Goal: Task Accomplishment & Management: Manage account settings

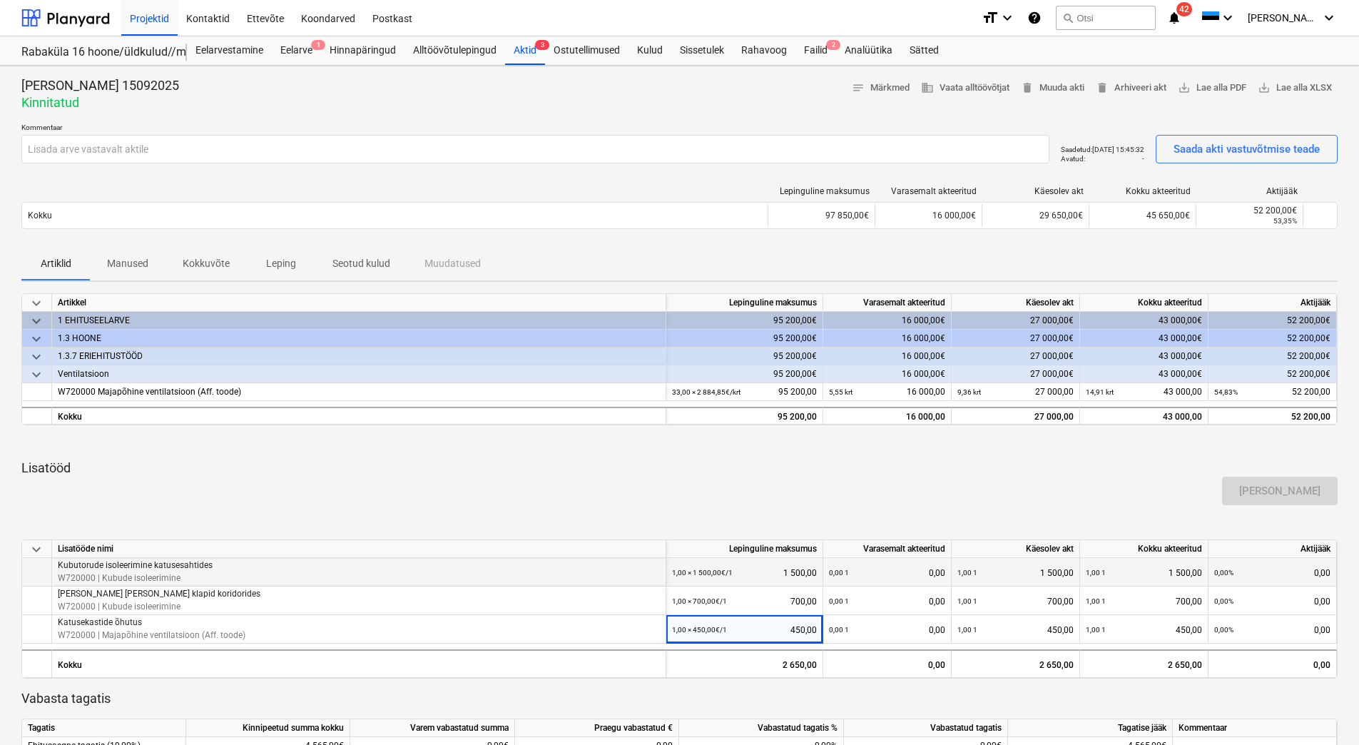
scroll to position [40, 0]
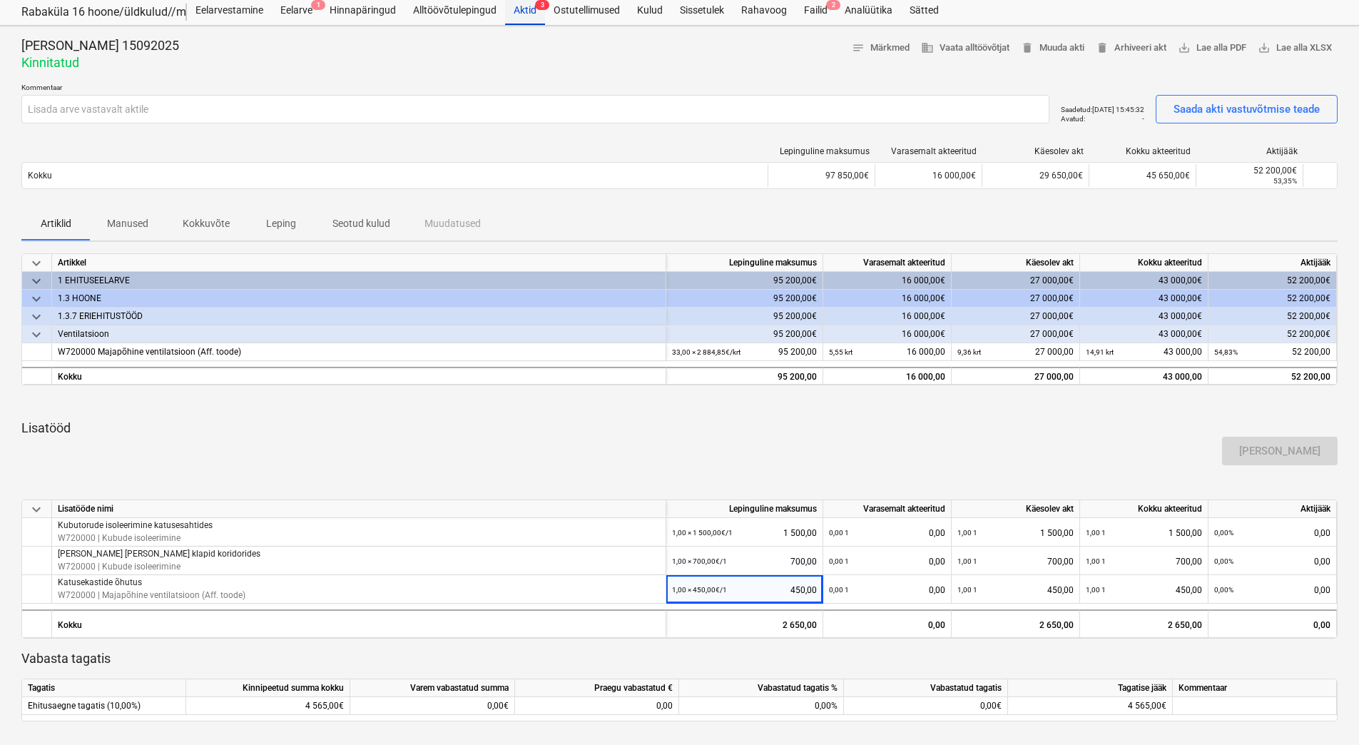
click at [533, 11] on div "Aktid 3" at bounding box center [525, 10] width 40 height 29
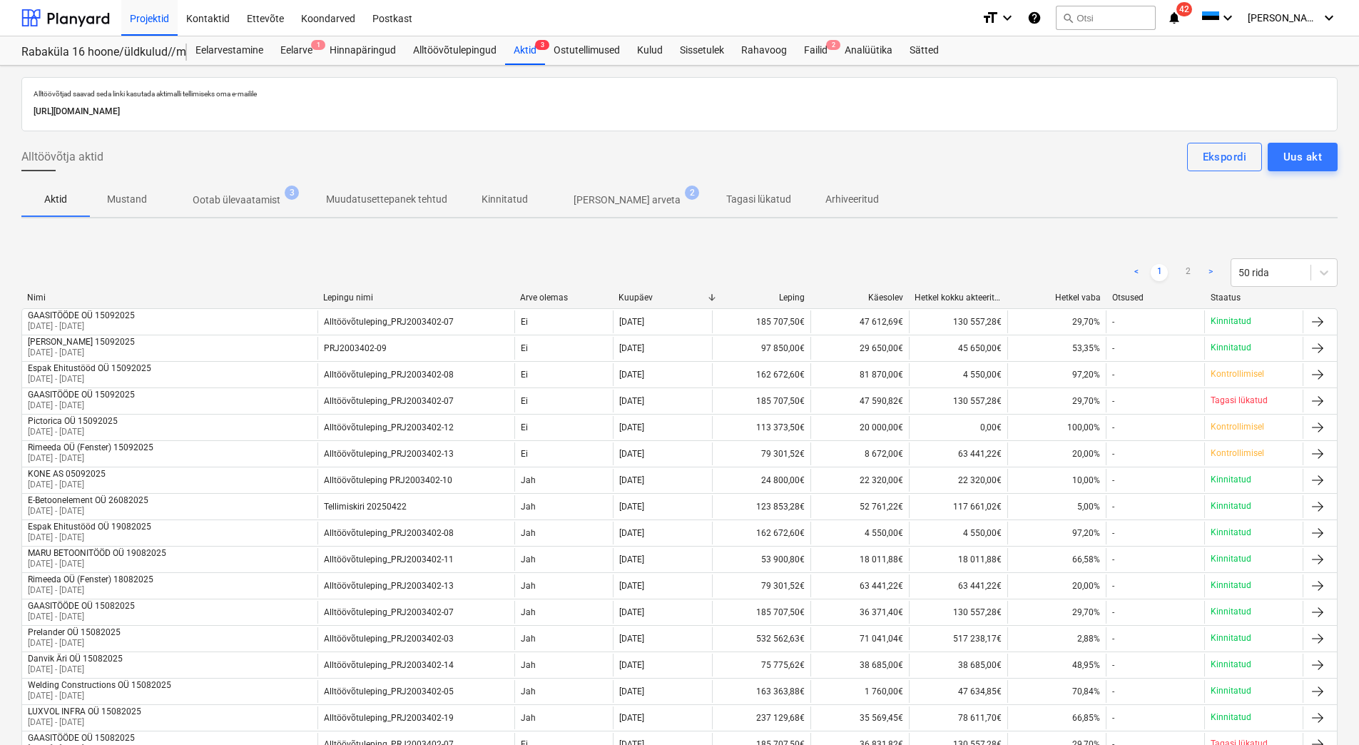
click at [240, 200] on p "Ootab ülevaatamist" at bounding box center [237, 200] width 88 height 15
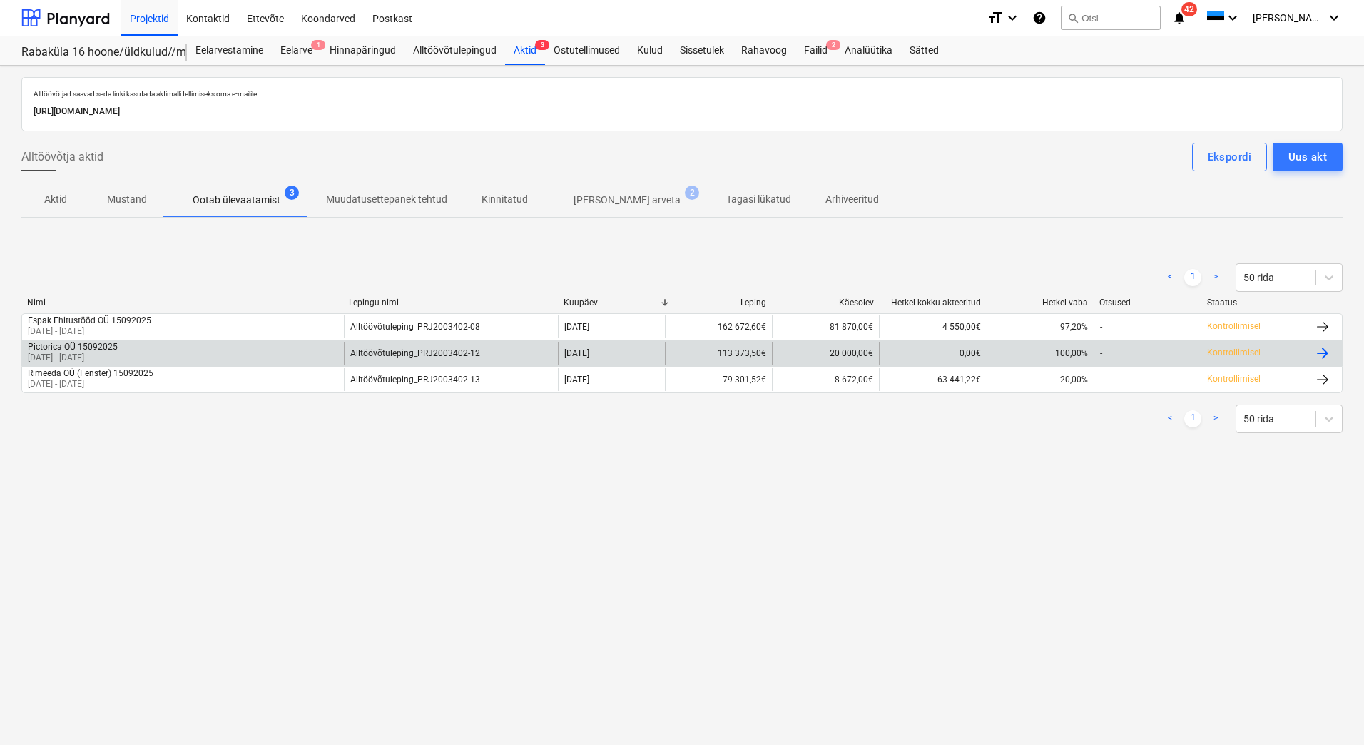
click at [150, 352] on div "Pictorica OÜ 15092025 [DATE] - [DATE]" at bounding box center [183, 353] width 322 height 23
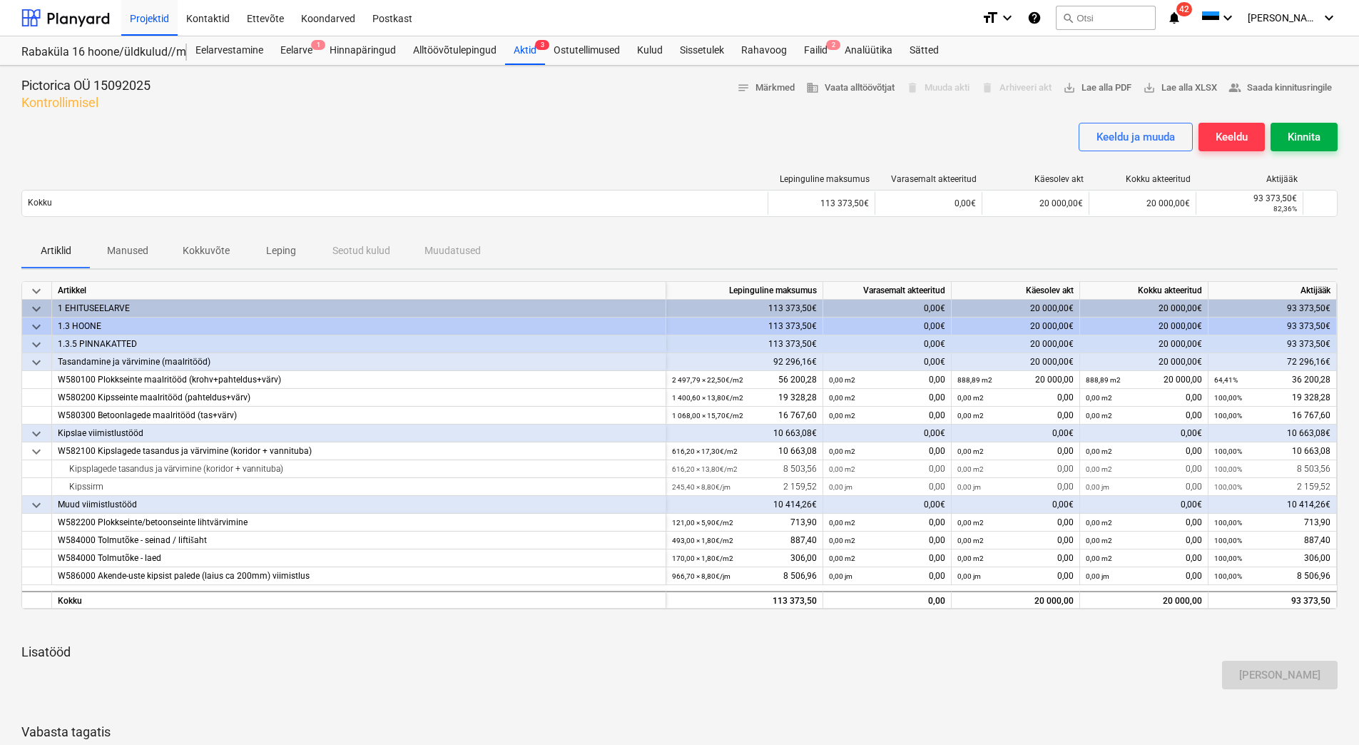
click at [1306, 140] on div "Kinnita" at bounding box center [1303, 137] width 33 height 19
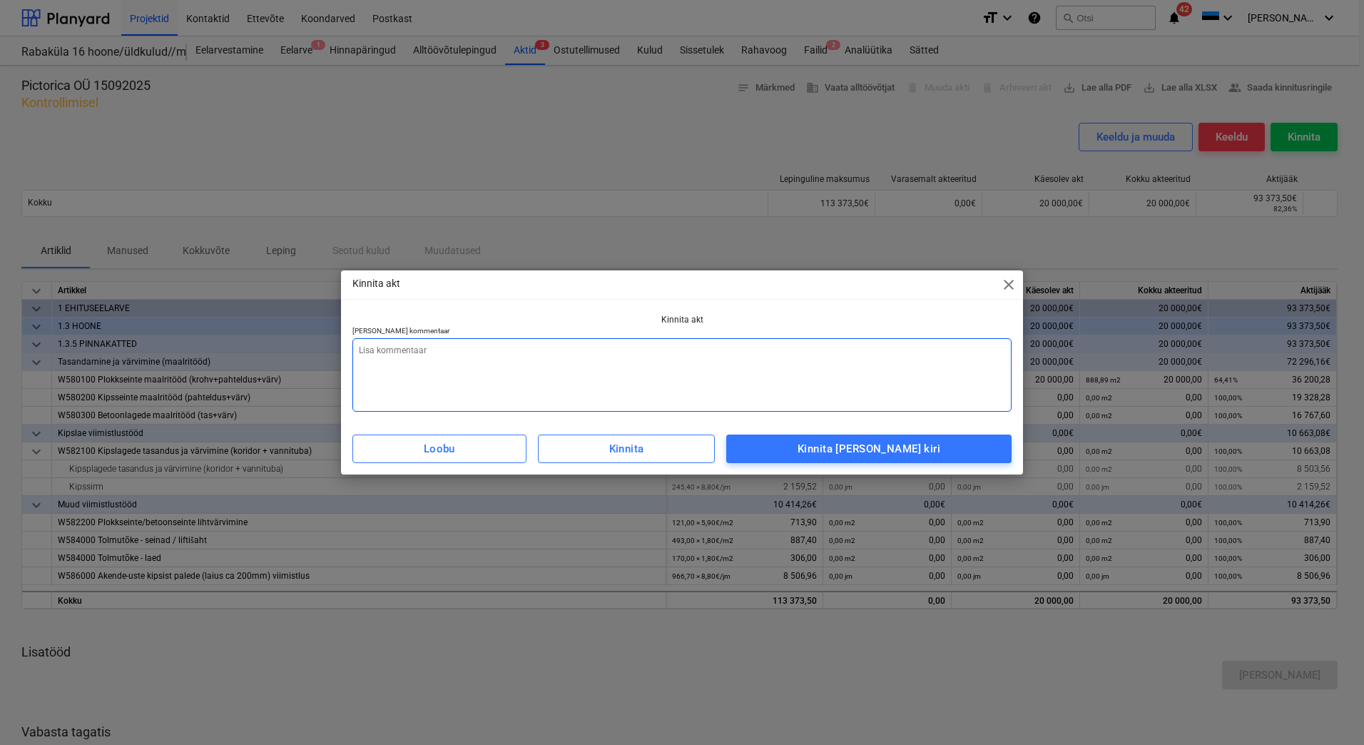
click at [579, 352] on textarea at bounding box center [681, 374] width 659 height 73
type textarea "x"
type textarea "L"
type textarea "x"
type textarea "Li"
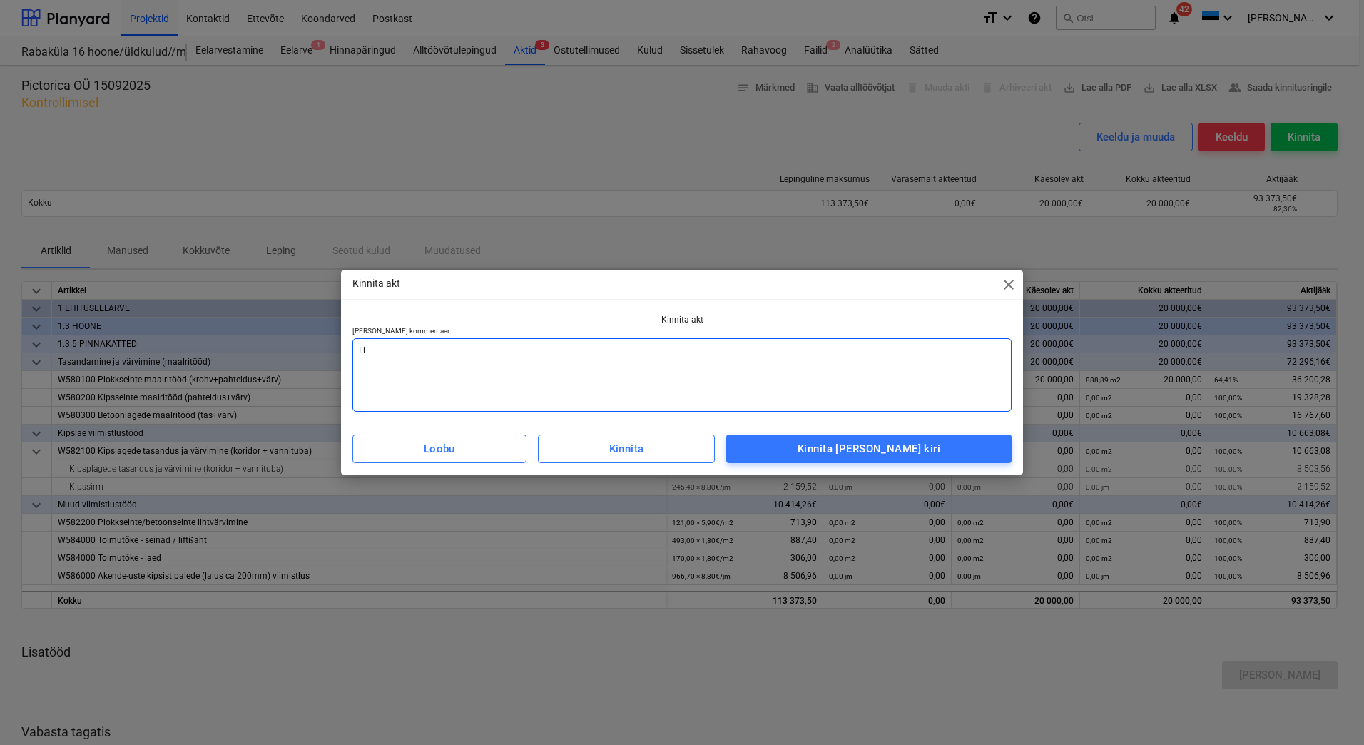
type textarea "x"
type textarea "Lis"
type textarea "x"
type textarea "[PERSON_NAME]"
type textarea "x"
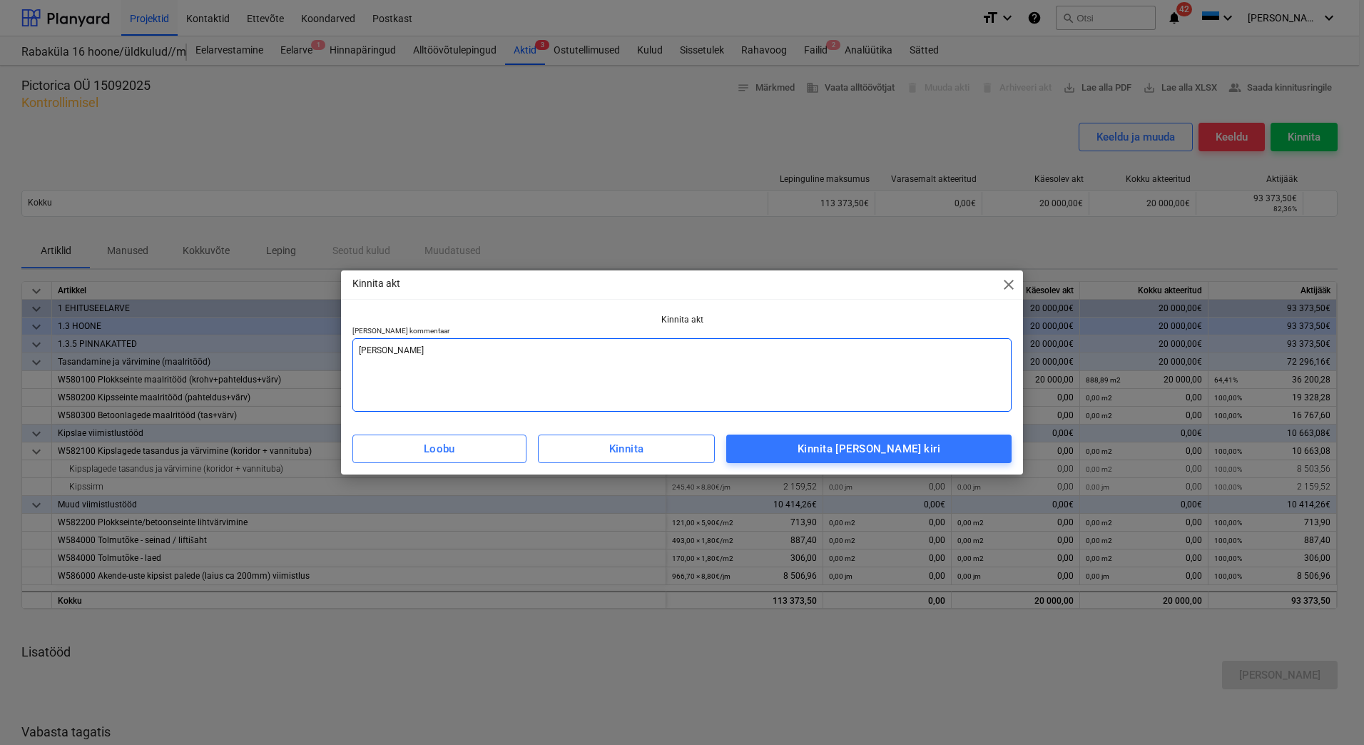
type textarea "Lisad"
type textarea "x"
type textarea "Lisada"
type textarea "x"
type textarea "Lisada"
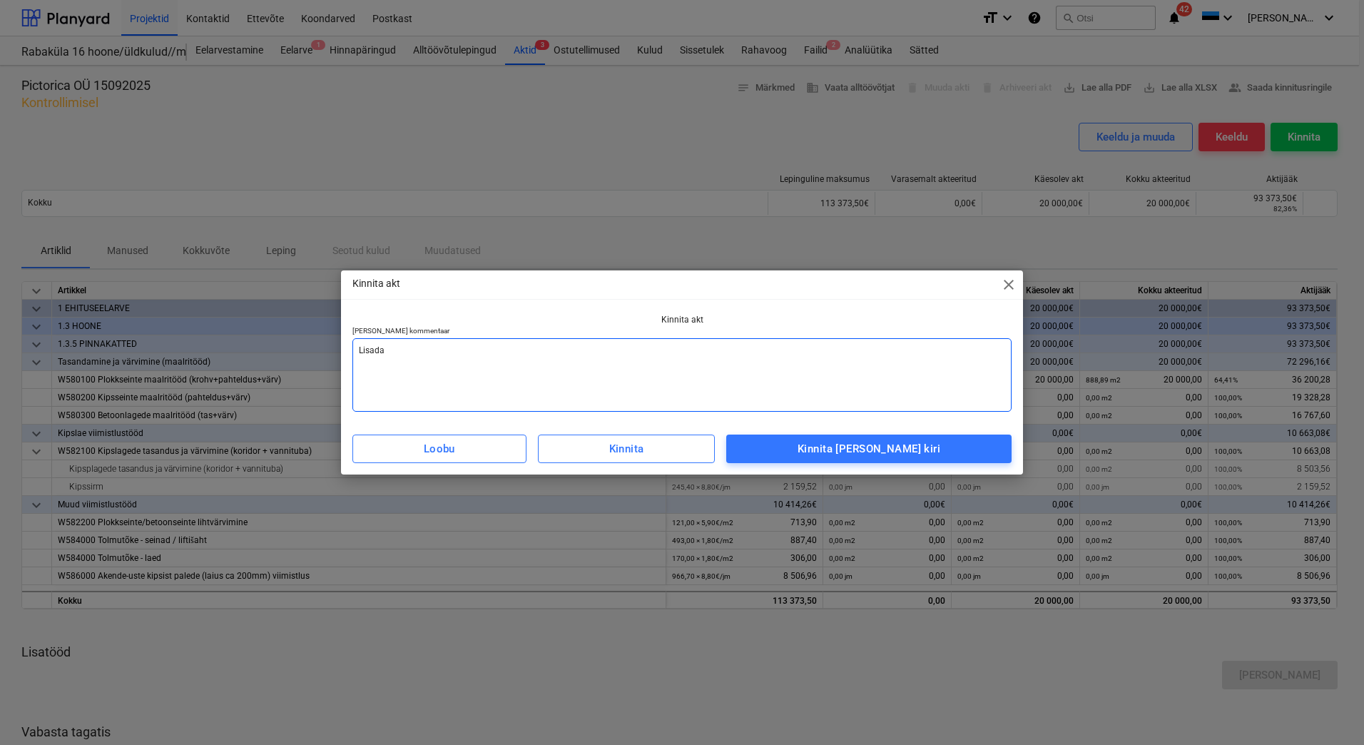
type textarea "x"
type textarea "Lisada a"
type textarea "x"
type textarea "Lisada ar"
type textarea "x"
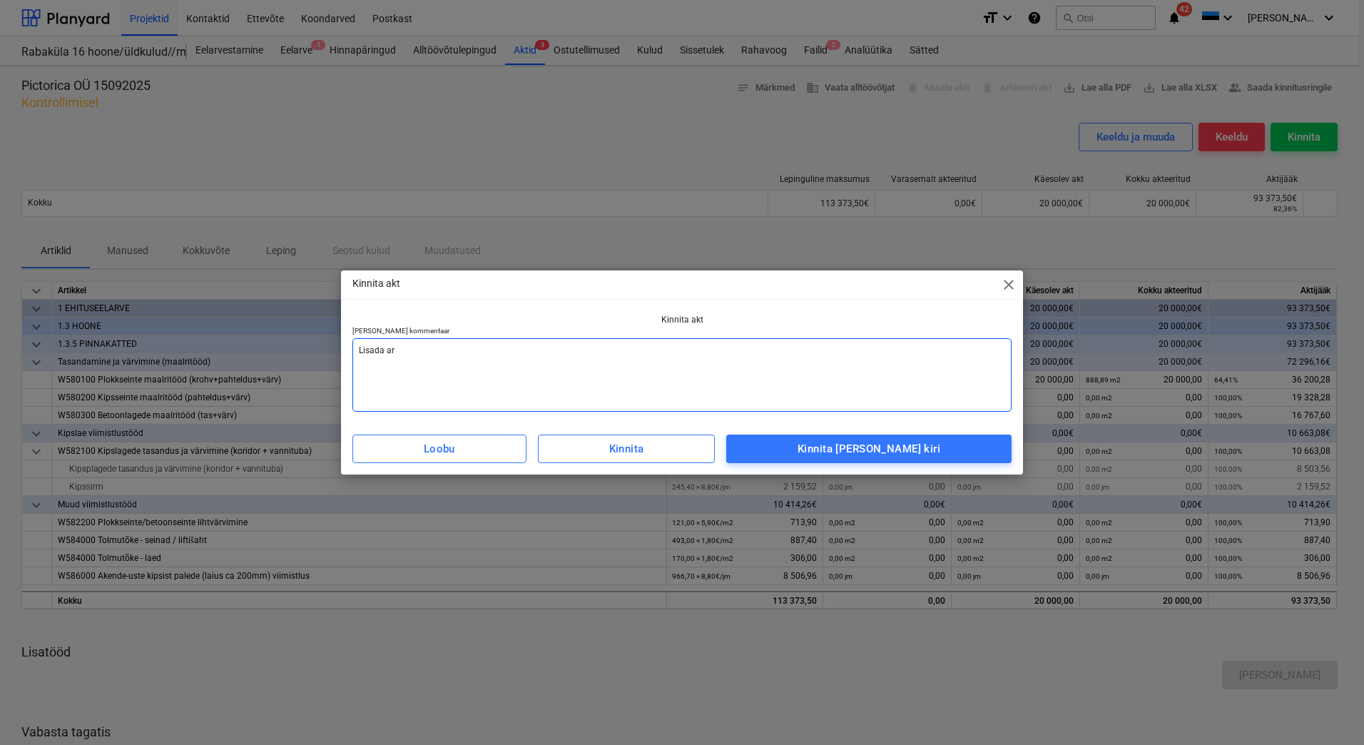
type textarea "[PERSON_NAME] arv"
type textarea "x"
type textarea "[PERSON_NAME]"
type textarea "x"
type textarea "[PERSON_NAME]"
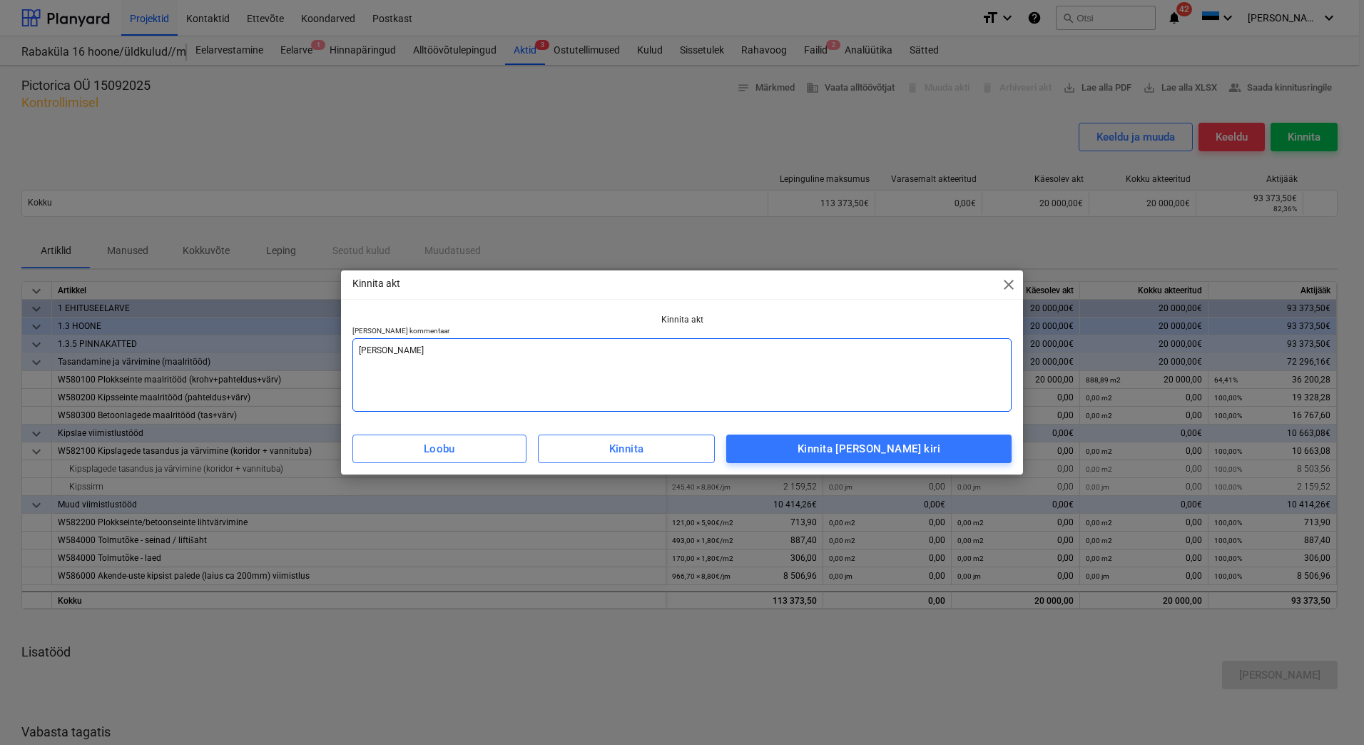
type textarea "x"
type textarea "[PERSON_NAME] arve v"
type textarea "x"
type textarea "[PERSON_NAME] arve va"
type textarea "x"
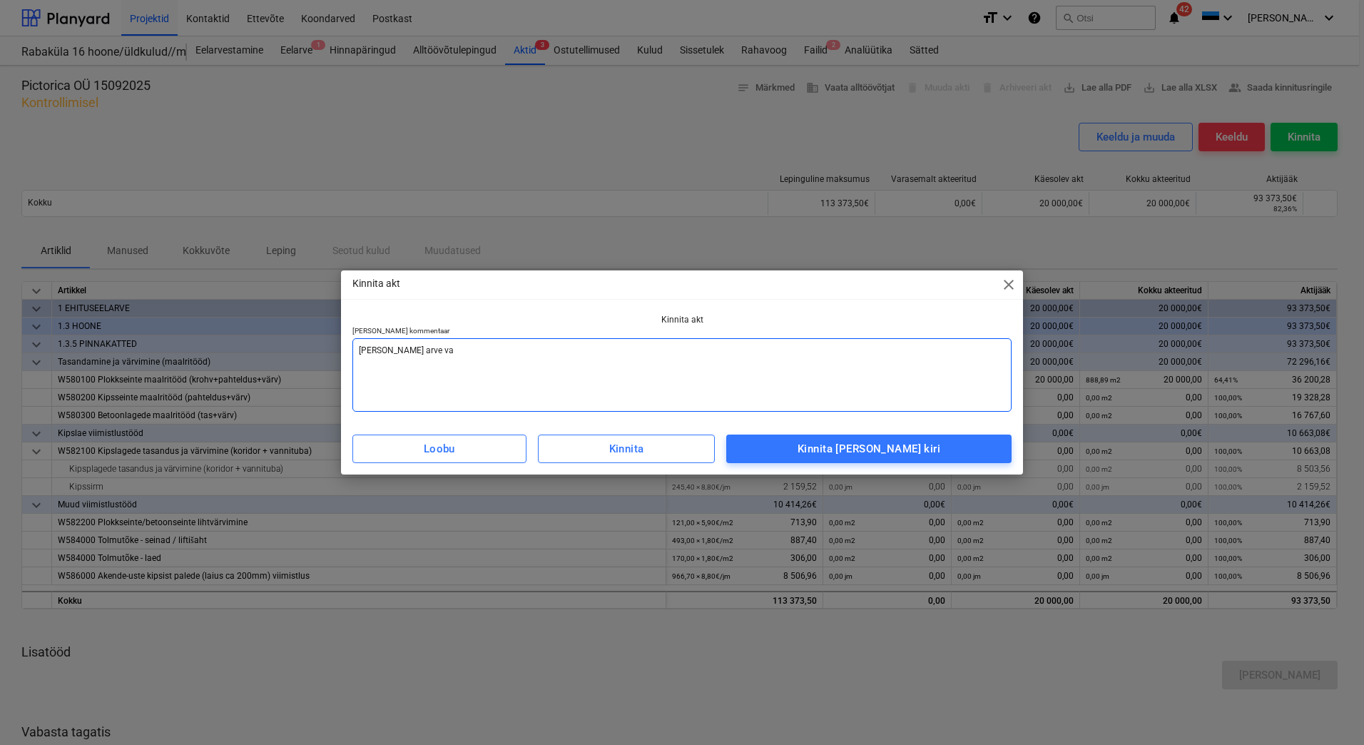
type textarea "[PERSON_NAME] arve vas"
type textarea "x"
type textarea "[PERSON_NAME] arve vast"
type textarea "x"
type textarea "[PERSON_NAME] [PERSON_NAME]"
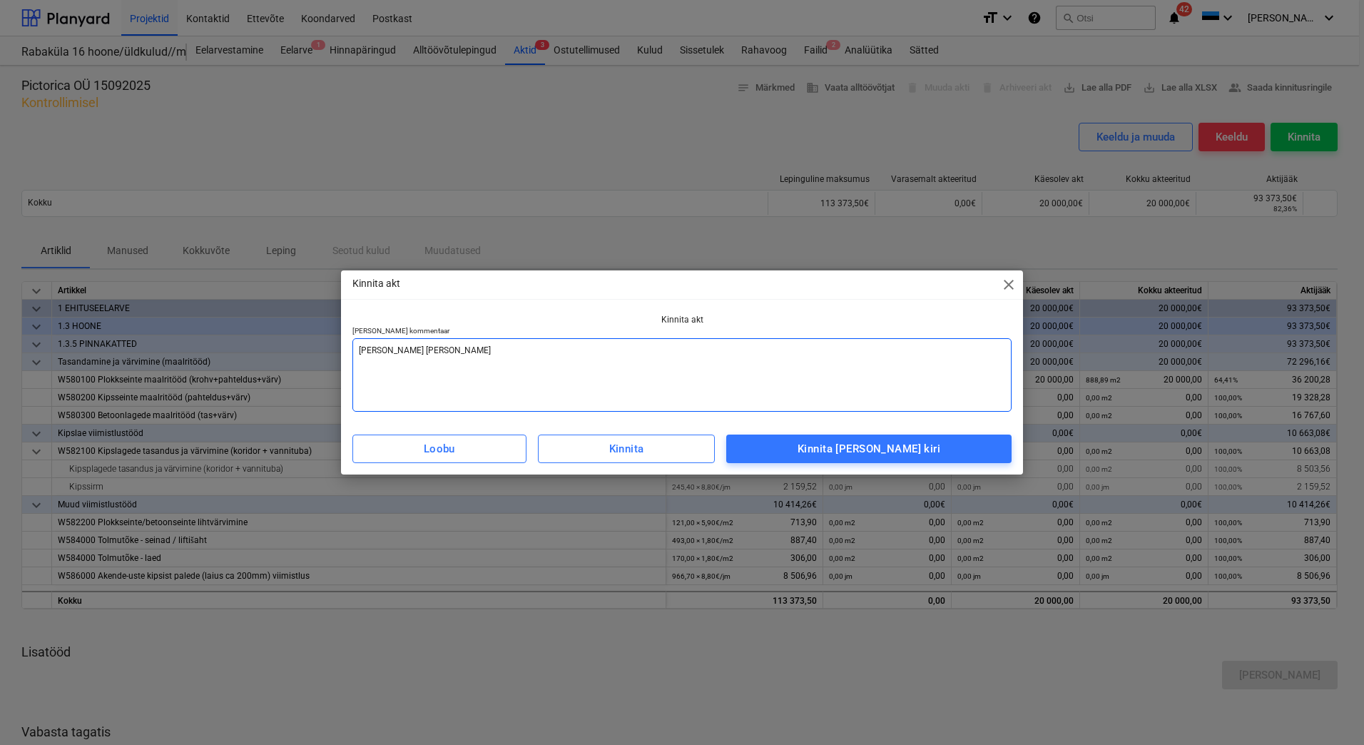
type textarea "x"
type textarea "[PERSON_NAME] [PERSON_NAME]"
type textarea "x"
type textarea "[PERSON_NAME] [PERSON_NAME]"
type textarea "x"
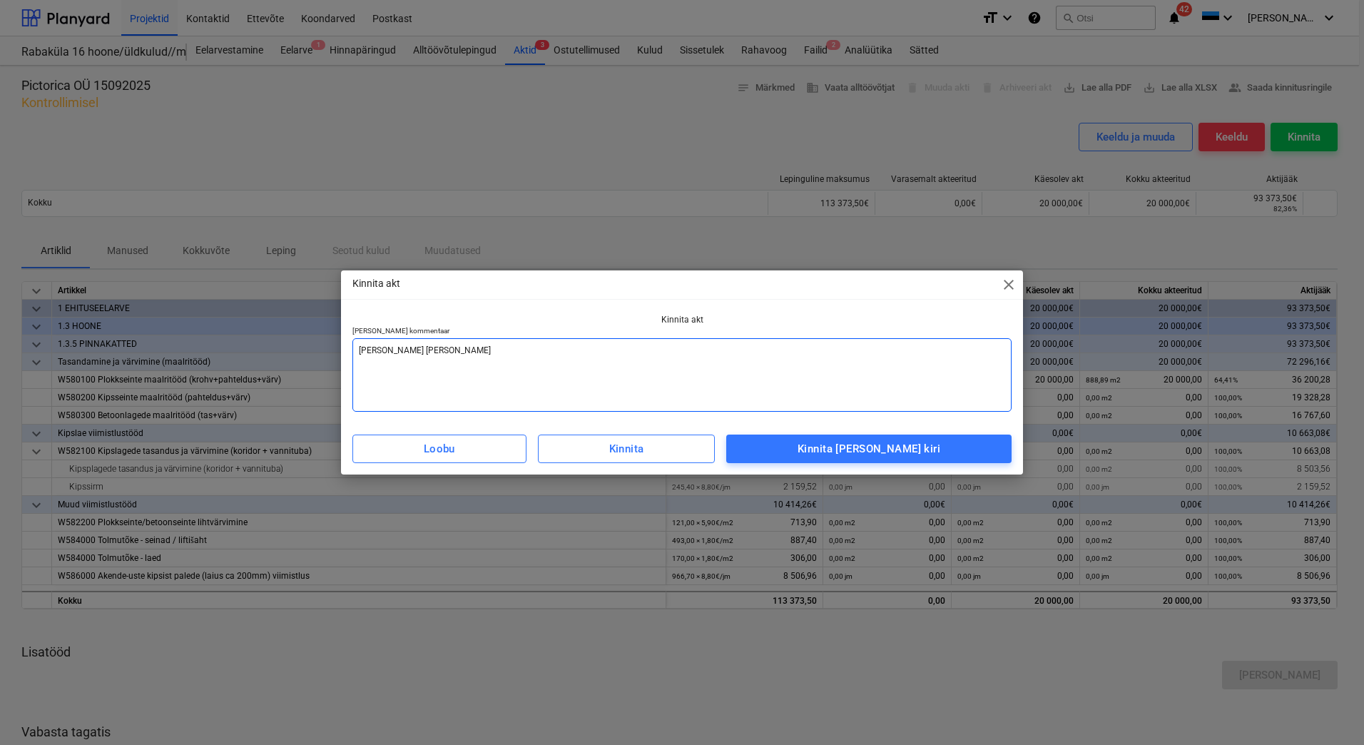
type textarea "[PERSON_NAME] arve vastaval"
type textarea "x"
type textarea "Lisada arve vastavalt"
type textarea "x"
type textarea "Lisada arve vastavalt"
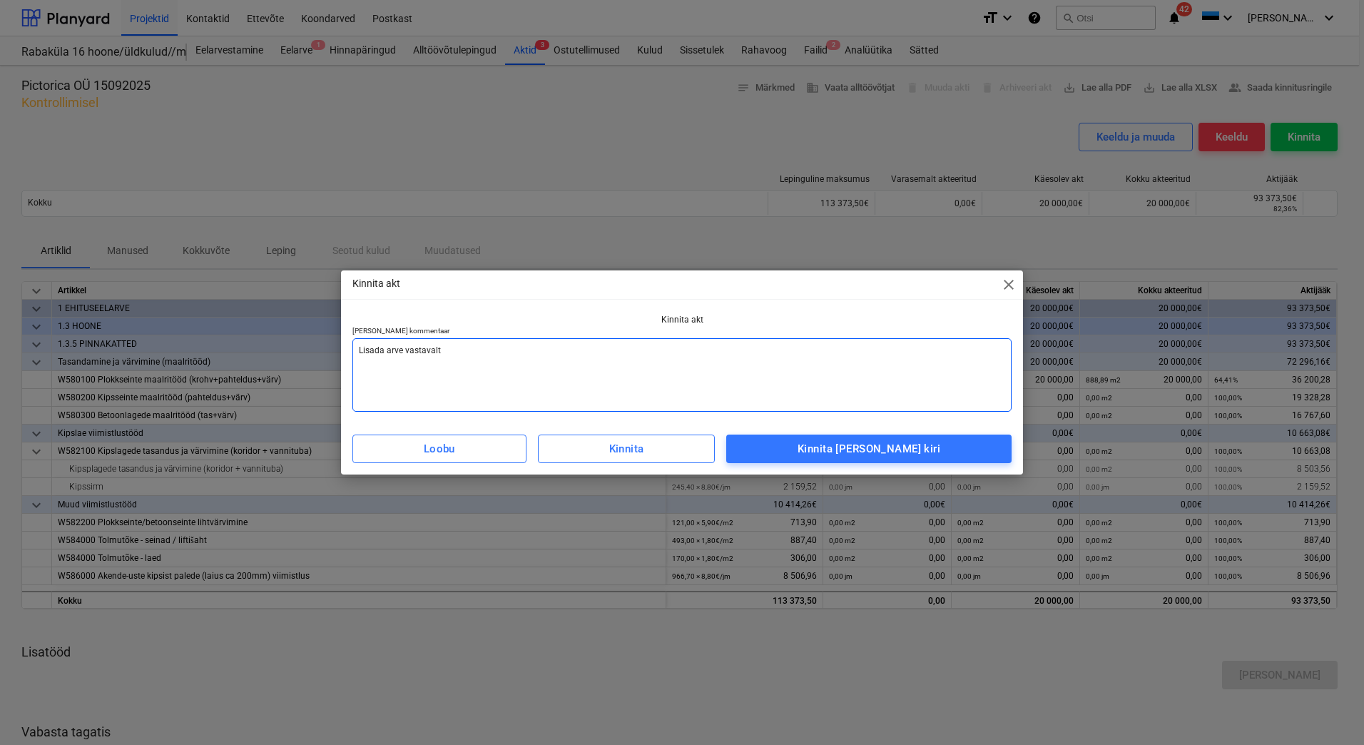
type textarea "x"
type textarea "Lisada arve vastavalt a"
type textarea "x"
type textarea "Lisada arve vastavalt ak"
type textarea "x"
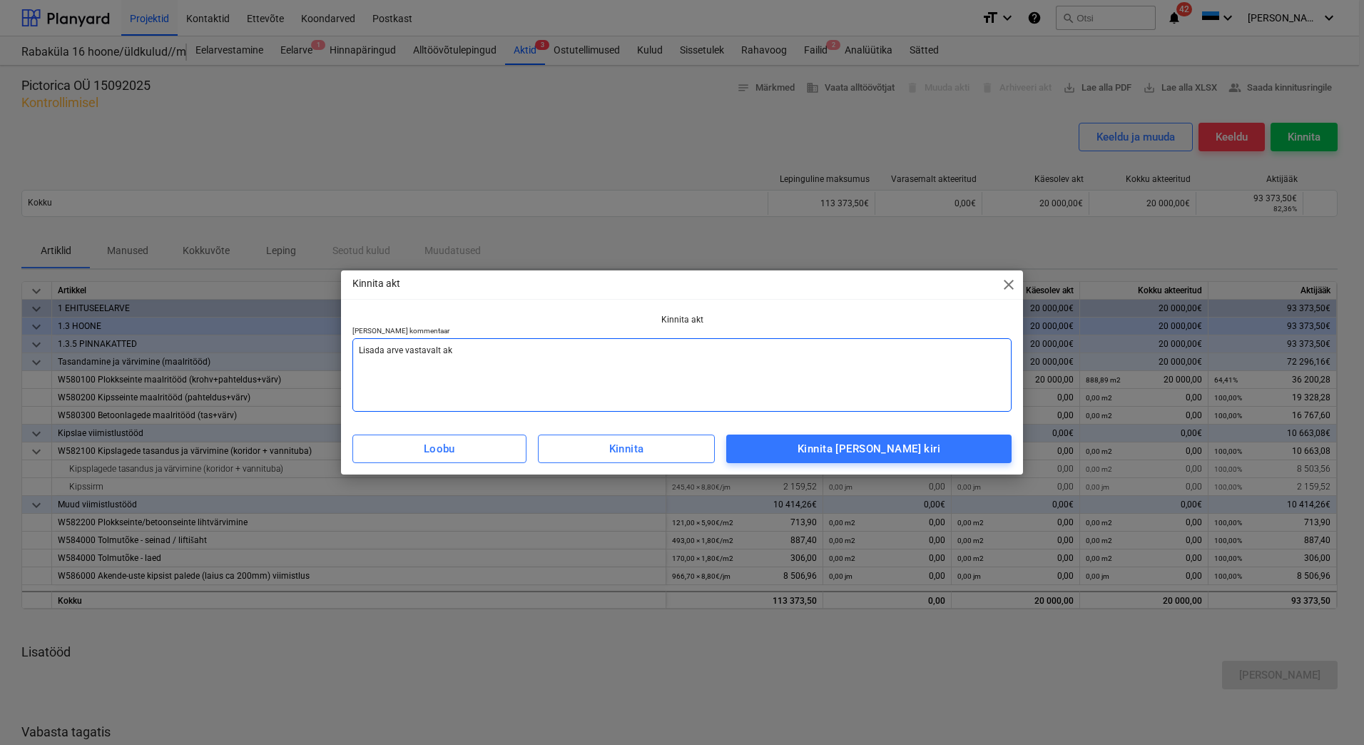
type textarea "Lisada arve vastavalt akt"
type textarea "x"
type textarea "Lisada arve vastavalt akti"
type textarea "x"
type textarea "Lisada arve vastavalt aktil"
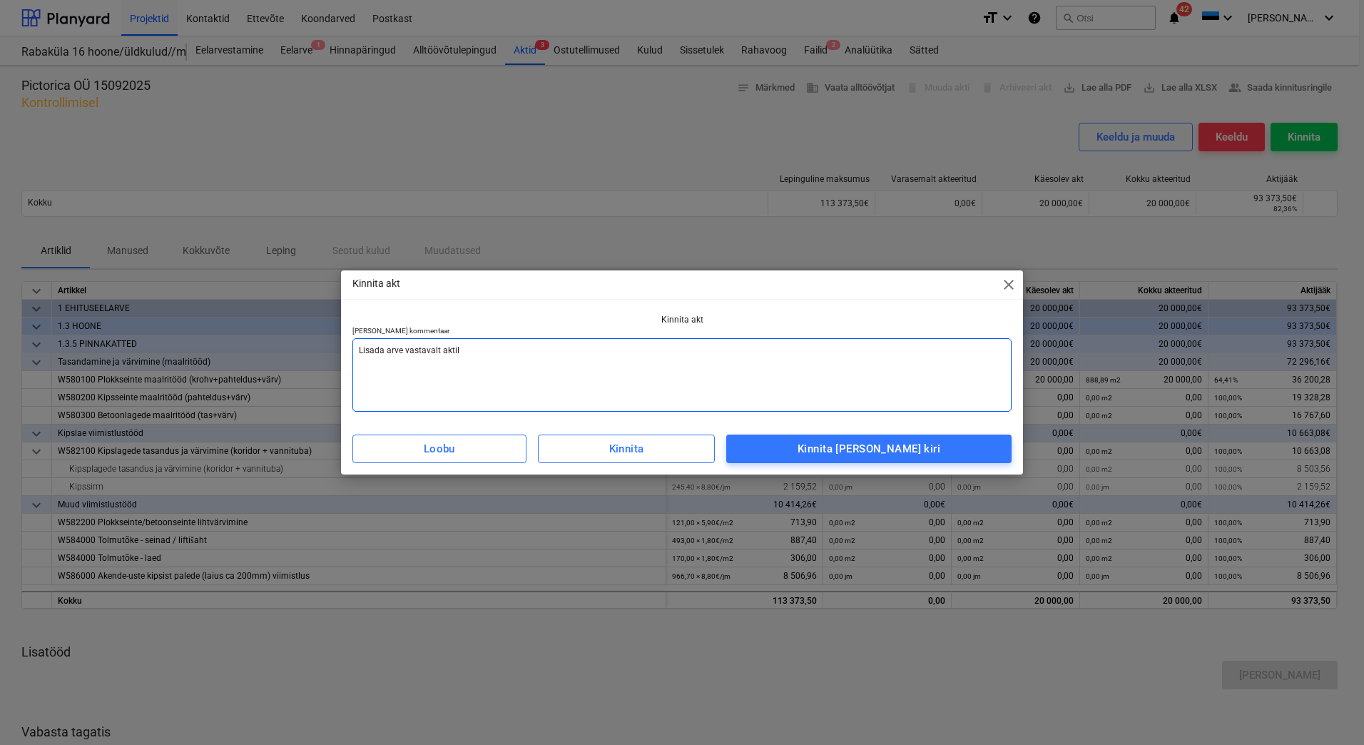
type textarea "x"
type textarea "Lisada arve vastavalt aktile"
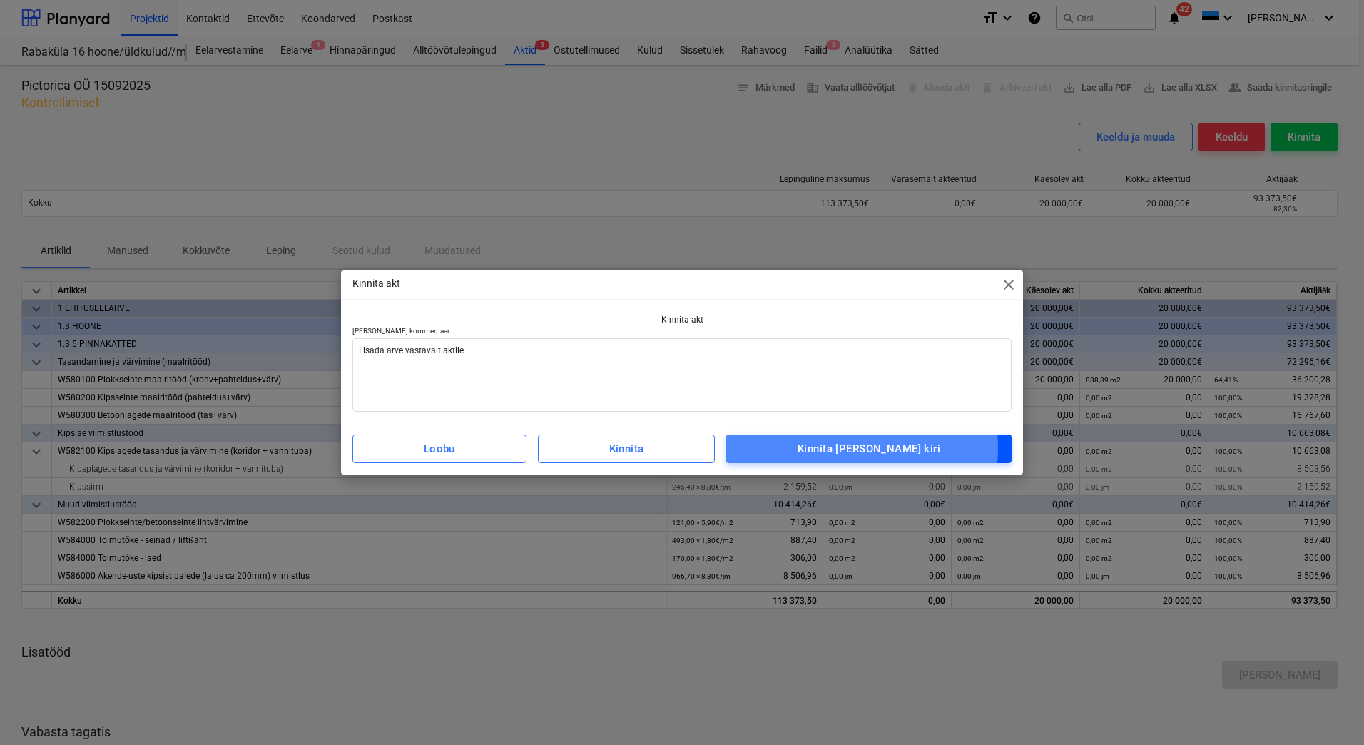
click at [890, 447] on div "Kinnita [PERSON_NAME] kiri" at bounding box center [868, 448] width 143 height 19
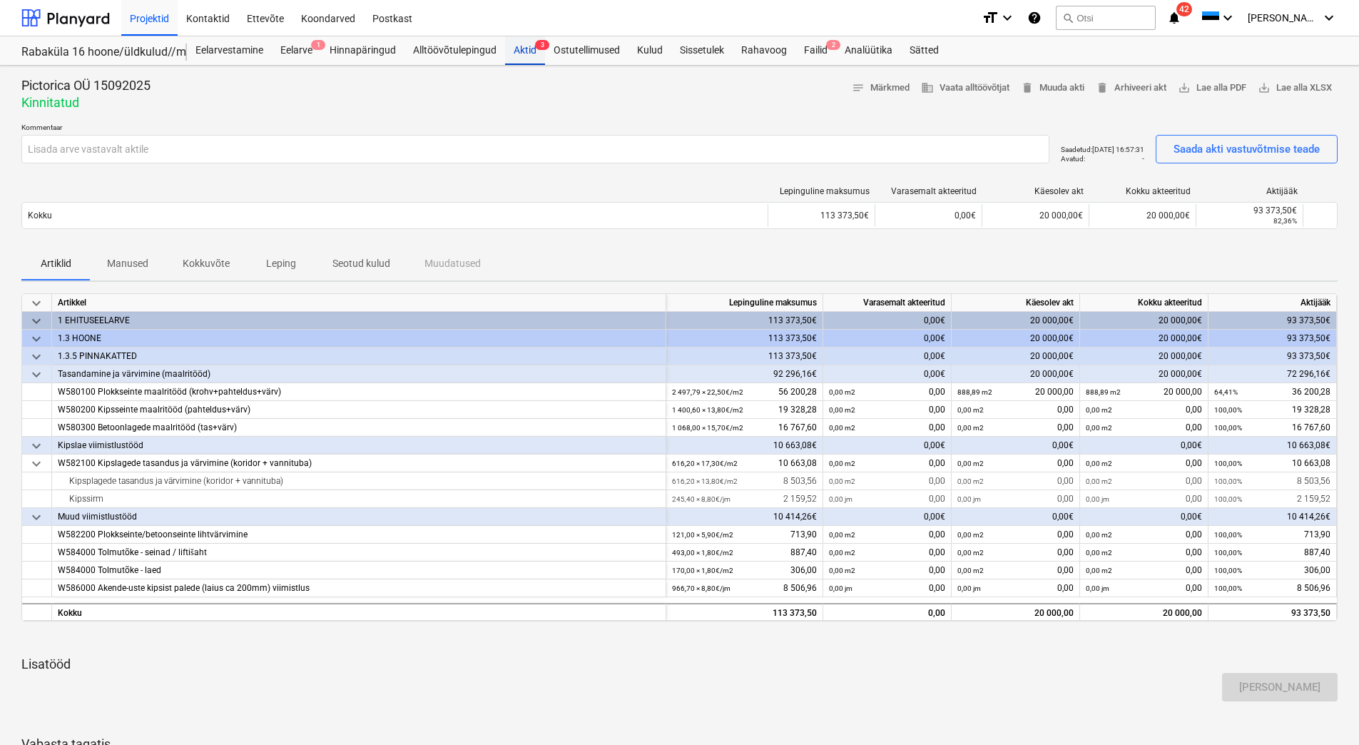
click at [523, 51] on div "Aktid 3" at bounding box center [525, 50] width 40 height 29
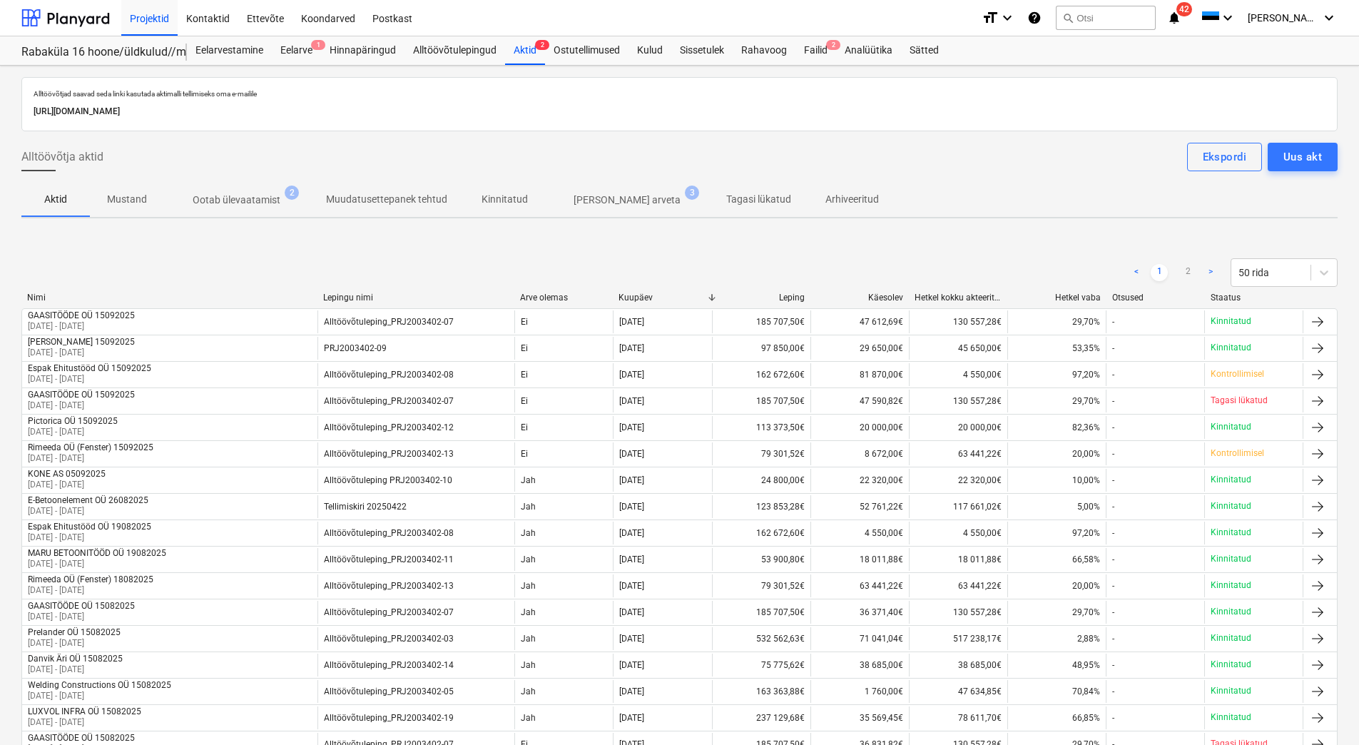
click at [224, 202] on p "Ootab ülevaatamist" at bounding box center [237, 200] width 88 height 15
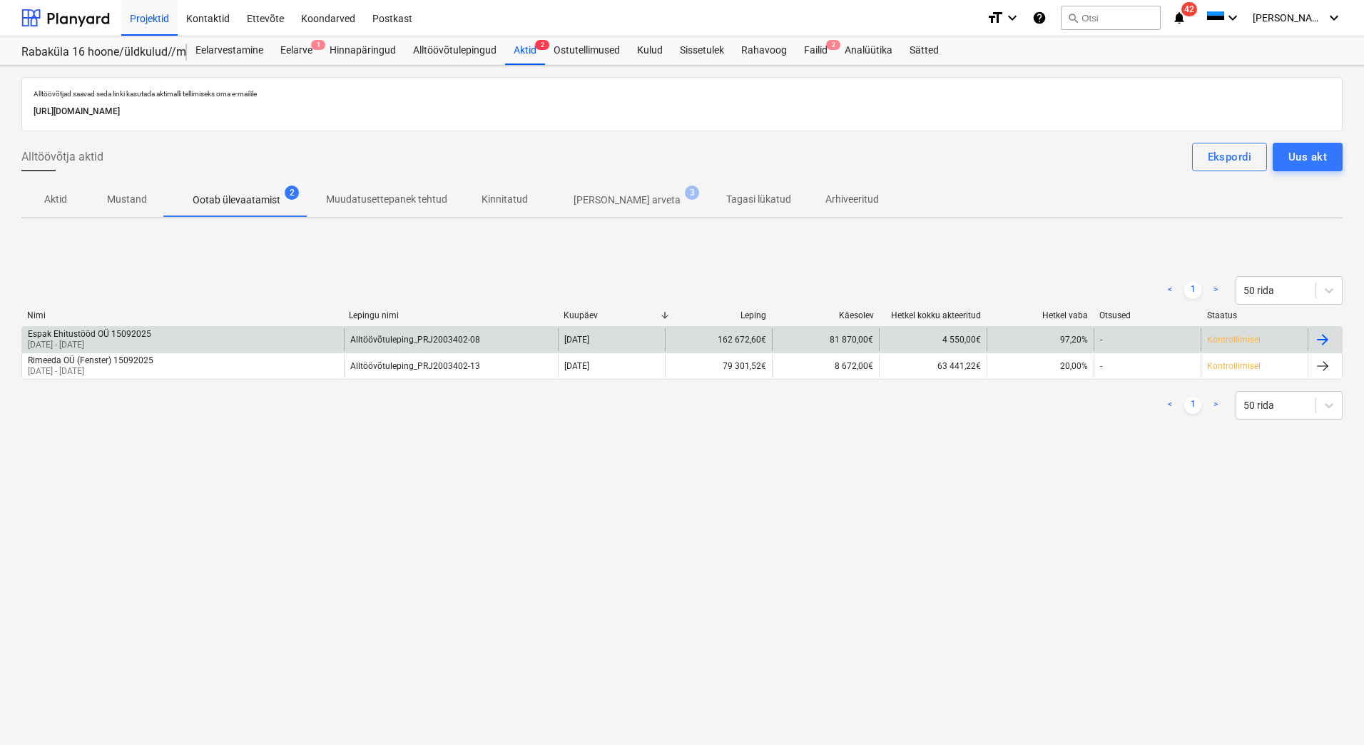
click at [219, 344] on div "Espak Ehitustööd OÜ 15092025 [DATE] - [DATE]" at bounding box center [183, 339] width 322 height 23
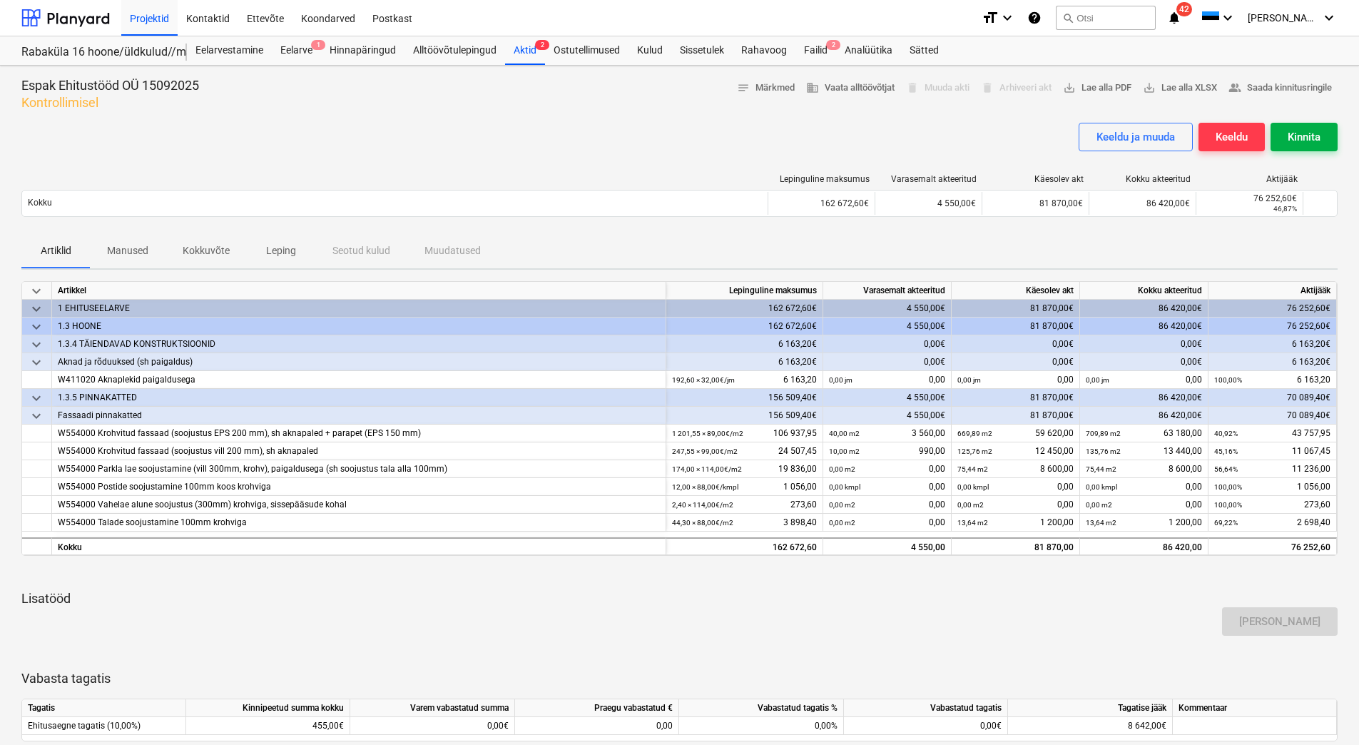
click at [1299, 142] on div "Kinnita" at bounding box center [1303, 137] width 33 height 19
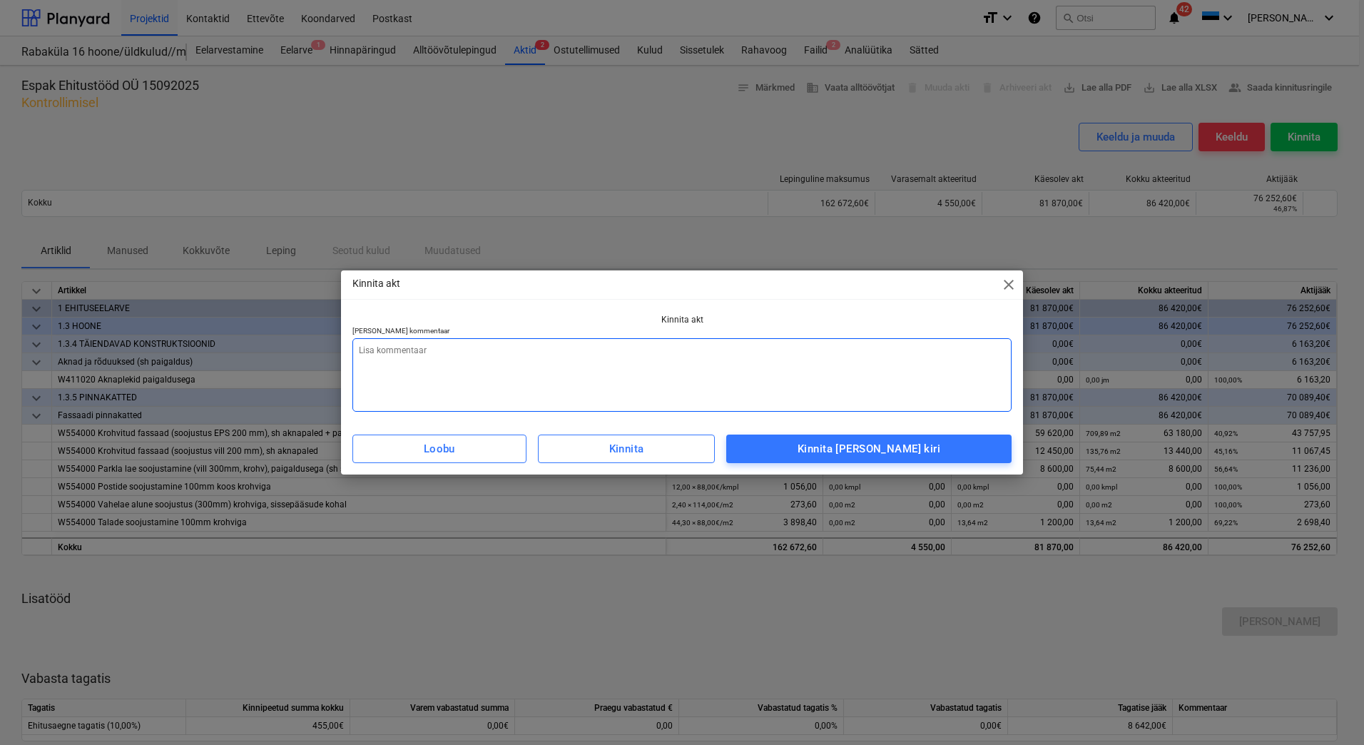
click at [480, 372] on textarea at bounding box center [681, 374] width 659 height 73
type textarea "x"
type textarea "L"
type textarea "x"
type textarea "Li"
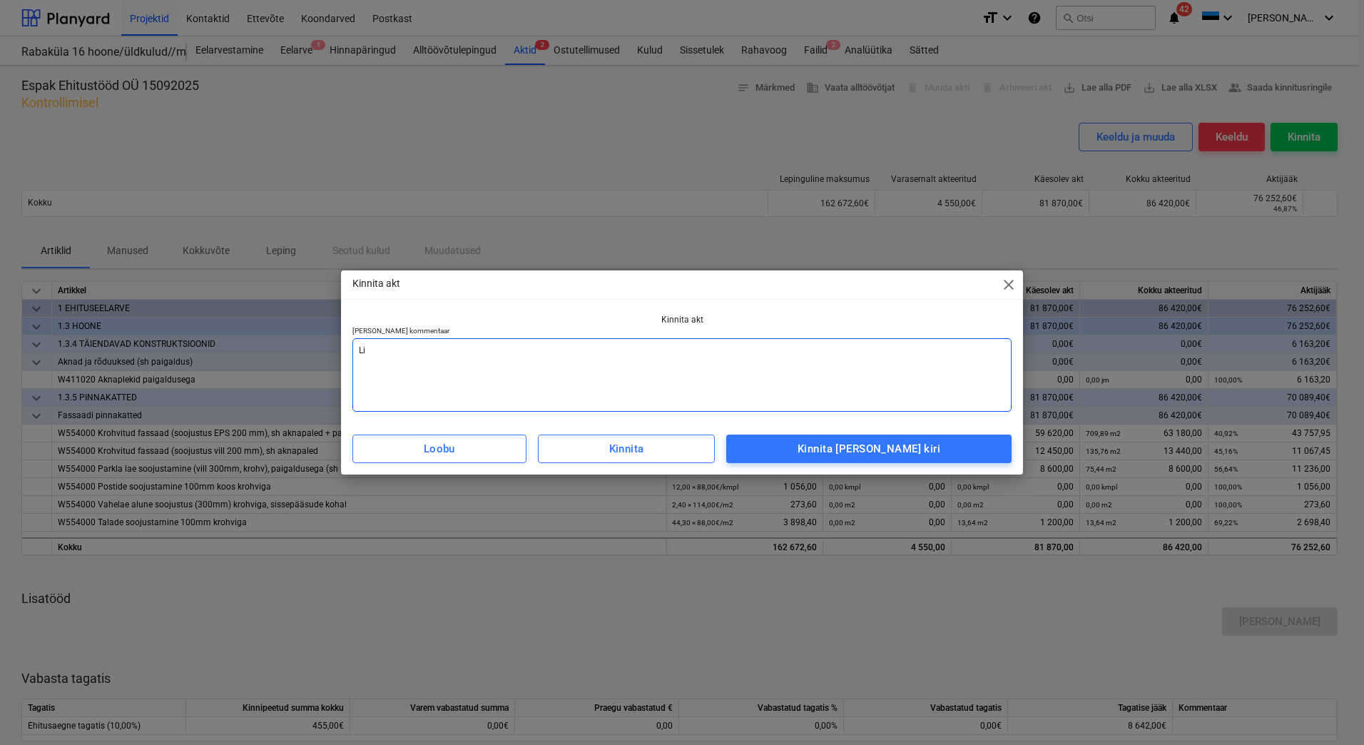
type textarea "x"
type textarea "Lis"
type textarea "x"
type textarea "[PERSON_NAME]"
type textarea "x"
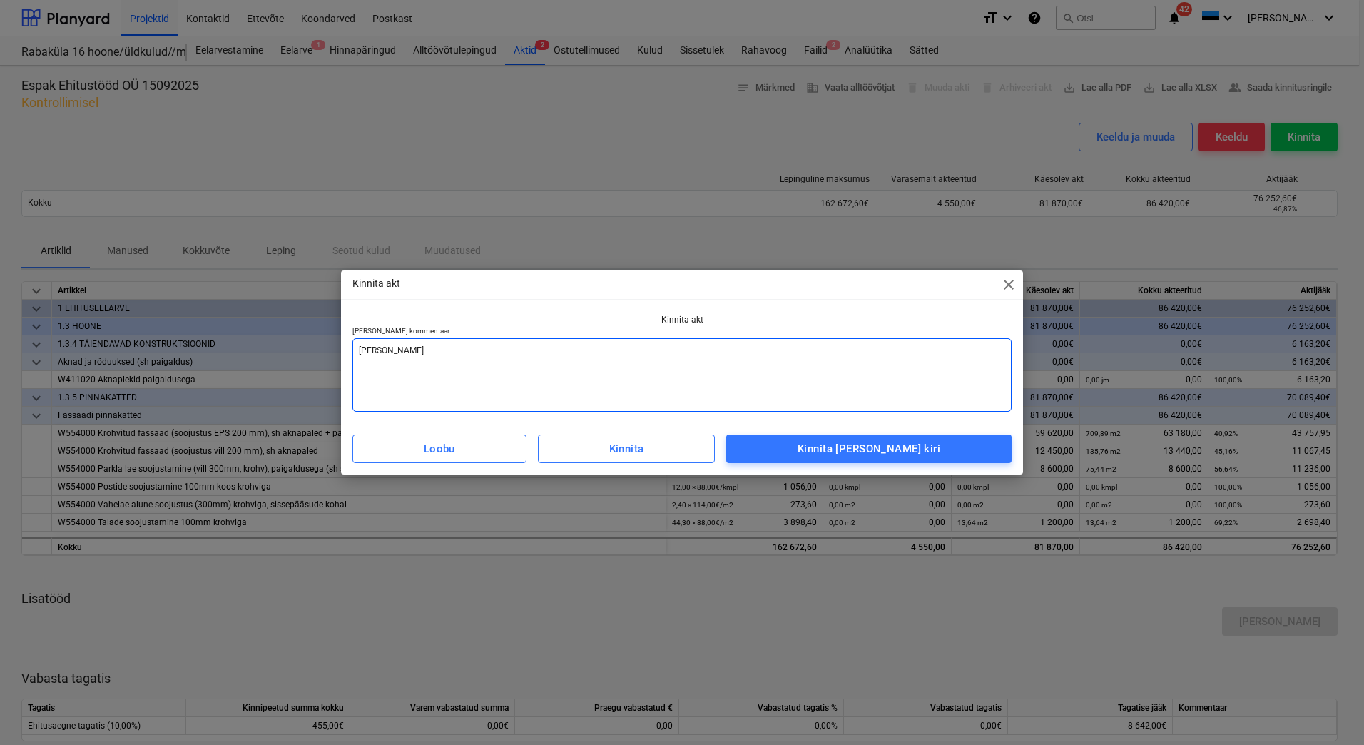
type textarea "Lisad"
type textarea "x"
type textarea "Lisada"
type textarea "x"
type textarea "Lisada"
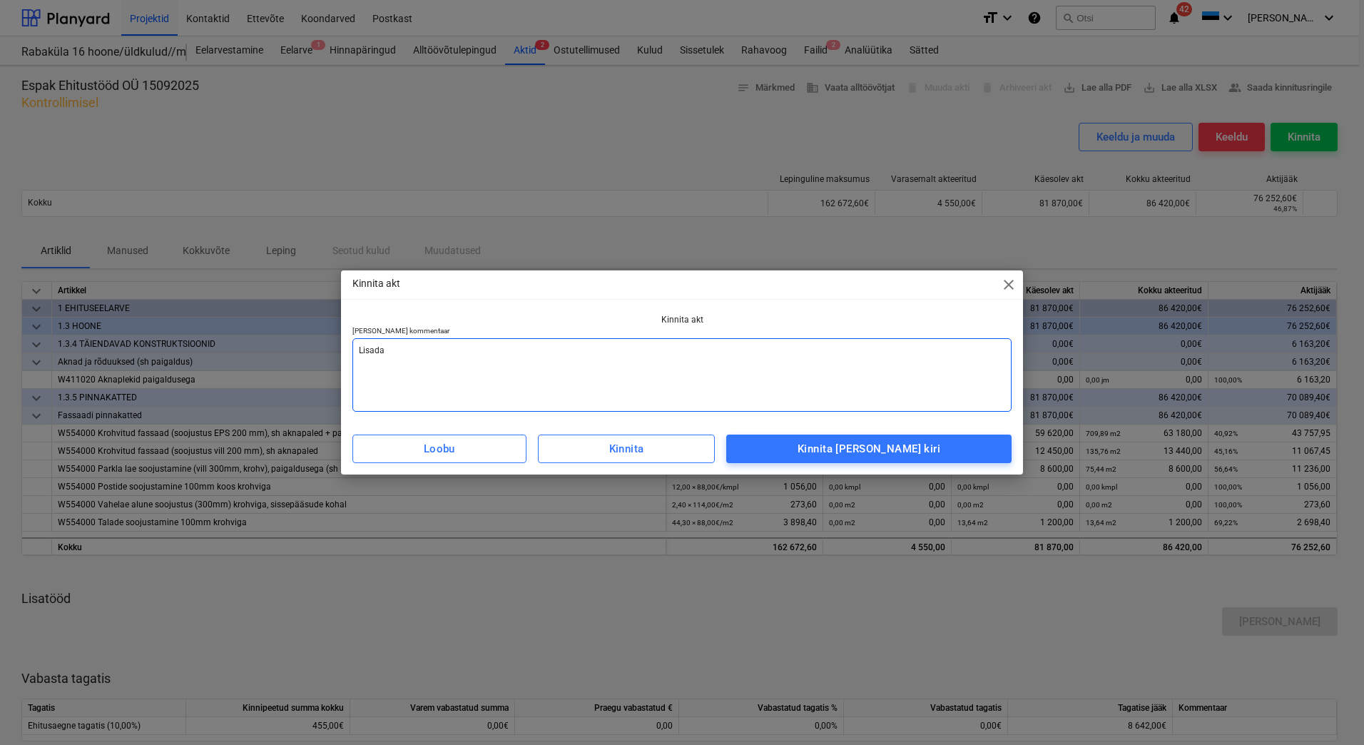
type textarea "x"
type textarea "Lisada a"
type textarea "x"
type textarea "Lisada ar"
type textarea "x"
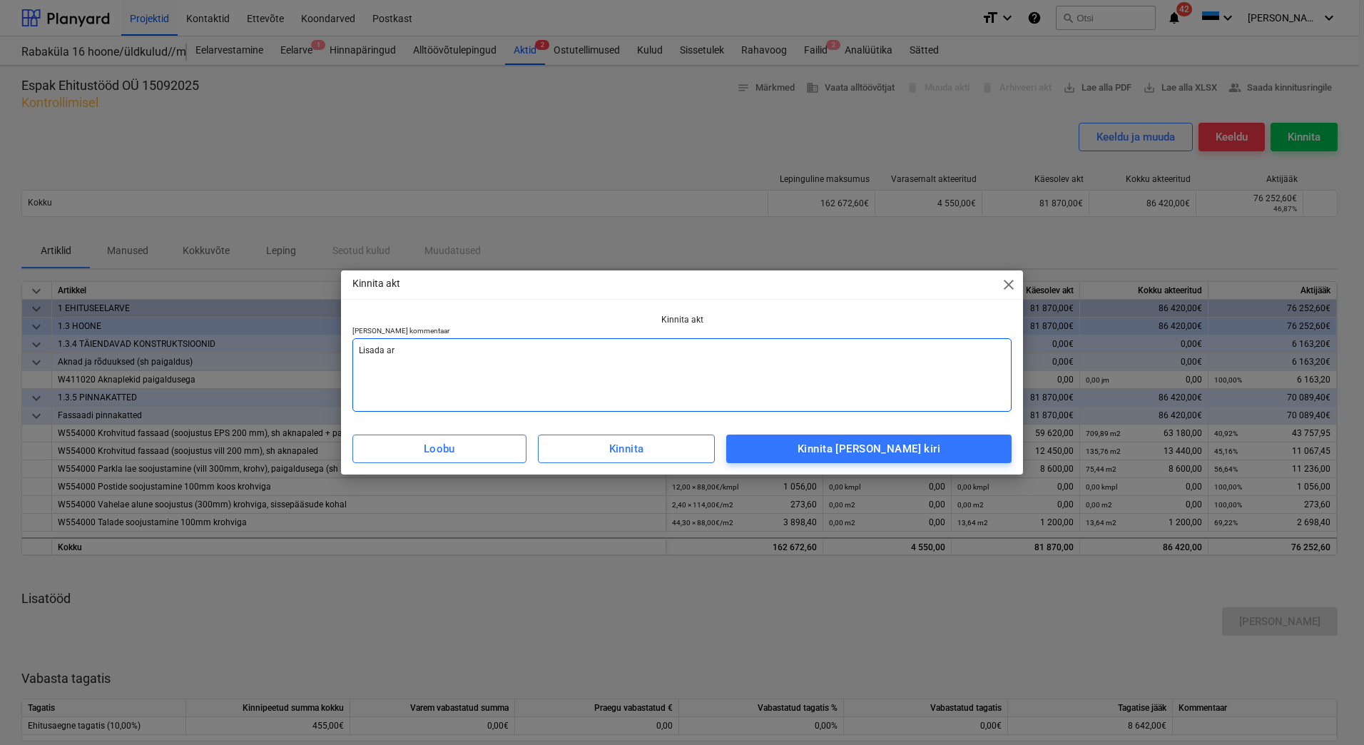
type textarea "[PERSON_NAME] arv"
type textarea "x"
type textarea "[PERSON_NAME]"
type textarea "x"
type textarea "[PERSON_NAME]"
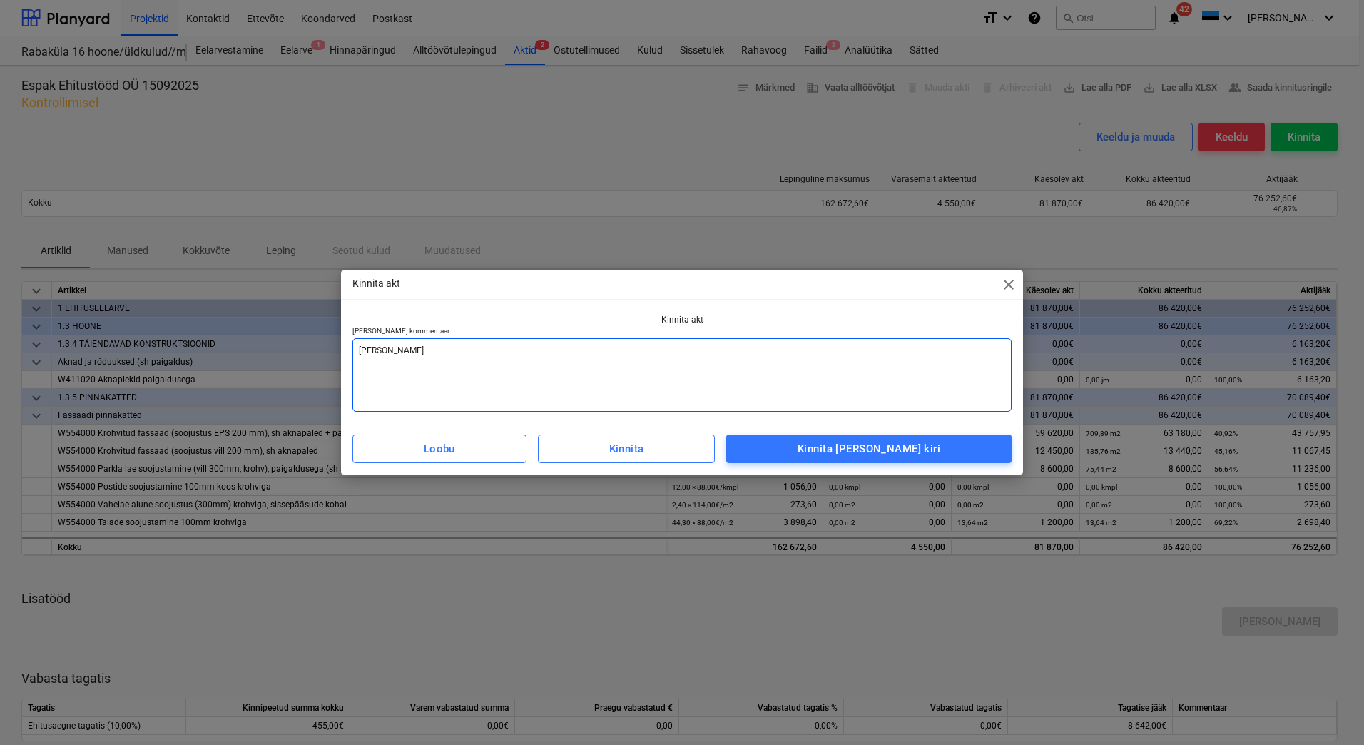
type textarea "x"
type textarea "[PERSON_NAME] arve v"
type textarea "x"
type textarea "[PERSON_NAME] arve va"
type textarea "x"
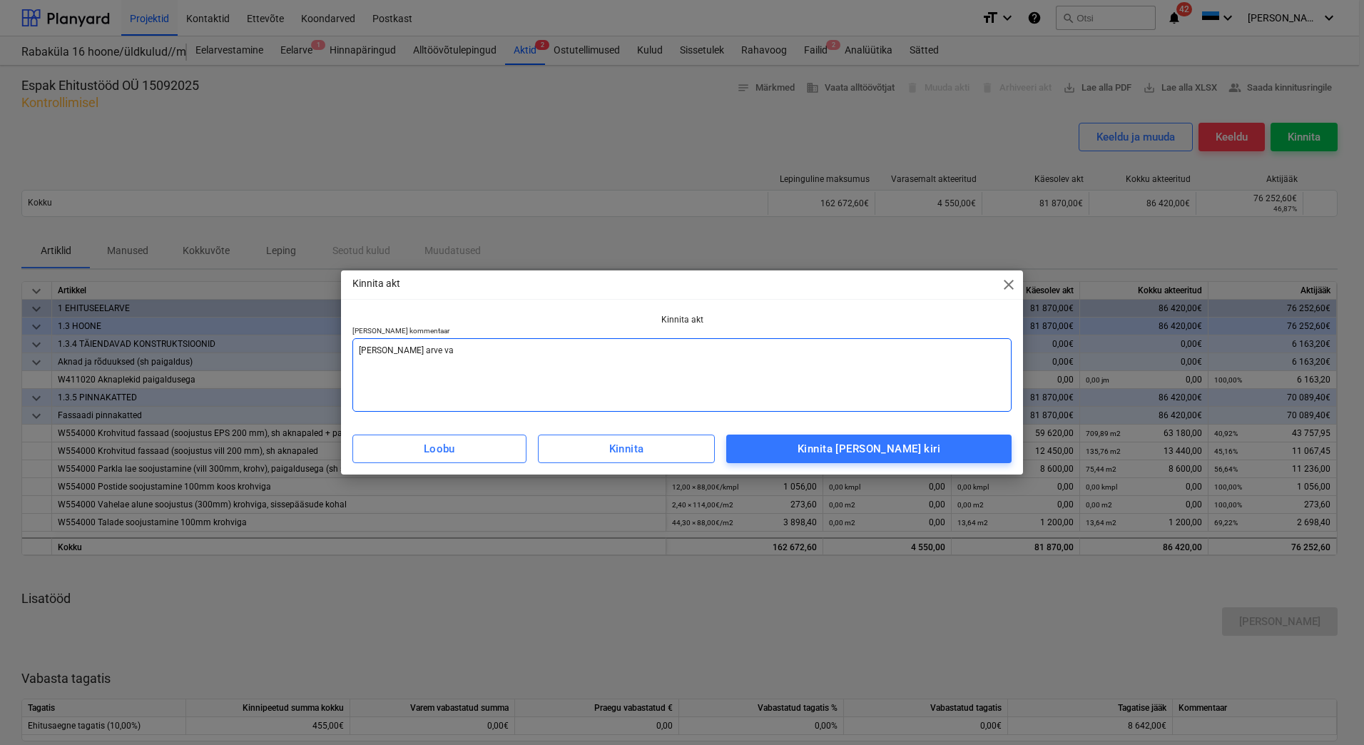
type textarea "[PERSON_NAME] arve vas"
type textarea "x"
type textarea "[PERSON_NAME] arve vast"
type textarea "x"
type textarea "[PERSON_NAME] [PERSON_NAME]"
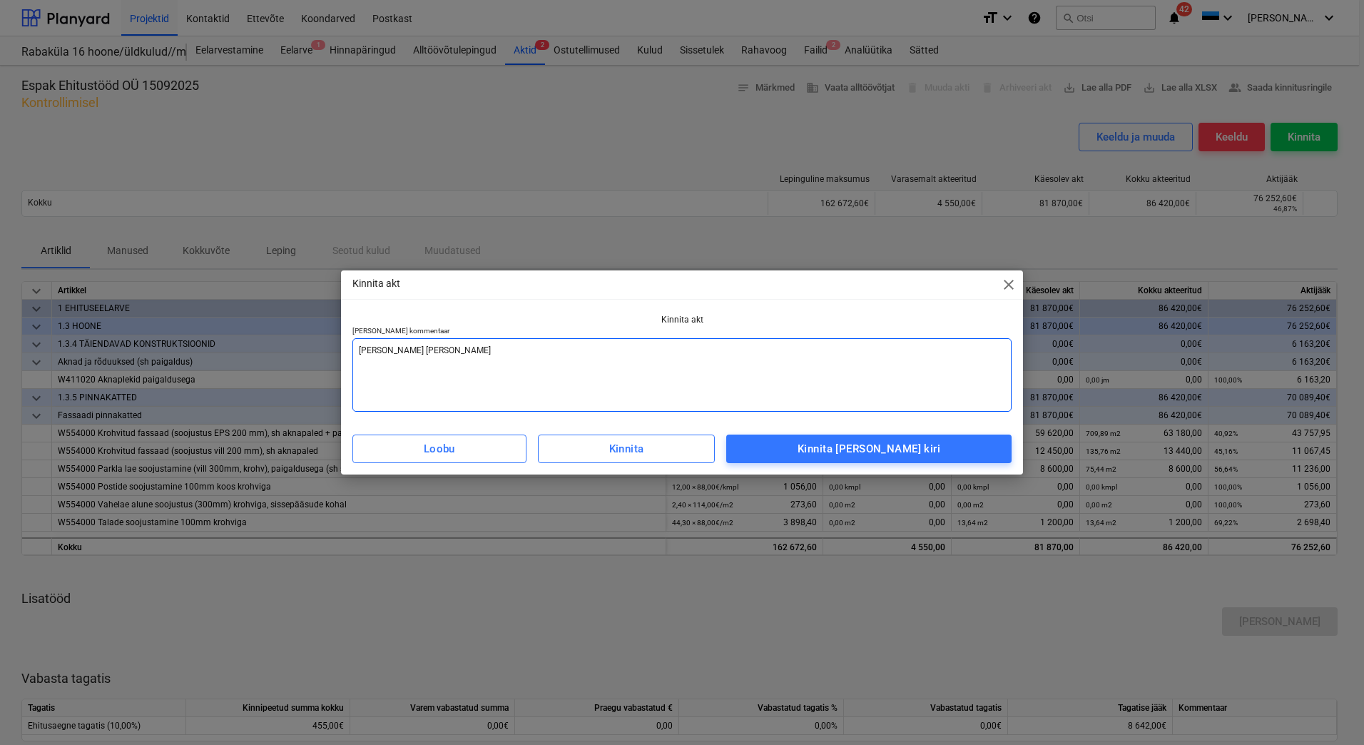
type textarea "x"
type textarea "[PERSON_NAME] [PERSON_NAME]"
type textarea "x"
type textarea "[PERSON_NAME] [PERSON_NAME]"
type textarea "x"
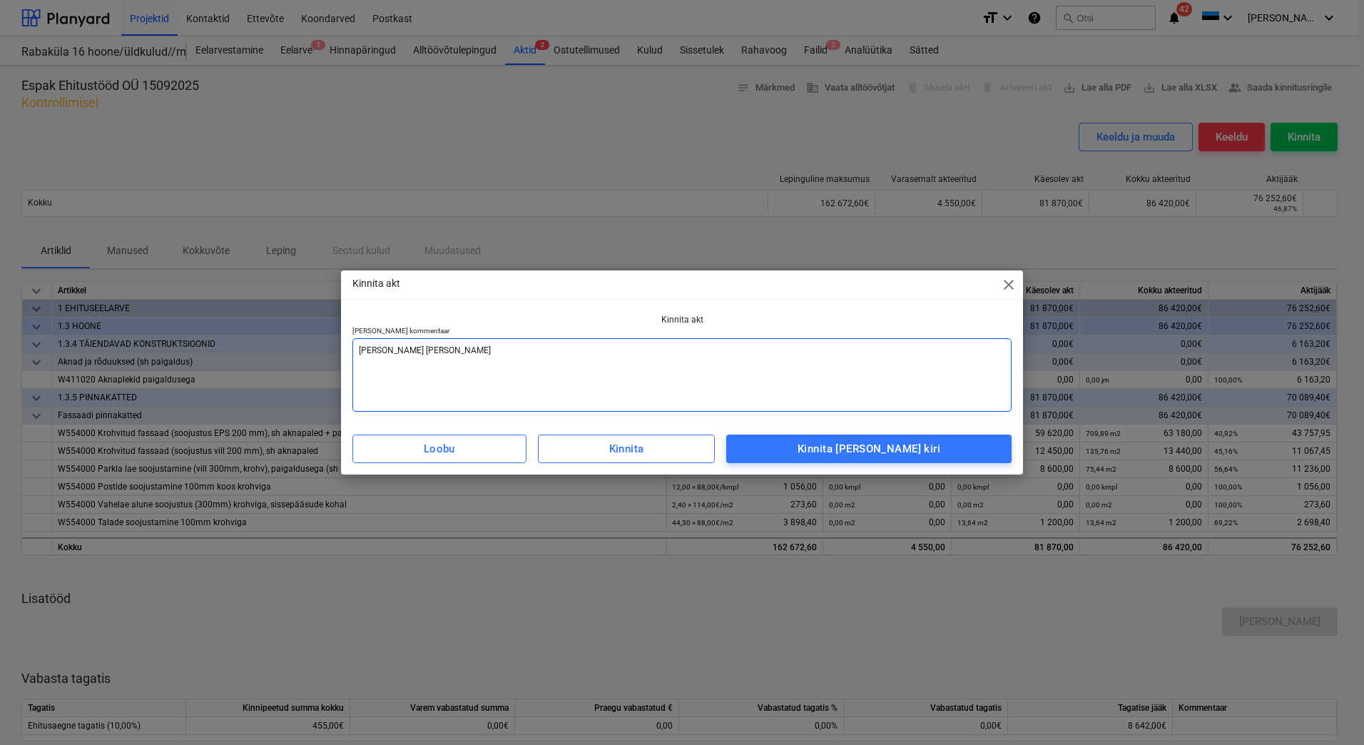
type textarea "[PERSON_NAME] arve vastaval"
type textarea "x"
type textarea "Lisada arve vastavalt"
type textarea "x"
type textarea "Lisada arve vastavalt"
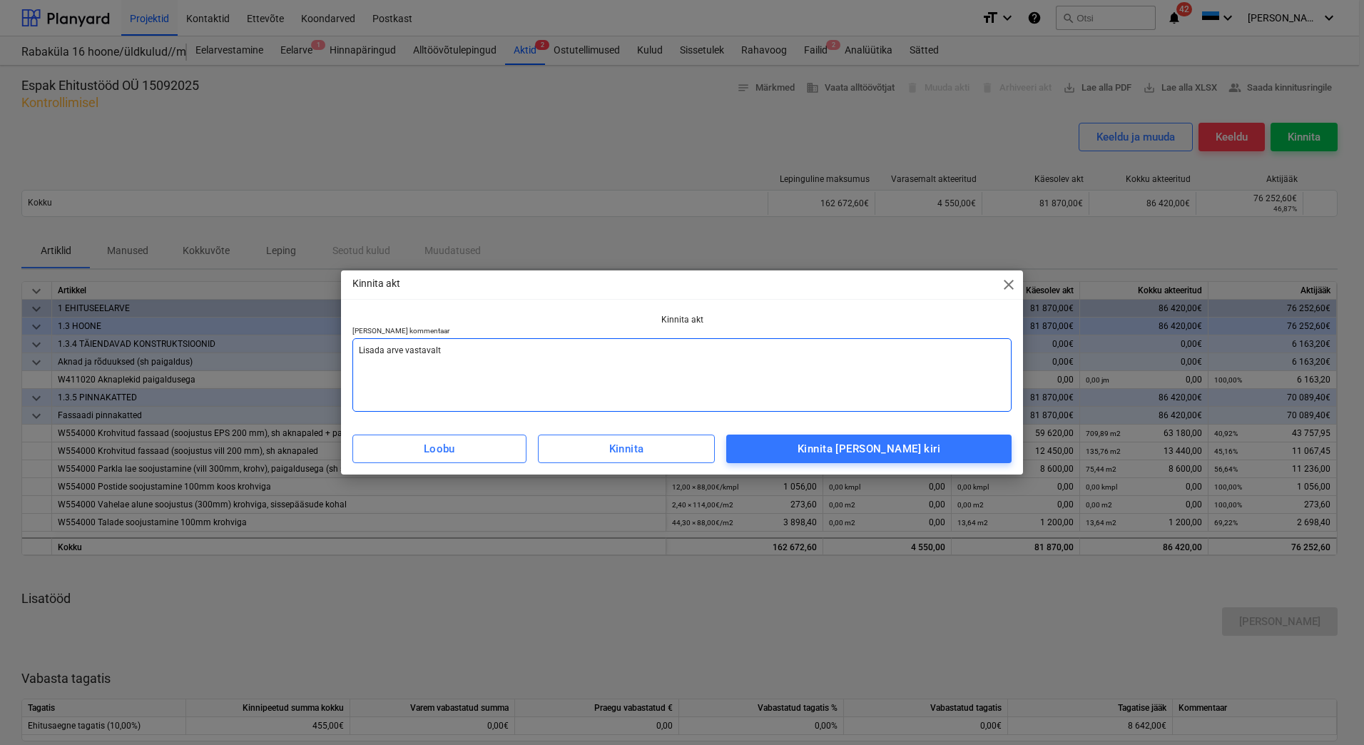
type textarea "x"
type textarea "Lisada arve vastavalt a"
type textarea "x"
type textarea "Lisada arve vastavalt ak"
type textarea "x"
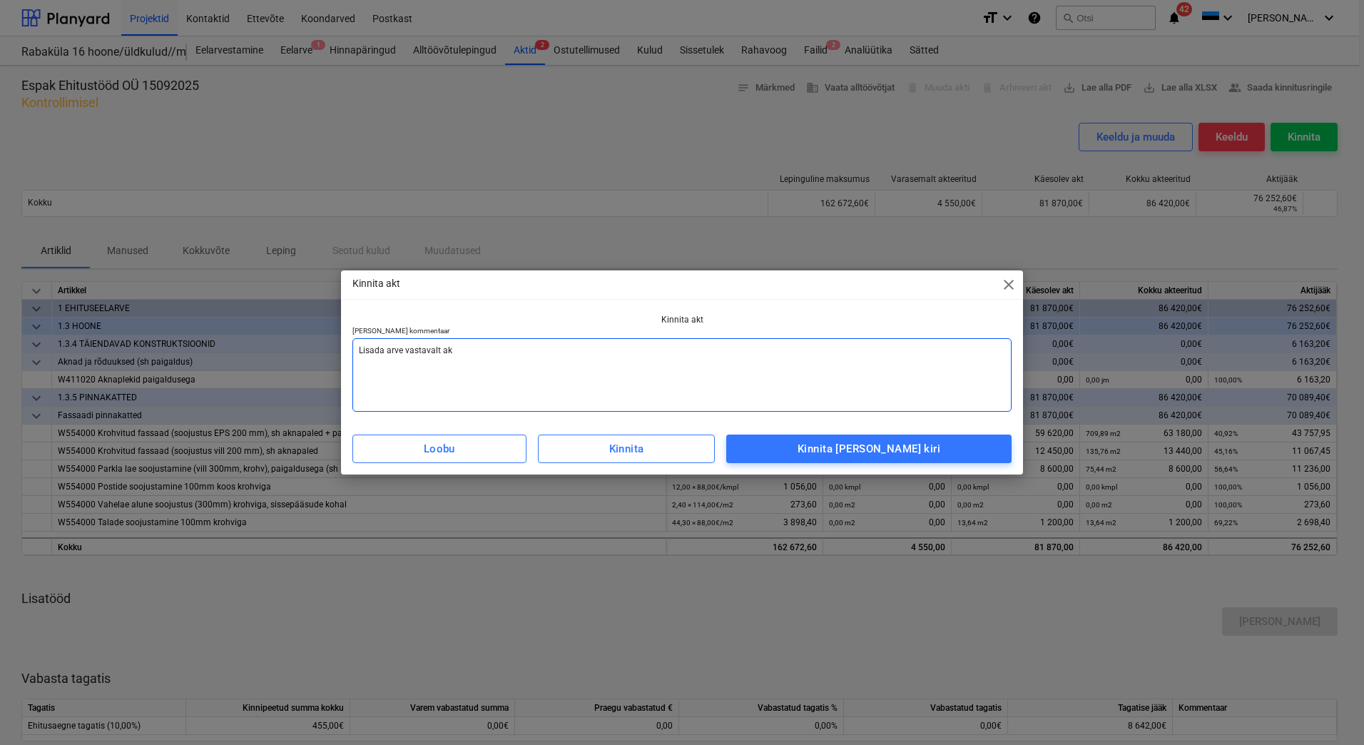
type textarea "Lisada arve vastavalt akt"
type textarea "x"
type textarea "Lisada arve vastavalt akti"
type textarea "x"
type textarea "Lisada arve vastavalt aktil"
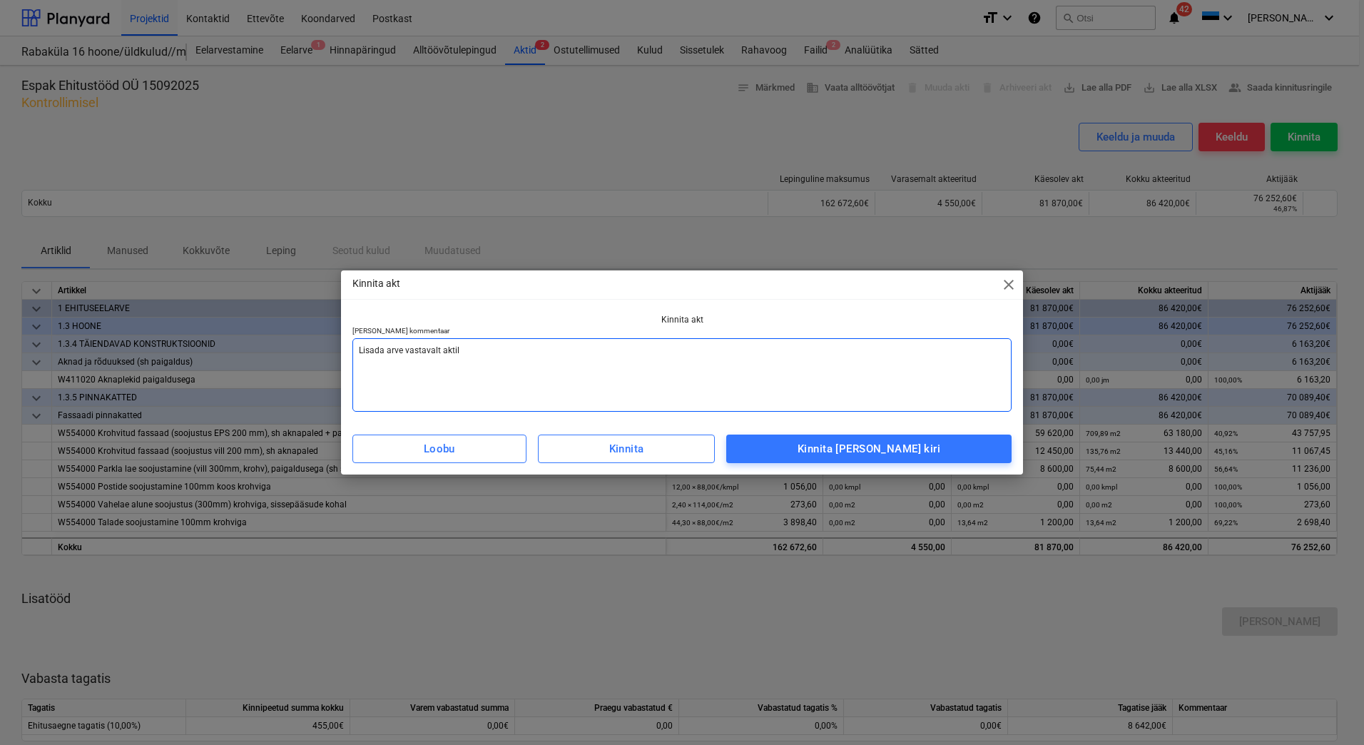
type textarea "x"
drag, startPoint x: 469, startPoint y: 351, endPoint x: 357, endPoint y: 349, distance: 111.3
click at [357, 349] on textarea "Lisada arve vastavalt aktile" at bounding box center [681, 374] width 659 height 73
type textarea "Lisada arve vastavalt aktile"
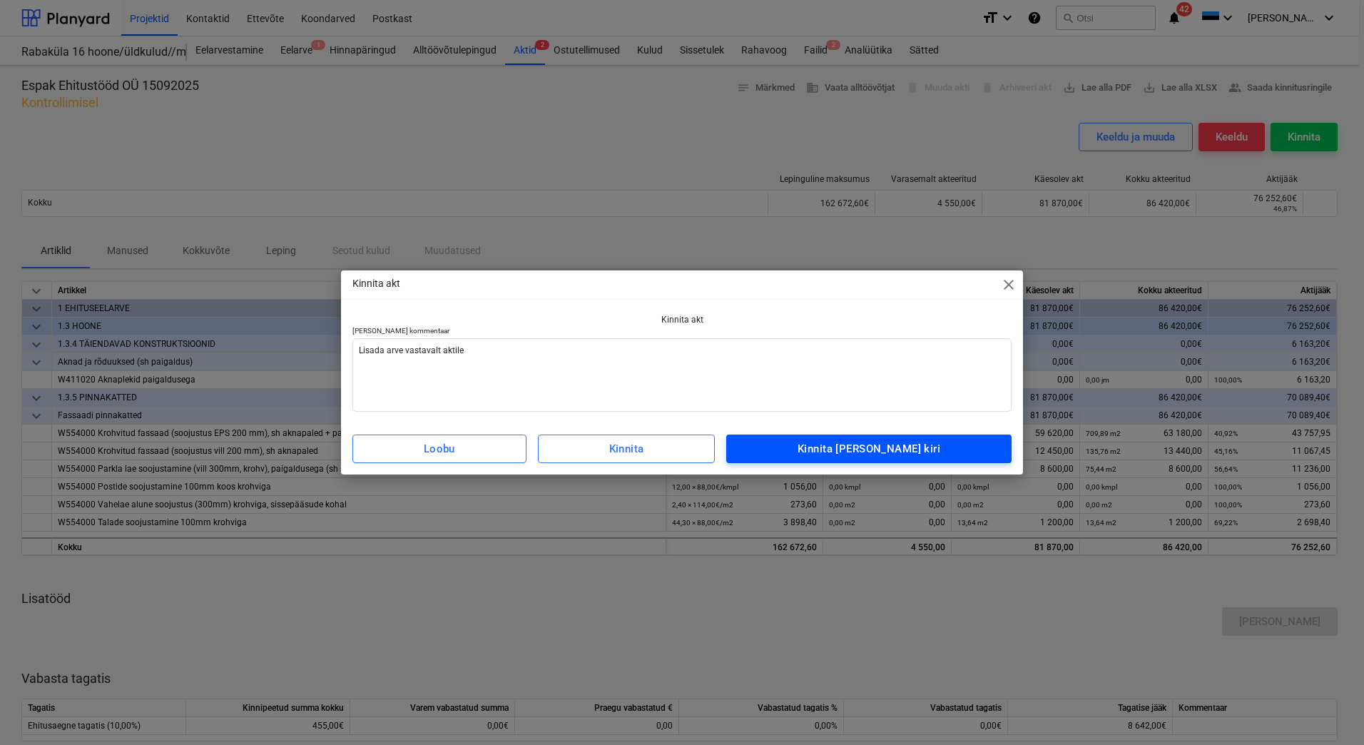
click at [892, 445] on div "Kinnita [PERSON_NAME] kiri" at bounding box center [868, 448] width 143 height 19
type textarea "x"
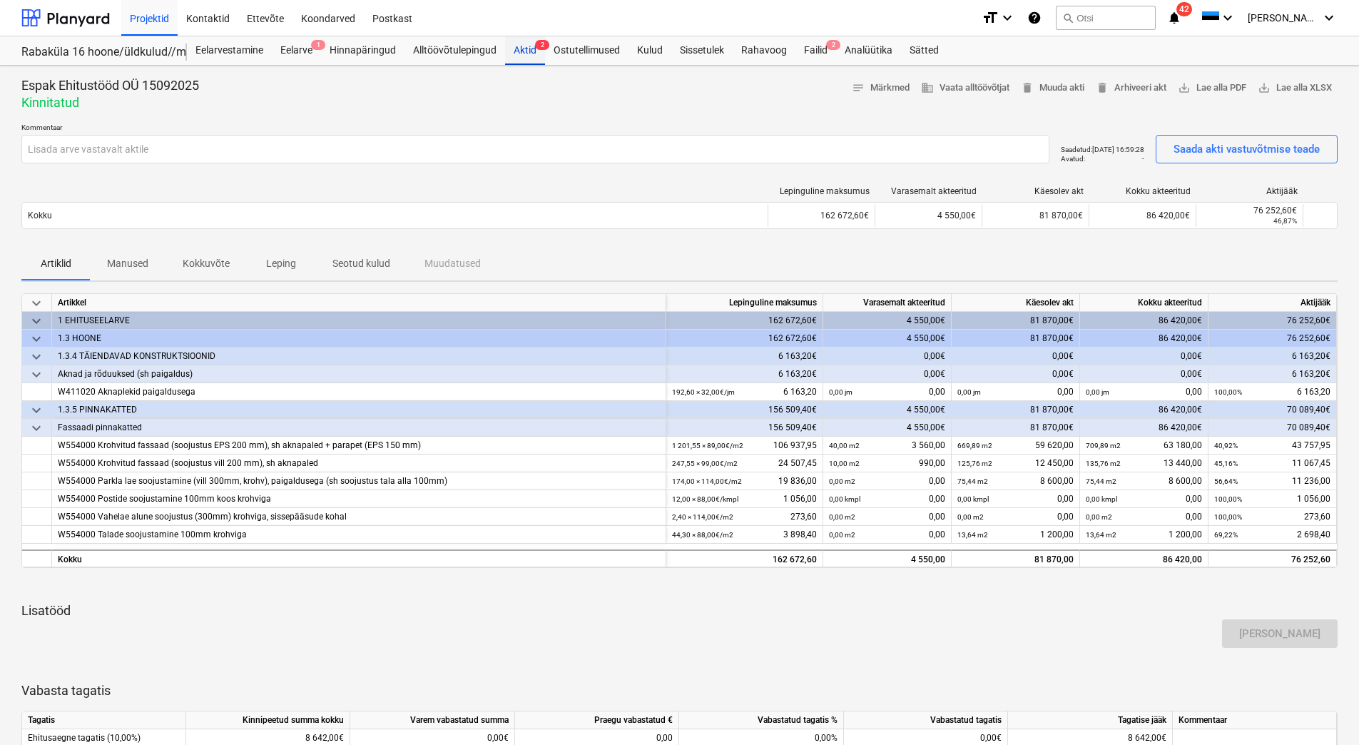
click at [527, 56] on div "Aktid 2" at bounding box center [525, 50] width 40 height 29
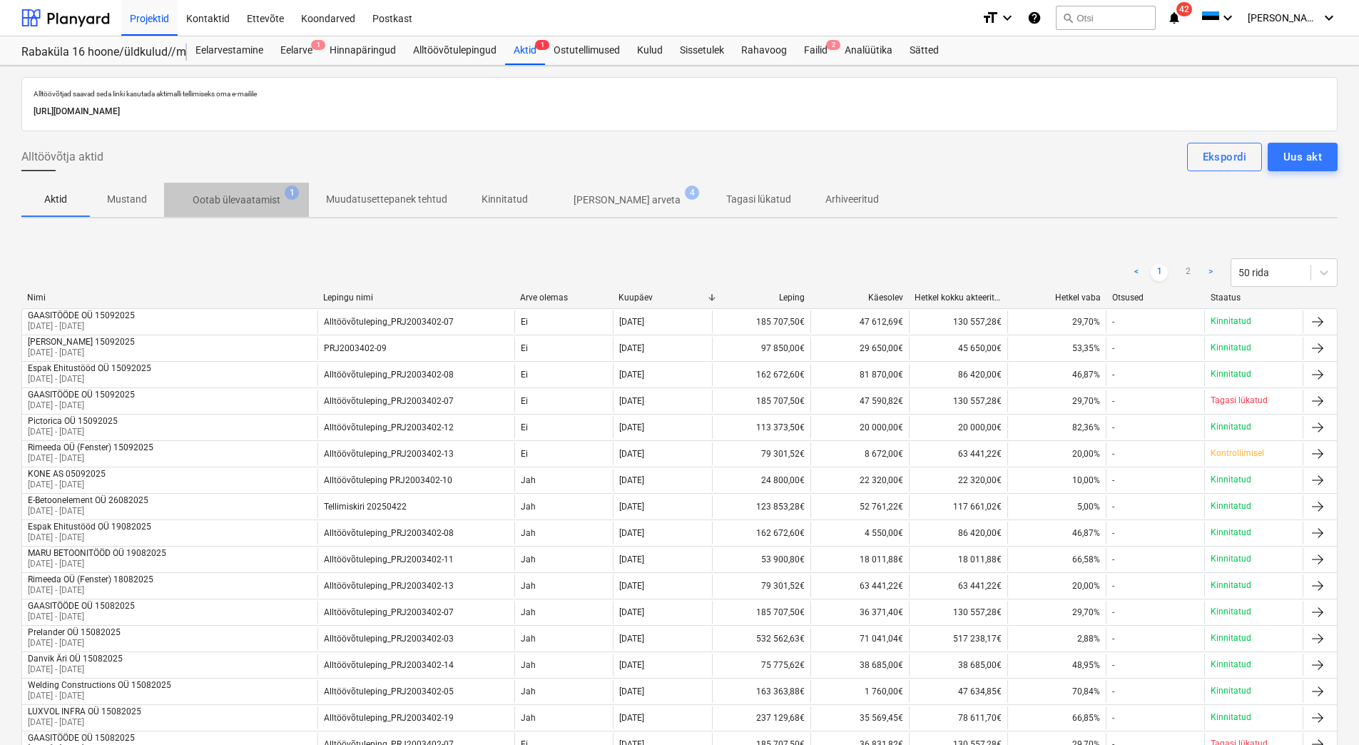
click at [225, 205] on p "Ootab ülevaatamist" at bounding box center [237, 200] width 88 height 15
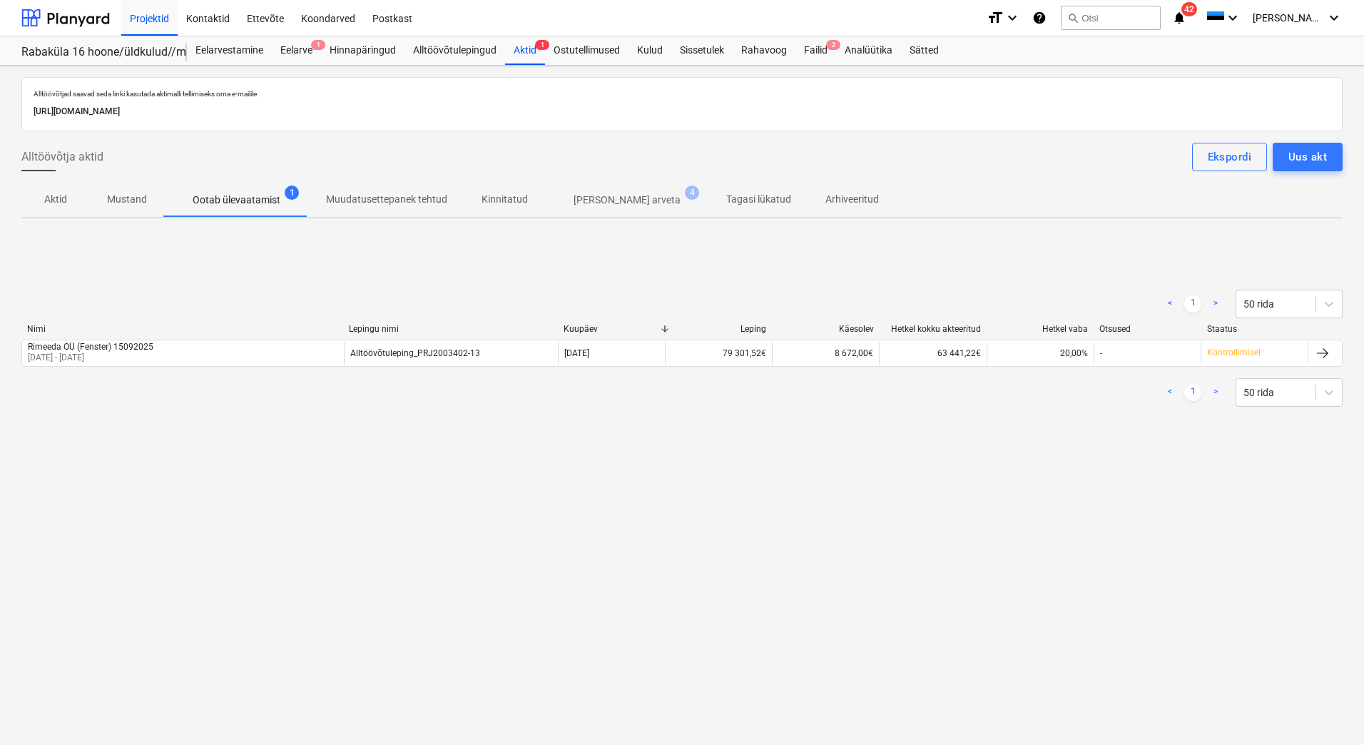
click at [278, 269] on div "< 1 > 50 rida [PERSON_NAME] nimi Kuupäev Leping Käesolev Hetkel kokku akteeritu…" at bounding box center [681, 348] width 1321 height 214
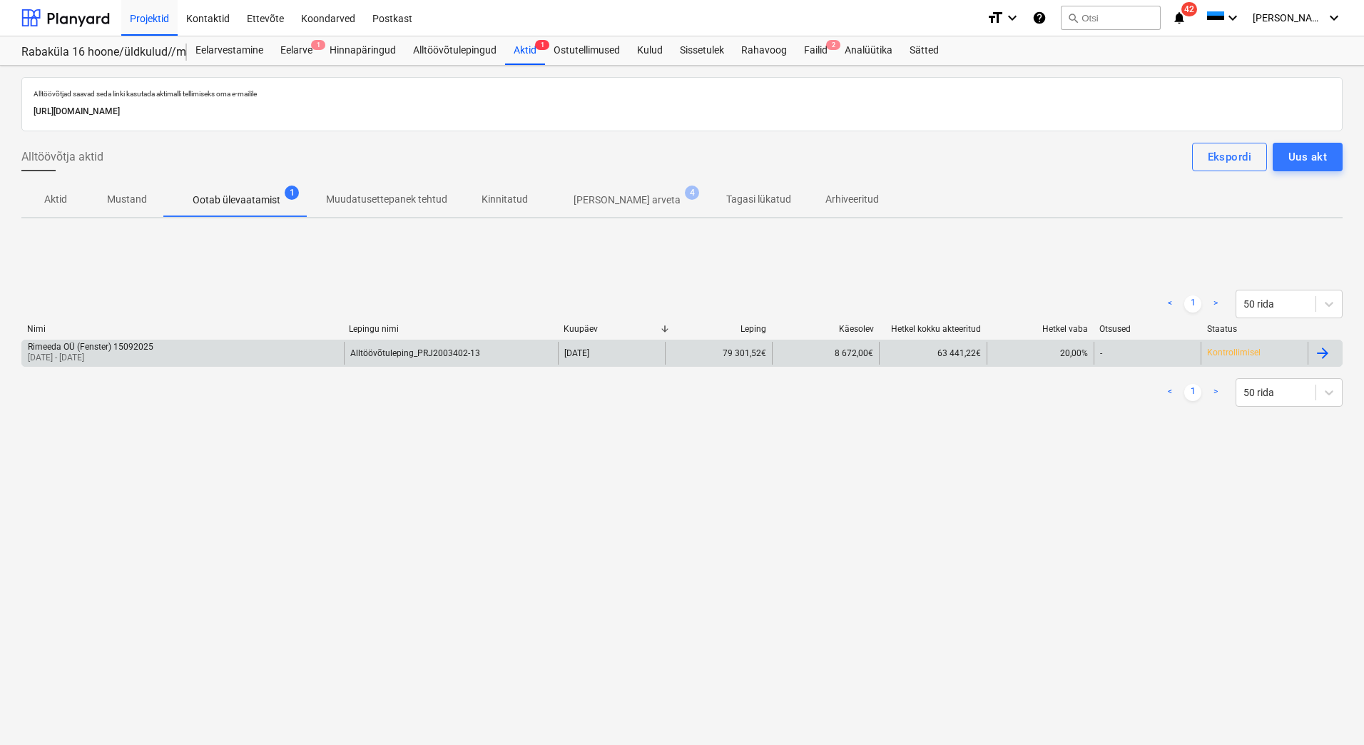
click at [116, 353] on p "[DATE] - [DATE]" at bounding box center [91, 358] width 126 height 12
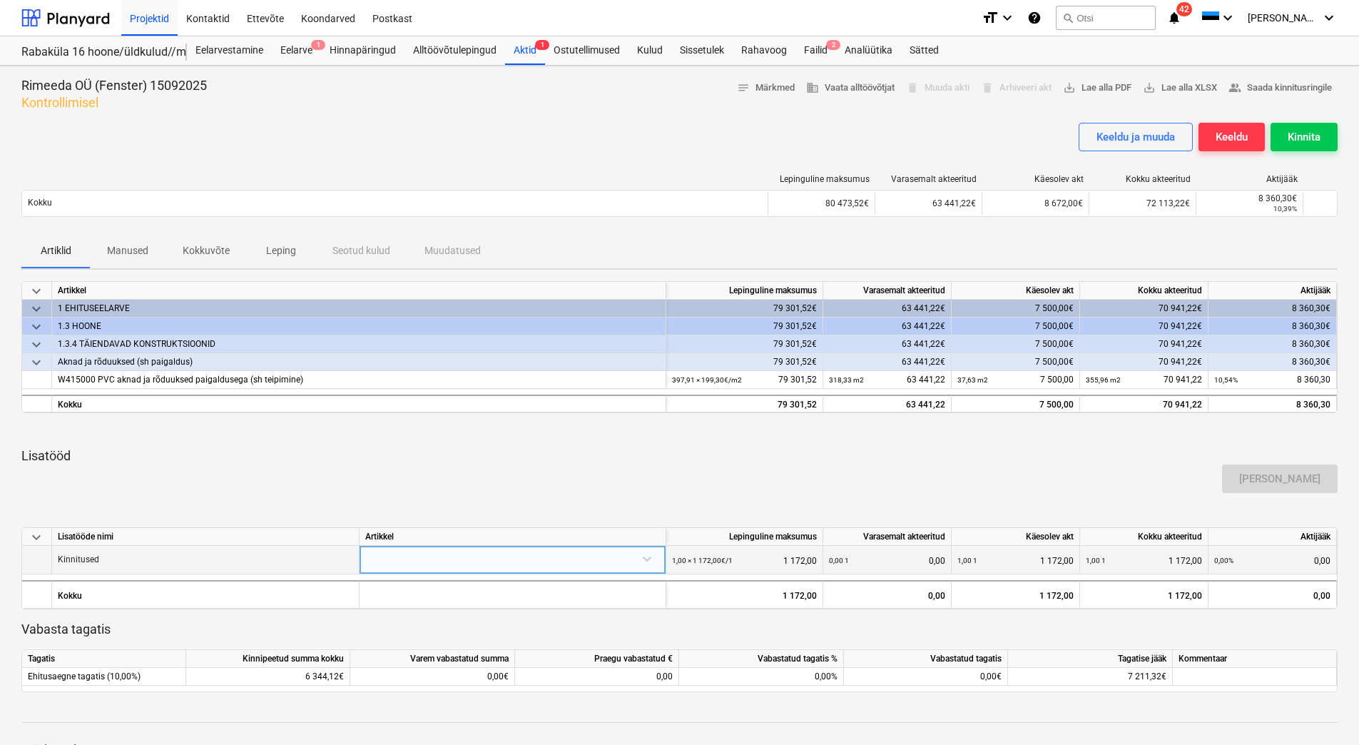
click at [479, 567] on div at bounding box center [512, 558] width 295 height 25
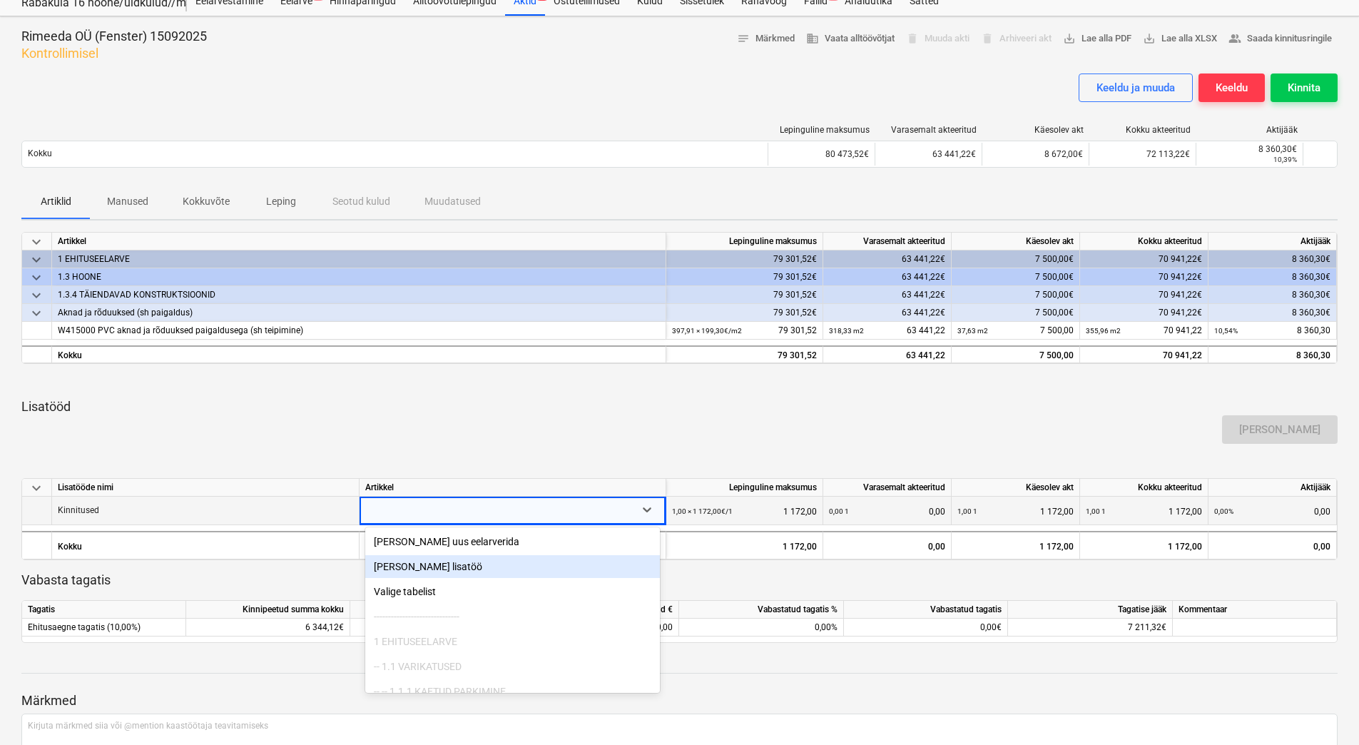
scroll to position [54, 0]
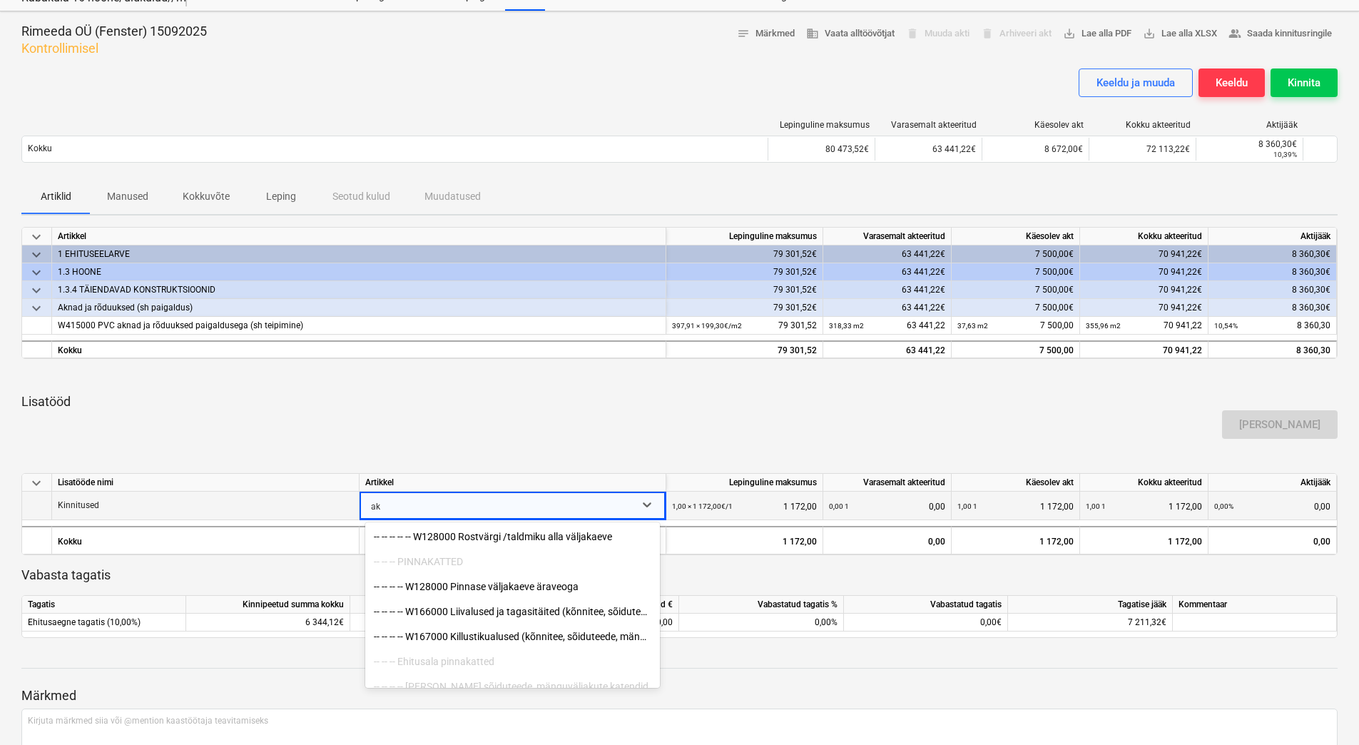
type input "a"
type input "akn"
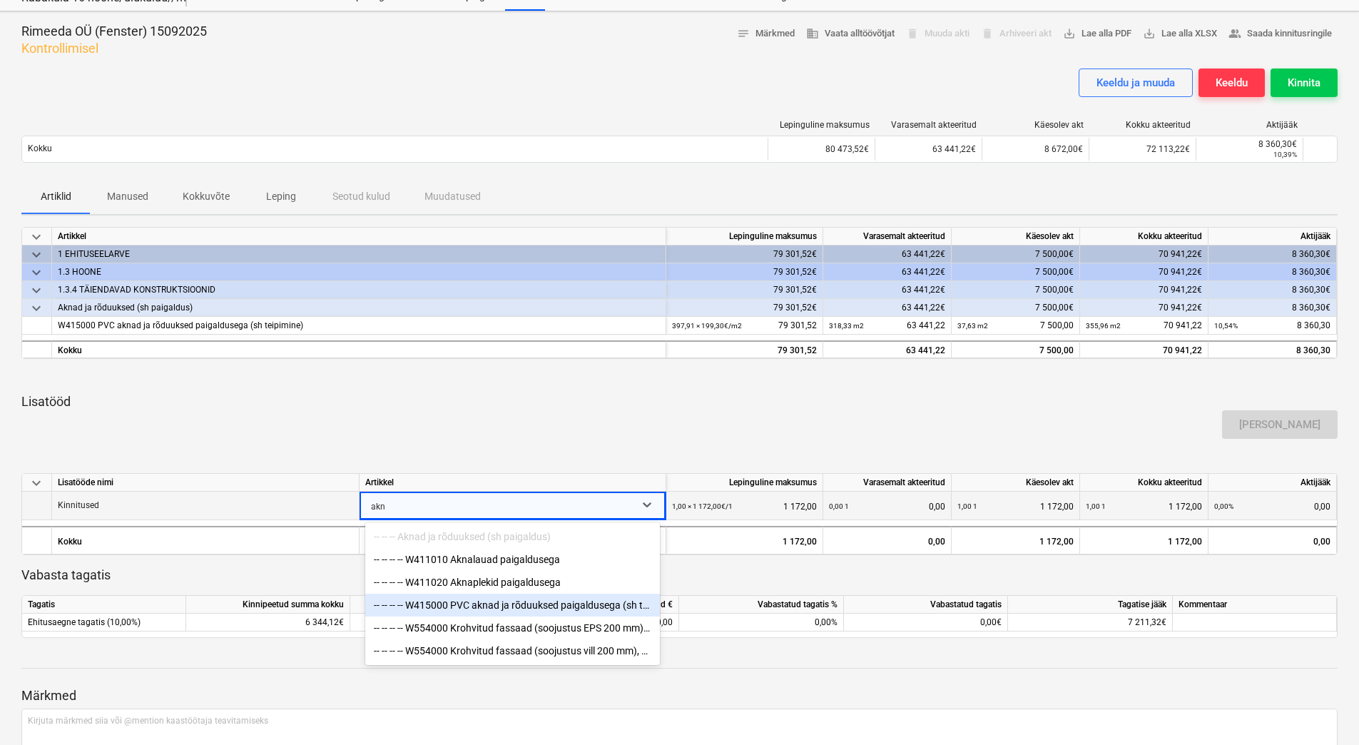
click at [565, 607] on div "-- -- -- -- W415000 PVC aknad ja rõduuksed paigaldusega (sh teipimine)" at bounding box center [512, 604] width 295 height 23
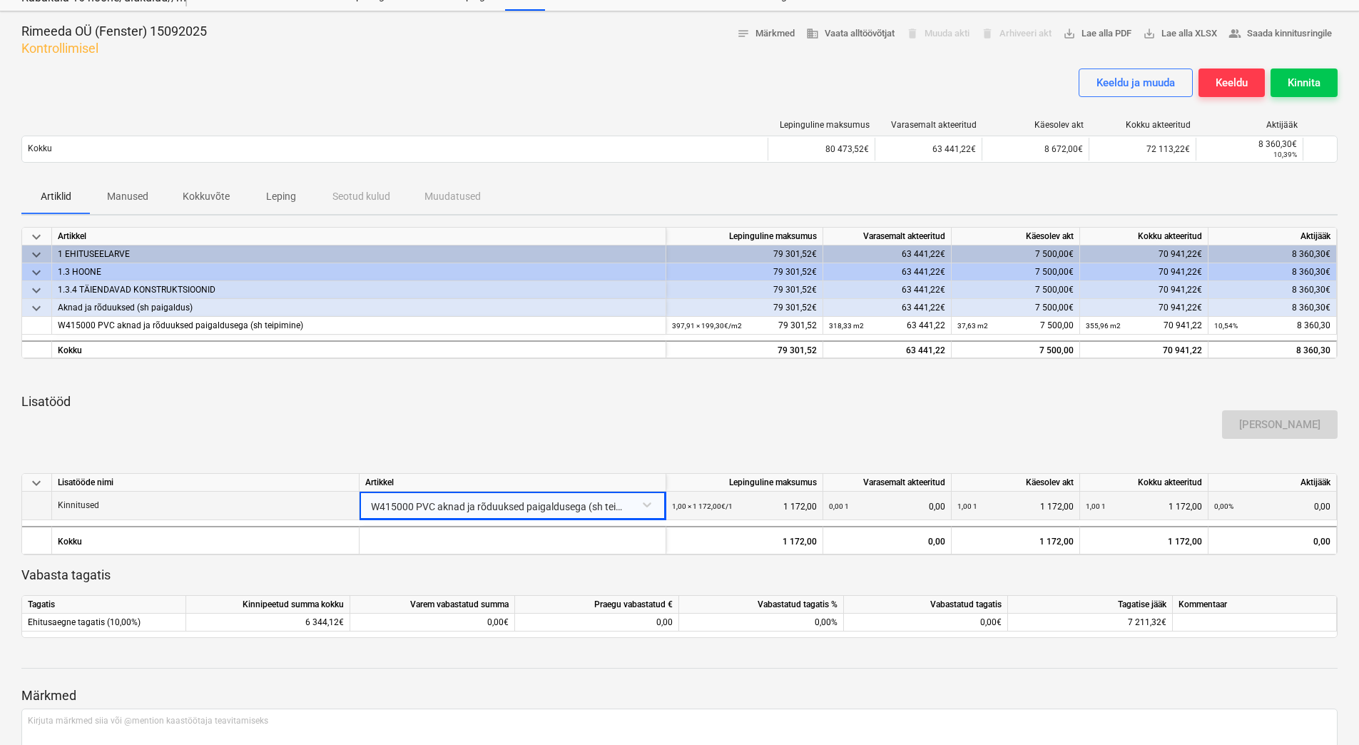
click at [550, 440] on div "[PERSON_NAME]" at bounding box center [679, 424] width 1327 height 40
click at [1317, 87] on div "Kinnita" at bounding box center [1303, 82] width 33 height 19
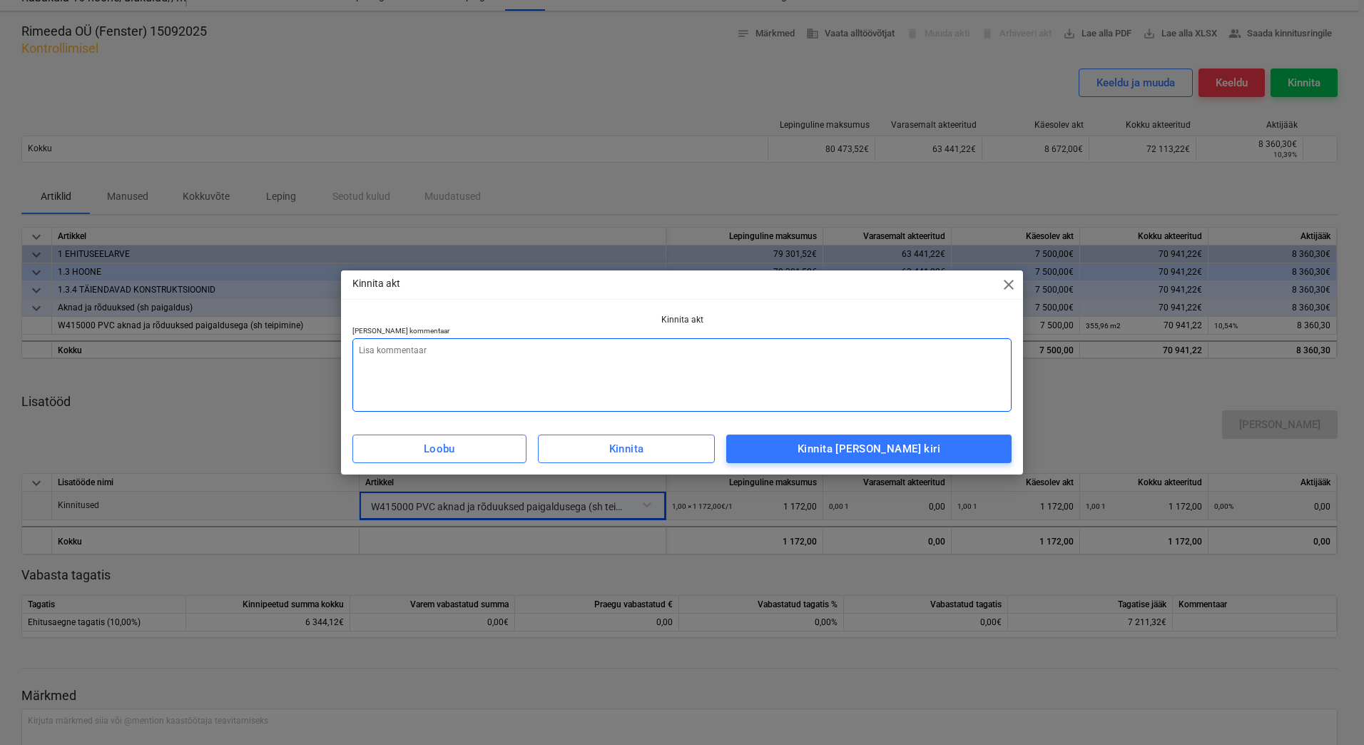
click at [635, 357] on textarea at bounding box center [681, 374] width 659 height 73
paste textarea "Lisada arve vastavalt aktile"
type textarea "x"
type textarea "Lisada arve vastavalt aktile"
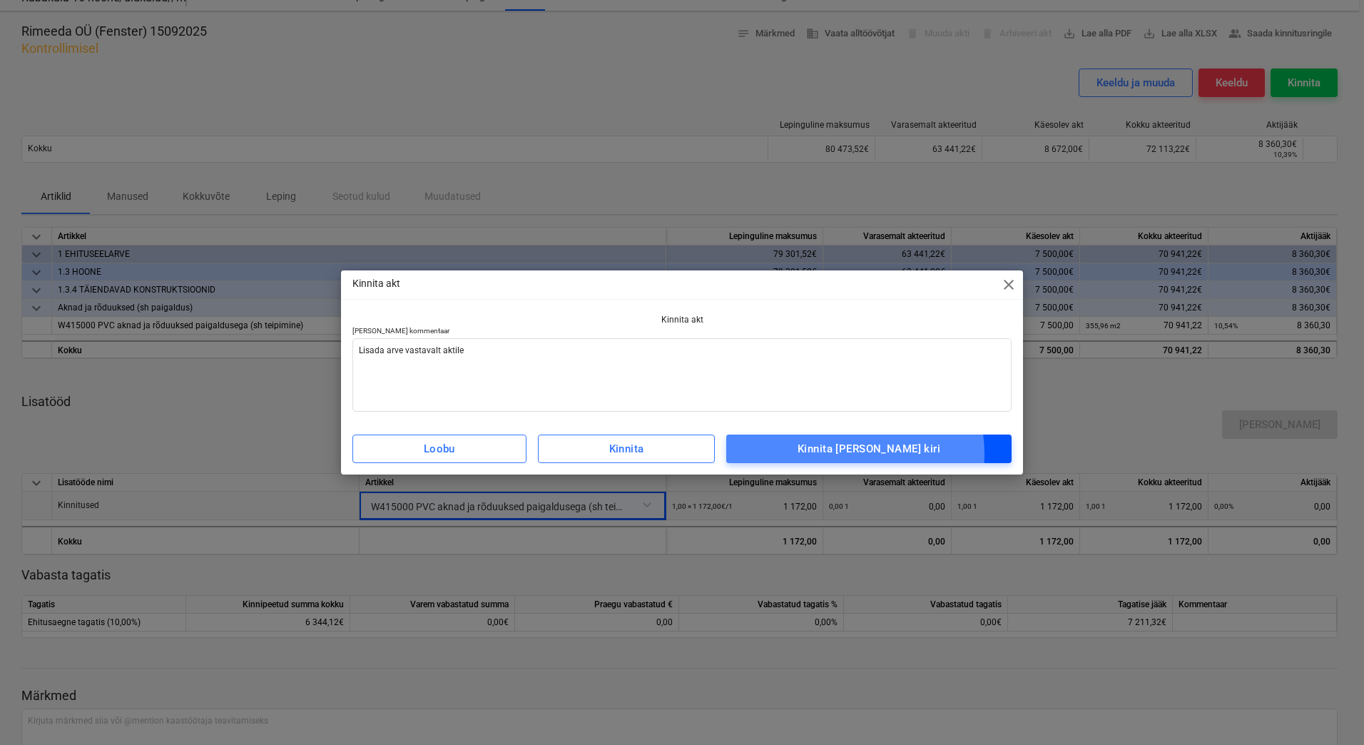
click at [868, 454] on div "Kinnita [PERSON_NAME] kiri" at bounding box center [868, 448] width 143 height 19
type textarea "x"
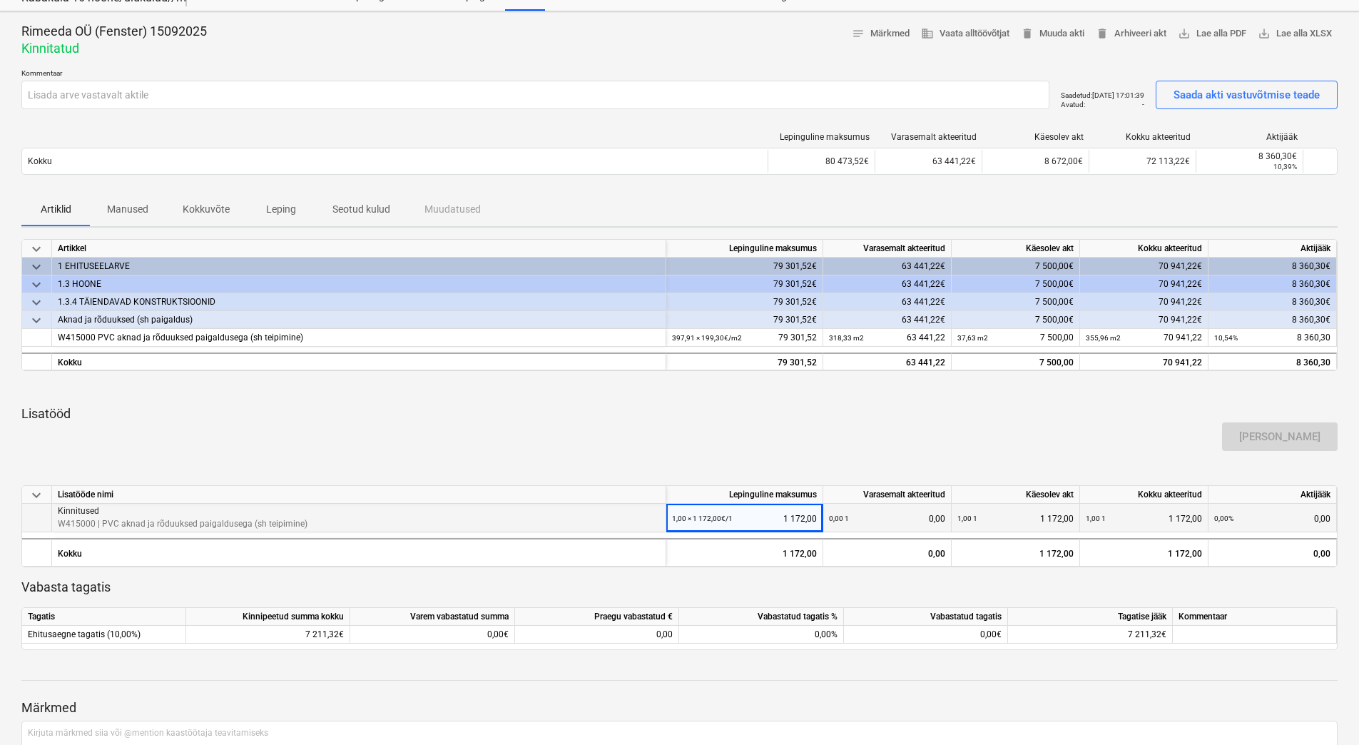
scroll to position [0, 0]
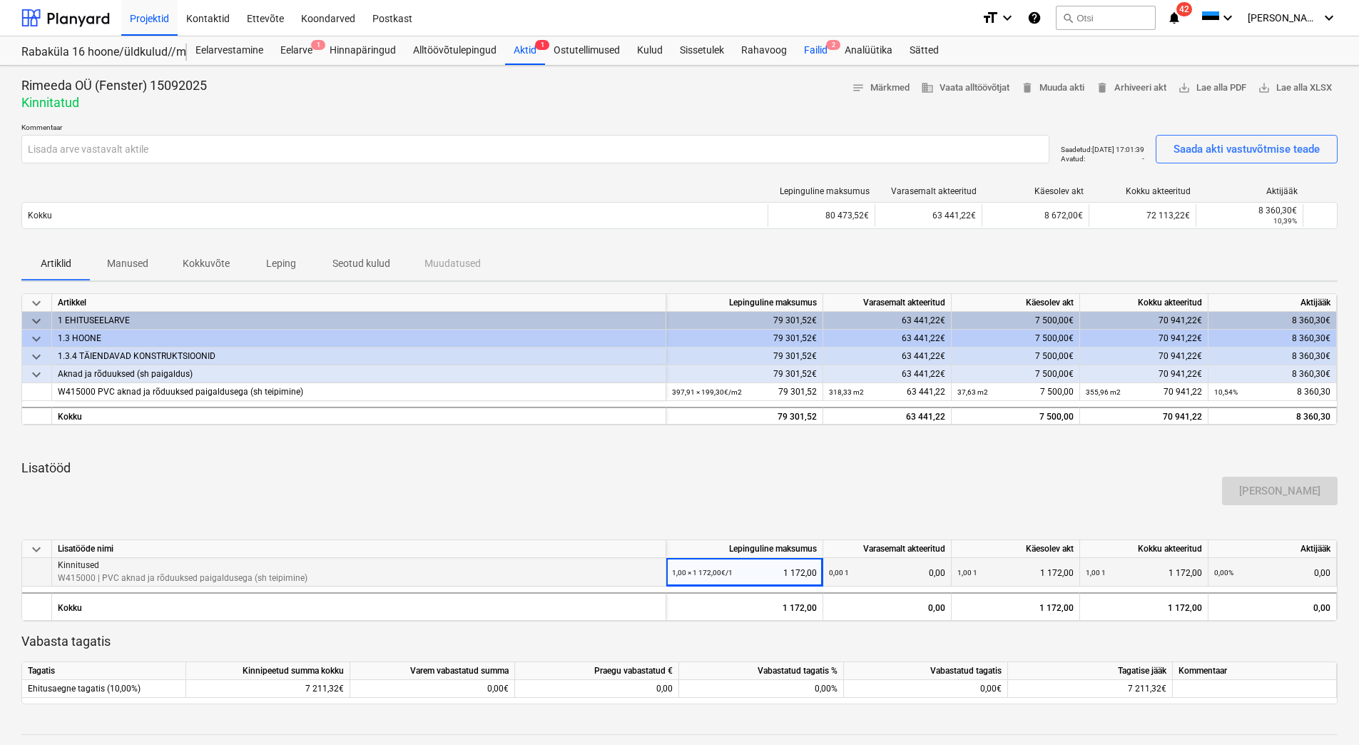
click at [807, 53] on div "Failid 2" at bounding box center [815, 50] width 41 height 29
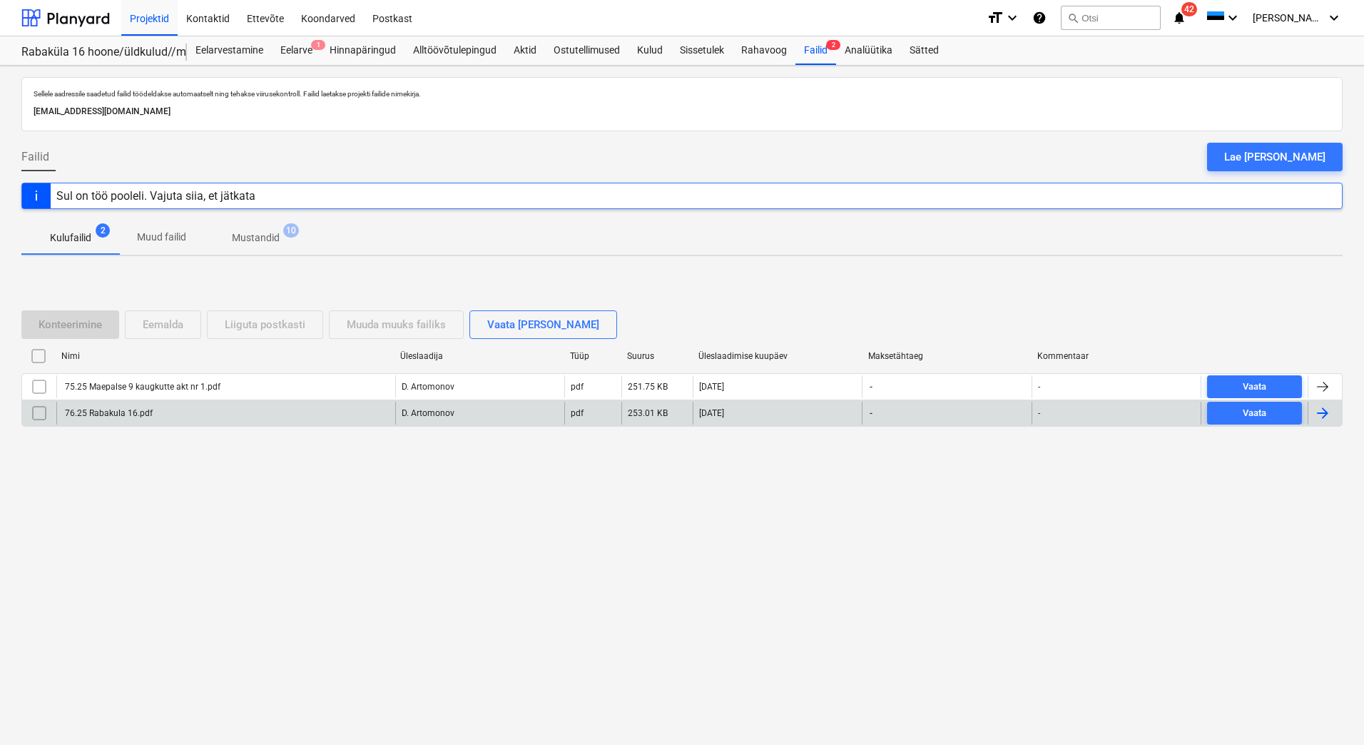
click at [176, 417] on div "76.25 Rabakula 16.pdf" at bounding box center [225, 413] width 339 height 23
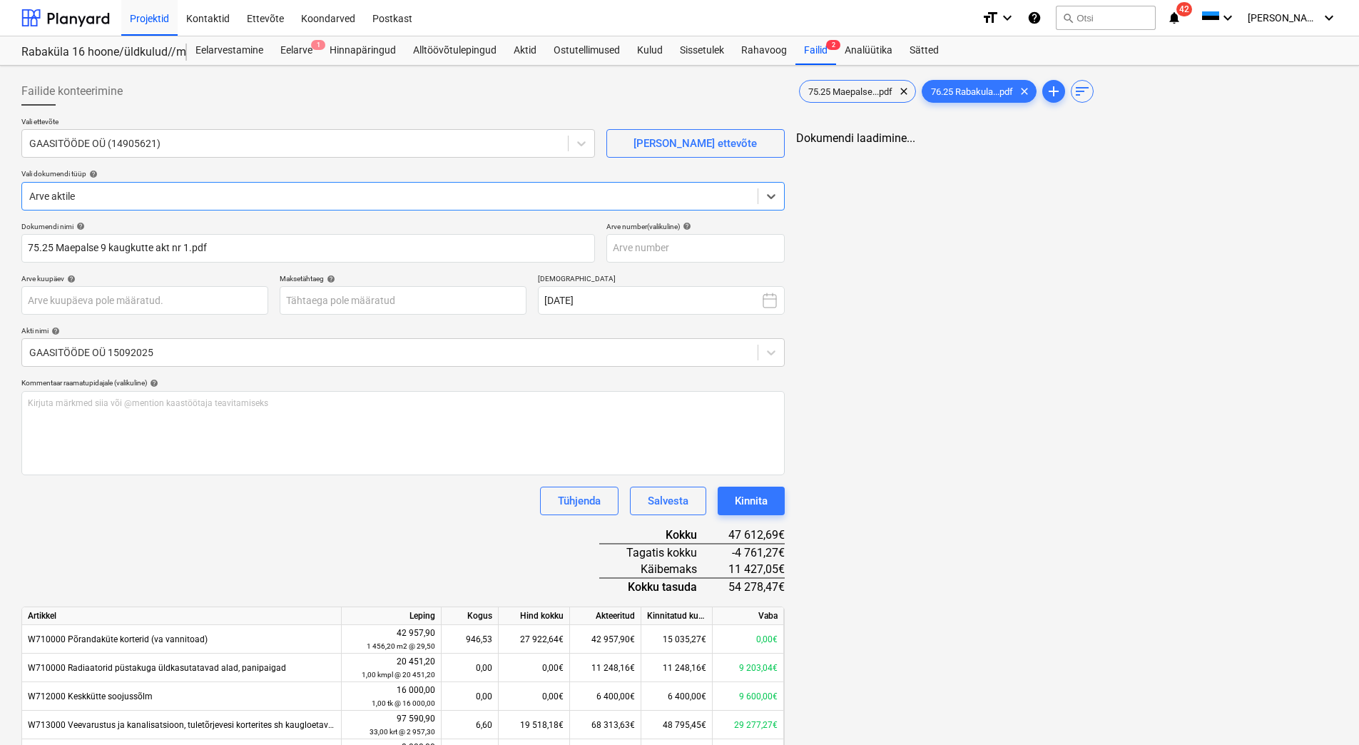
type input "75.25 Maepalse 9 kaugkutte akt nr 1.pdf"
click at [648, 243] on input "text" at bounding box center [695, 248] width 178 height 29
type input "76.26"
click at [265, 530] on div "Dokumendi nimi help 75.25 Maepalse 9 kaugkutte akt nr 1.pdf Arve number (valiku…" at bounding box center [402, 650] width 763 height 857
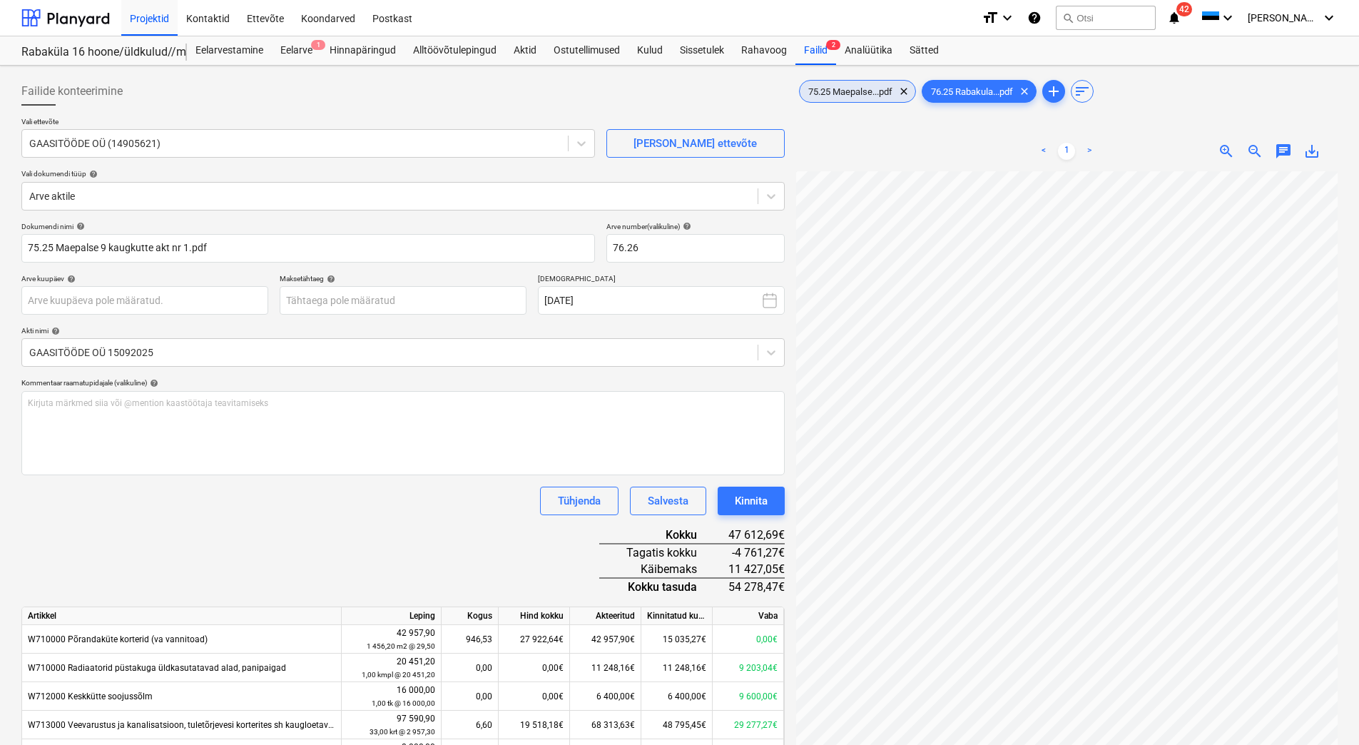
click at [845, 96] on span "75.25 Maepalse...pdf" at bounding box center [849, 91] width 101 height 11
click at [959, 87] on span "76.25 Rabakula...pdf" at bounding box center [971, 91] width 99 height 11
click at [753, 498] on div "Kinnita" at bounding box center [751, 500] width 33 height 19
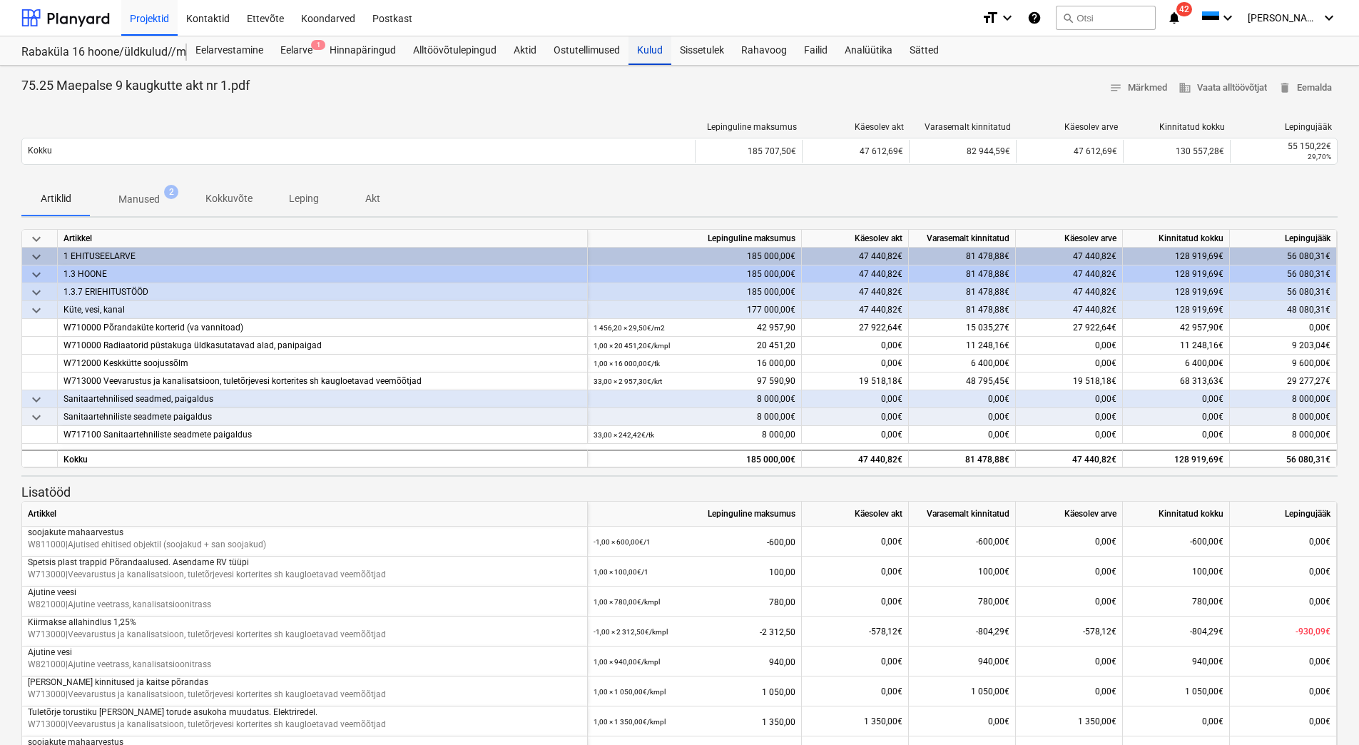
click at [657, 53] on div "Kulud" at bounding box center [649, 50] width 43 height 29
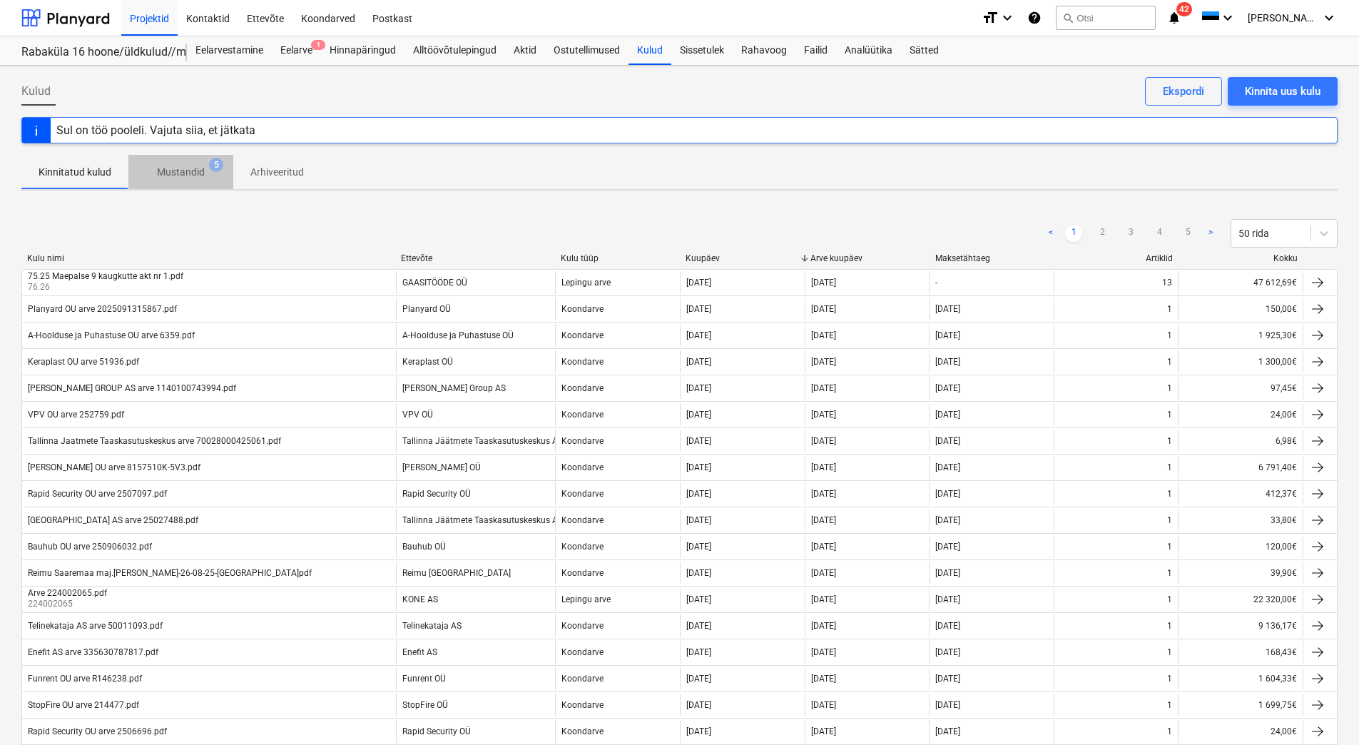
click at [180, 168] on p "Mustandid" at bounding box center [181, 172] width 48 height 15
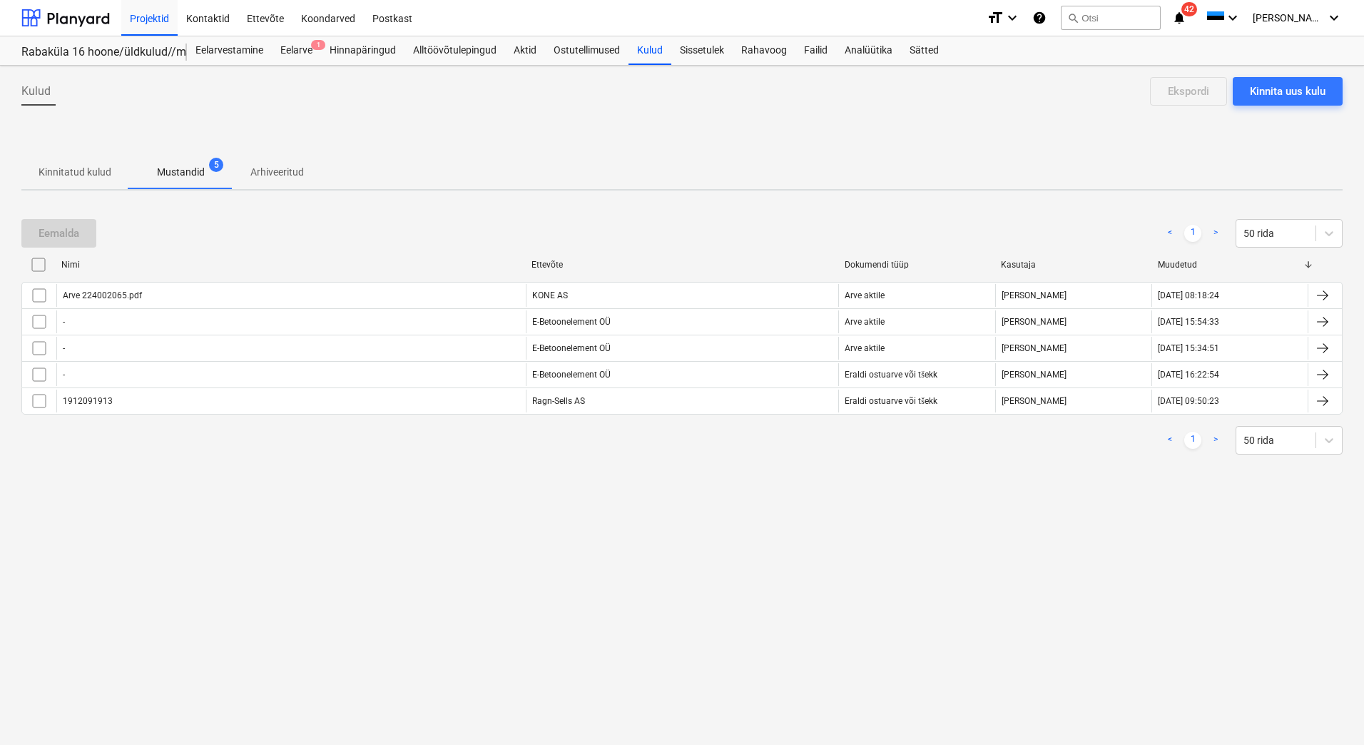
click at [73, 191] on div "Kulud Kinnita uus kulu Ekspordi Kinnitatud kulud Mustandid 5 Arhiveeritud Eemal…" at bounding box center [682, 405] width 1364 height 679
click at [74, 177] on p "Kinnitatud kulud" at bounding box center [75, 172] width 73 height 15
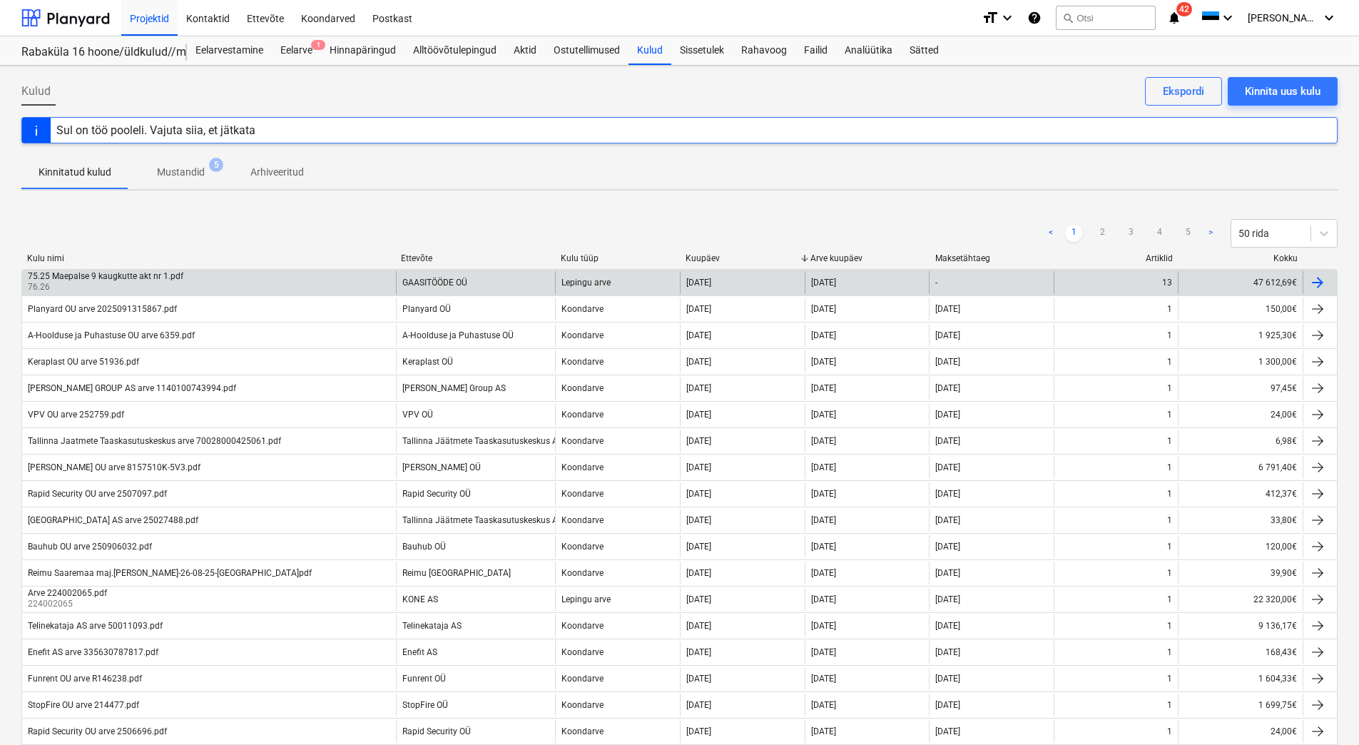
click at [319, 283] on div "75.25 Maepalse 9 kaugkutte akt nr 1.pdf 76.26" at bounding box center [209, 282] width 374 height 23
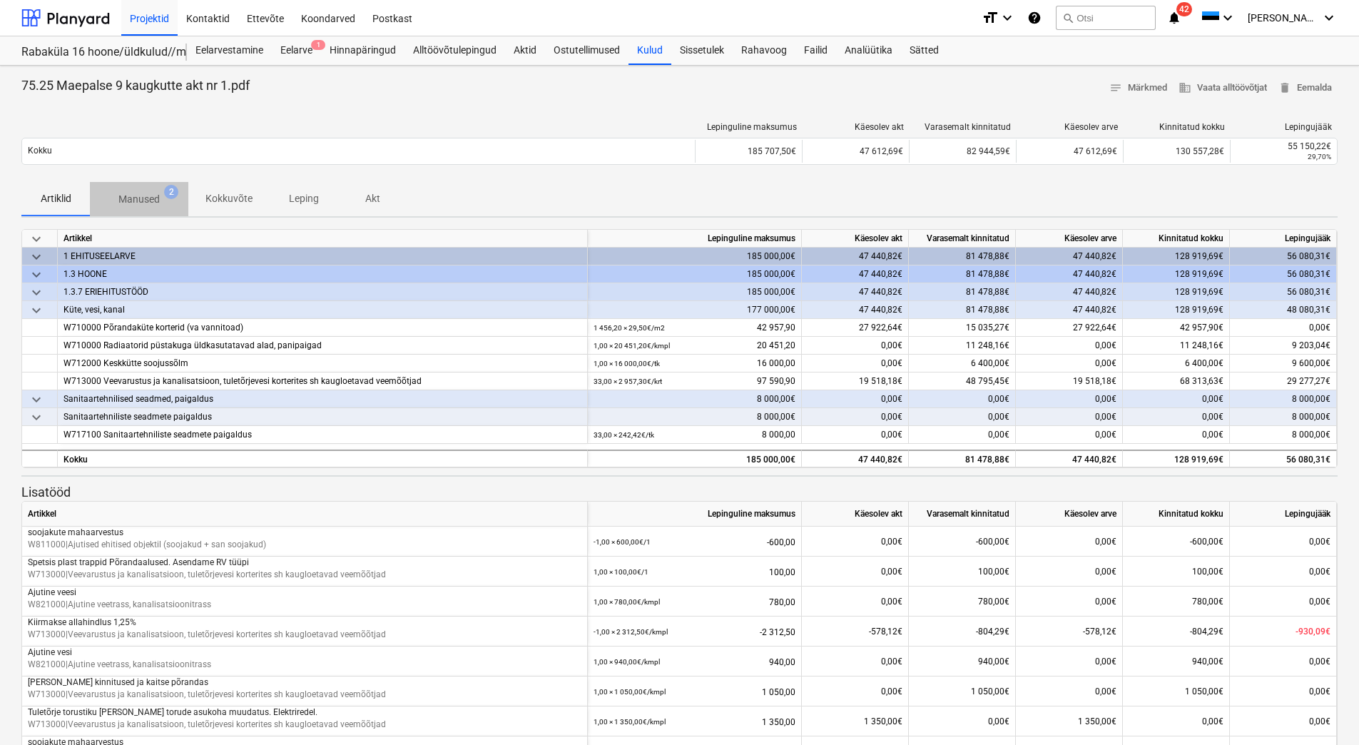
click at [137, 201] on p "Manused" at bounding box center [138, 199] width 41 height 15
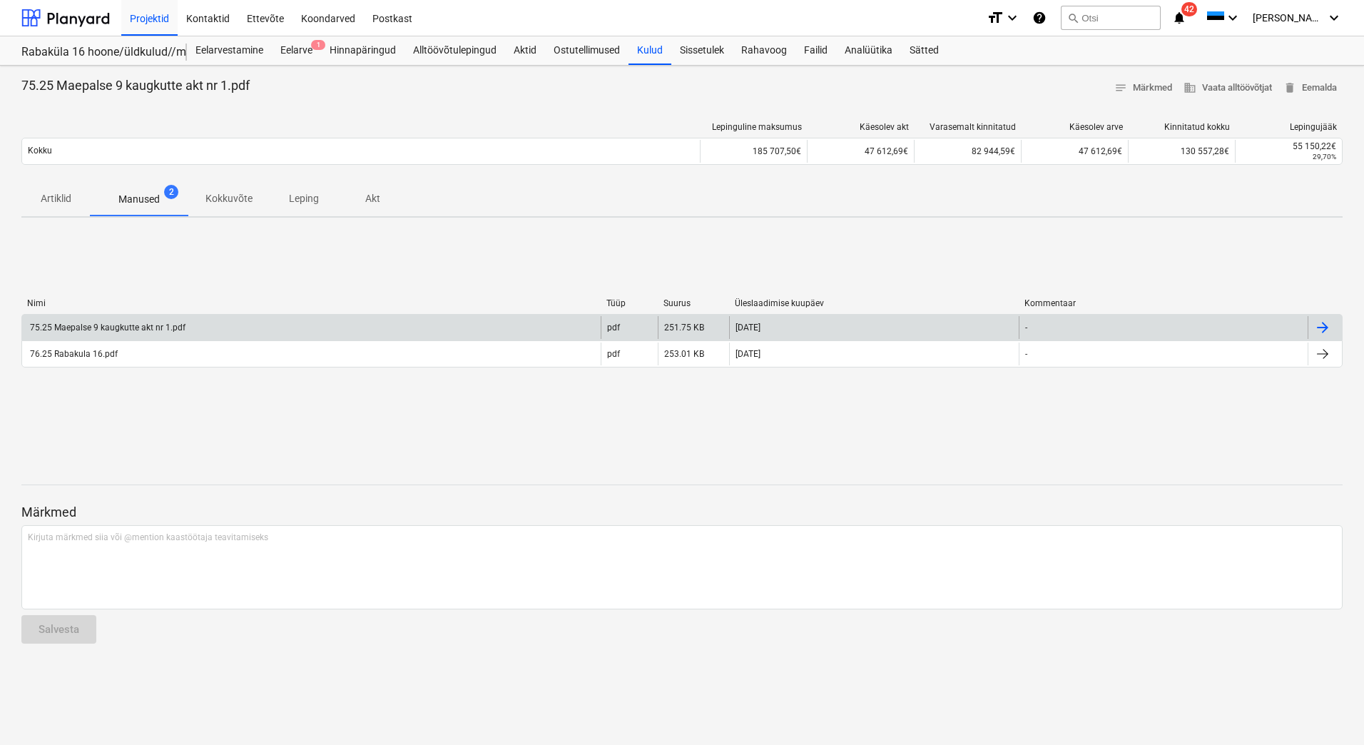
click at [235, 331] on div "75.25 Maepalse 9 kaugkutte akt nr 1.pdf" at bounding box center [311, 327] width 578 height 23
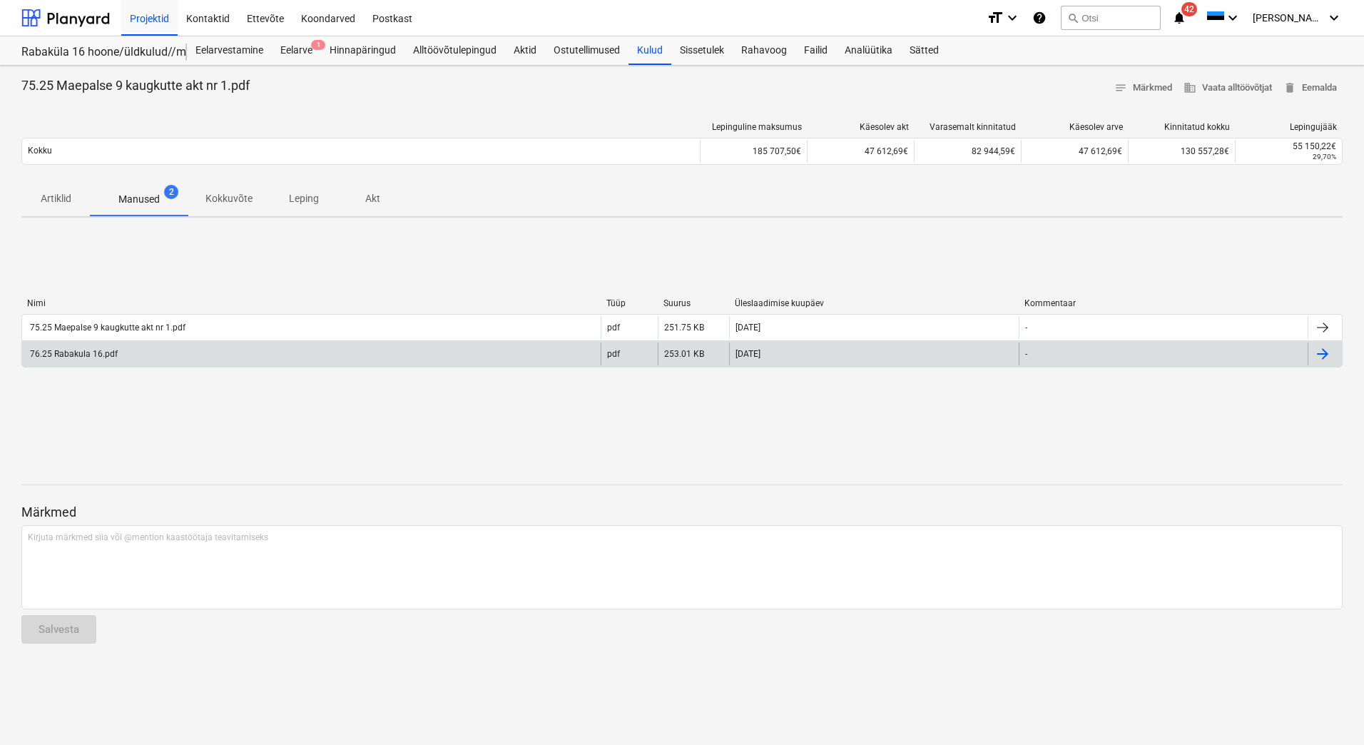
click at [127, 349] on div "76.25 Rabakula 16.pdf" at bounding box center [311, 353] width 578 height 23
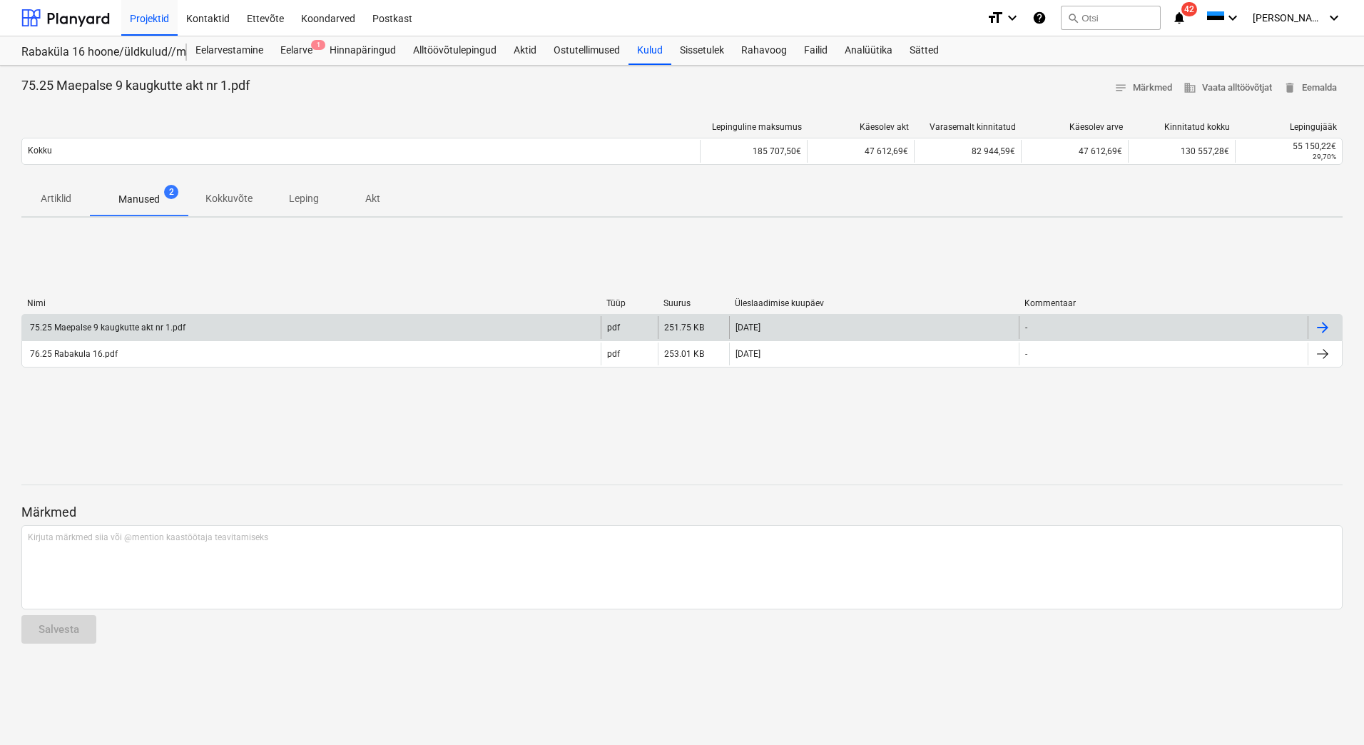
click at [149, 325] on div "75.25 Maepalse 9 kaugkutte akt nr 1.pdf" at bounding box center [107, 327] width 158 height 10
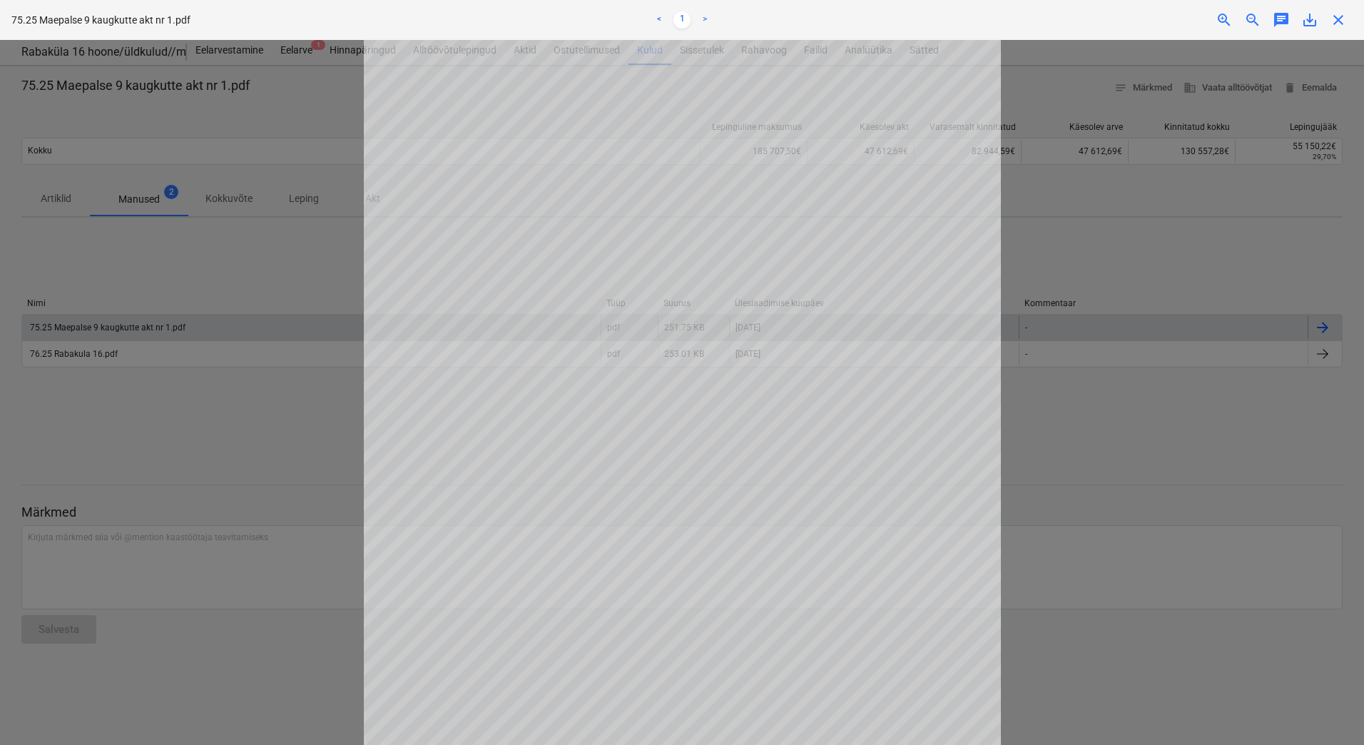
click at [1311, 22] on span "save_alt" at bounding box center [1309, 19] width 17 height 17
click at [205, 396] on div at bounding box center [682, 392] width 1364 height 705
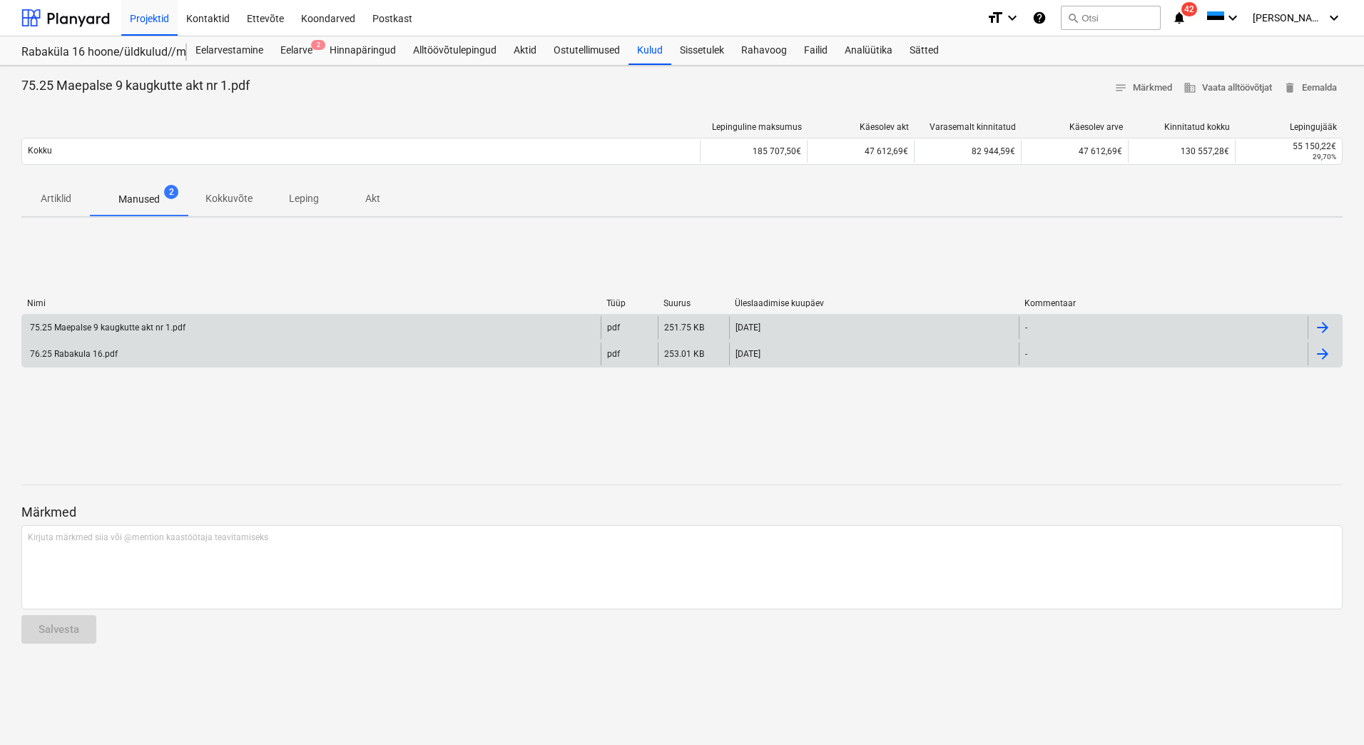
click at [131, 356] on div "76.25 Rabakula 16.pdf" at bounding box center [311, 353] width 578 height 23
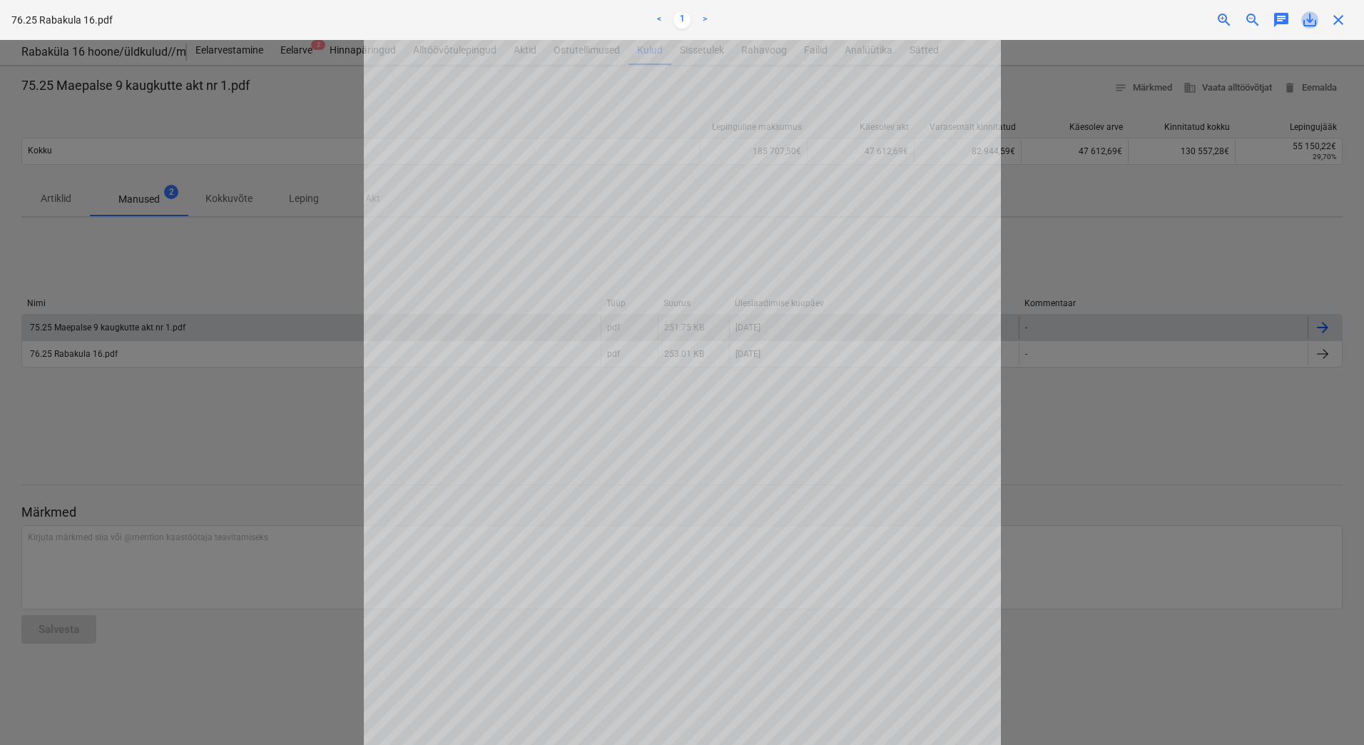
click at [1310, 21] on span "save_alt" at bounding box center [1309, 19] width 17 height 17
click at [276, 479] on div at bounding box center [682, 392] width 1364 height 705
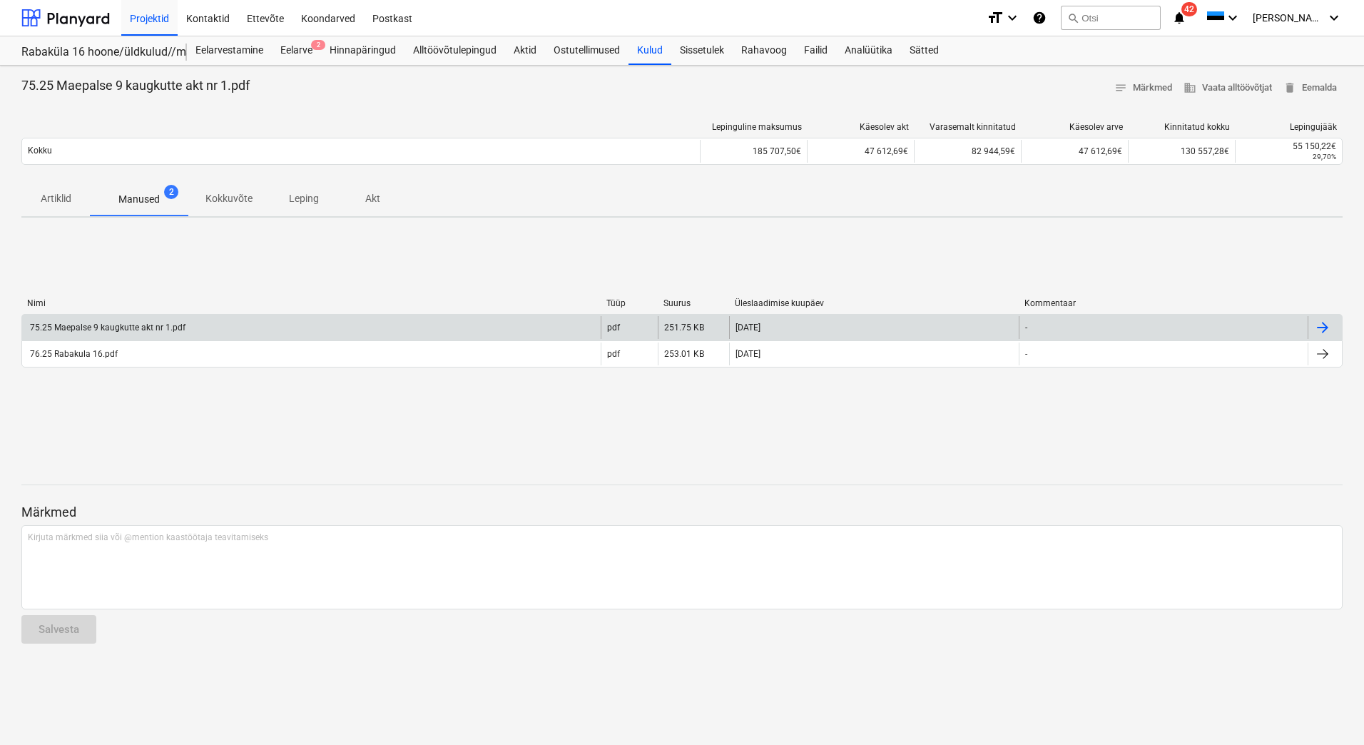
click at [215, 326] on div "75.25 Maepalse 9 kaugkutte akt nr 1.pdf" at bounding box center [311, 327] width 578 height 23
click at [227, 330] on div "75.25 Maepalse 9 kaugkutte akt nr 1.pdf" at bounding box center [311, 327] width 578 height 23
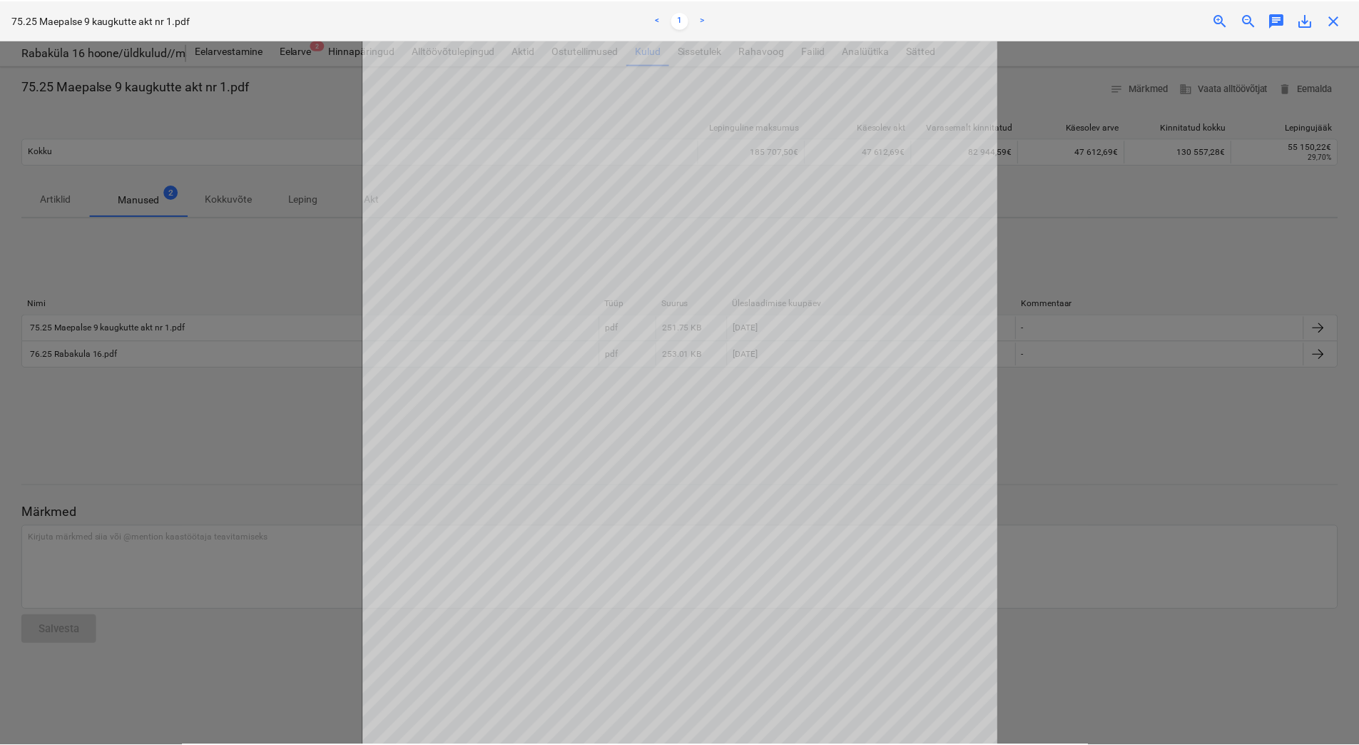
scroll to position [143, 0]
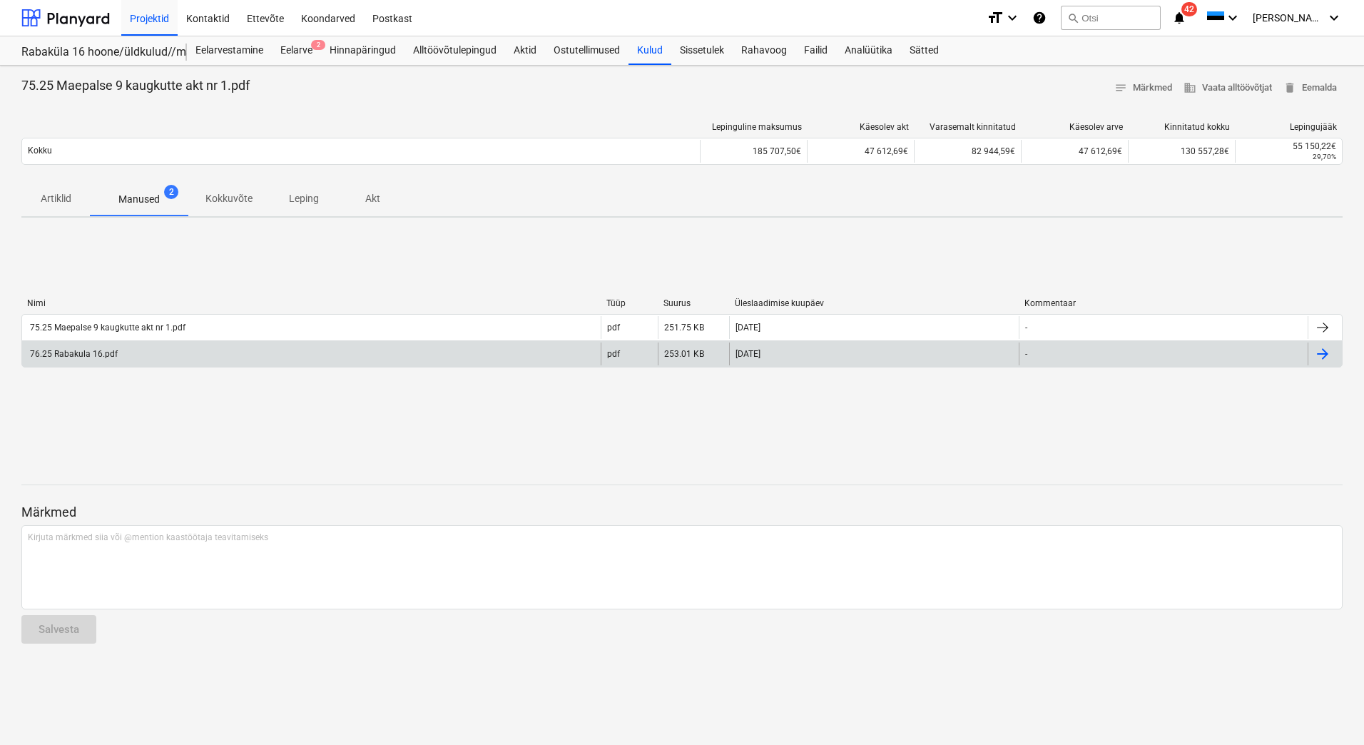
click at [158, 357] on div "76.25 Rabakula 16.pdf" at bounding box center [311, 353] width 578 height 23
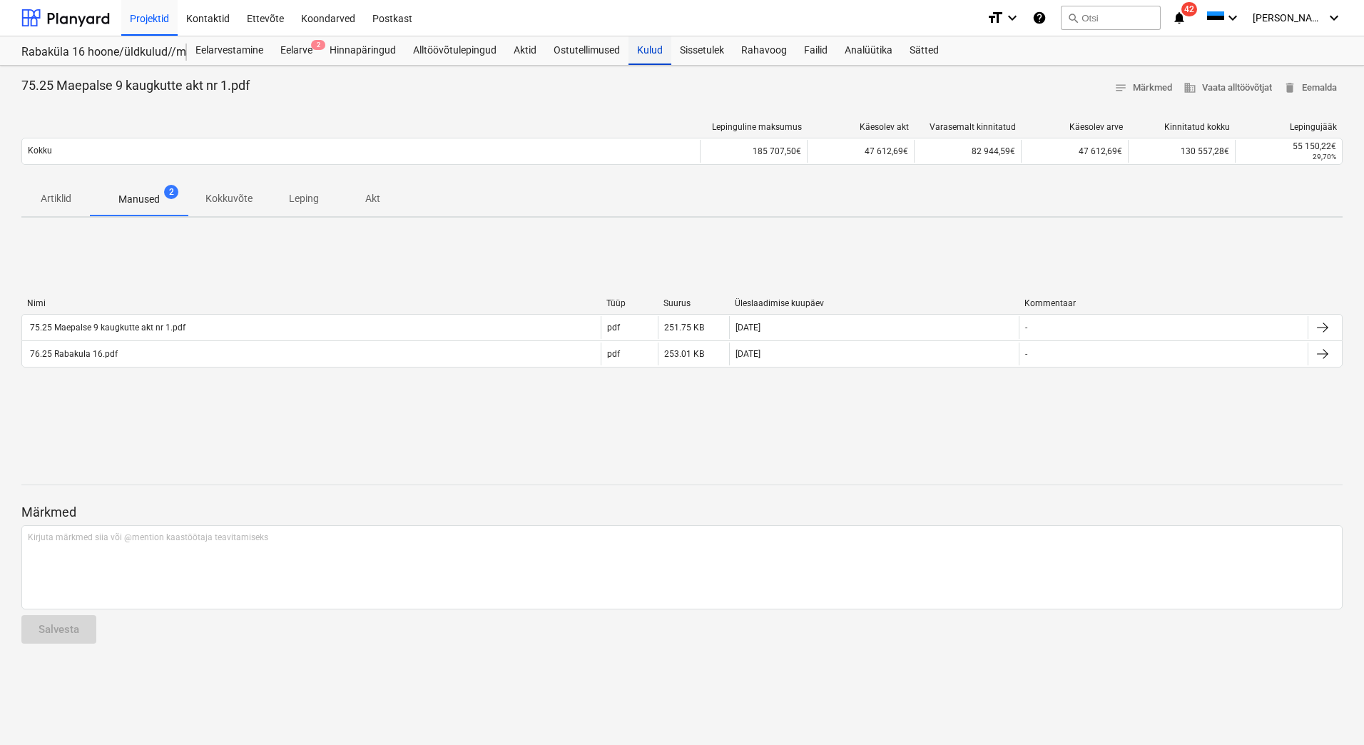
click at [647, 50] on div "Kulud" at bounding box center [649, 50] width 43 height 29
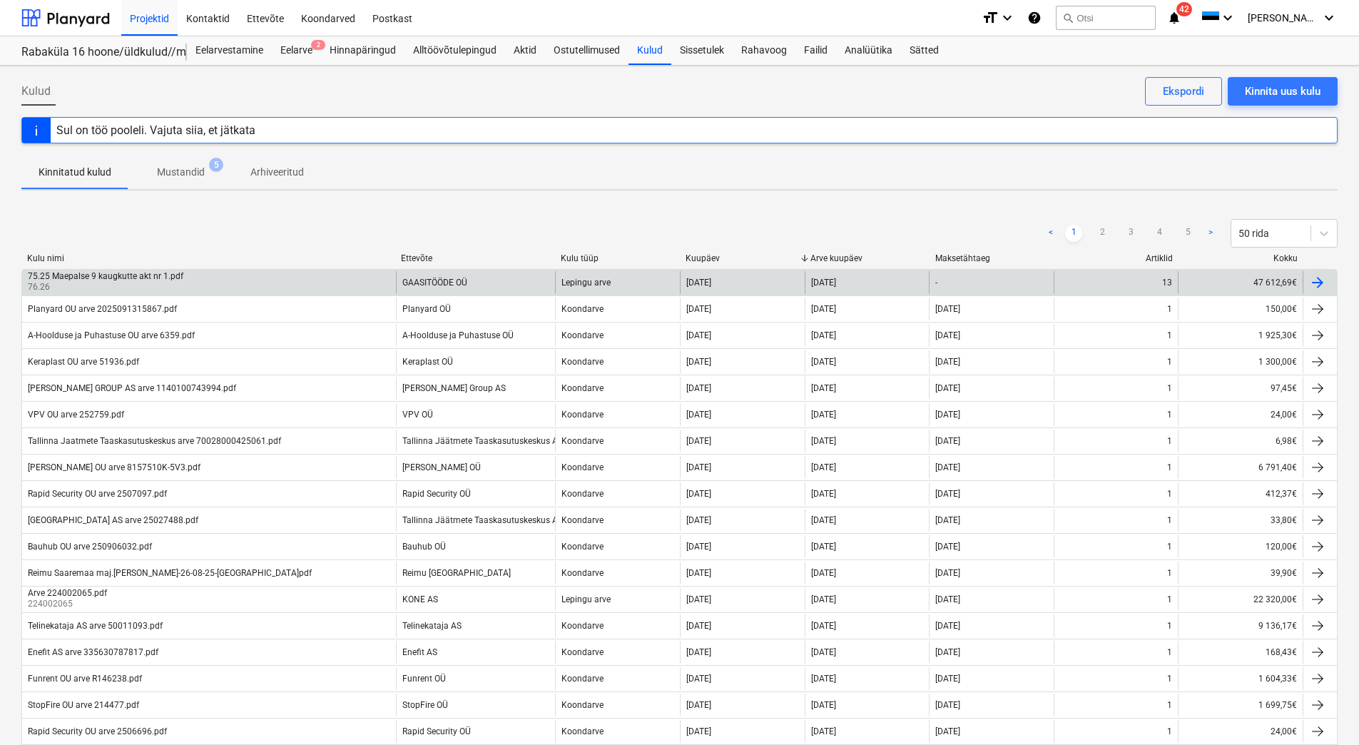
click at [202, 278] on div "75.25 Maepalse 9 kaugkutte akt nr 1.pdf 76.26" at bounding box center [209, 282] width 374 height 23
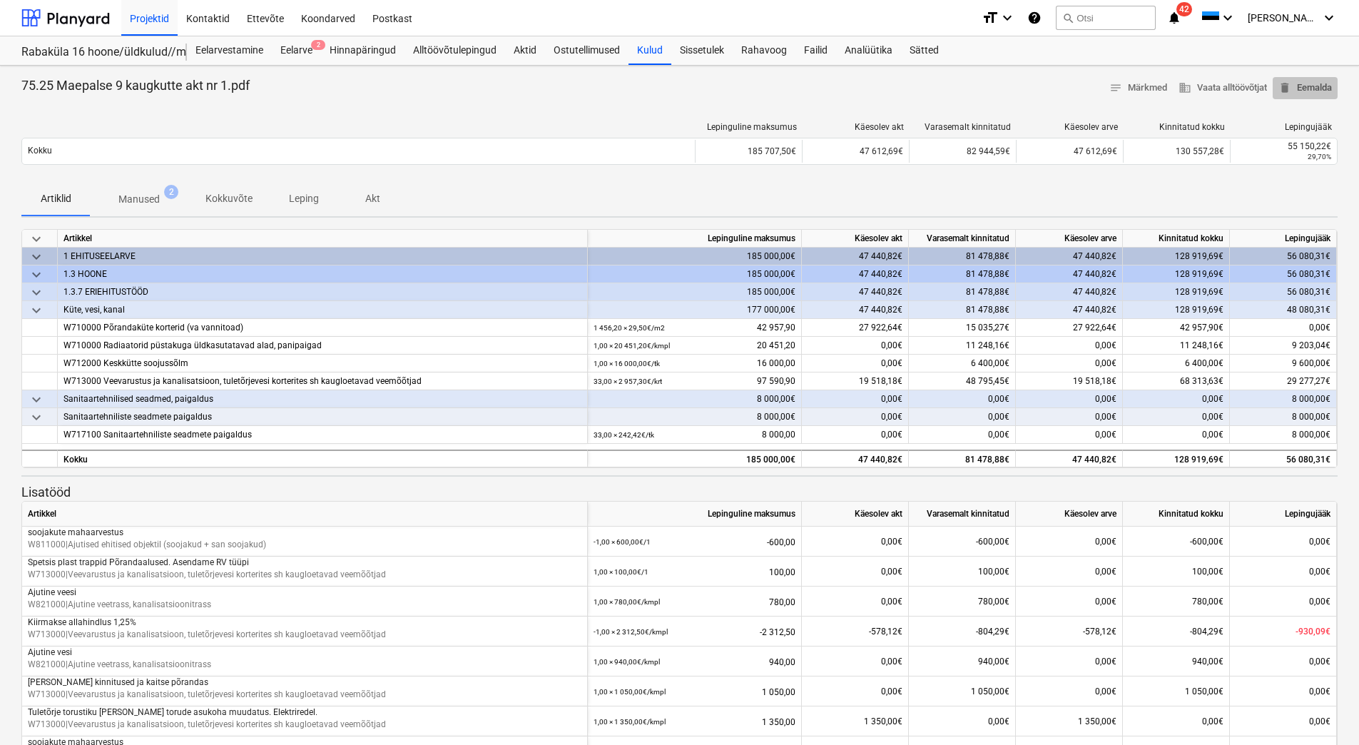
click at [1322, 91] on span "delete Eemalda" at bounding box center [1304, 88] width 53 height 16
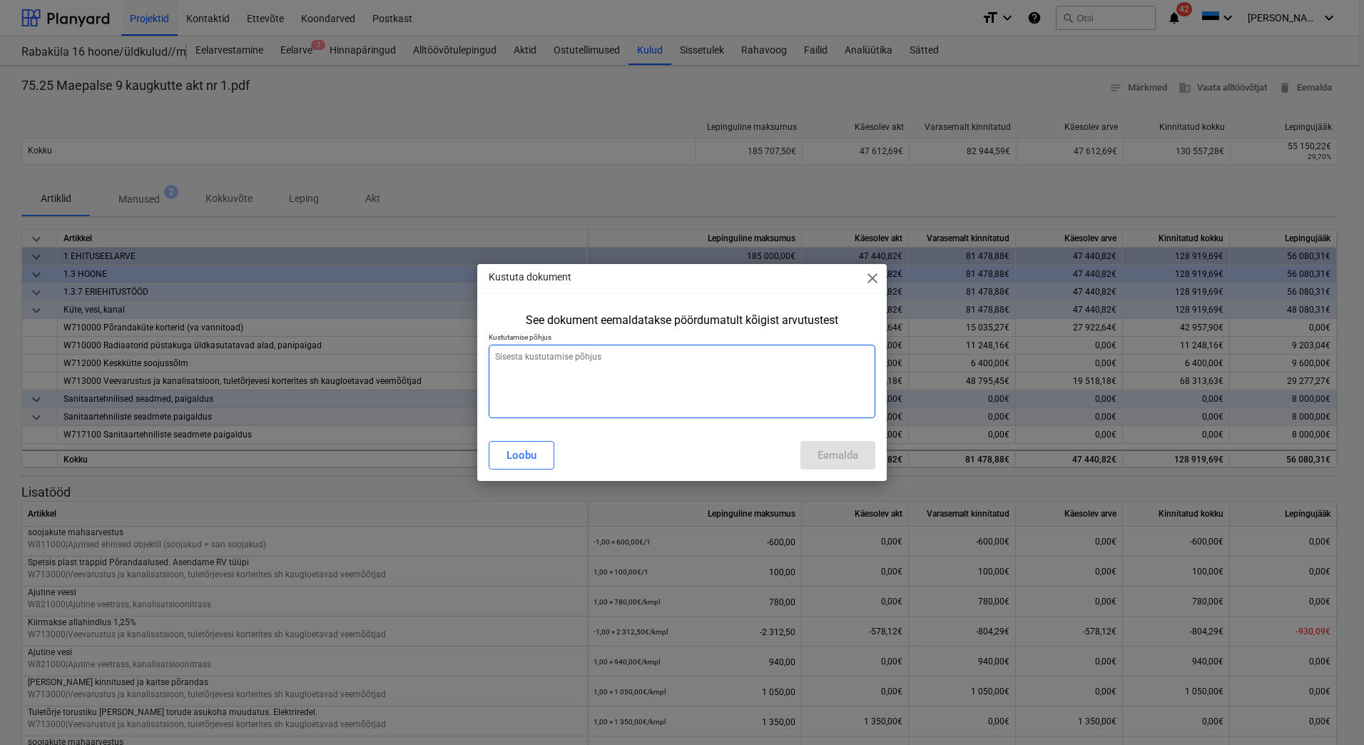
click at [553, 377] on textarea at bounding box center [682, 380] width 387 height 73
type textarea "x"
type textarea "L"
type textarea "x"
type textarea "Li"
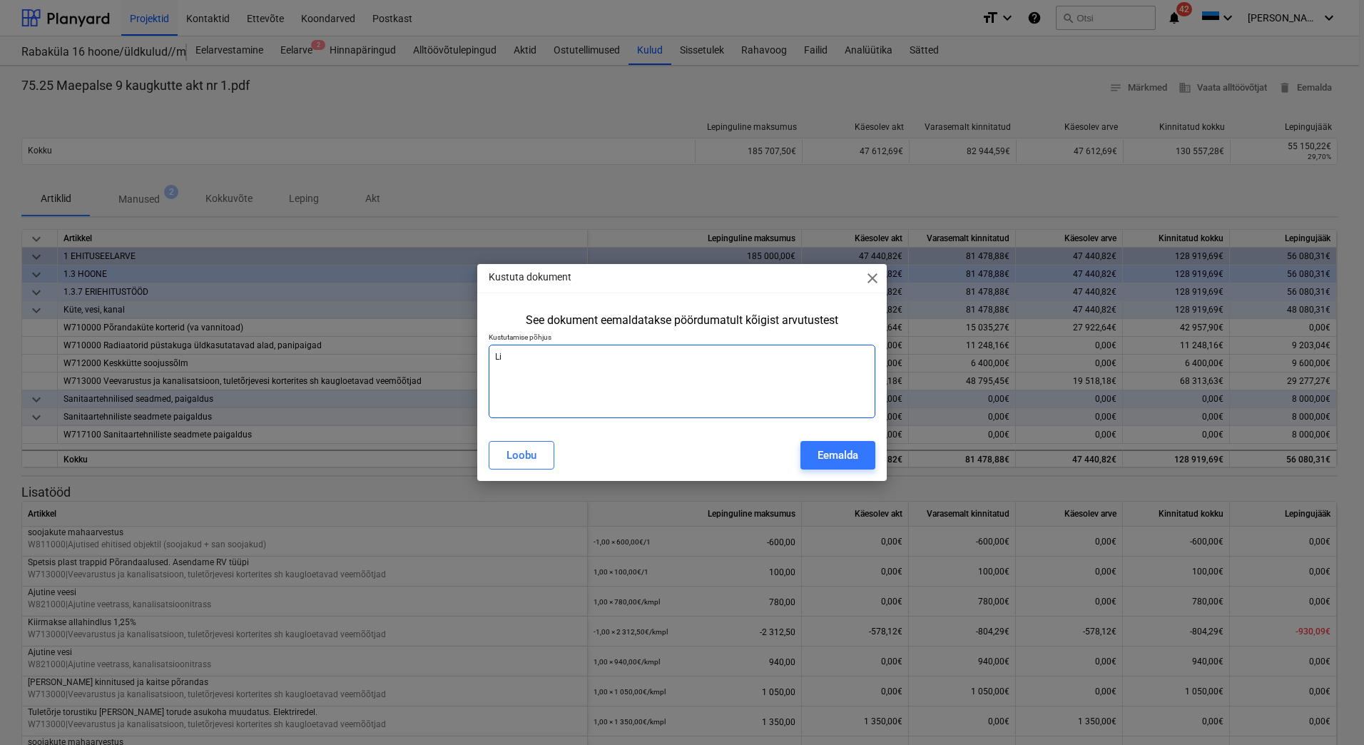
type textarea "x"
type textarea "Lis"
type textarea "x"
type textarea "[PERSON_NAME]"
type textarea "x"
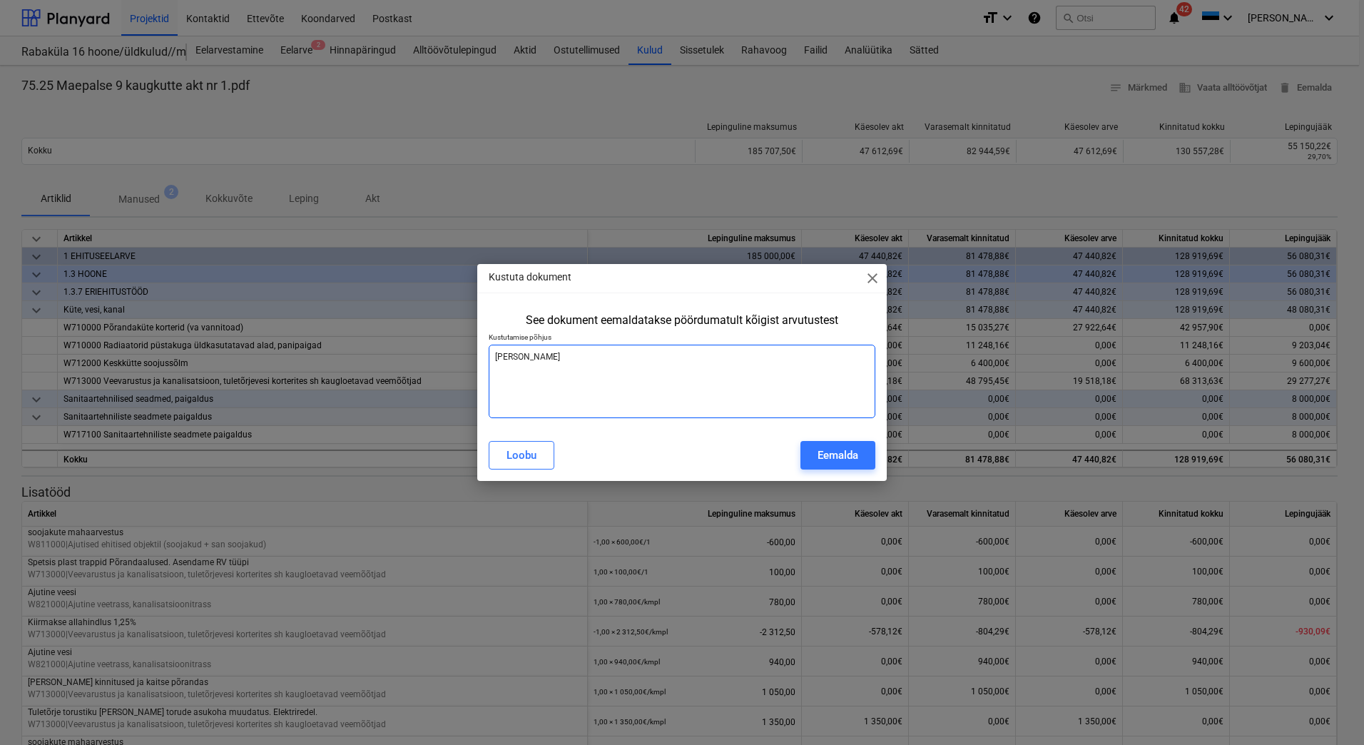
type textarea "Lisat"
type textarea "x"
type textarea "Lisatu"
type textarea "x"
type textarea "Lisatud"
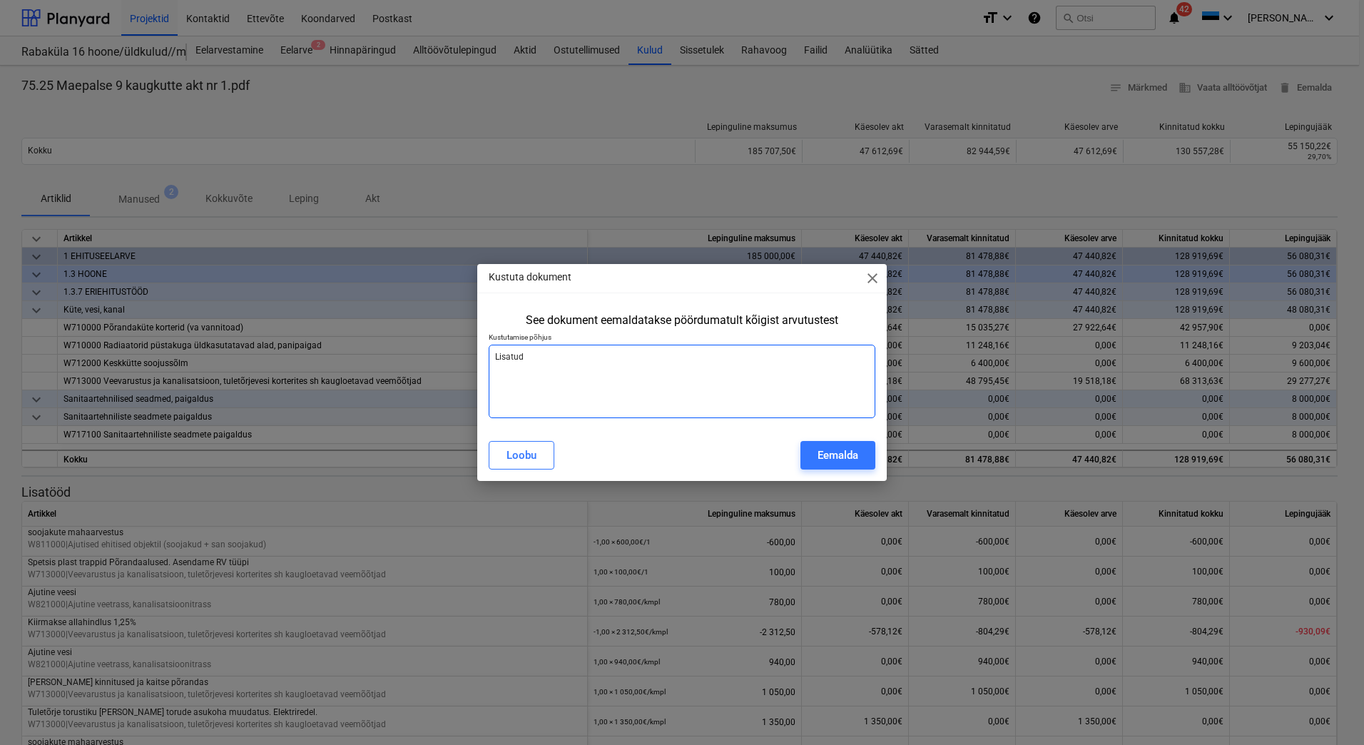
type textarea "x"
type textarea "Lisatud"
type textarea "x"
type textarea "Lisatud m"
type textarea "x"
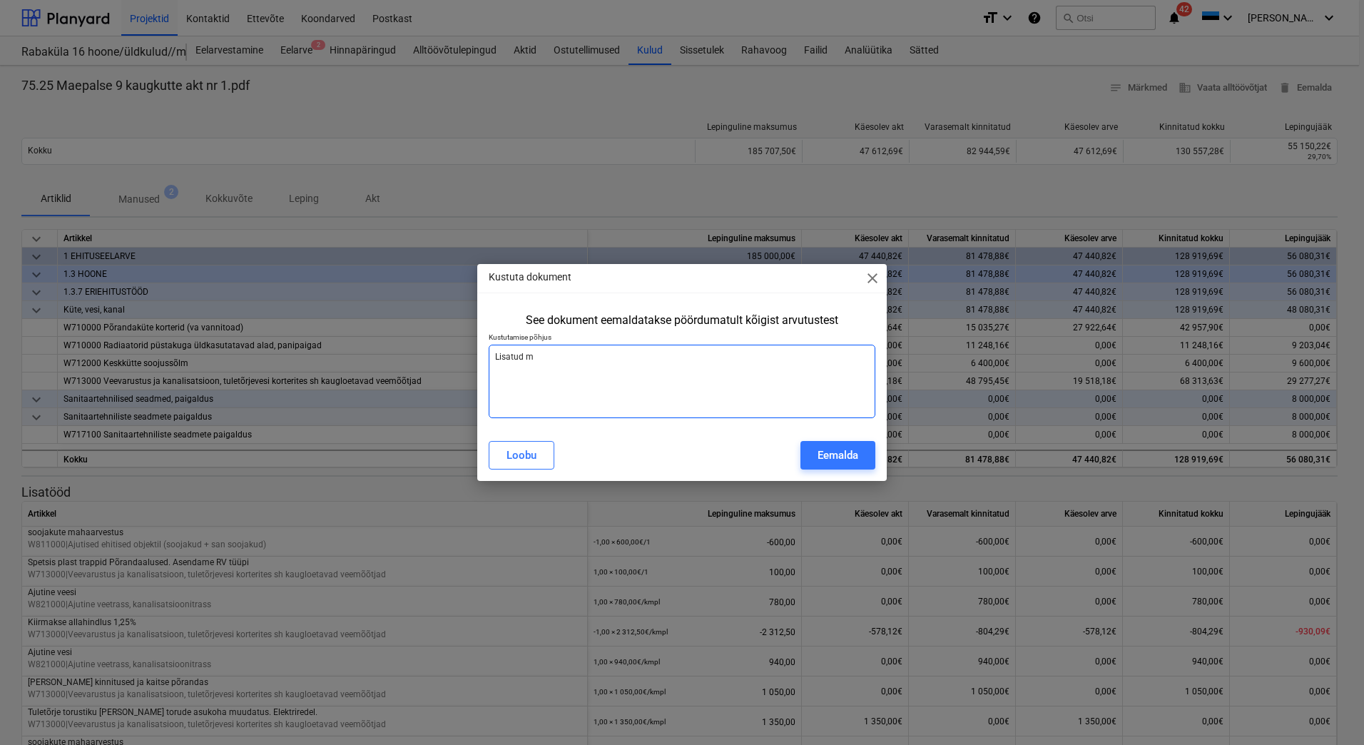
type textarea "Lisatud mä"
type textarea "x"
type textarea "Lisatud mäe"
type textarea "x"
type textarea "Lisatud mäep"
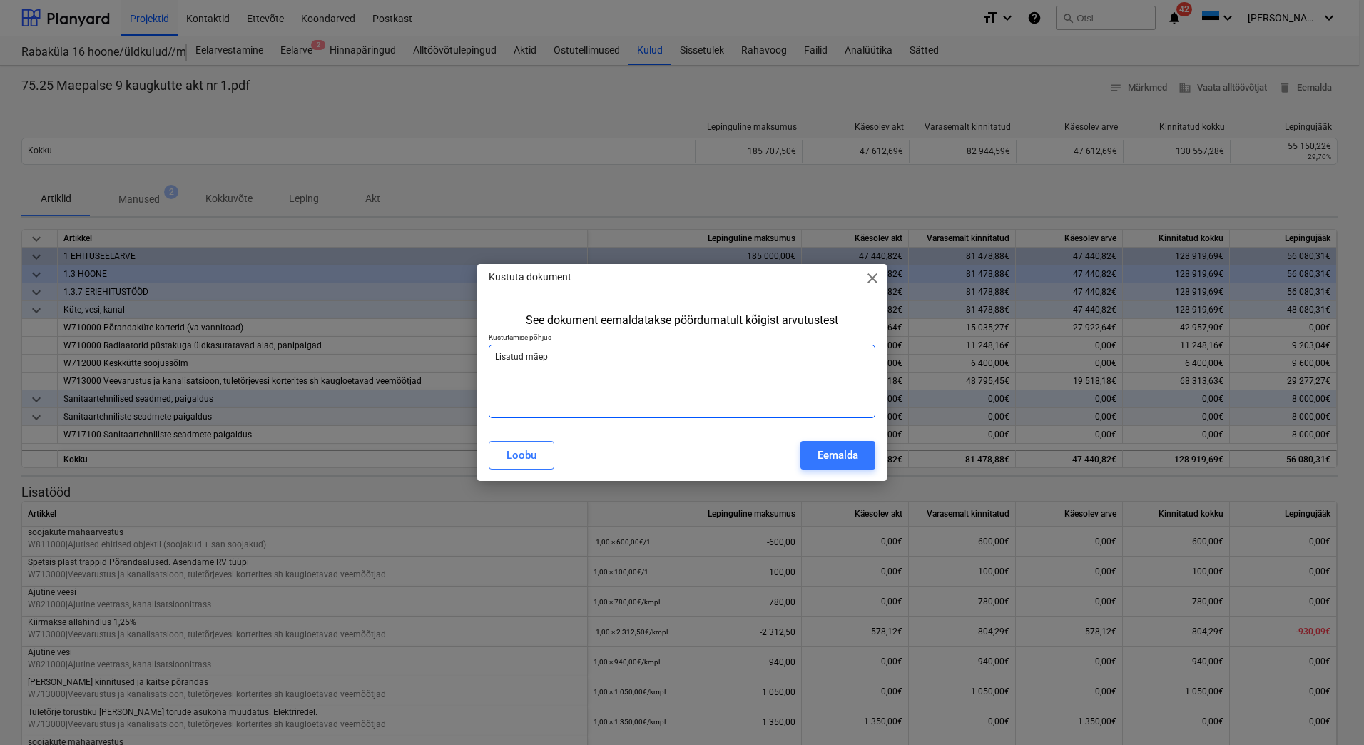
type textarea "x"
type textarea "Lisatud mäepe"
type textarea "x"
type textarea "Lisatud mäepea"
type textarea "x"
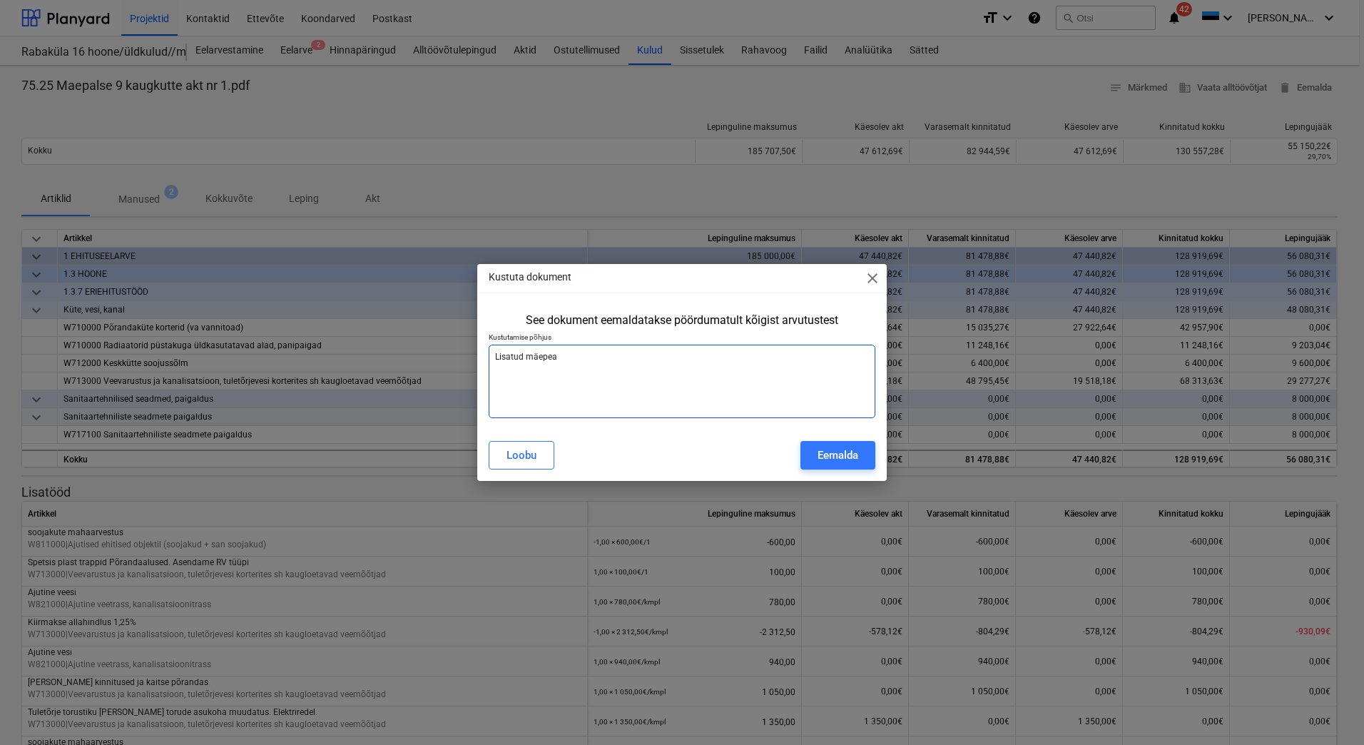
type textarea "Lisatud mäepeal"
type textarea "x"
type textarea "Lisatud mäepeals"
type textarea "x"
type textarea "Lisatud mäepealse"
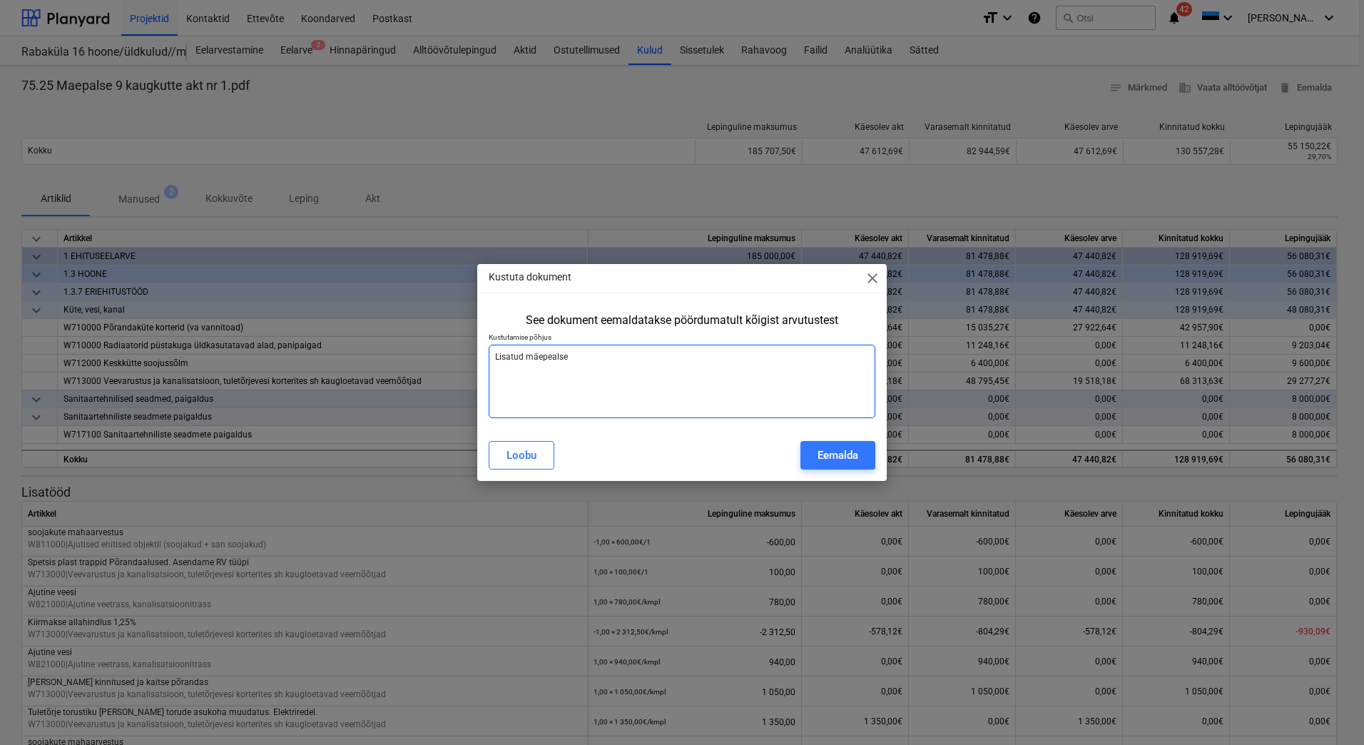
type textarea "x"
type textarea "Lisatud mäepealse"
type textarea "x"
type textarea "Lisatud mäepealse a"
type textarea "x"
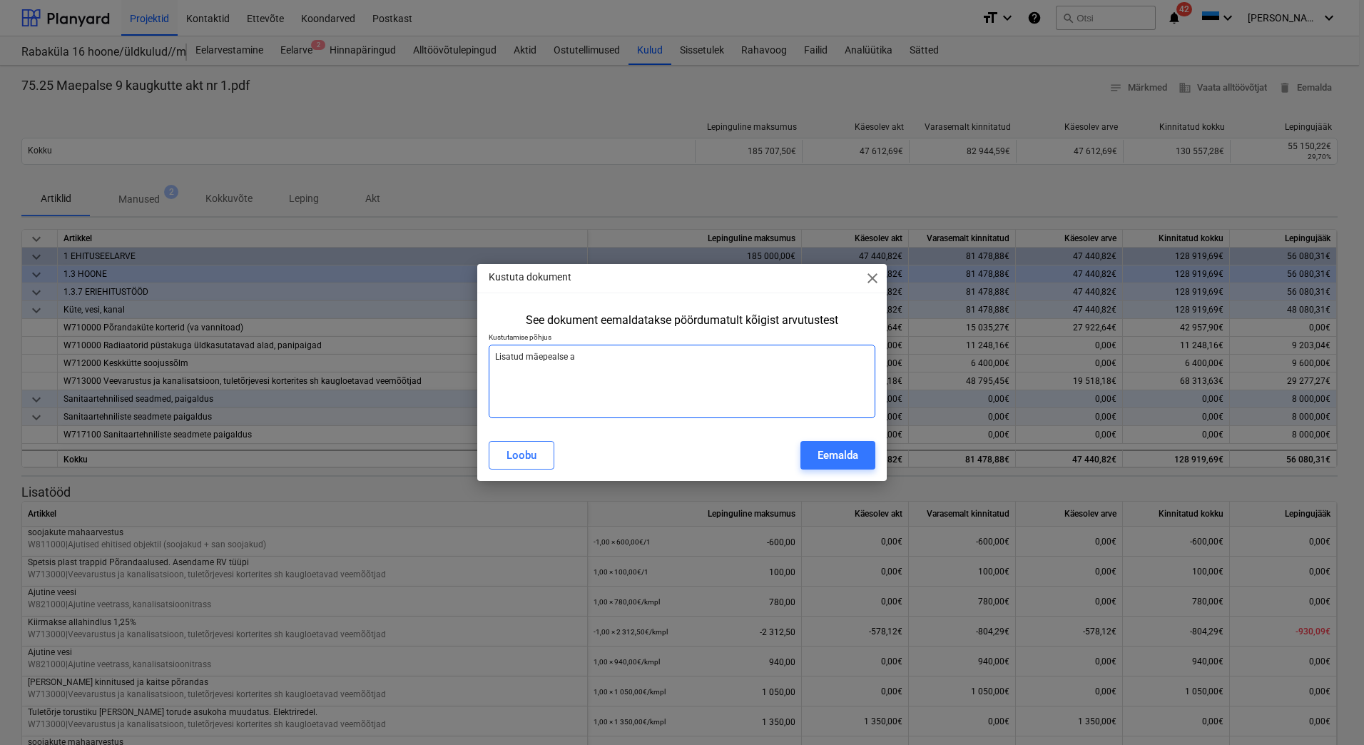
type textarea "Lisatud mäepealse ak"
type textarea "x"
type textarea "Lisatud mäepealse akt"
drag, startPoint x: 593, startPoint y: 361, endPoint x: 459, endPoint y: 363, distance: 134.8
click at [459, 363] on div "Kustuta dokument close See dokument eemaldatakse pöördumatult kõigist arvutuste…" at bounding box center [682, 372] width 1364 height 745
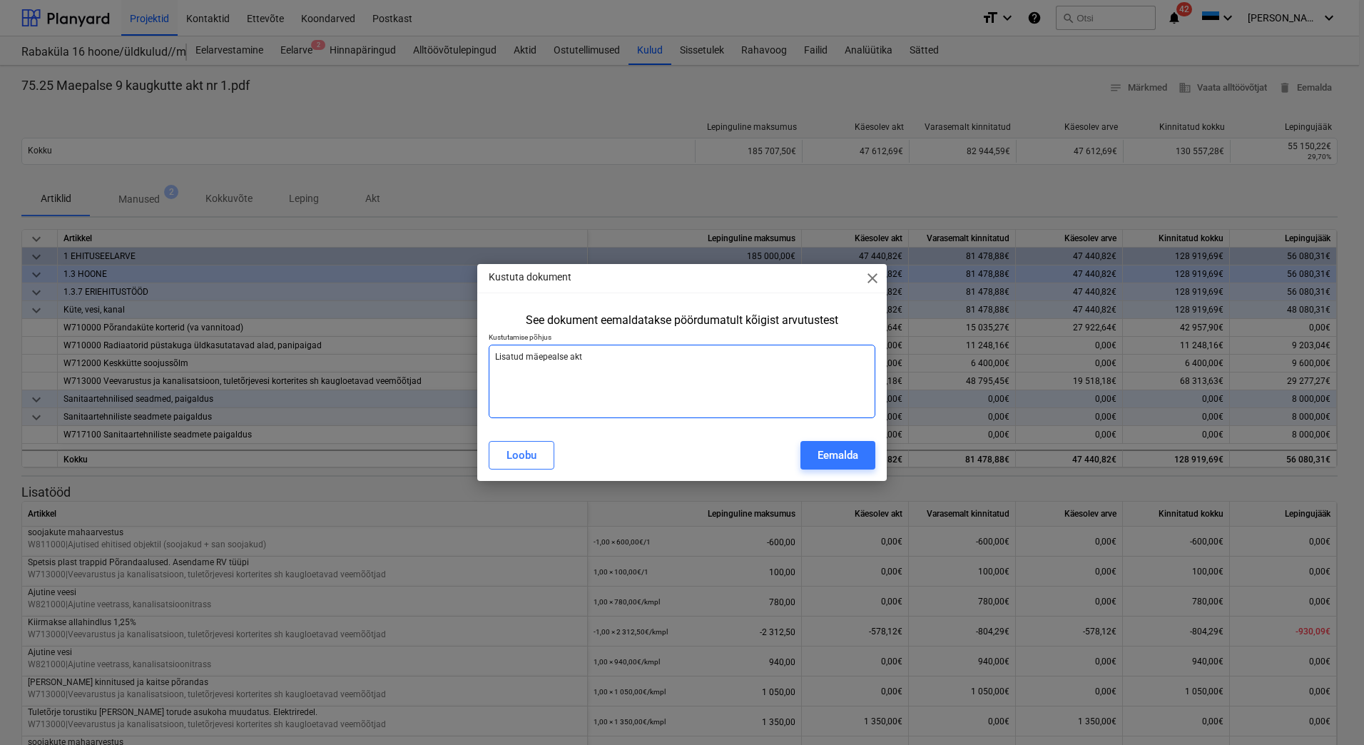
type textarea "x"
type textarea "A"
type textarea "x"
type textarea "Ar"
type textarea "x"
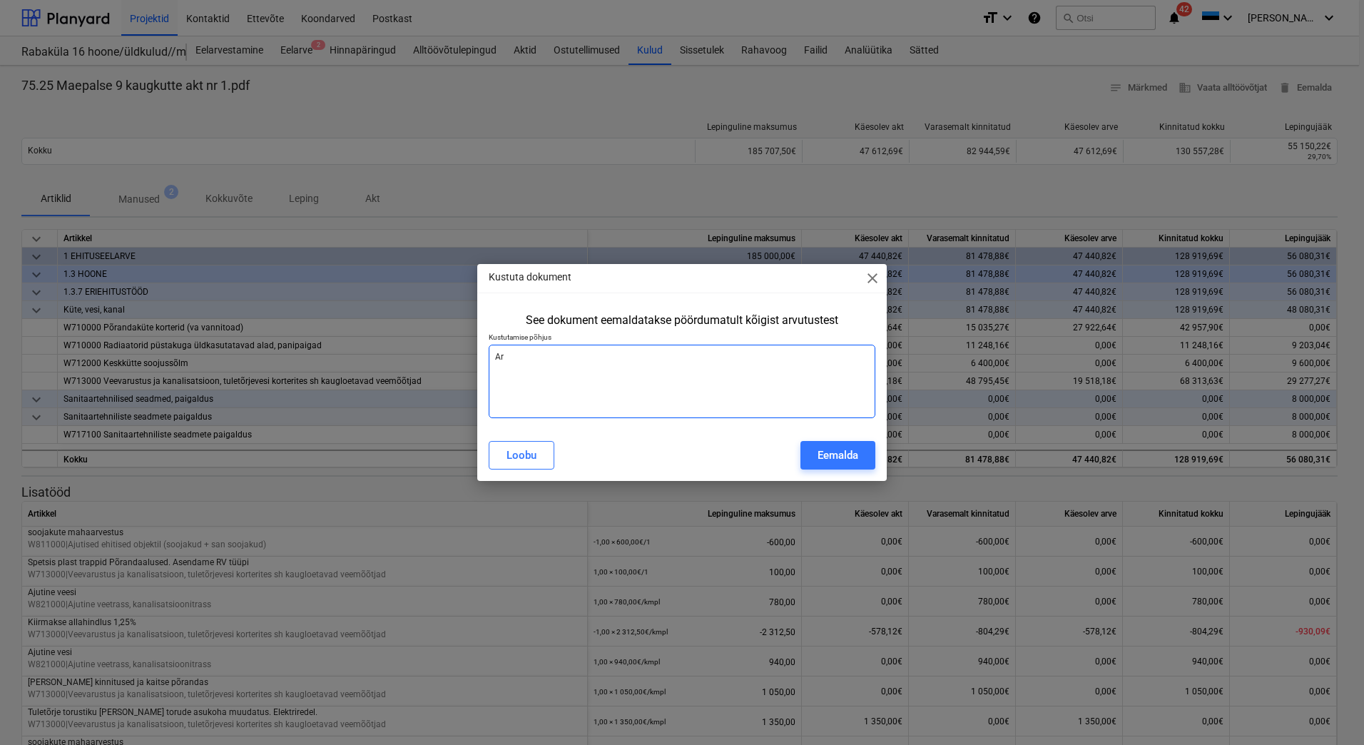
type textarea "Arv"
type textarea "x"
type textarea "Ar"
type textarea "x"
type textarea "A"
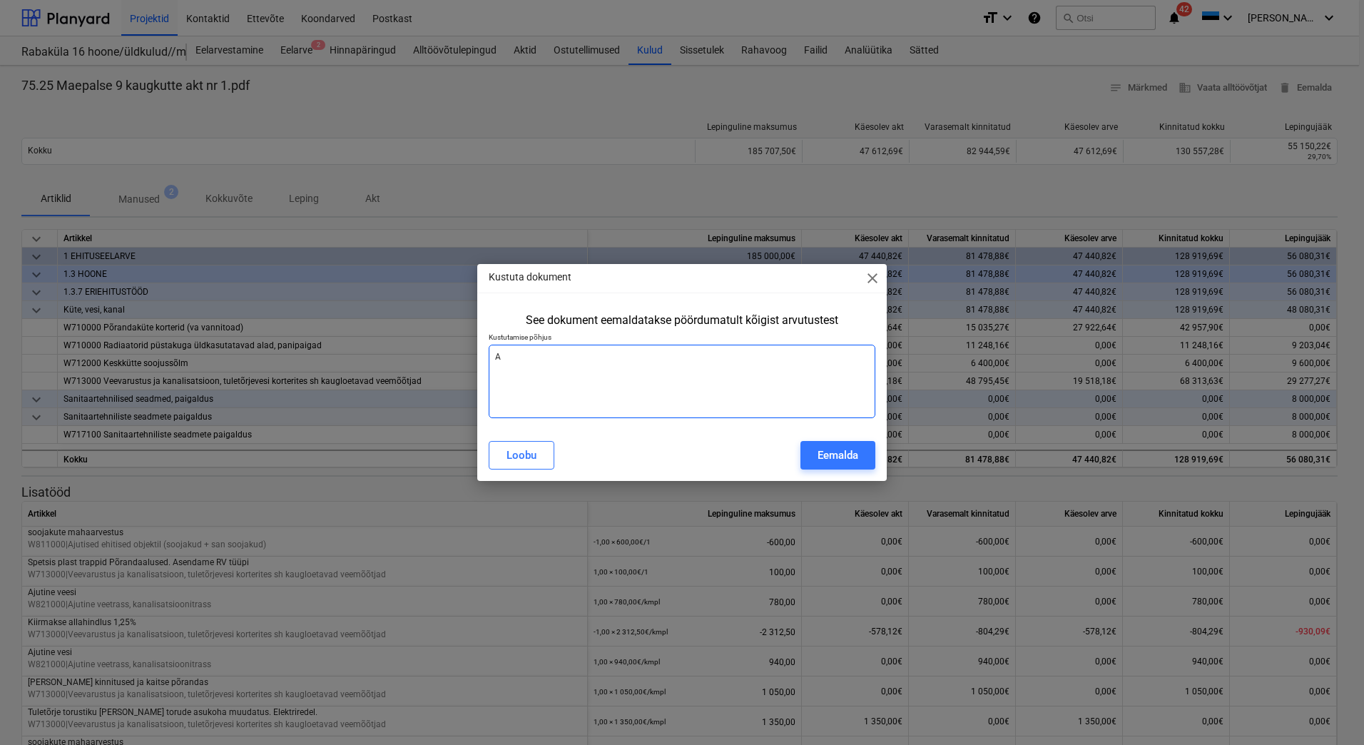
type textarea "x"
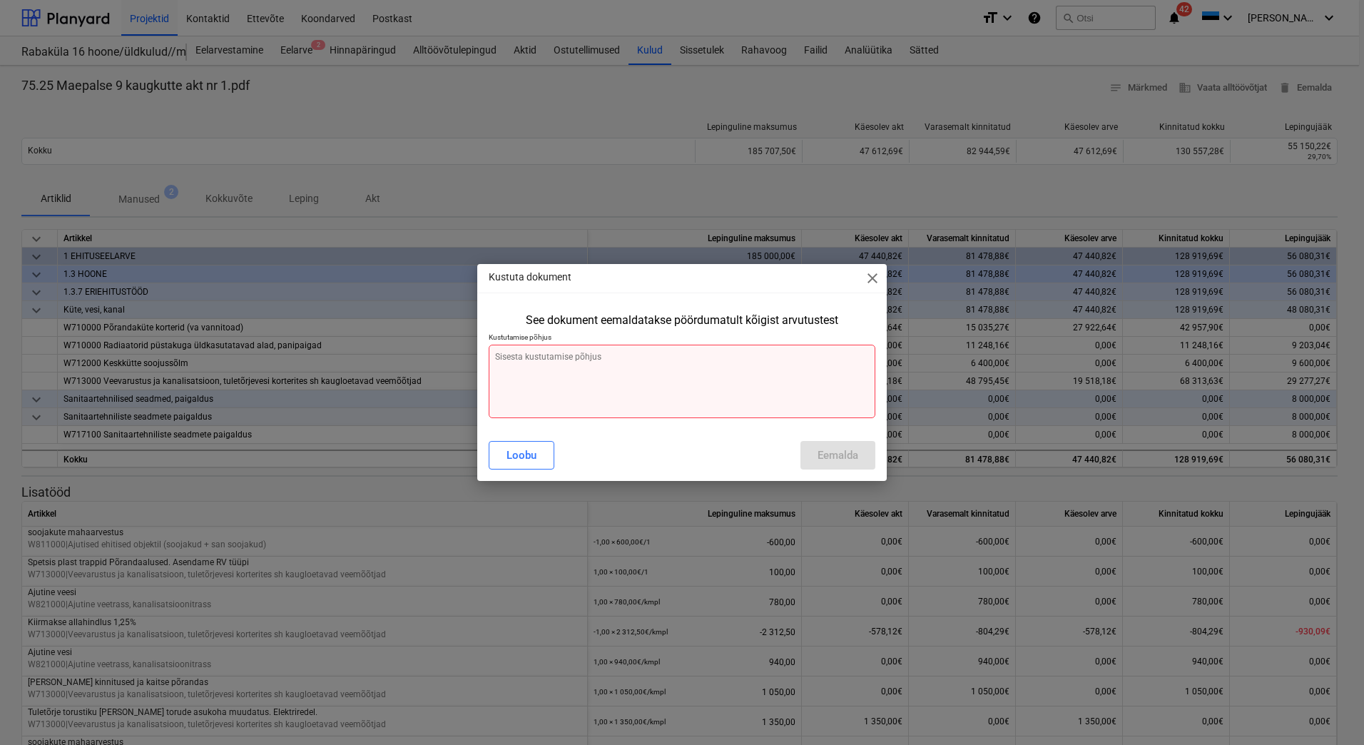
type textarea "x"
type textarea "A"
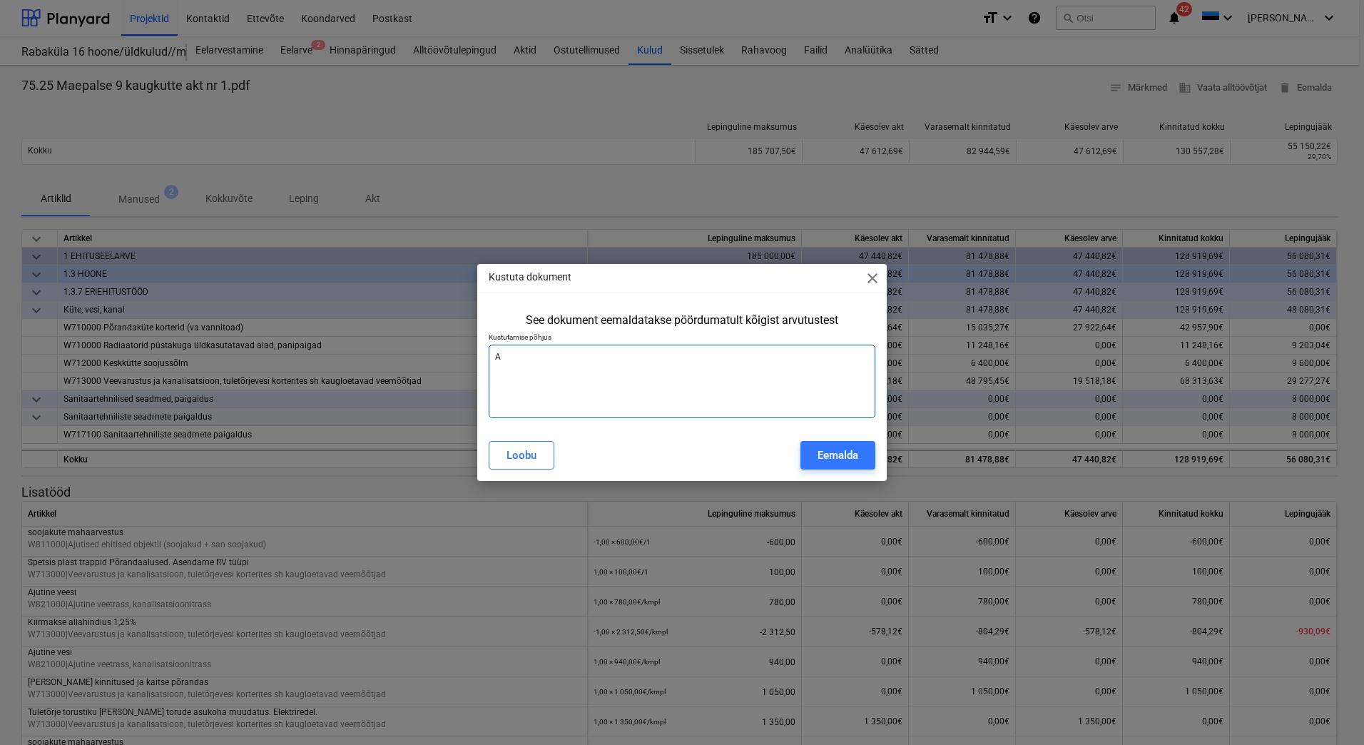
type textarea "x"
type textarea "Ar"
type textarea "x"
type textarea "Arv"
type textarea "x"
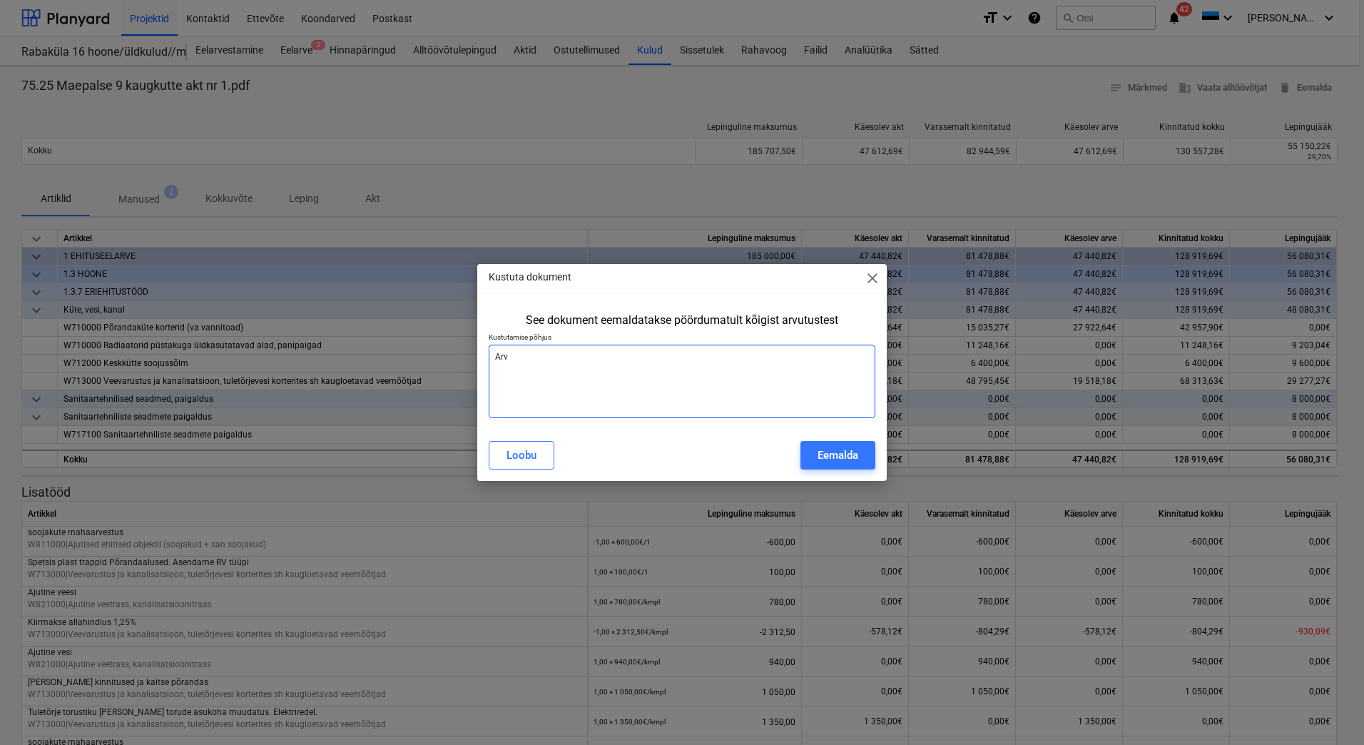
type textarea "Arve"
type textarea "x"
type textarea "Arve"
type textarea "x"
type textarea "Arve p"
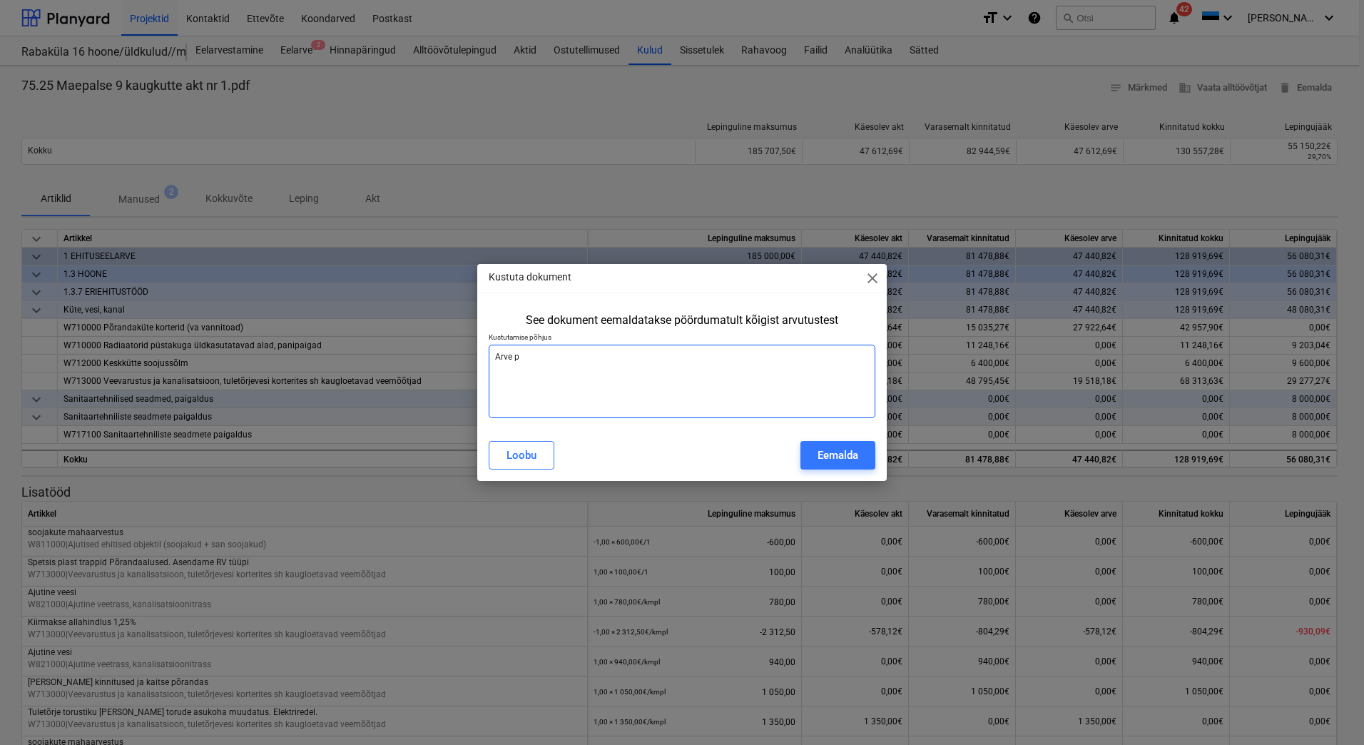
type textarea "x"
type textarea "Arve pe"
type textarea "x"
type textarea "Arve pea"
type textarea "x"
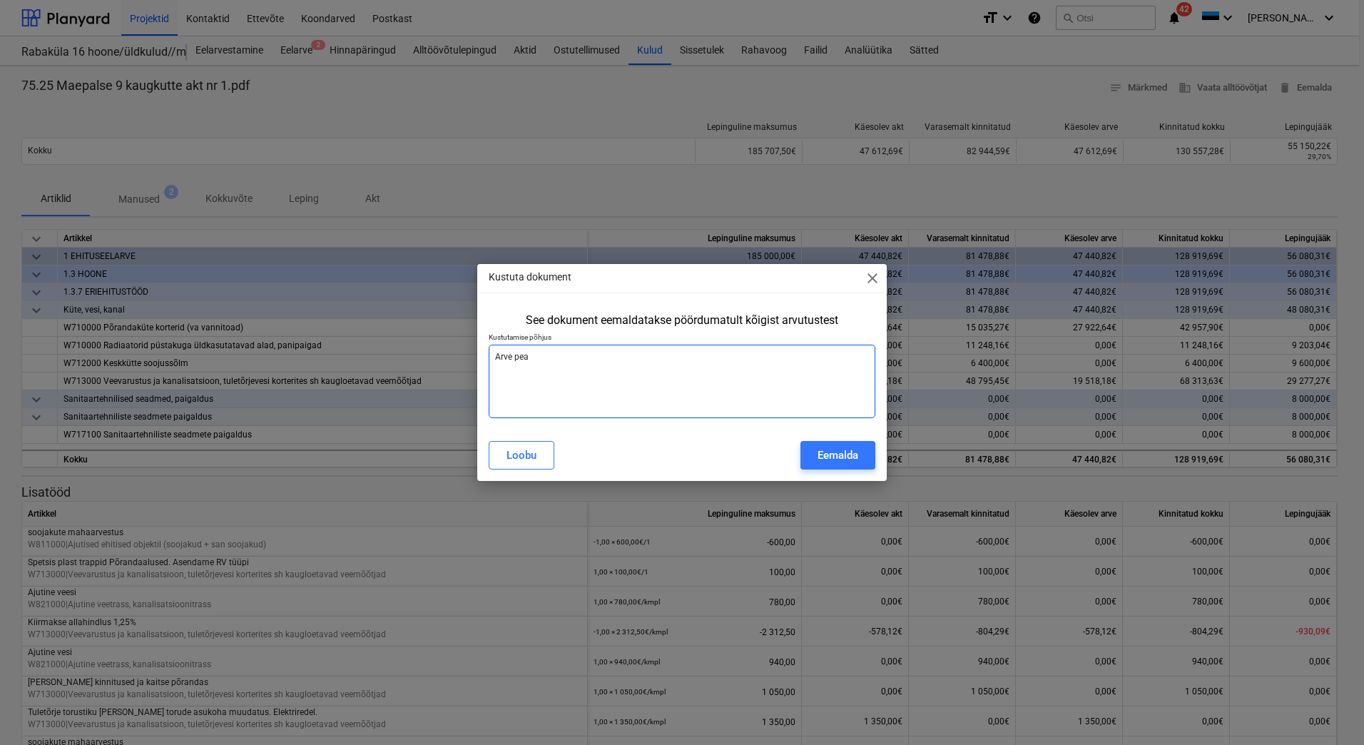
type textarea "[PERSON_NAME]"
type textarea "x"
type textarea "Arve pealk"
type textarea "x"
type textarea "Arve pealki"
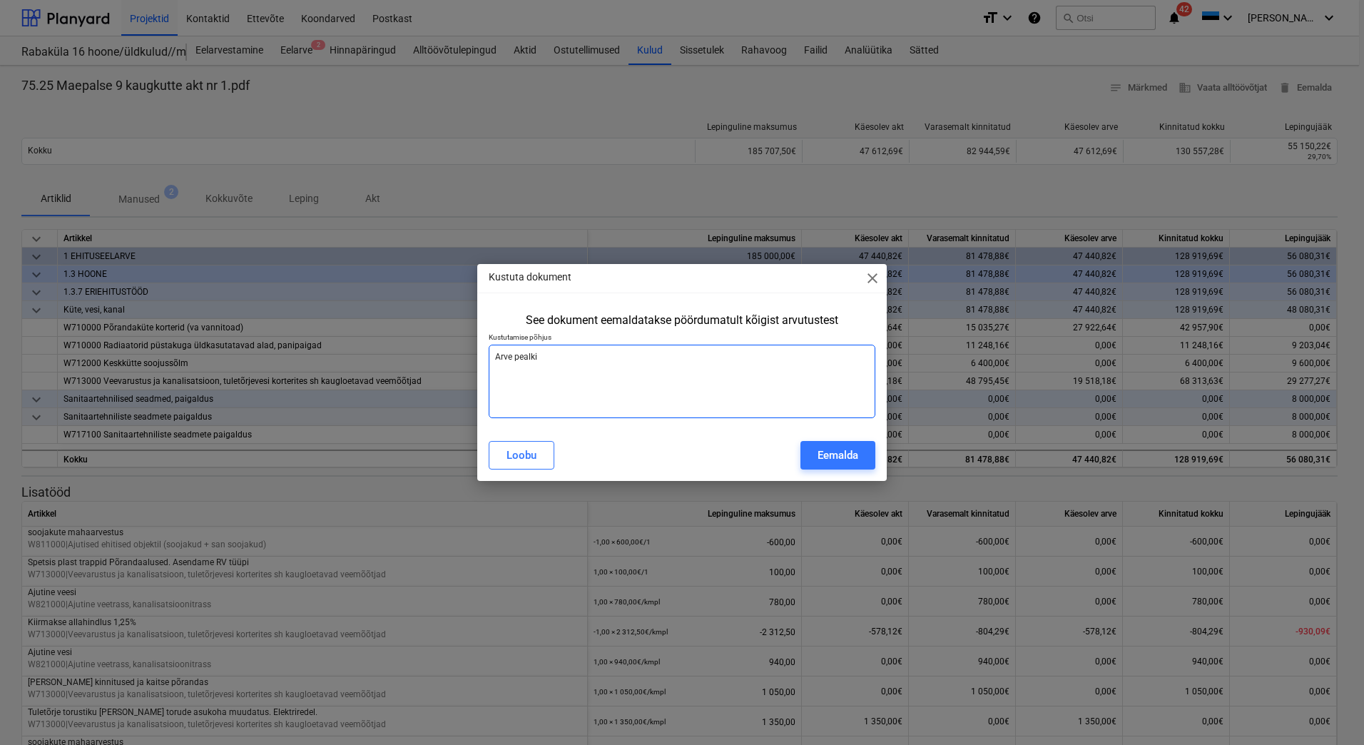
type textarea "x"
type textarea "Arve pealkiri"
type textarea "x"
type textarea "Arve pealkiri"
click at [837, 459] on div "Eemalda" at bounding box center [837, 455] width 41 height 19
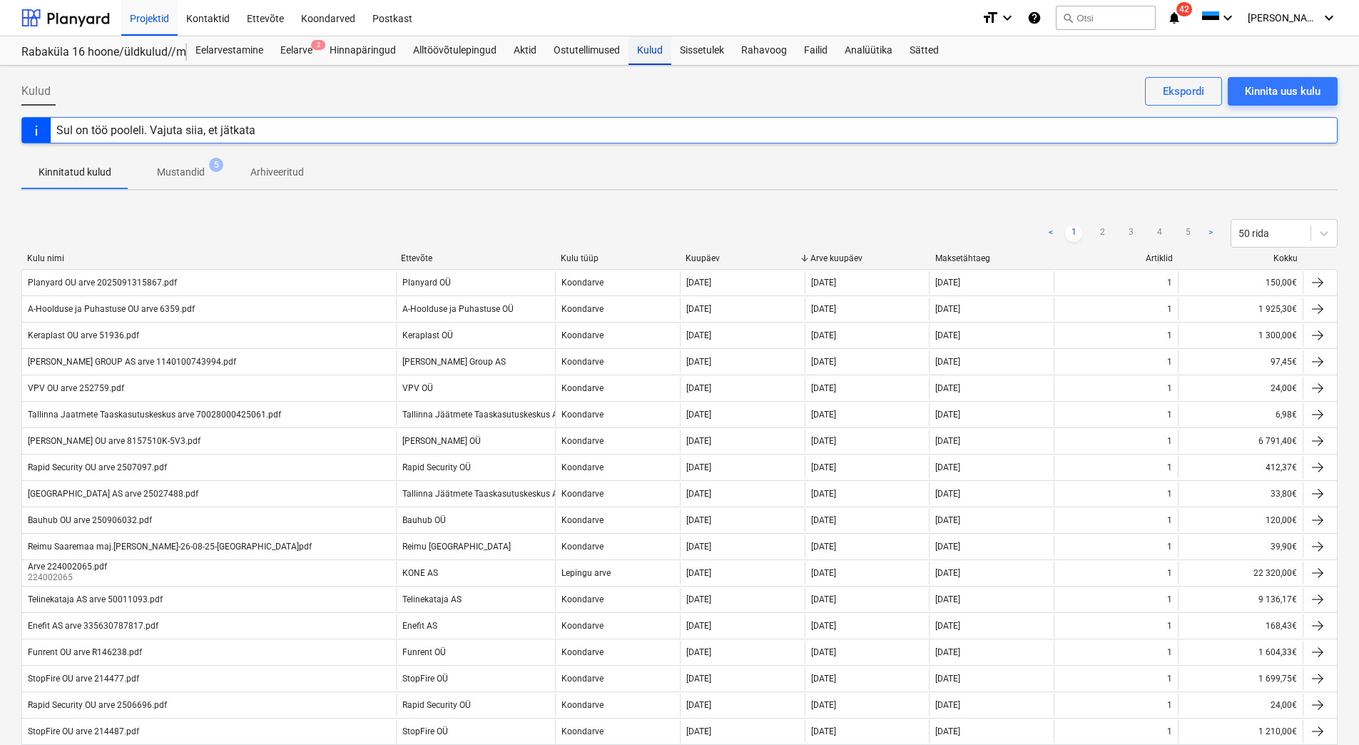
click at [654, 53] on div "Kulud" at bounding box center [649, 50] width 43 height 29
click at [1294, 93] on div "Kinnita uus kulu" at bounding box center [1283, 91] width 76 height 19
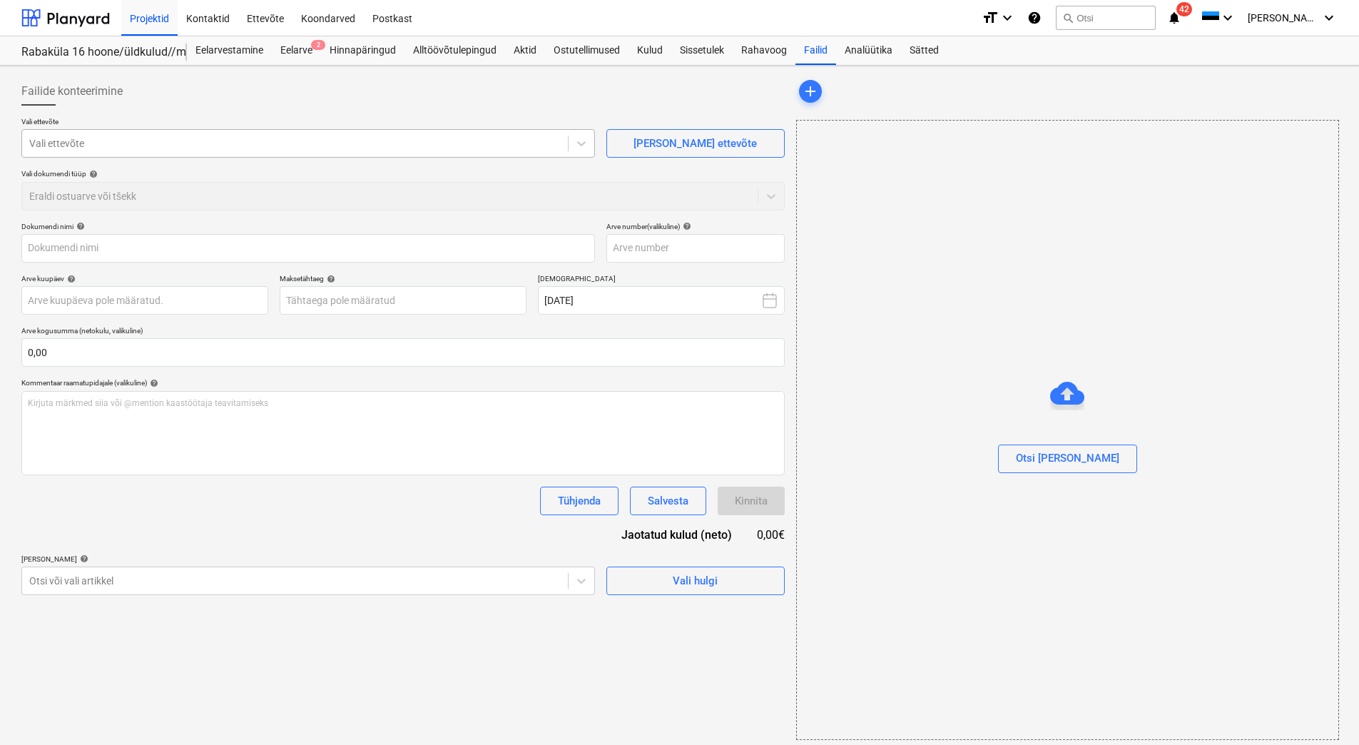
click at [56, 137] on div at bounding box center [294, 143] width 531 height 14
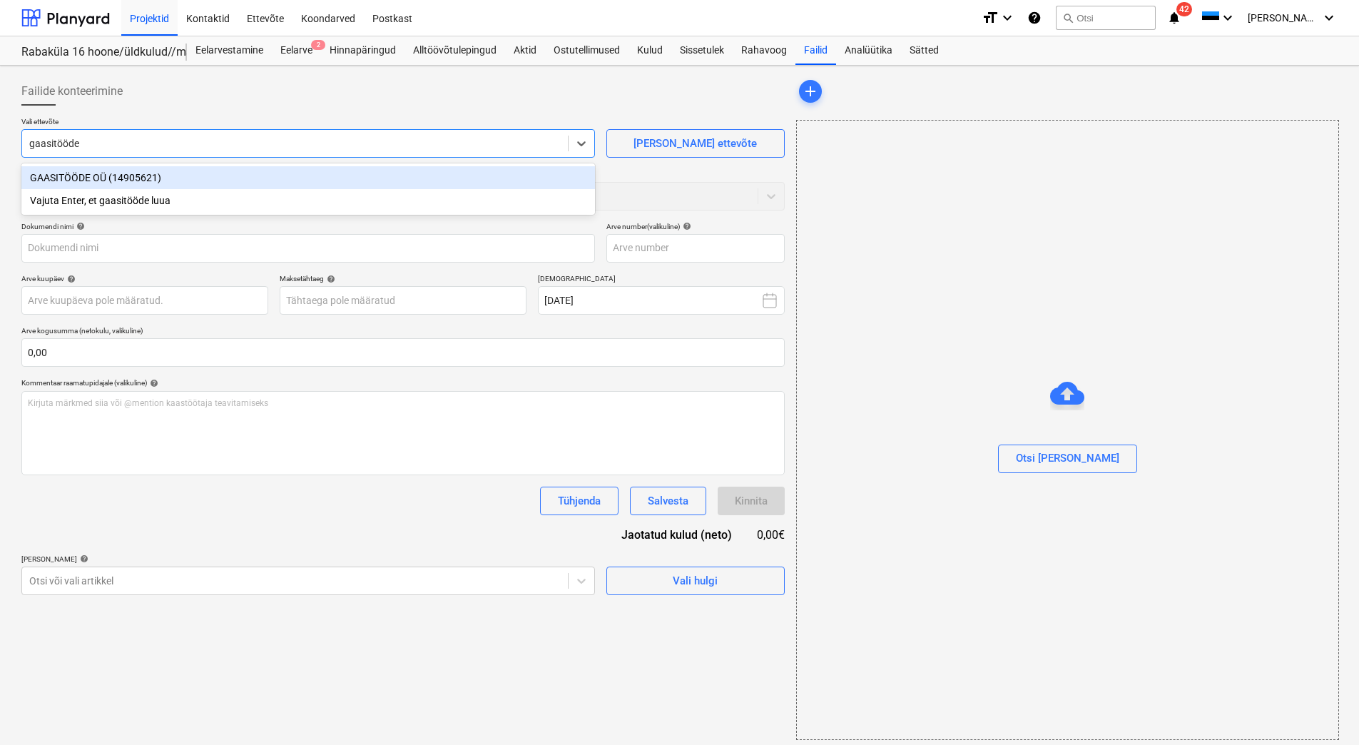
click at [66, 177] on div "GAASITÖÖDE OÜ (14905621)" at bounding box center [307, 177] width 573 height 23
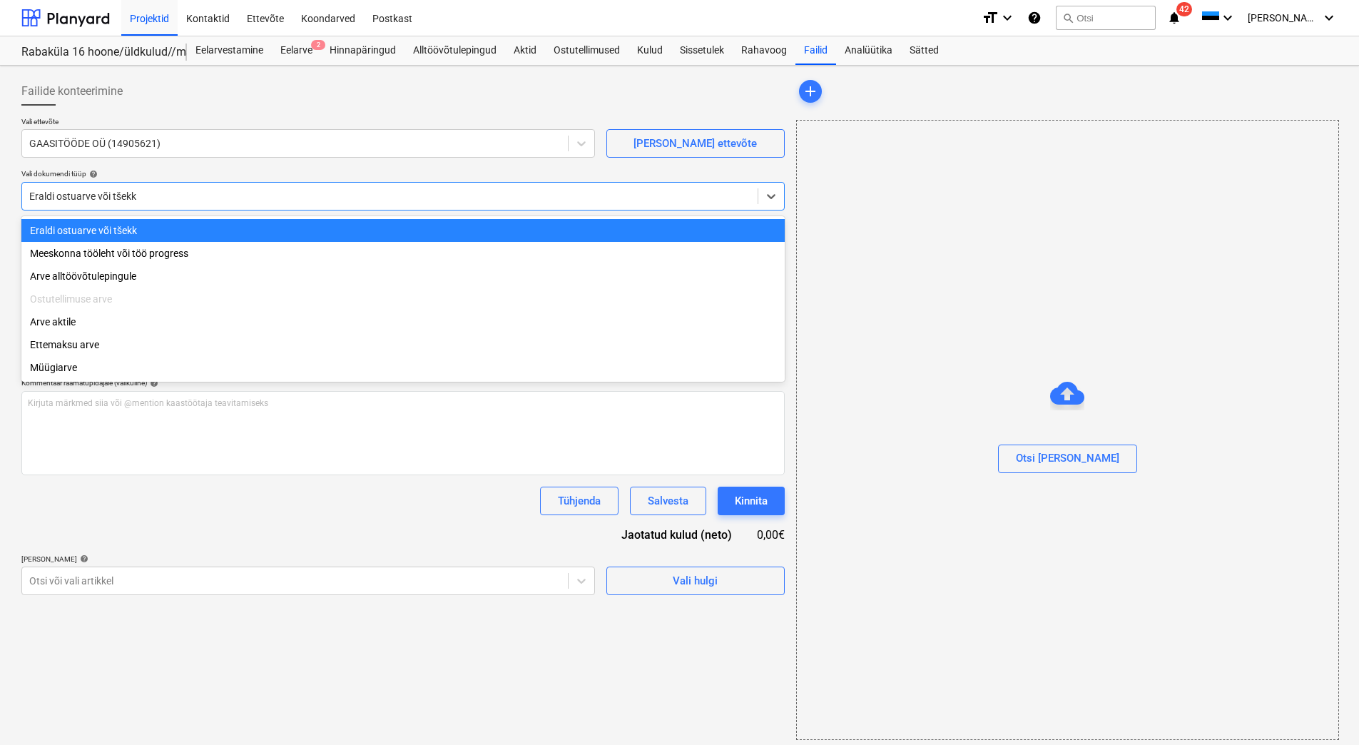
click at [56, 194] on div at bounding box center [389, 196] width 721 height 14
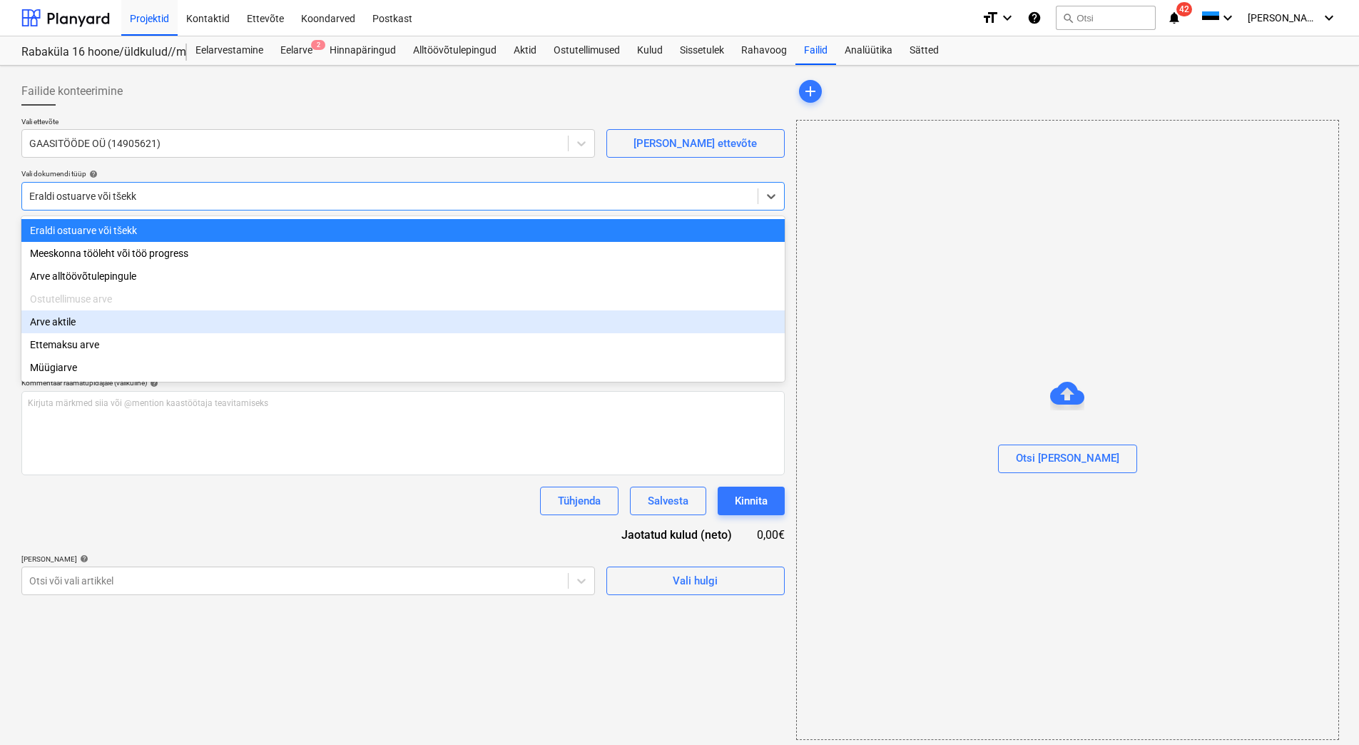
click at [94, 318] on div "Arve aktile" at bounding box center [402, 321] width 763 height 23
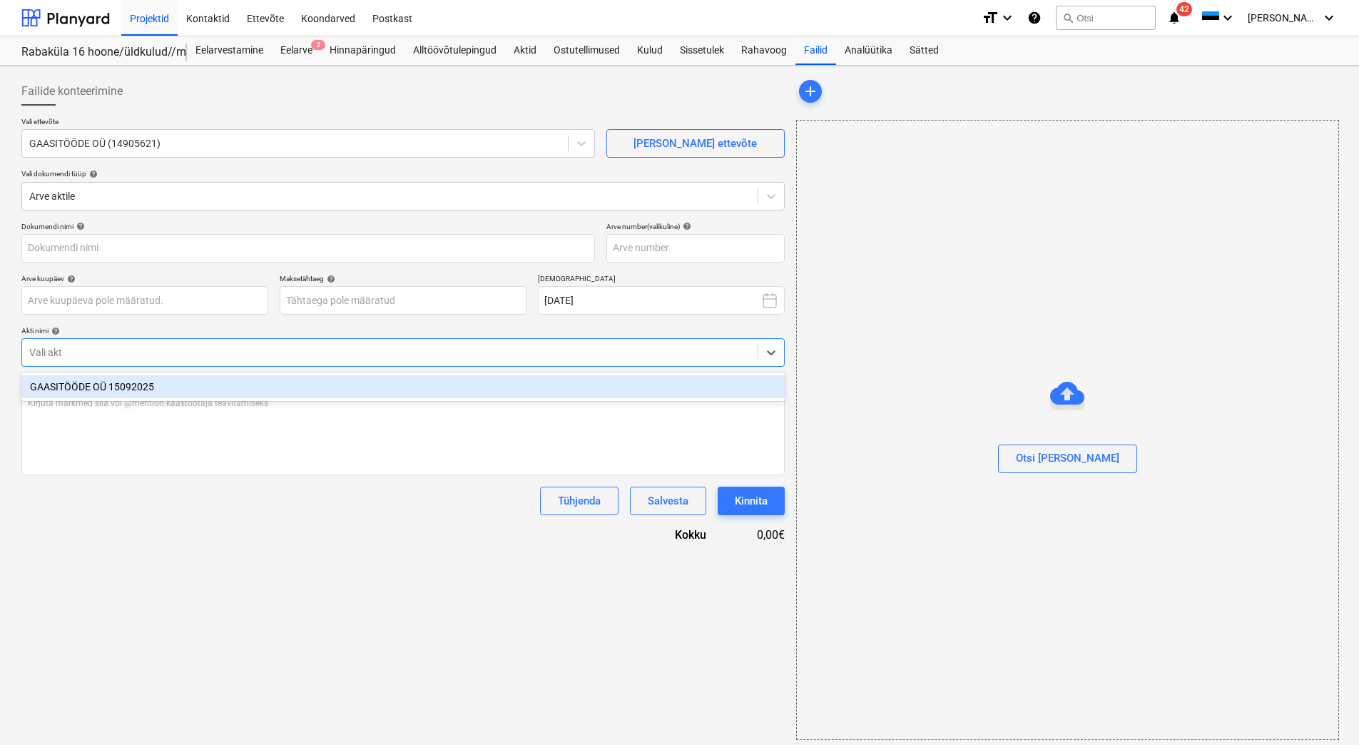
click at [131, 341] on div "Vali akt" at bounding box center [402, 352] width 763 height 29
click at [117, 380] on div "GAASITÖÖDE OÜ 15092025" at bounding box center [402, 386] width 763 height 23
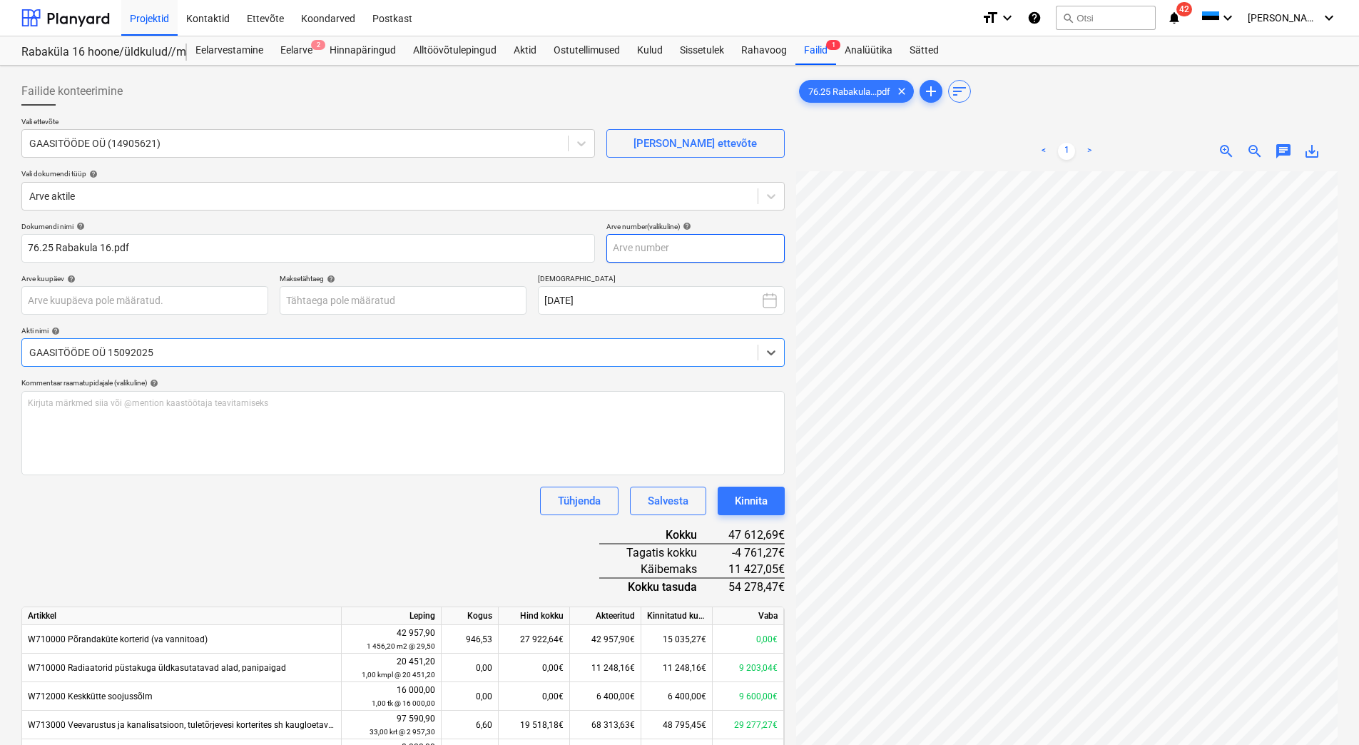
click at [650, 253] on input "text" at bounding box center [695, 248] width 178 height 29
click at [78, 302] on body "Projektid Kontaktid Ettevõte Koondarved Postkast format_size keyboard_arrow_dow…" at bounding box center [679, 372] width 1359 height 745
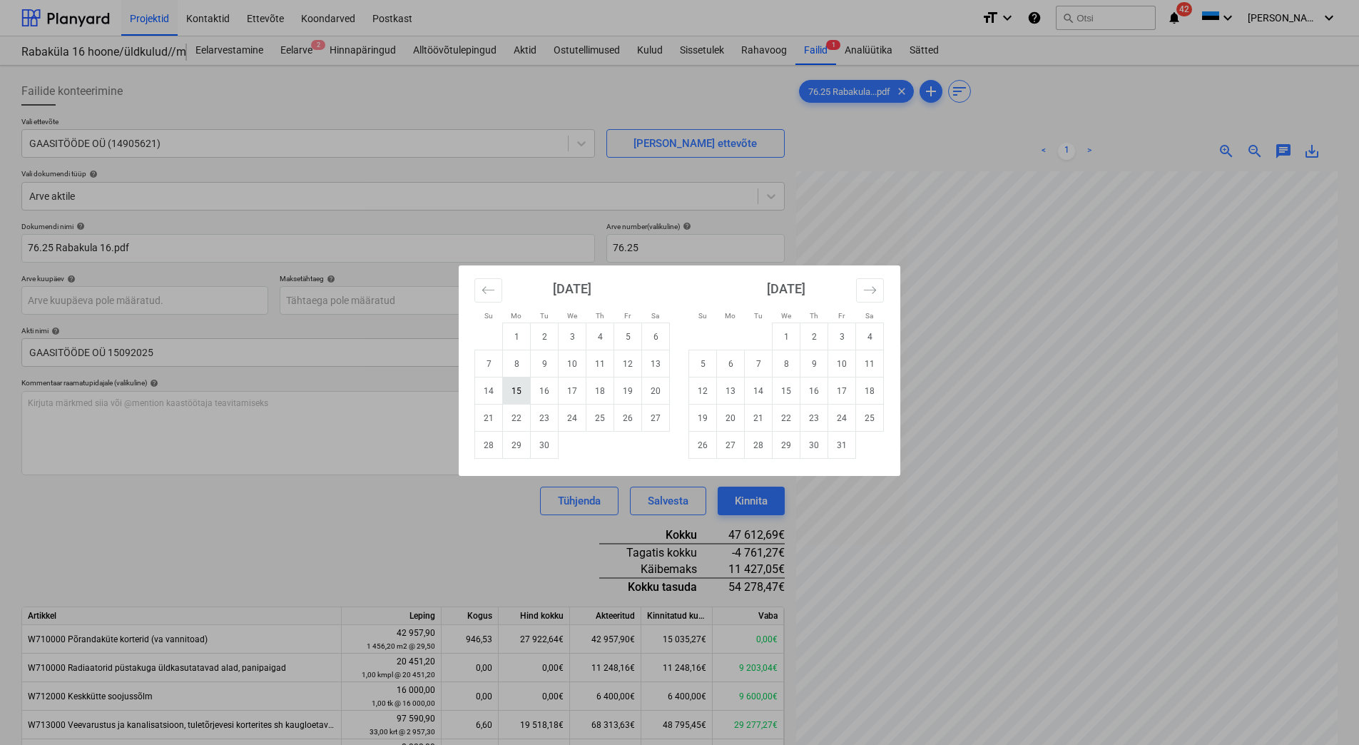
click at [511, 387] on td "15" at bounding box center [517, 390] width 28 height 27
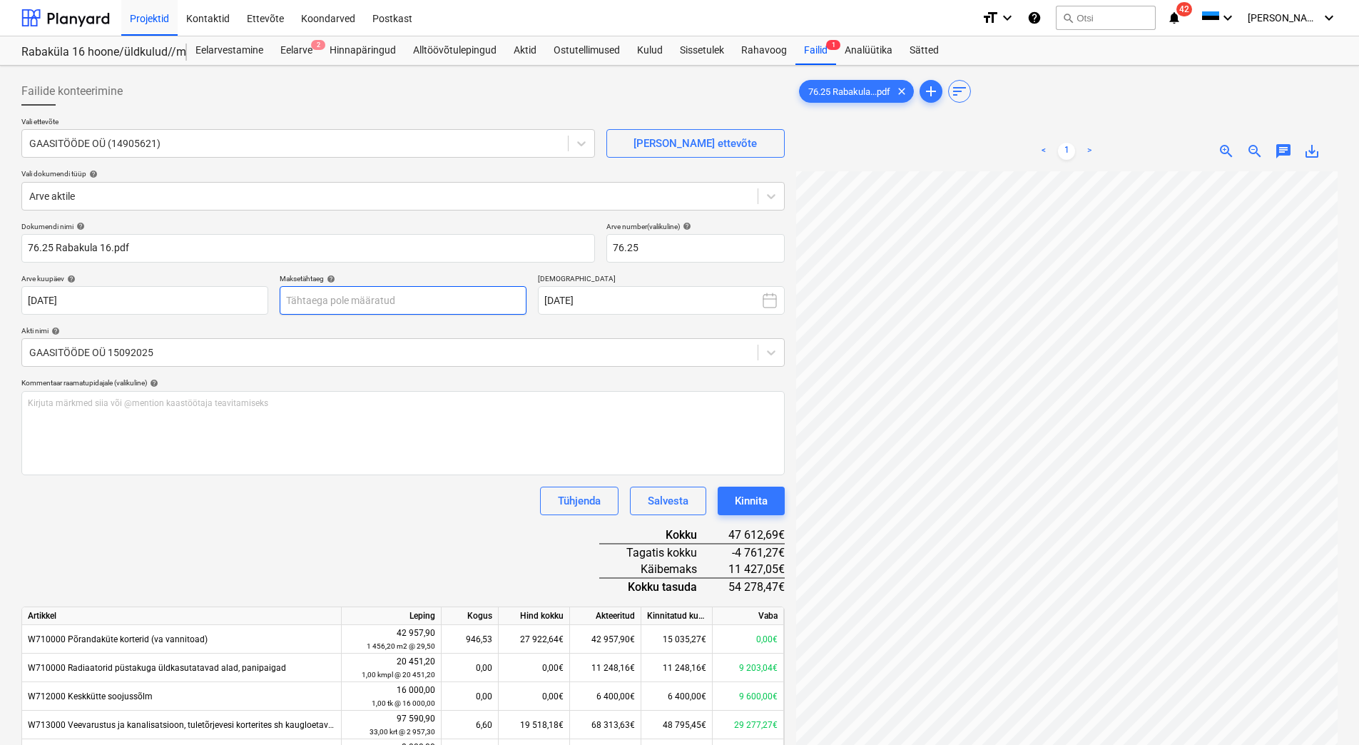
click at [331, 299] on body "Projektid Kontaktid Ettevõte Koondarved Postkast format_size keyboard_arrow_dow…" at bounding box center [679, 372] width 1359 height 745
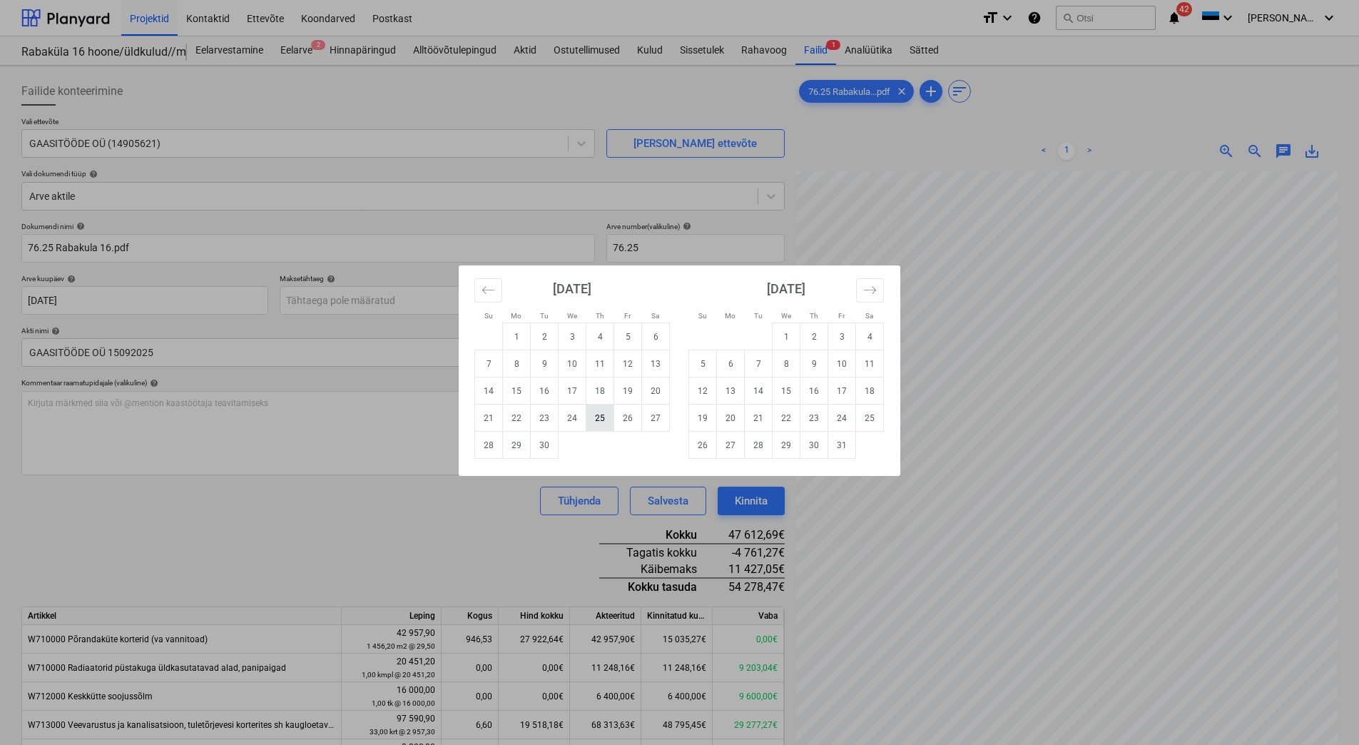
click at [601, 416] on td "25" at bounding box center [600, 417] width 28 height 27
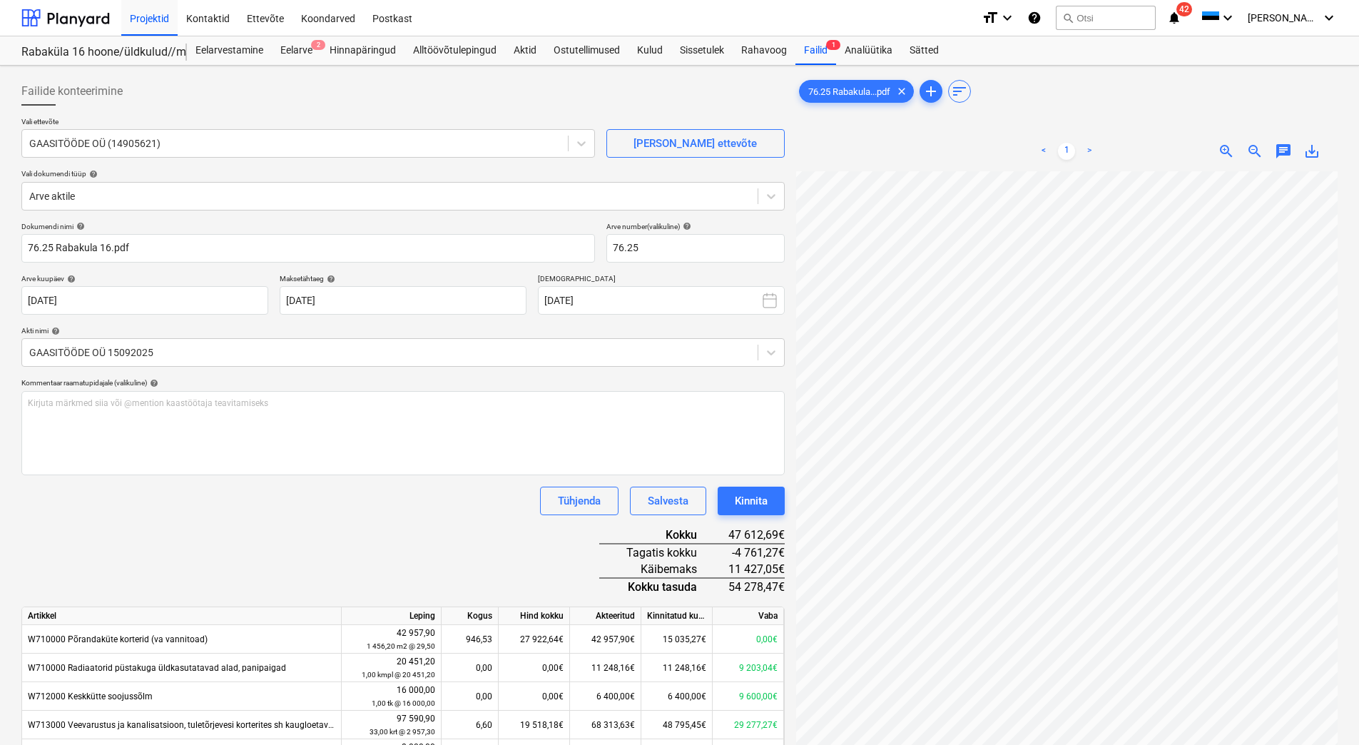
click at [409, 541] on div "Dokumendi nimi help 76.25 Rabakula 16.pdf Arve number (valikuline) help 76.25 A…" at bounding box center [402, 650] width 763 height 857
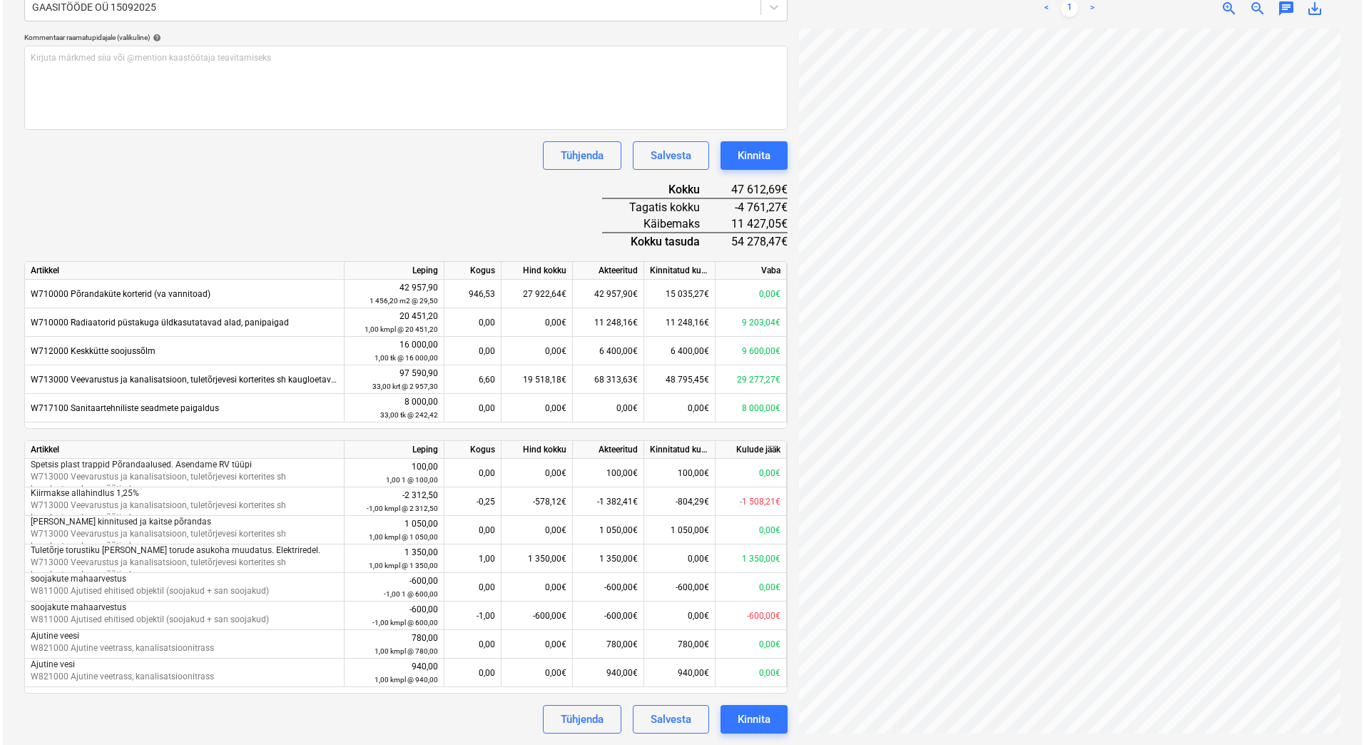
scroll to position [0, 103]
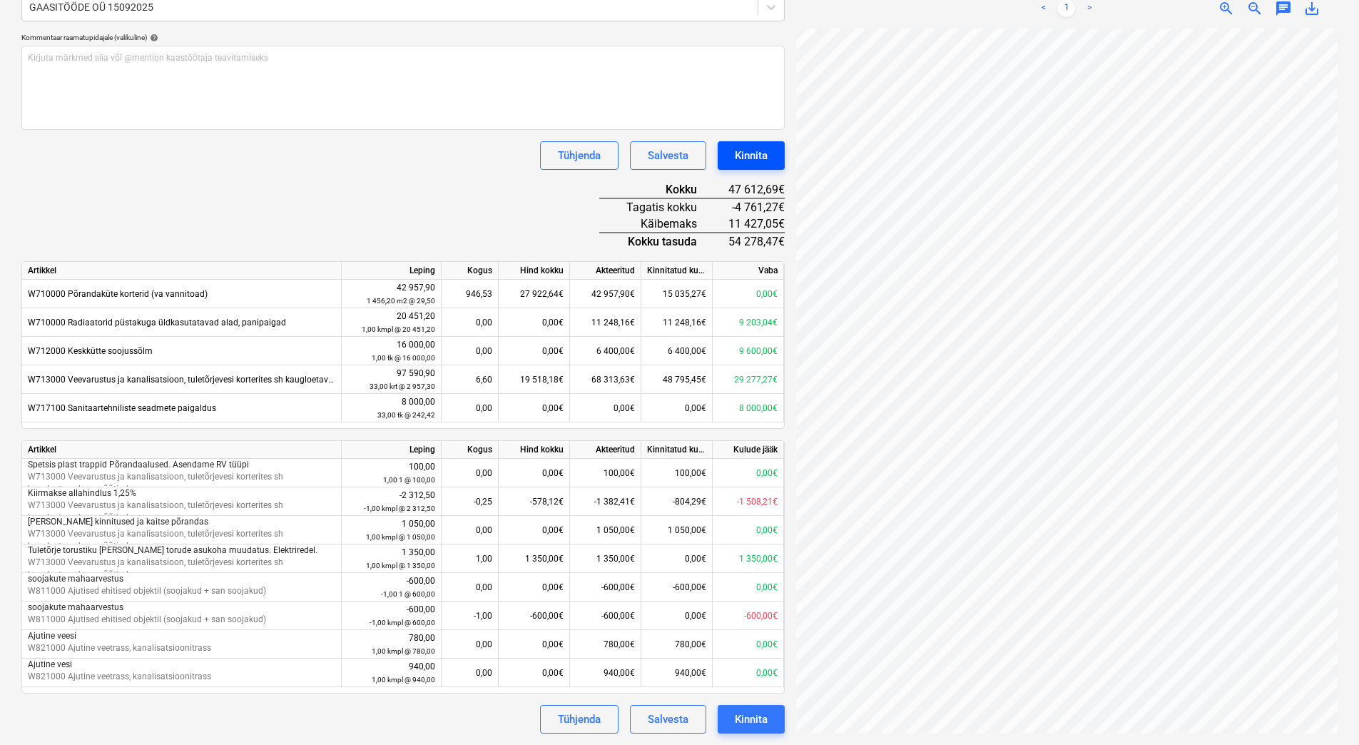
click at [752, 167] on button "Kinnita" at bounding box center [750, 155] width 67 height 29
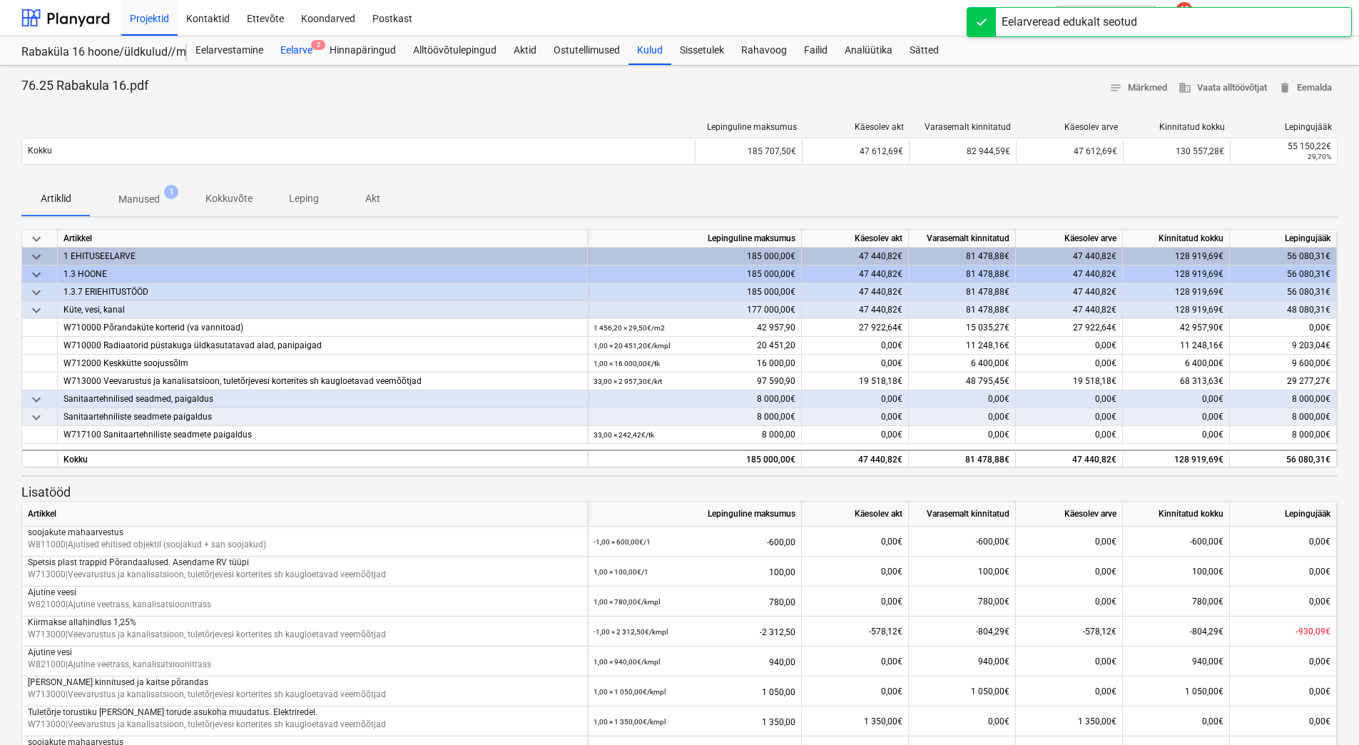
click at [304, 53] on div "Eelarve 2" at bounding box center [296, 50] width 49 height 29
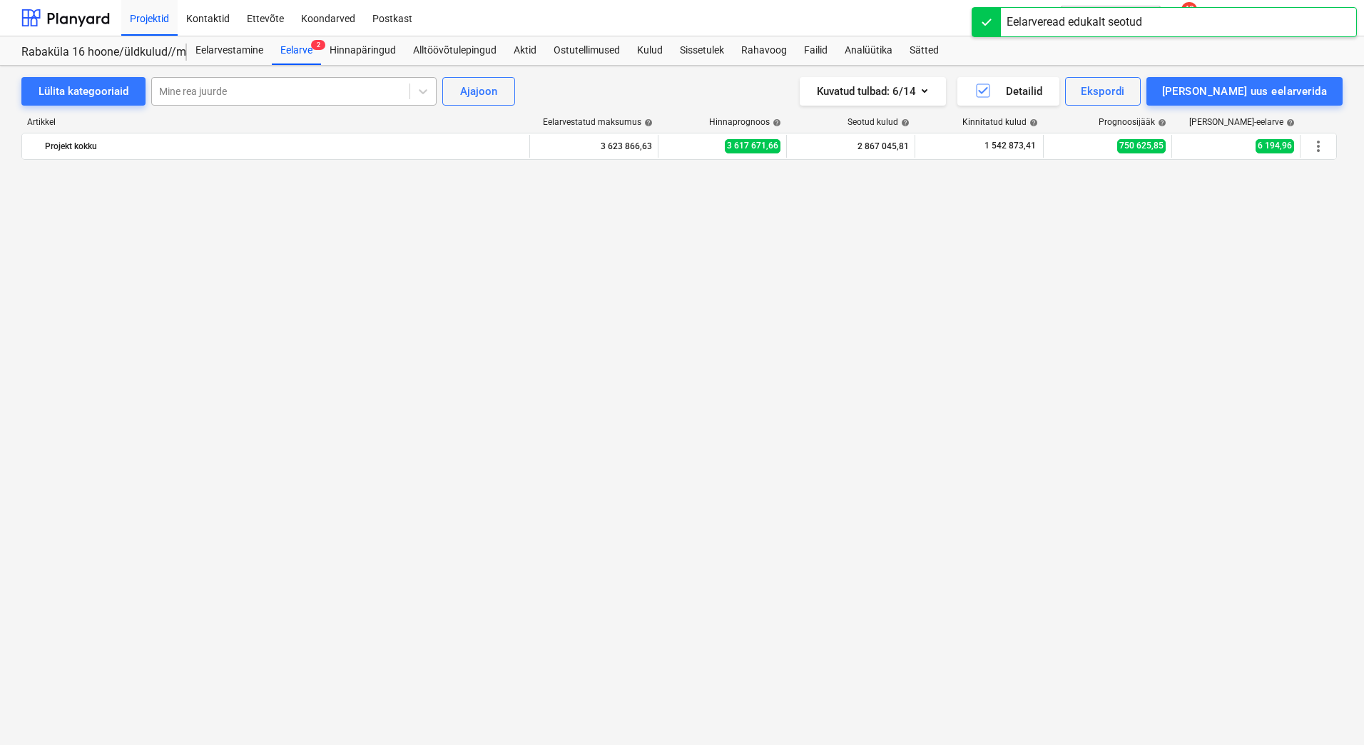
scroll to position [2478, 0]
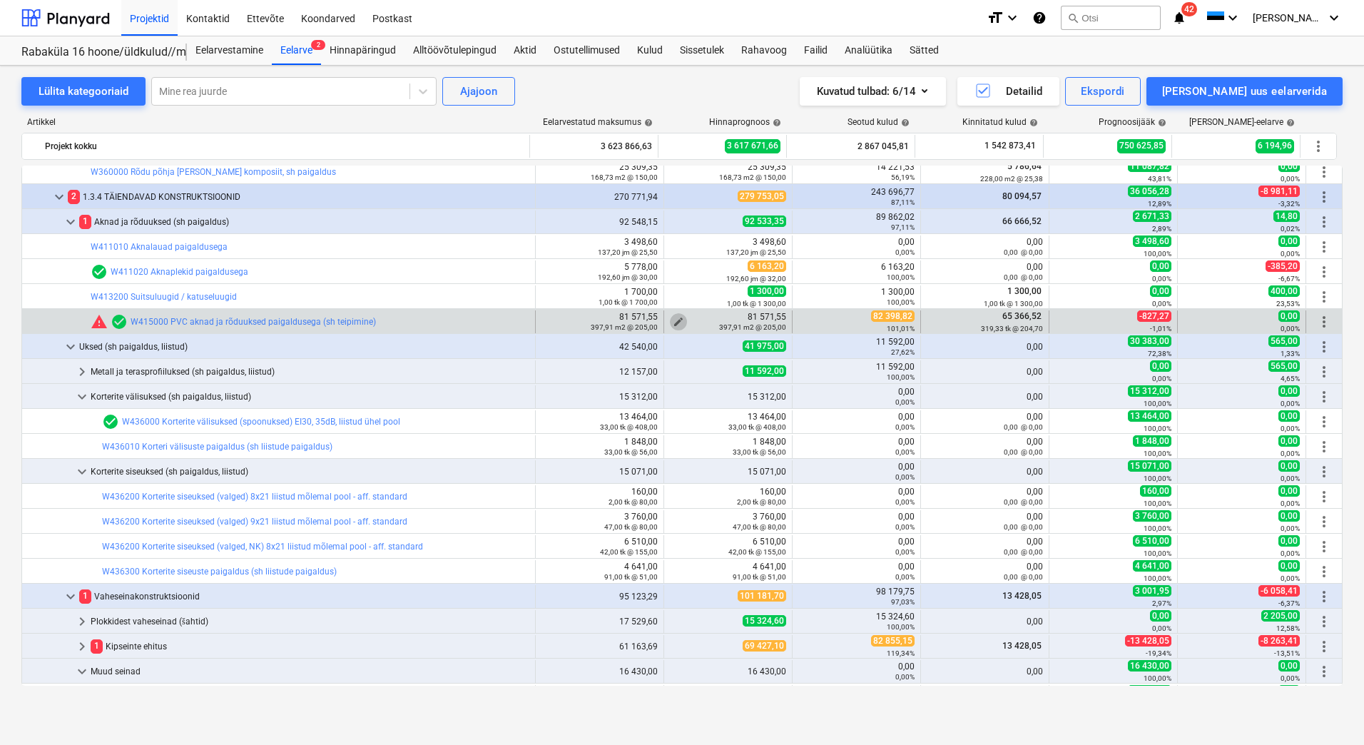
click at [673, 320] on span "edit" at bounding box center [678, 321] width 11 height 11
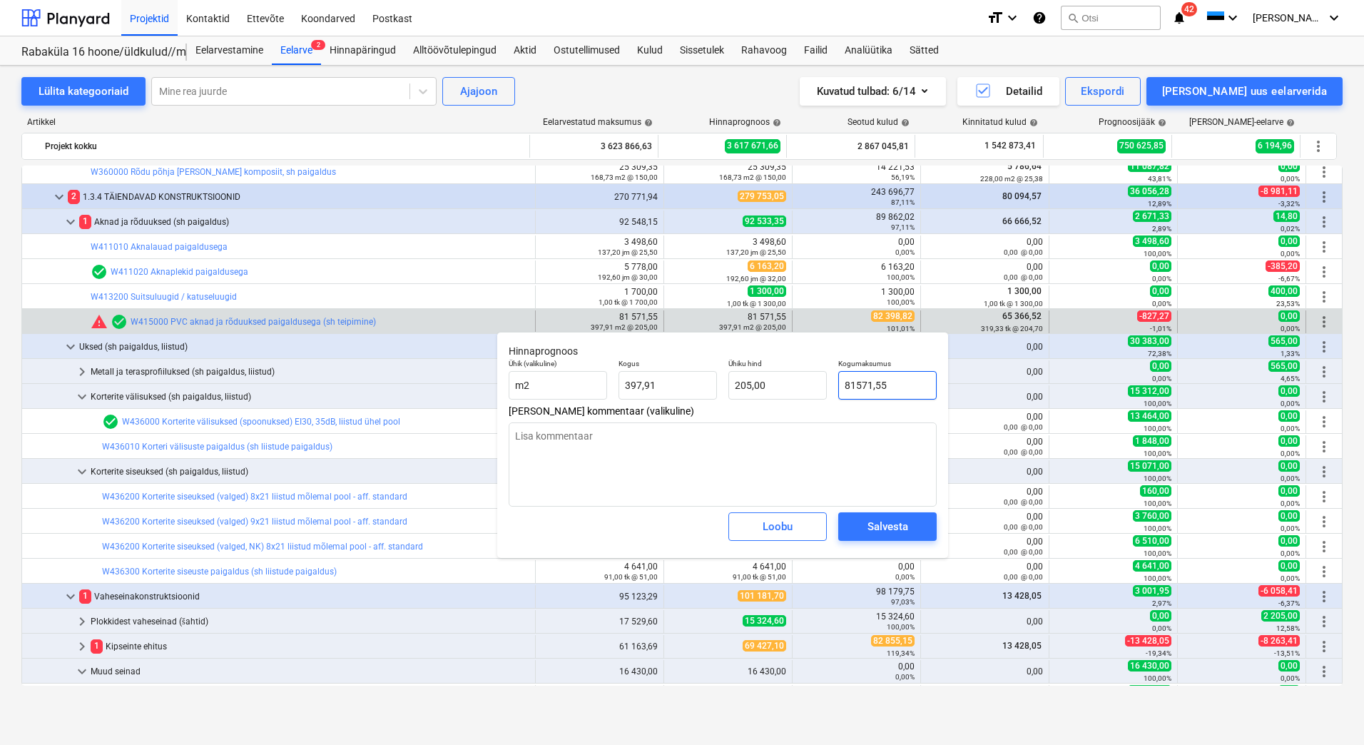
drag, startPoint x: 914, startPoint y: 387, endPoint x: 829, endPoint y: 382, distance: 85.0
click at [829, 382] on div "Ühik (valikuline) m2 Kogus 397,91 Ühiku hind 205,00 Kogumaksumus 81571,55" at bounding box center [722, 379] width 439 height 52
click at [866, 528] on span "Salvesta" at bounding box center [887, 526] width 64 height 19
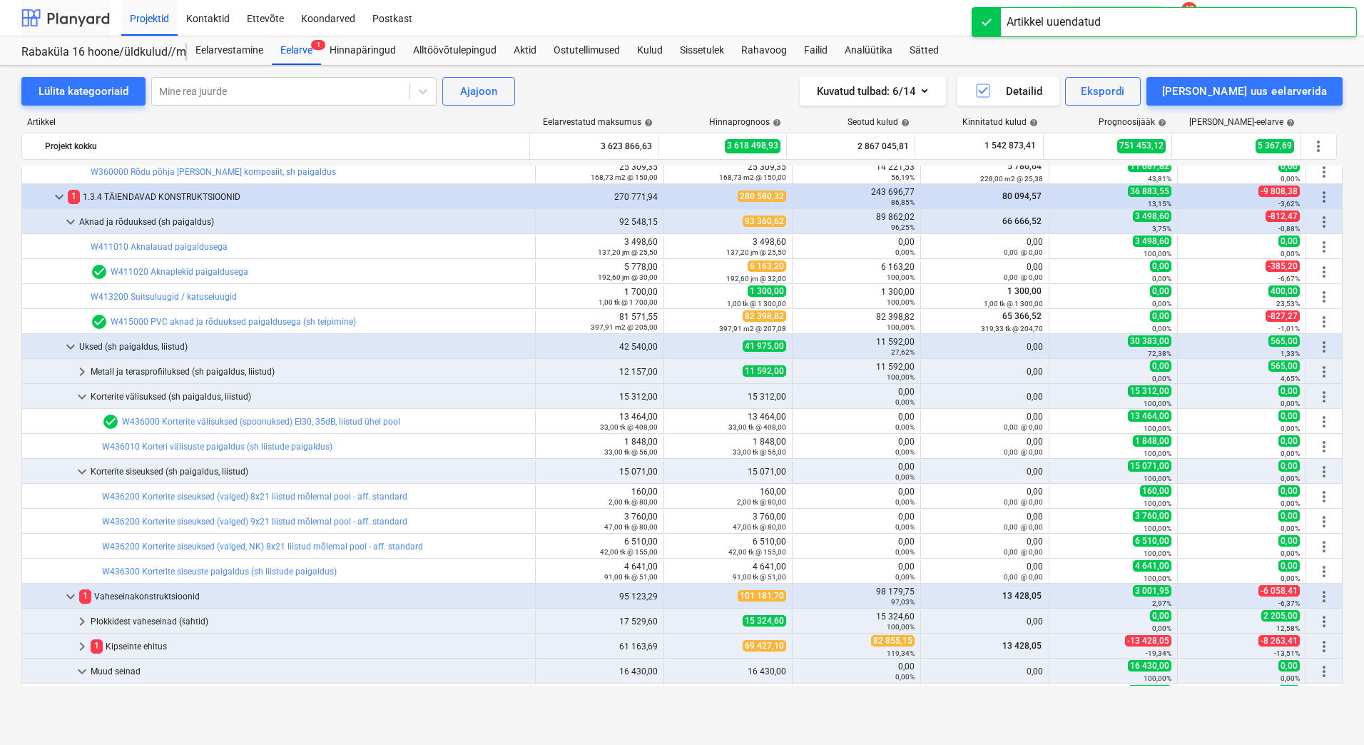
click at [58, 14] on div at bounding box center [65, 18] width 88 height 36
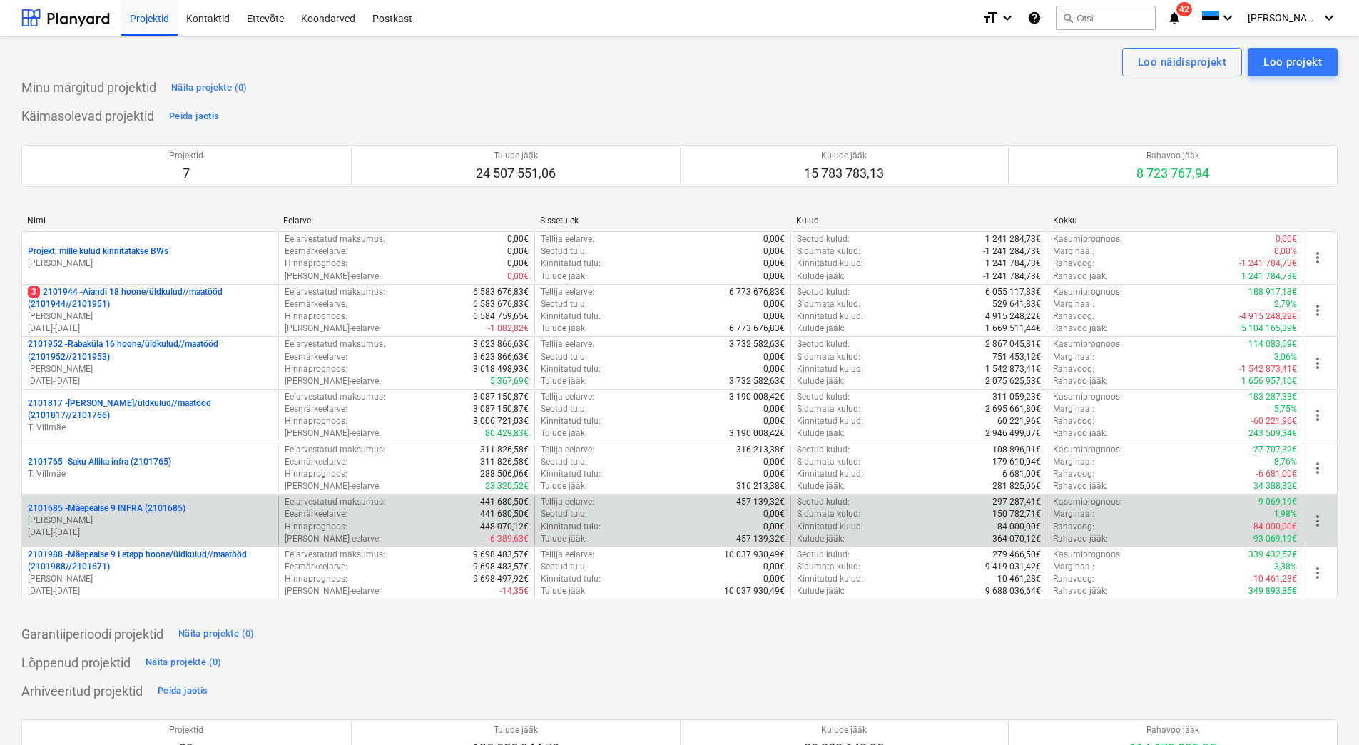
click at [165, 525] on p "[PERSON_NAME]" at bounding box center [150, 520] width 245 height 12
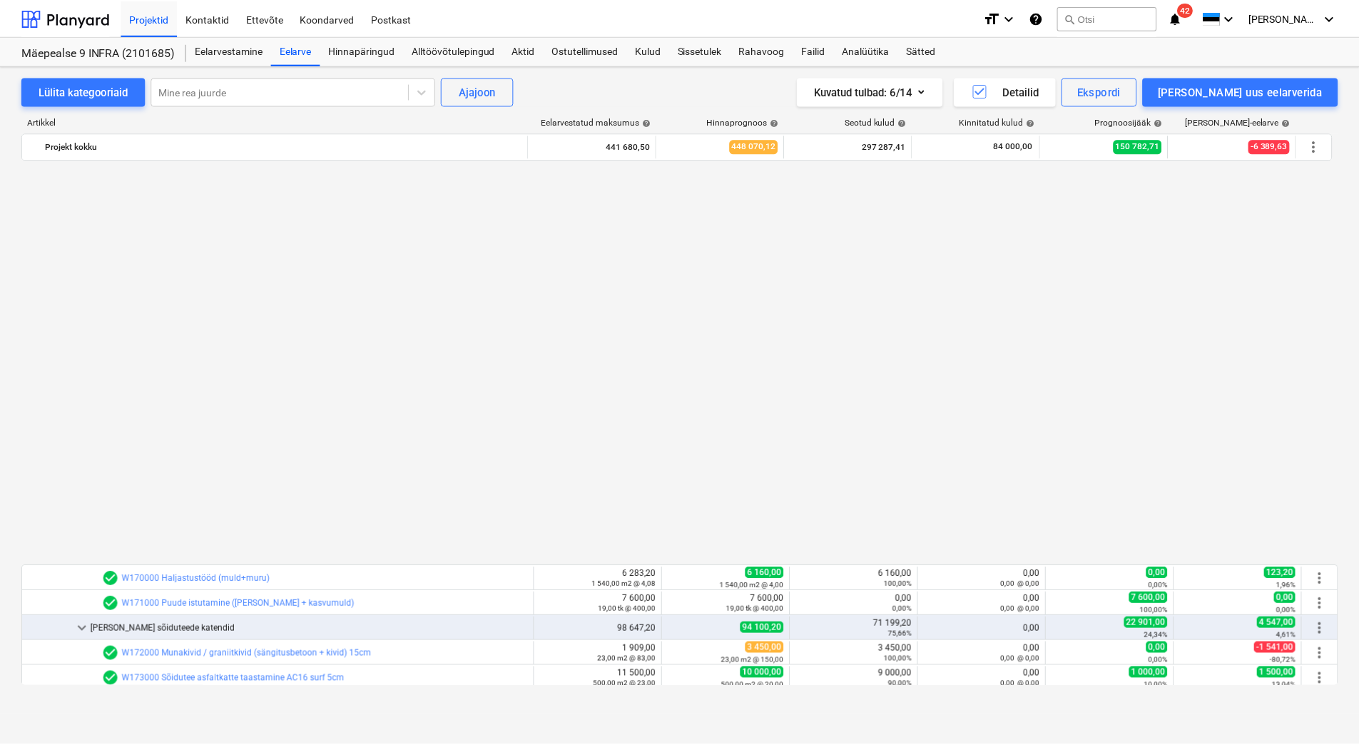
scroll to position [903, 0]
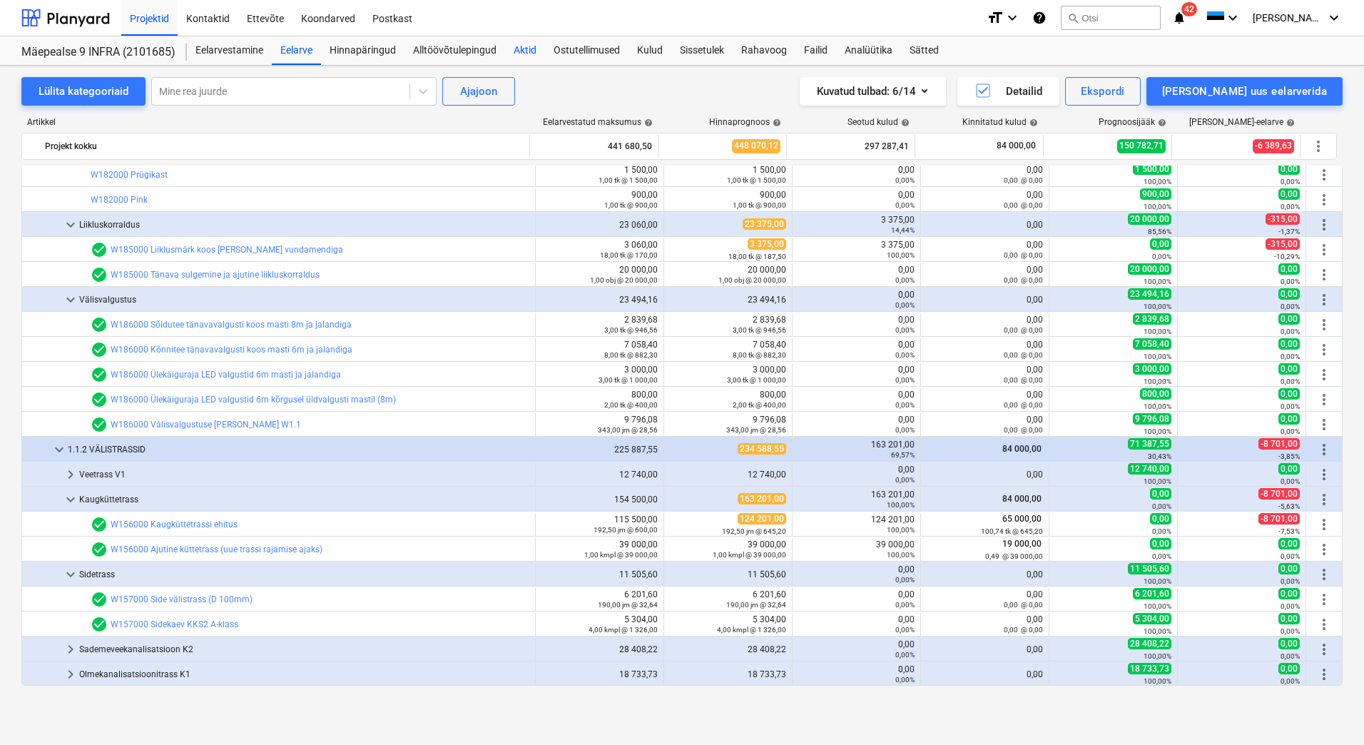
click at [516, 45] on div "Aktid" at bounding box center [525, 50] width 40 height 29
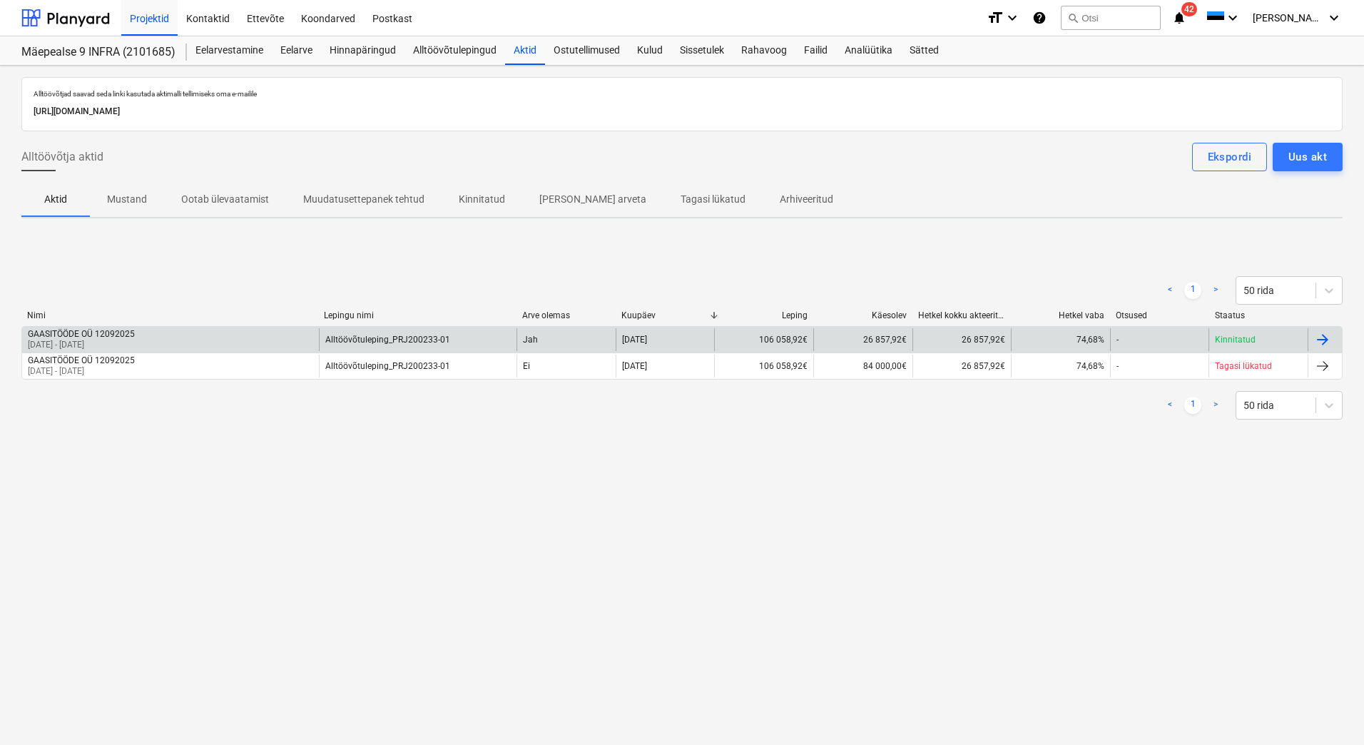
click at [213, 344] on div "GAASITÖÖDE OÜ 12092025 [DATE] - [DATE]" at bounding box center [170, 339] width 297 height 23
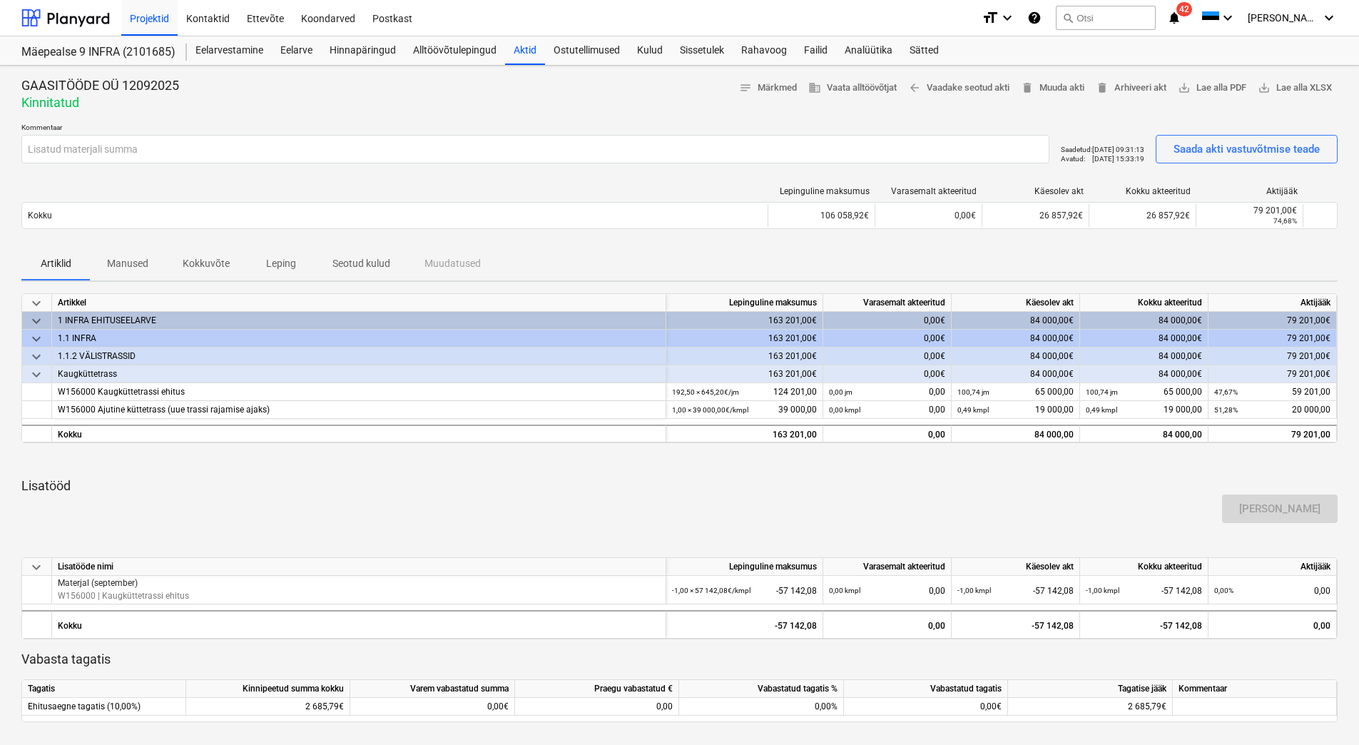
click at [433, 185] on div "Lepinguline [PERSON_NAME] akteeritud Käesolev akt Kokku akteeritud Aktijääk Kok…" at bounding box center [679, 210] width 1316 height 71
click at [492, 116] on div at bounding box center [679, 116] width 1316 height 11
click at [641, 48] on div "Kulud" at bounding box center [649, 50] width 43 height 29
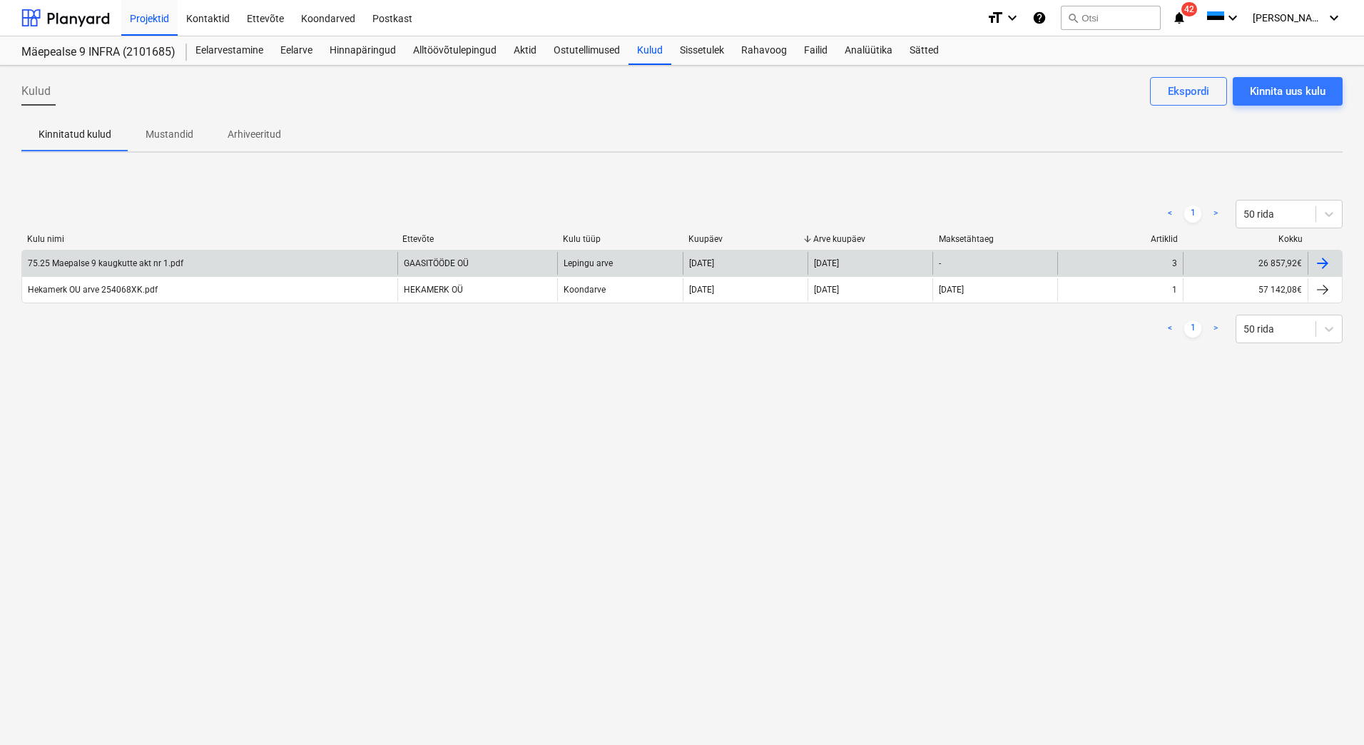
click at [213, 265] on div "75.25 Maepalse 9 kaugkutte akt nr 1.pdf" at bounding box center [209, 263] width 375 height 23
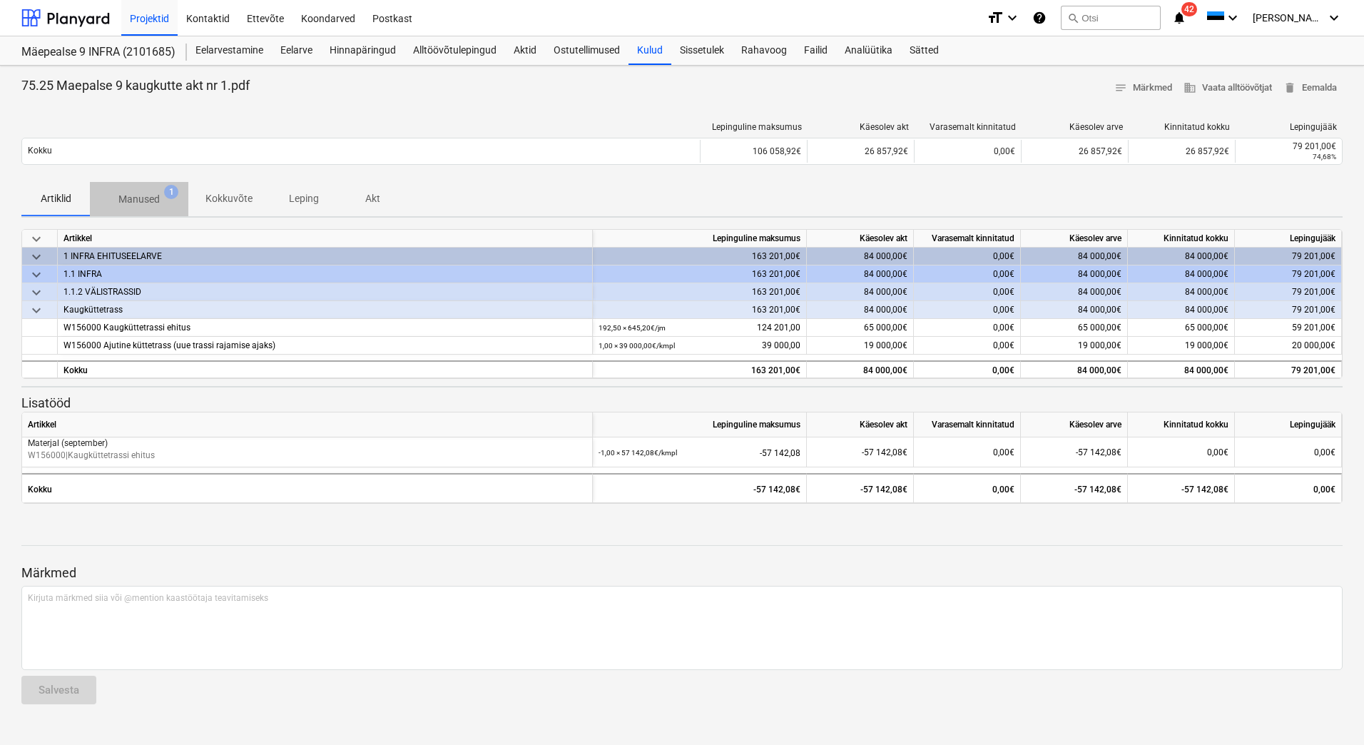
click at [136, 203] on p "Manused" at bounding box center [138, 199] width 41 height 15
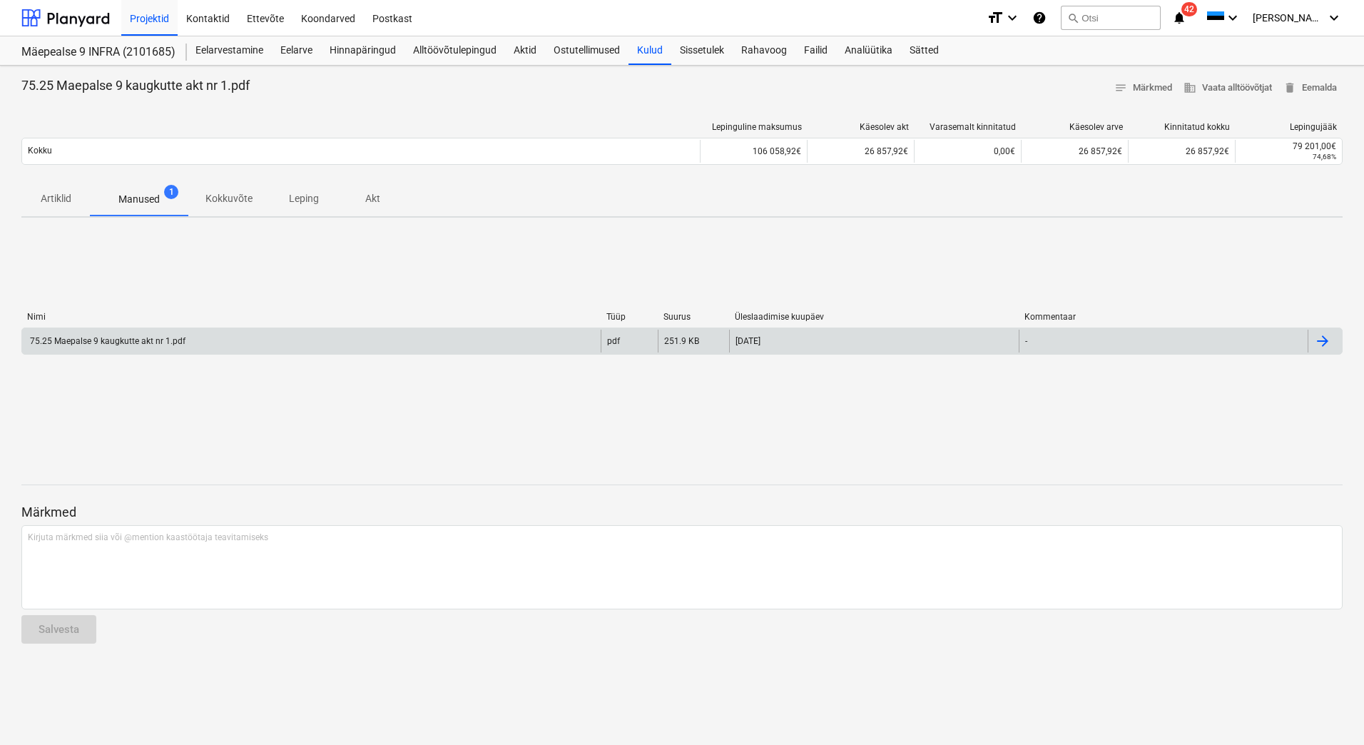
click at [254, 338] on div "75.25 Maepalse 9 kaugkutte akt nr 1.pdf" at bounding box center [311, 340] width 578 height 23
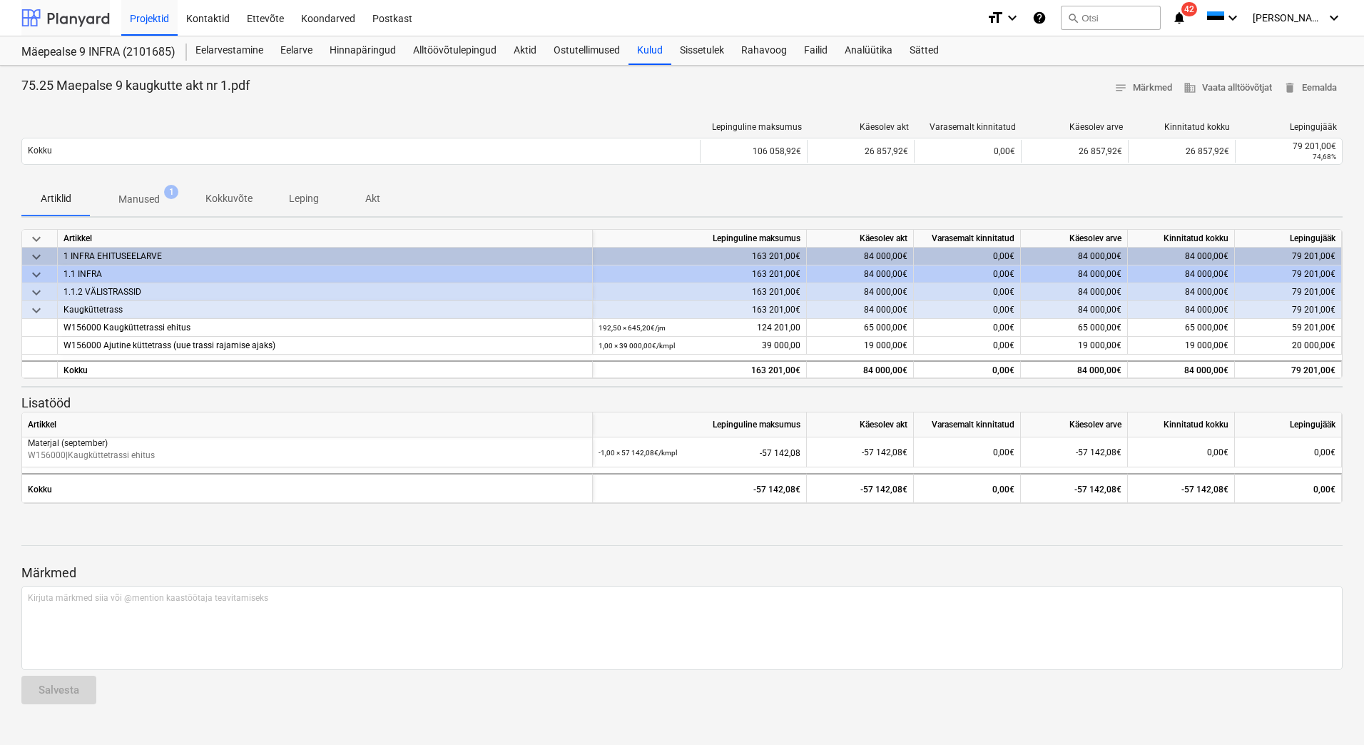
click at [58, 21] on div at bounding box center [65, 18] width 88 height 36
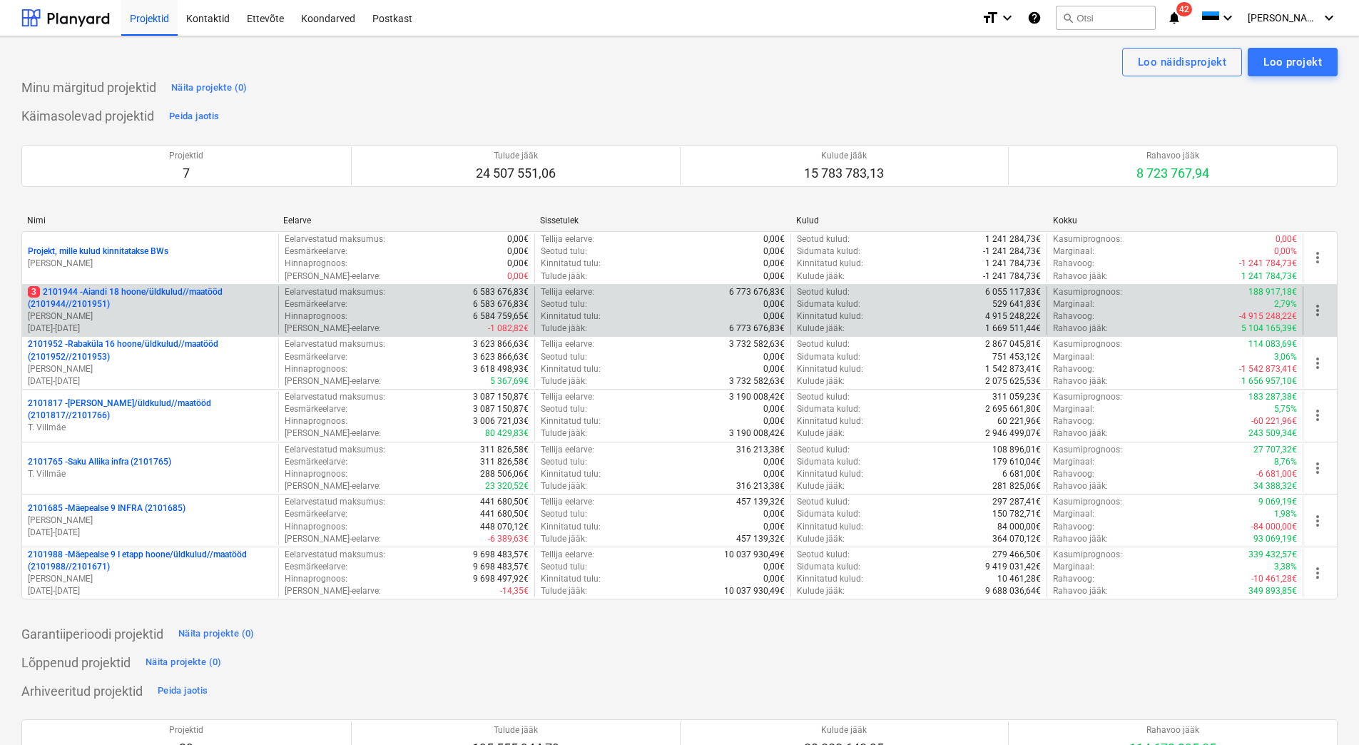
click at [186, 317] on p "[PERSON_NAME]" at bounding box center [150, 316] width 245 height 12
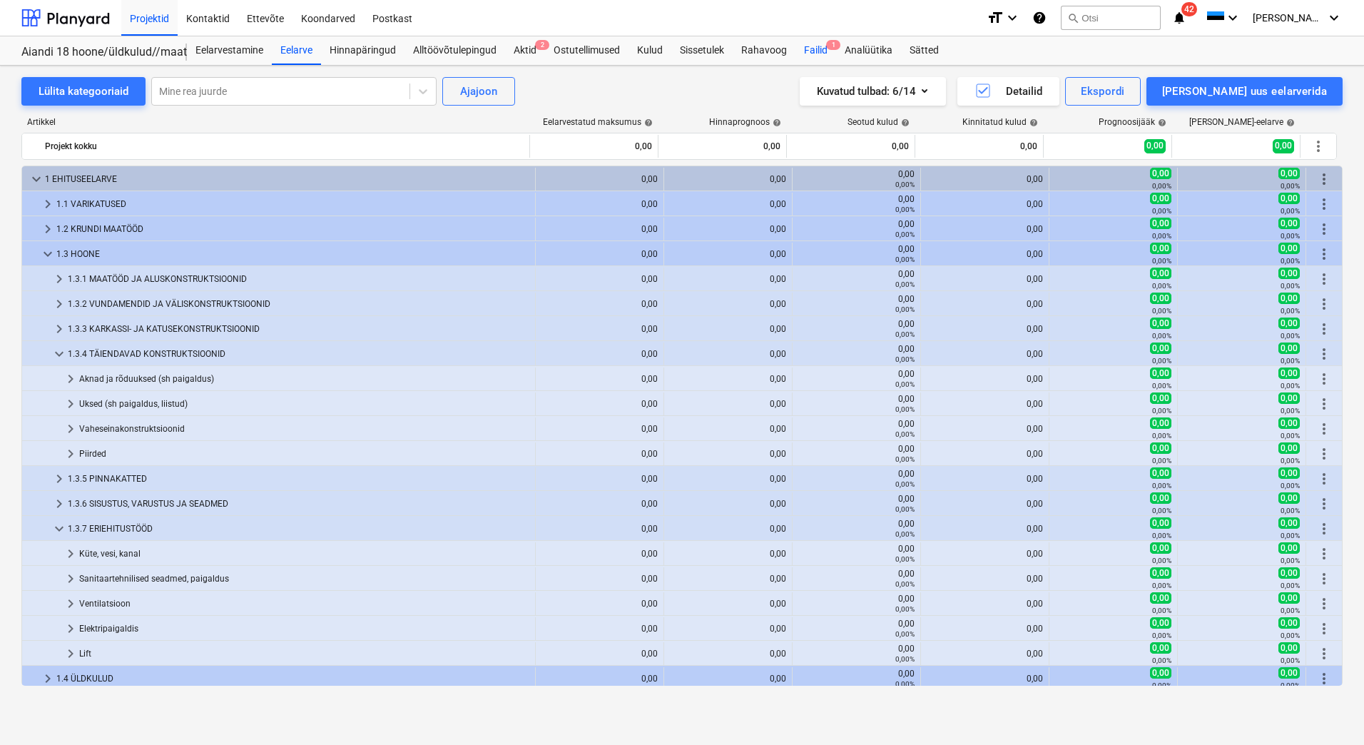
click at [815, 54] on div "Failid 1" at bounding box center [815, 50] width 41 height 29
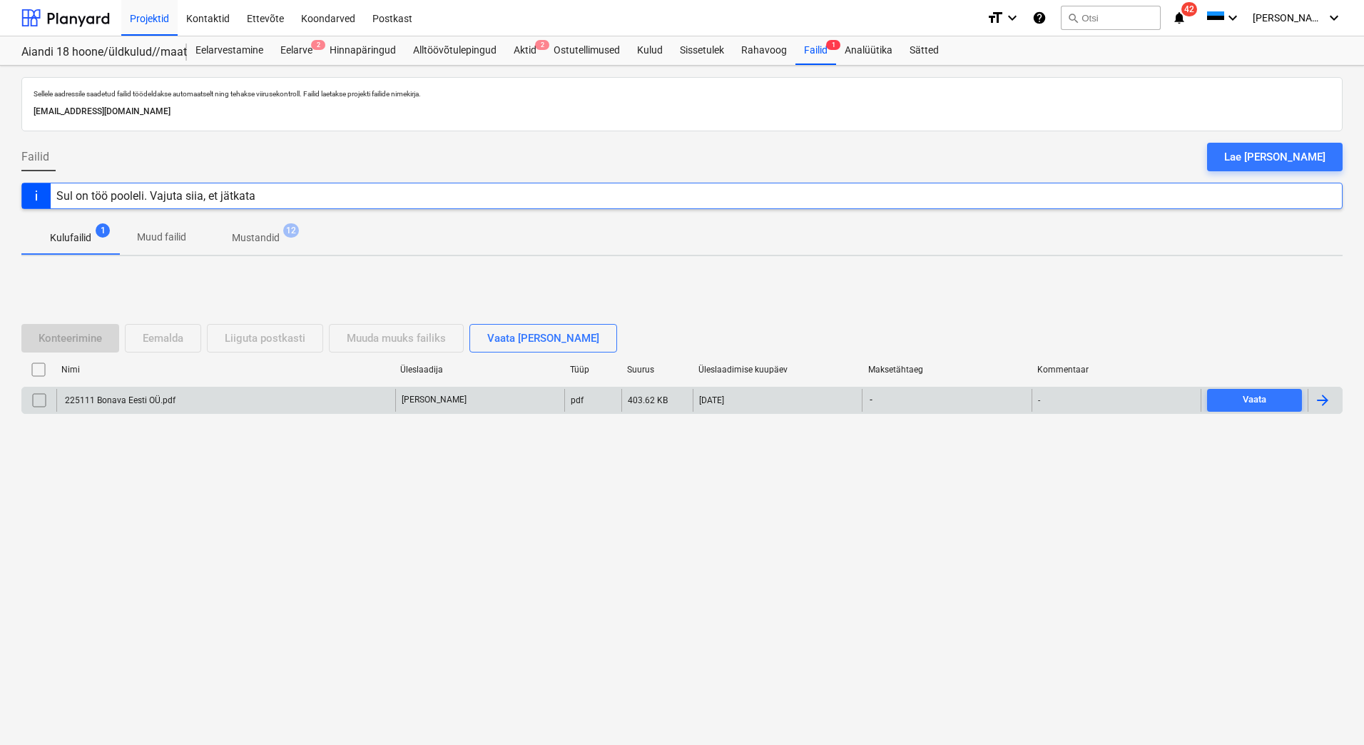
click at [235, 396] on div "225111 Bonava Eesti OÜ.pdf" at bounding box center [225, 400] width 339 height 23
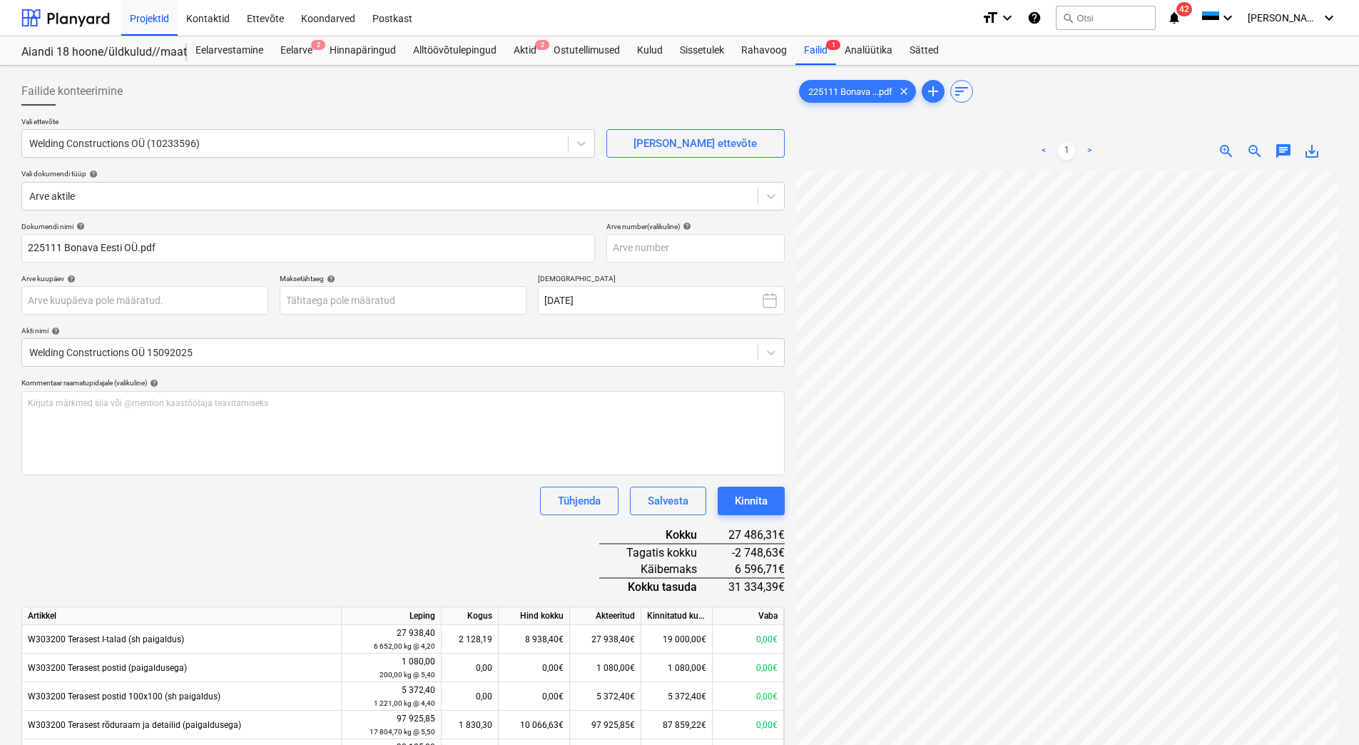
scroll to position [1, 81]
click at [53, 293] on body "Projektid Kontaktid Ettevõte Koondarved Postkast format_size keyboard_arrow_dow…" at bounding box center [679, 372] width 1359 height 745
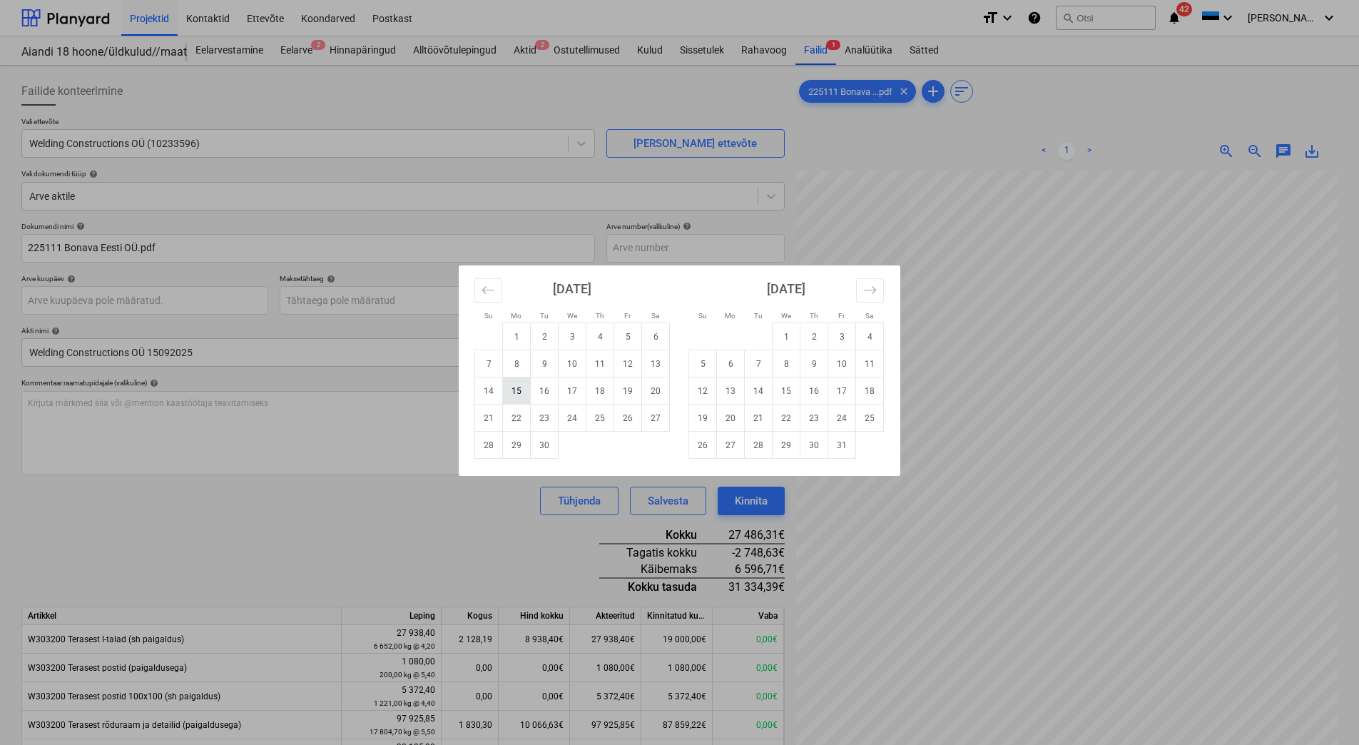
click at [519, 387] on td "15" at bounding box center [517, 390] width 28 height 27
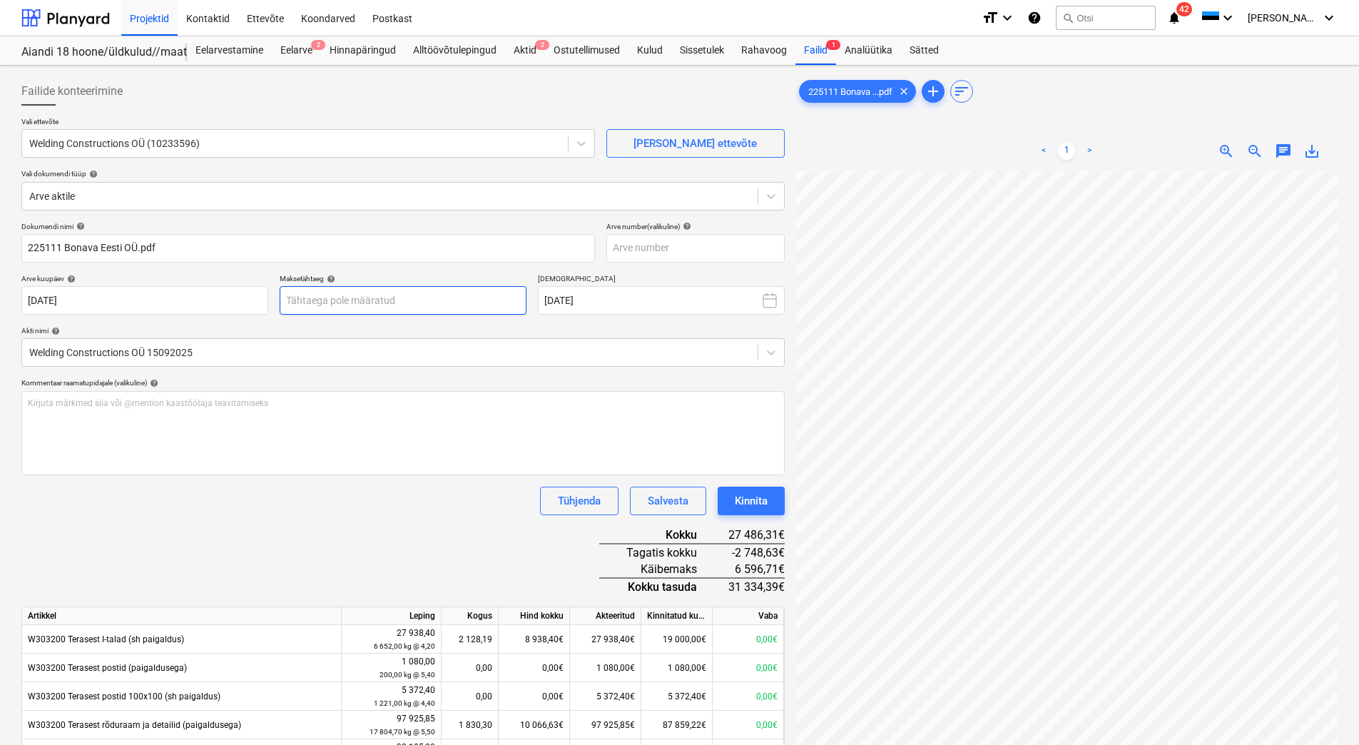
click at [360, 302] on body "Projektid Kontaktid Ettevõte Koondarved Postkast format_size keyboard_arrow_dow…" at bounding box center [679, 372] width 1359 height 745
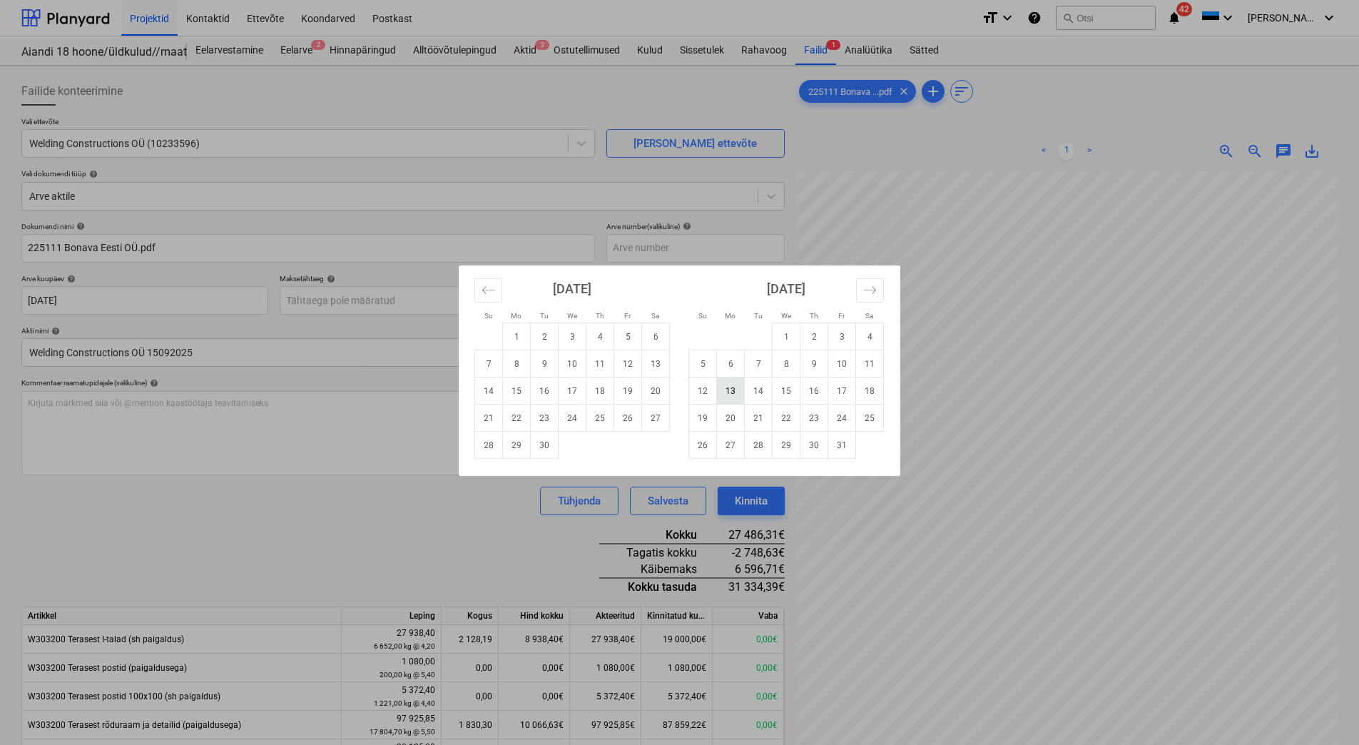
click at [725, 391] on td "13" at bounding box center [731, 390] width 28 height 27
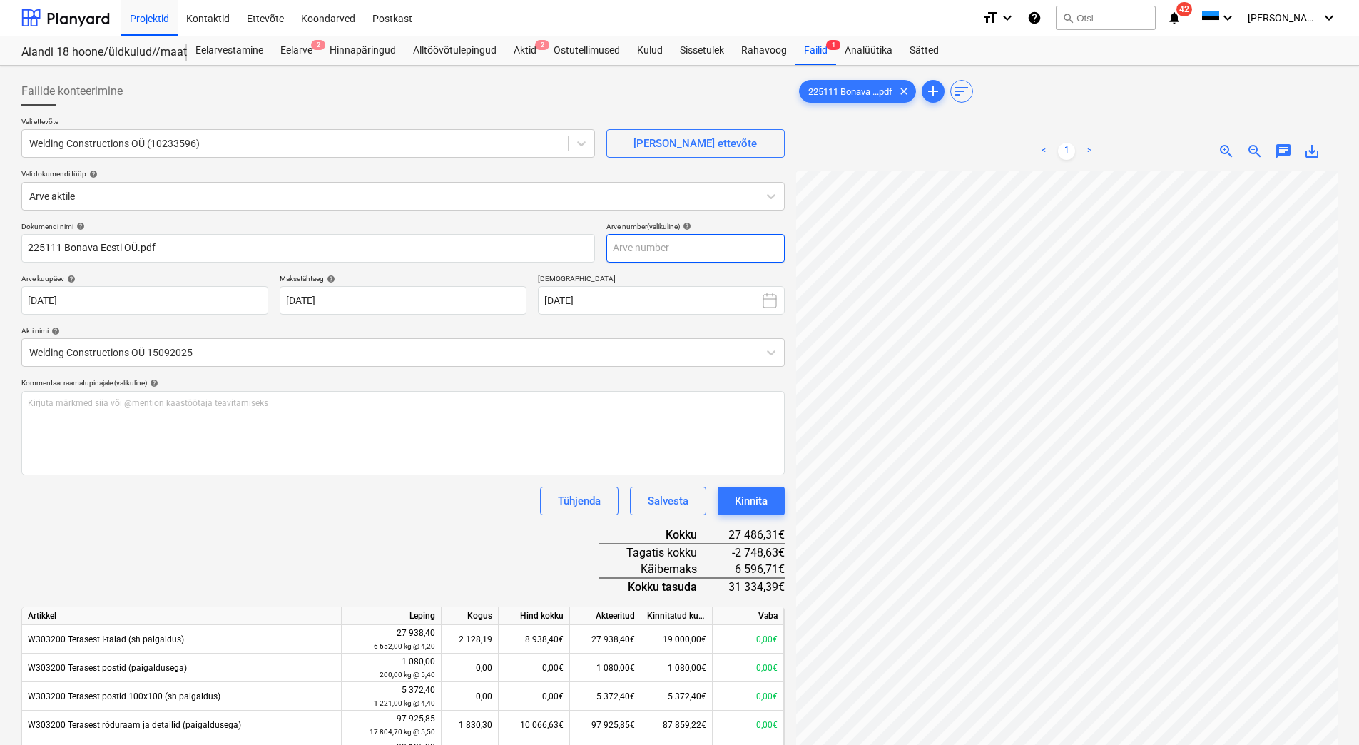
click at [633, 252] on input "text" at bounding box center [695, 248] width 178 height 29
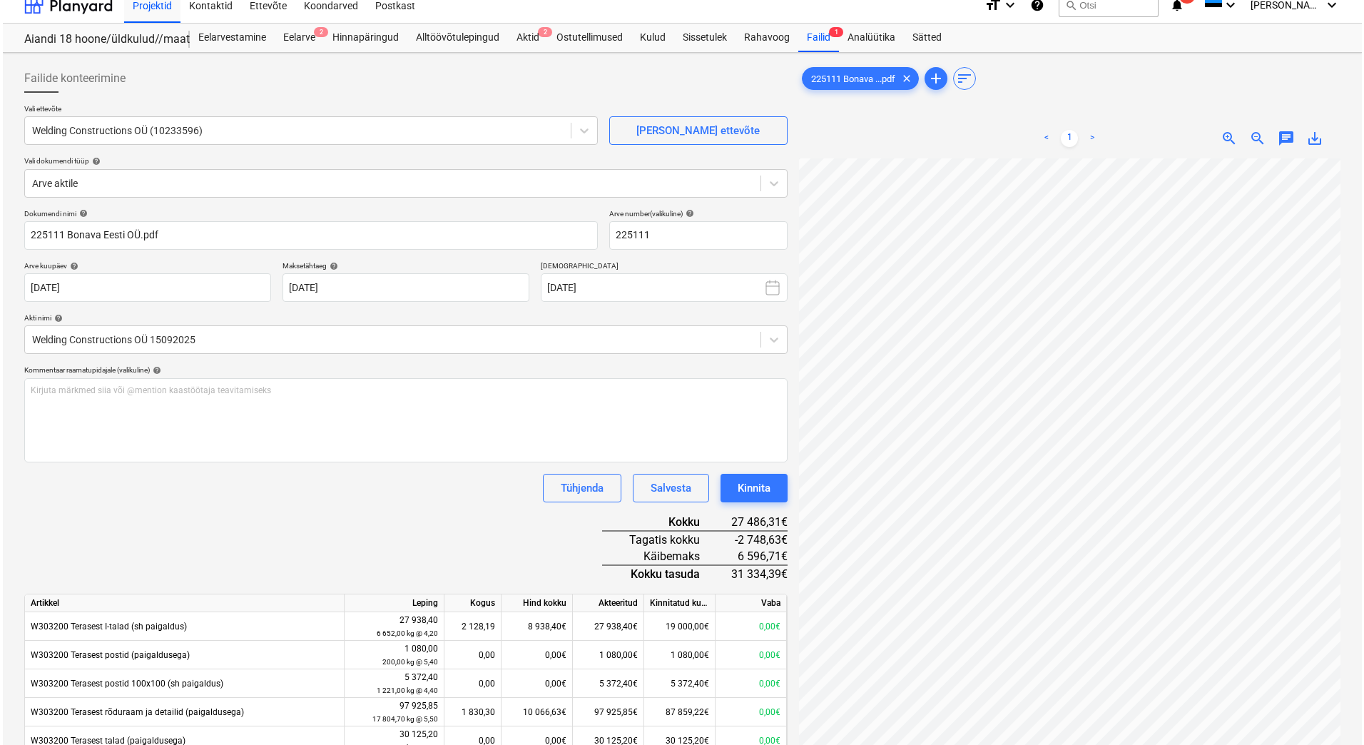
scroll to position [0, 0]
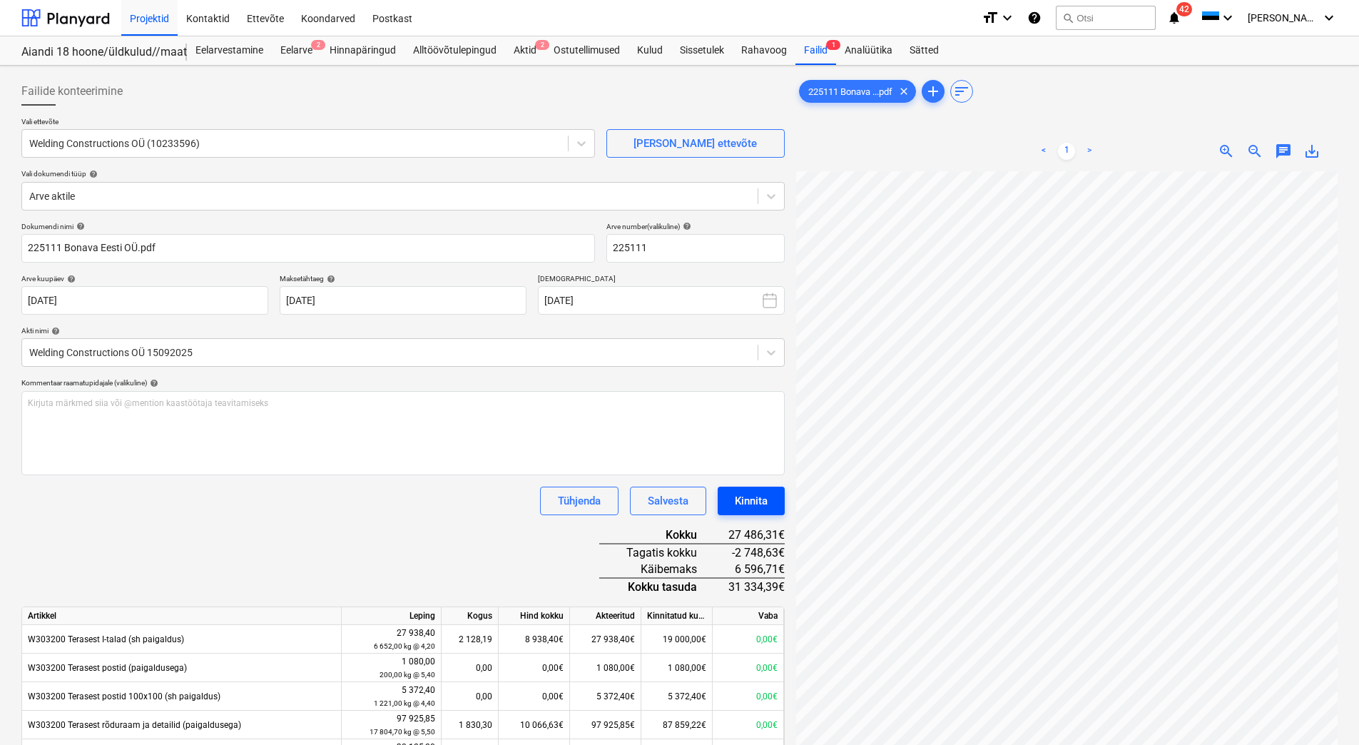
click at [746, 495] on div "Kinnita" at bounding box center [751, 500] width 33 height 19
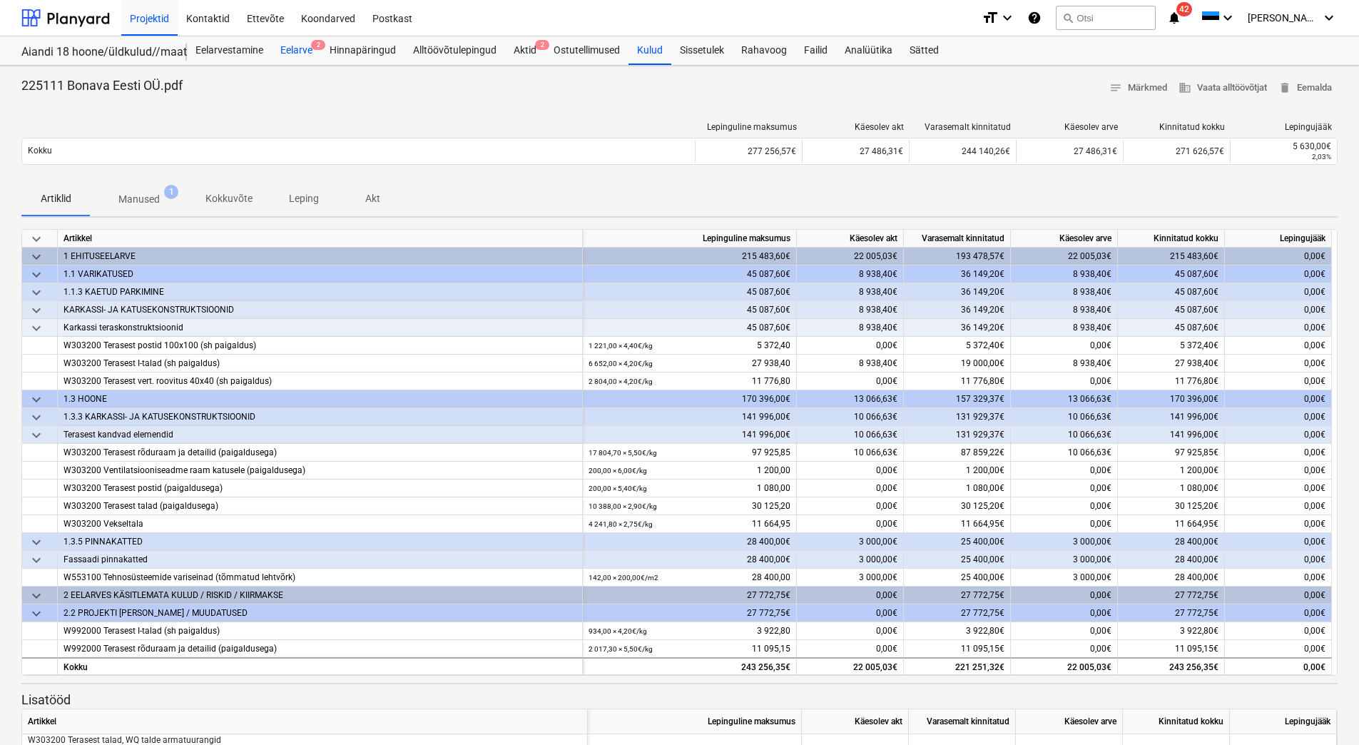
click at [282, 48] on div "Eelarve 2" at bounding box center [296, 50] width 49 height 29
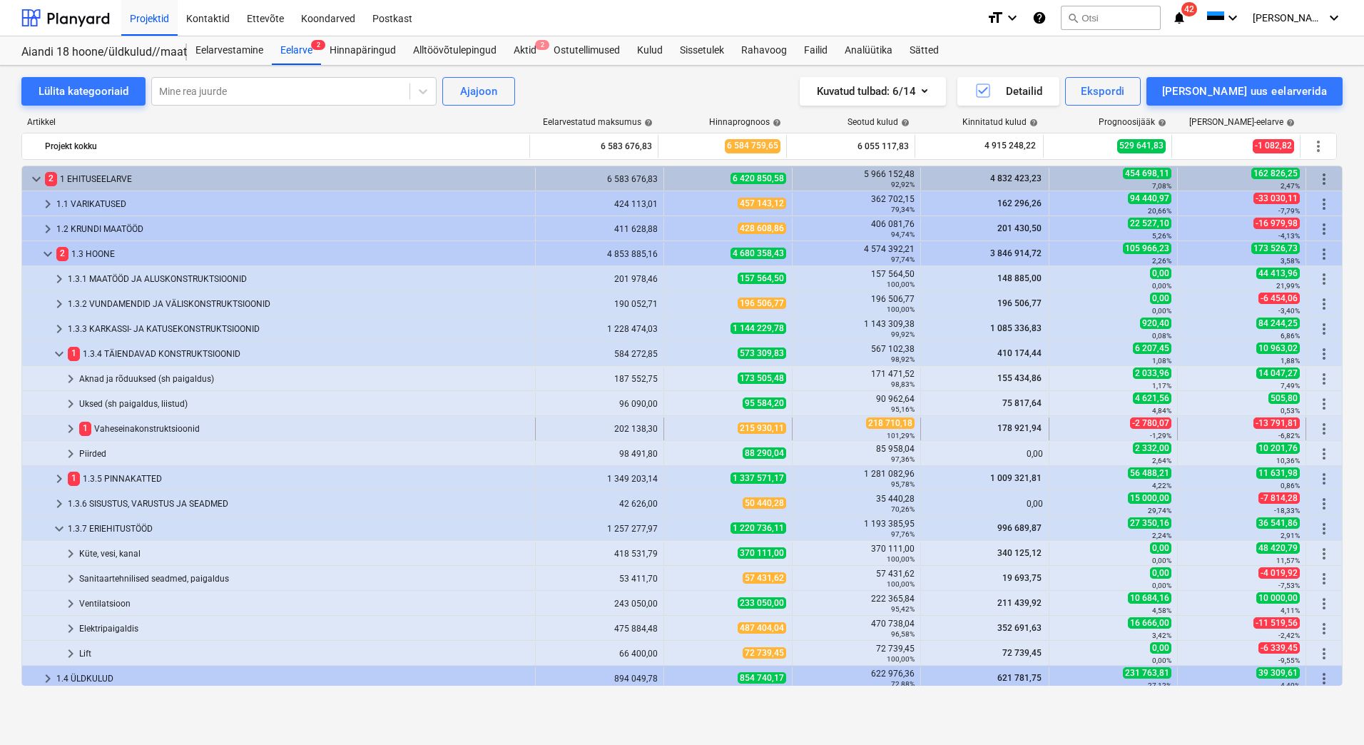
scroll to position [79, 0]
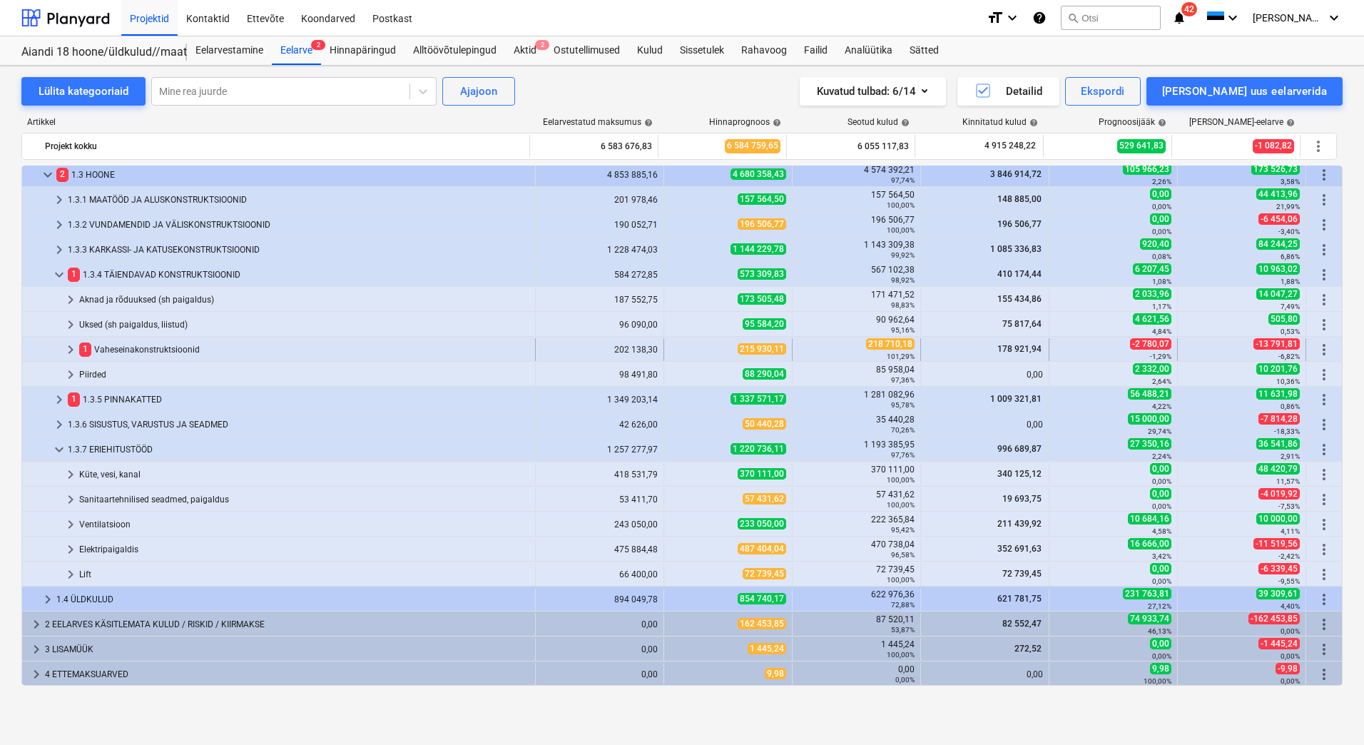
click at [247, 348] on div "1 Vaheseinakonstruktsioonid" at bounding box center [304, 349] width 450 height 23
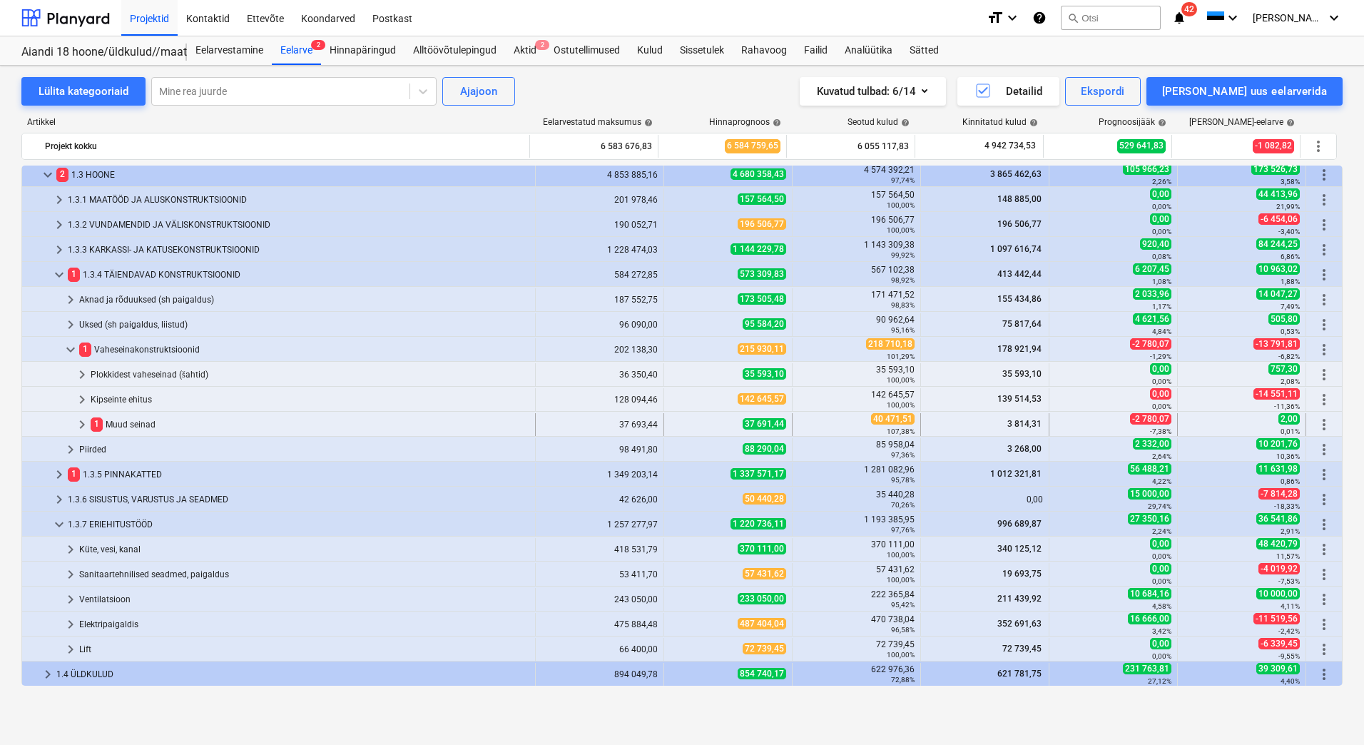
click at [198, 426] on div "1 Muud seinad" at bounding box center [310, 424] width 439 height 23
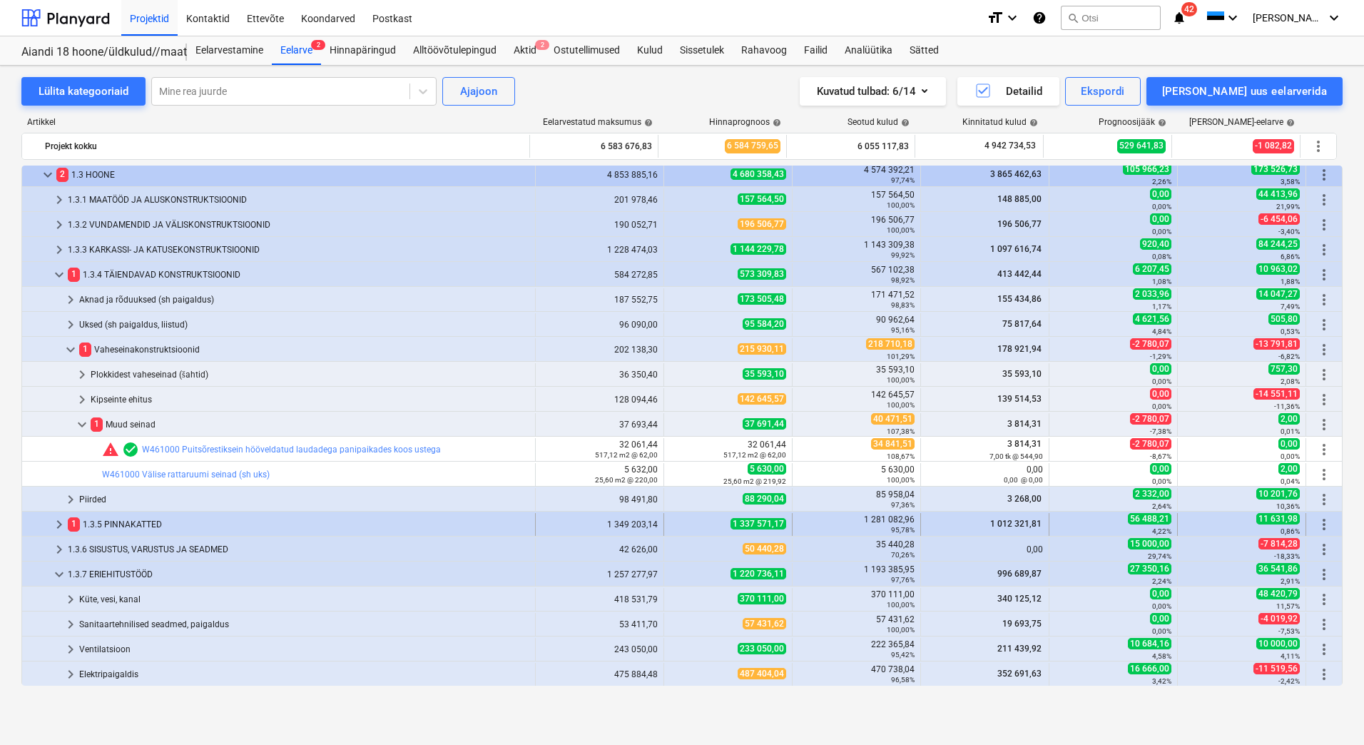
click at [200, 521] on div "1 1.3.5 PINNAKATTED" at bounding box center [298, 524] width 461 height 23
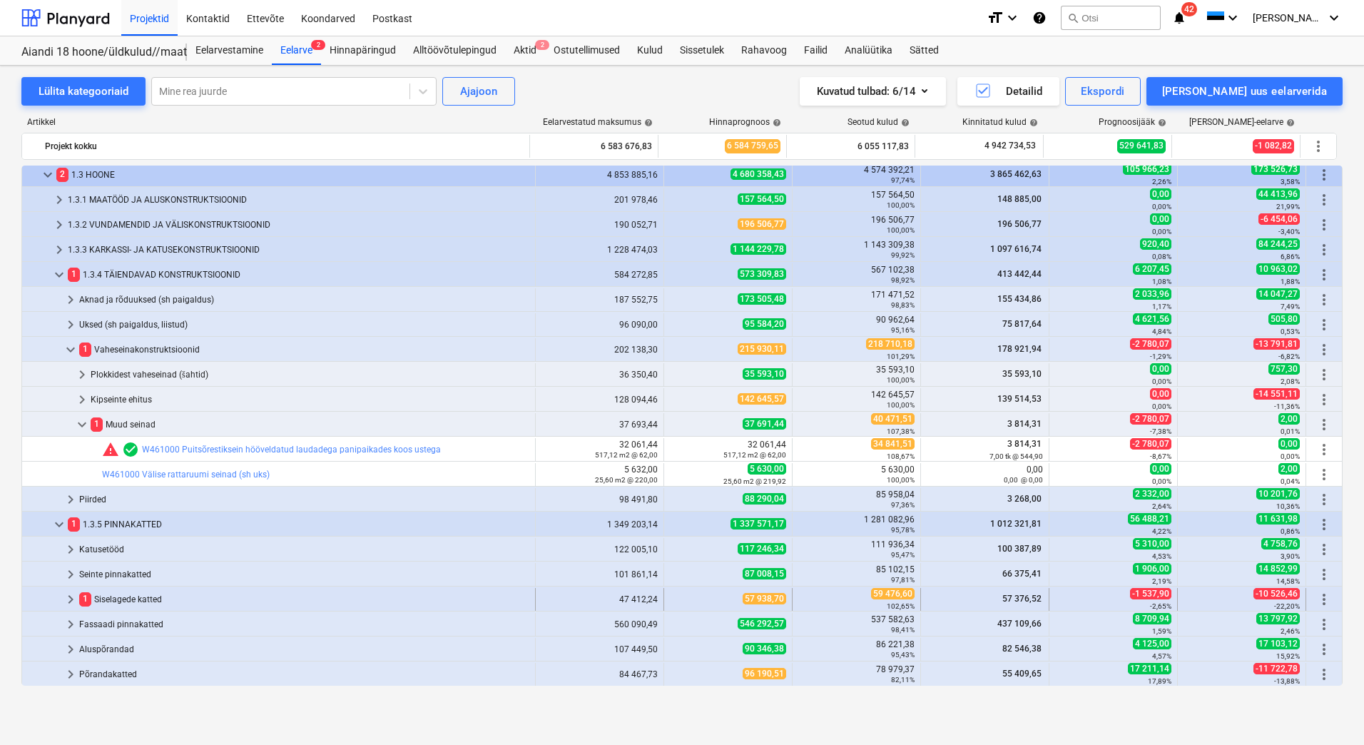
click at [180, 601] on div "1 Siselagede katted" at bounding box center [304, 599] width 450 height 23
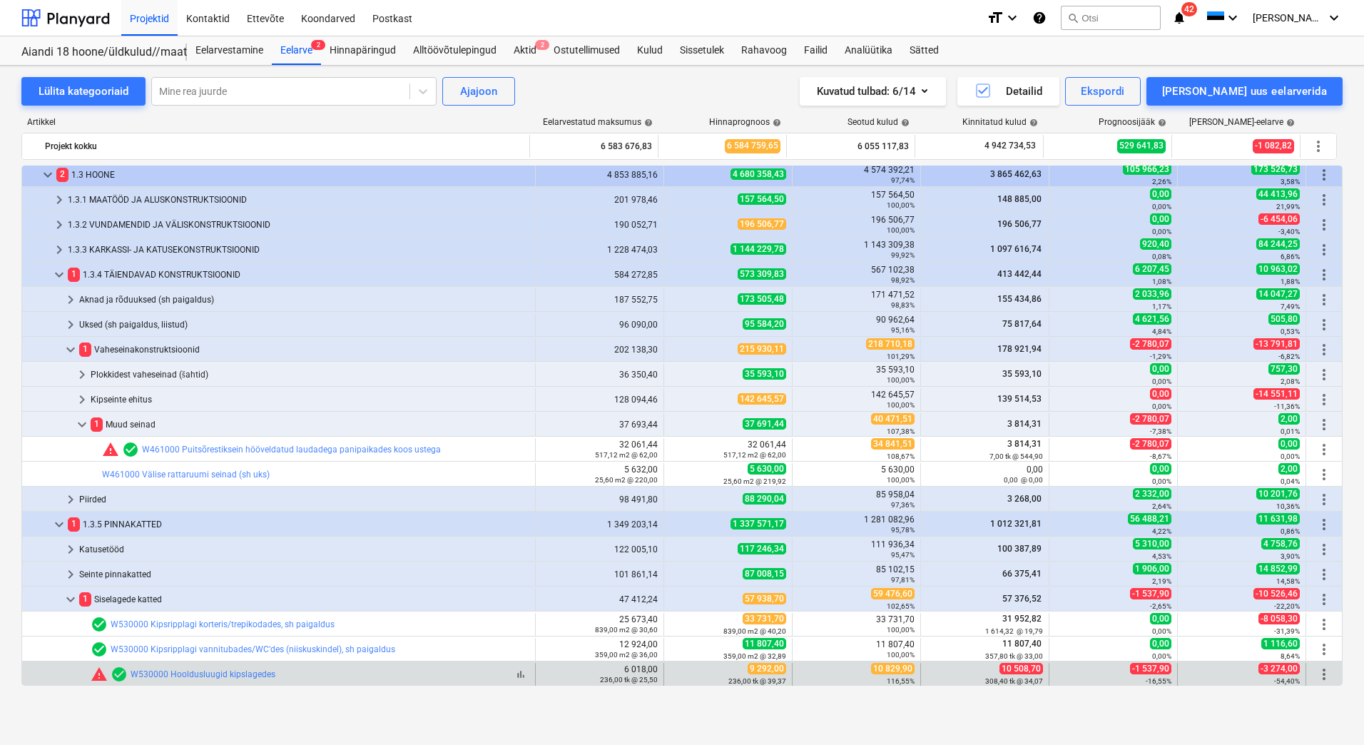
scroll to position [222, 0]
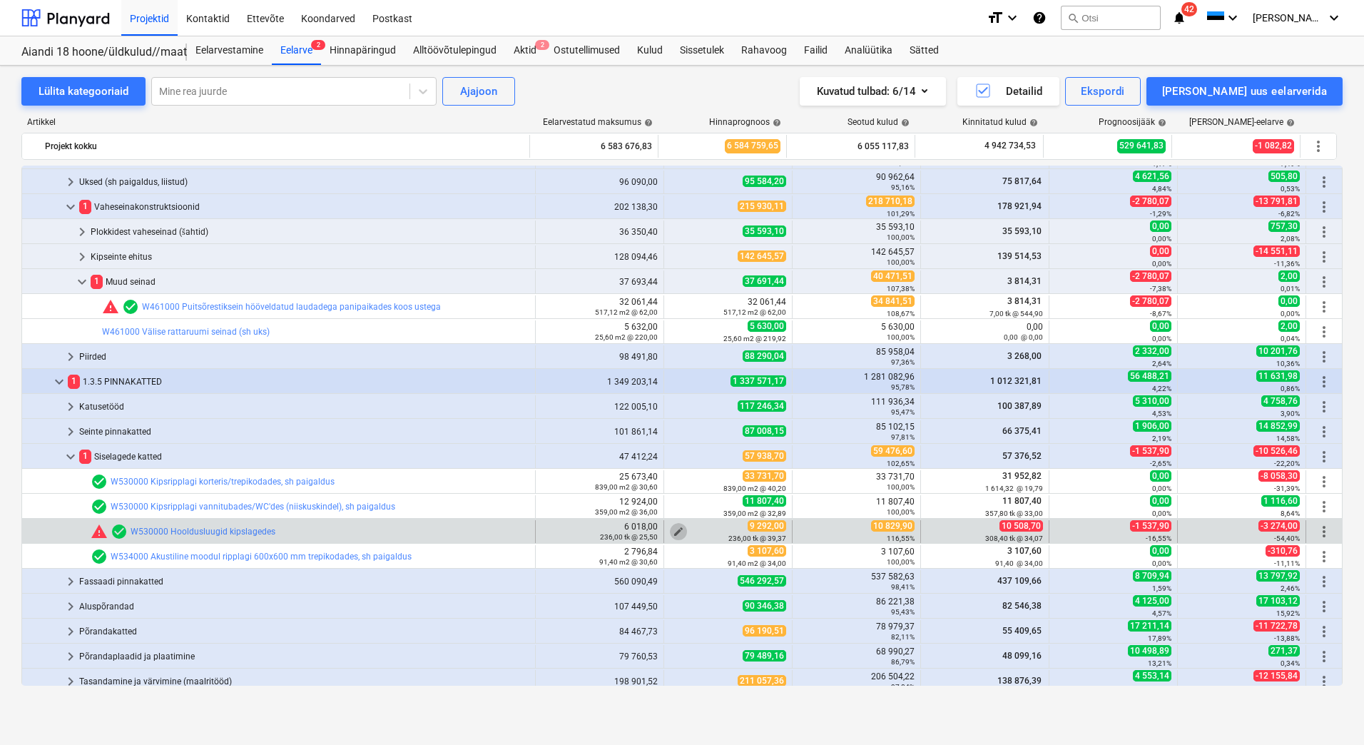
click at [673, 531] on span "edit" at bounding box center [678, 531] width 11 height 11
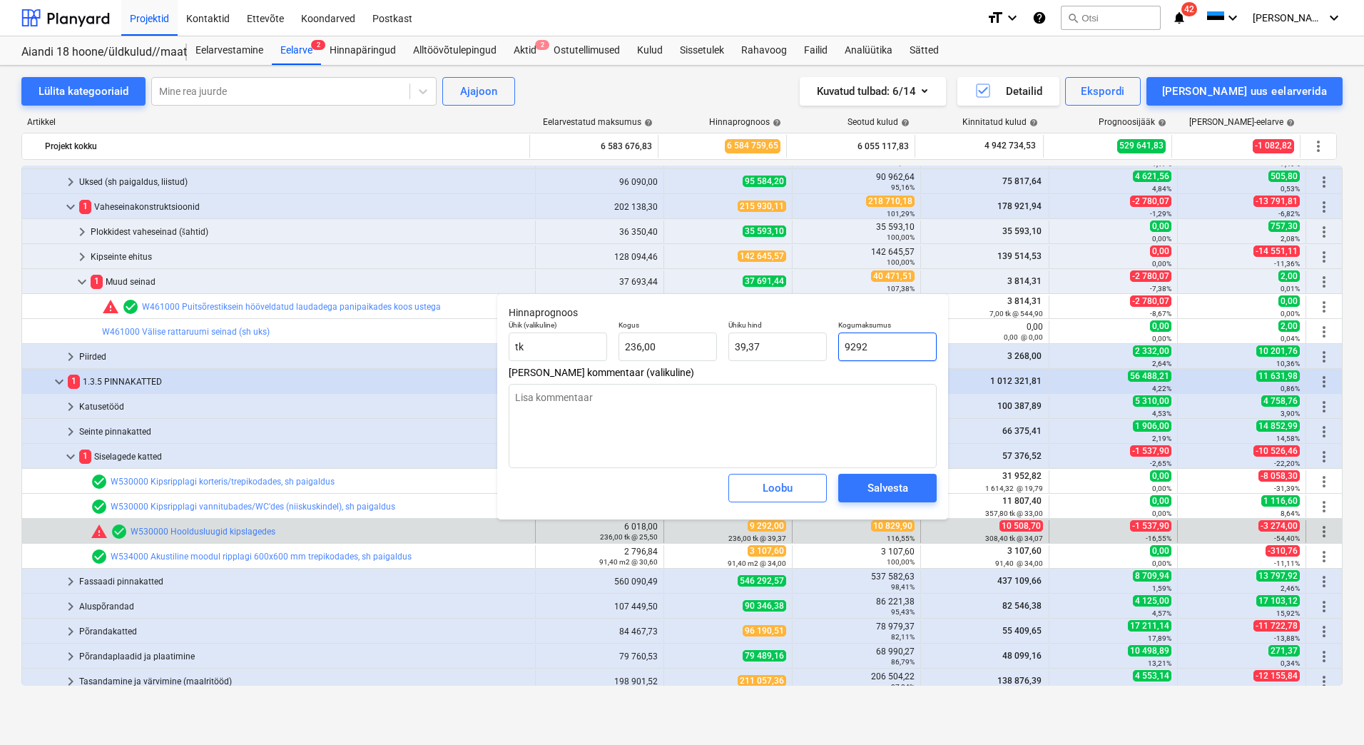
drag, startPoint x: 900, startPoint y: 343, endPoint x: 834, endPoint y: 345, distance: 65.6
click at [834, 345] on div "Kogumaksumus 9292" at bounding box center [887, 341] width 110 height 52
click at [869, 484] on div "Salvesta" at bounding box center [887, 488] width 41 height 19
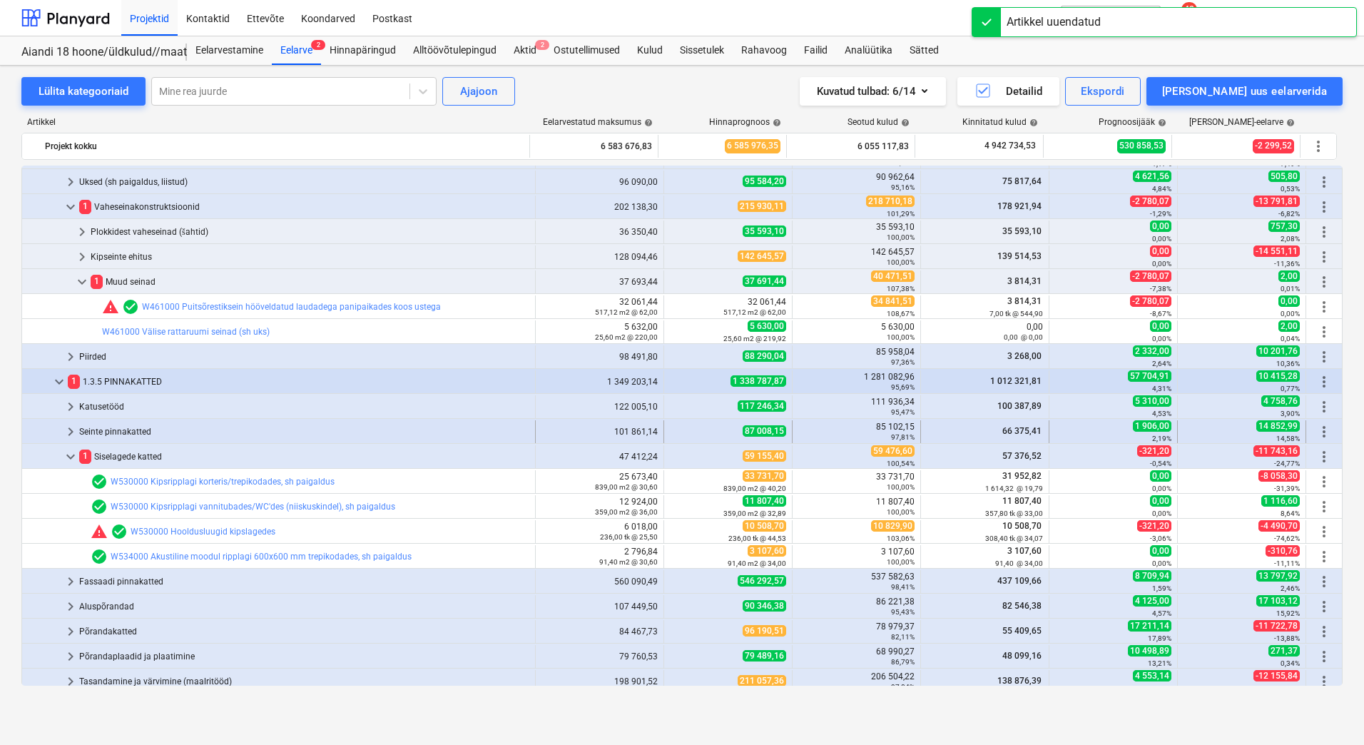
click at [145, 431] on div "Seinte pinnakatted" at bounding box center [304, 431] width 450 height 23
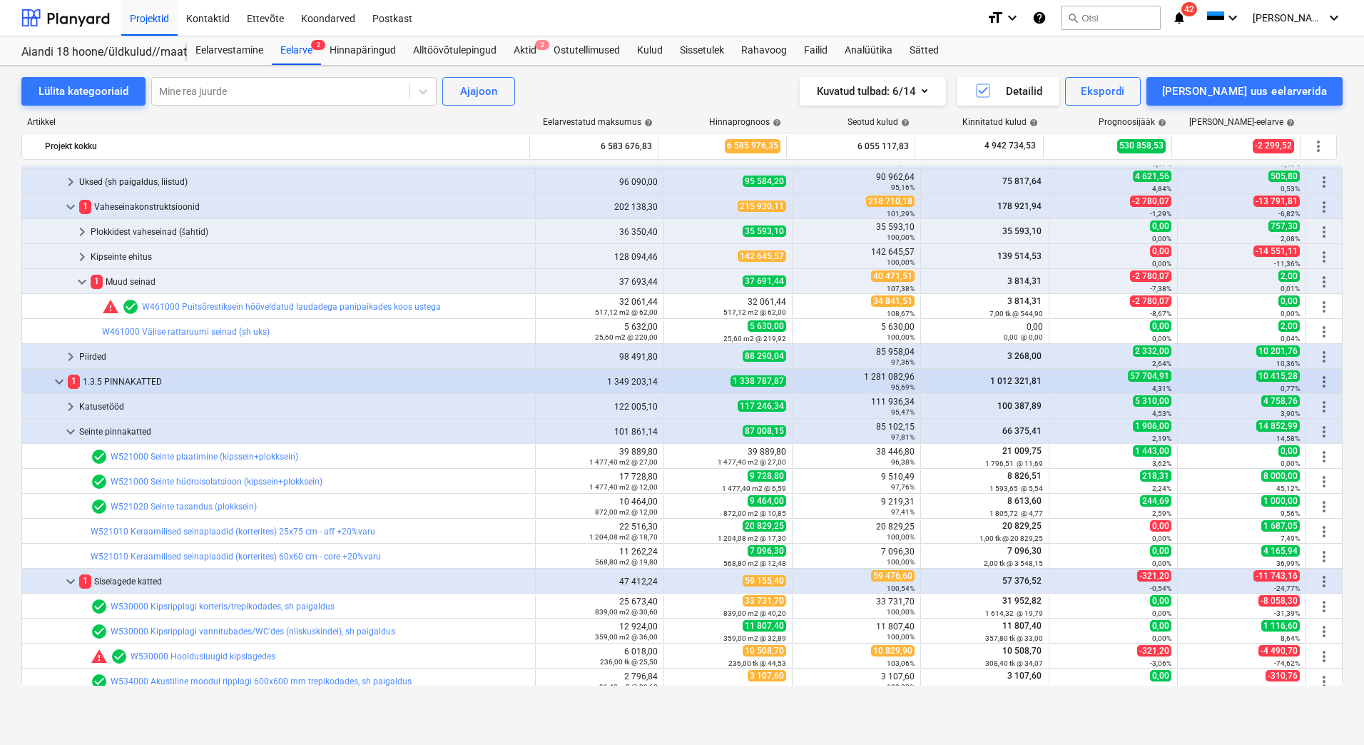
scroll to position [0, 0]
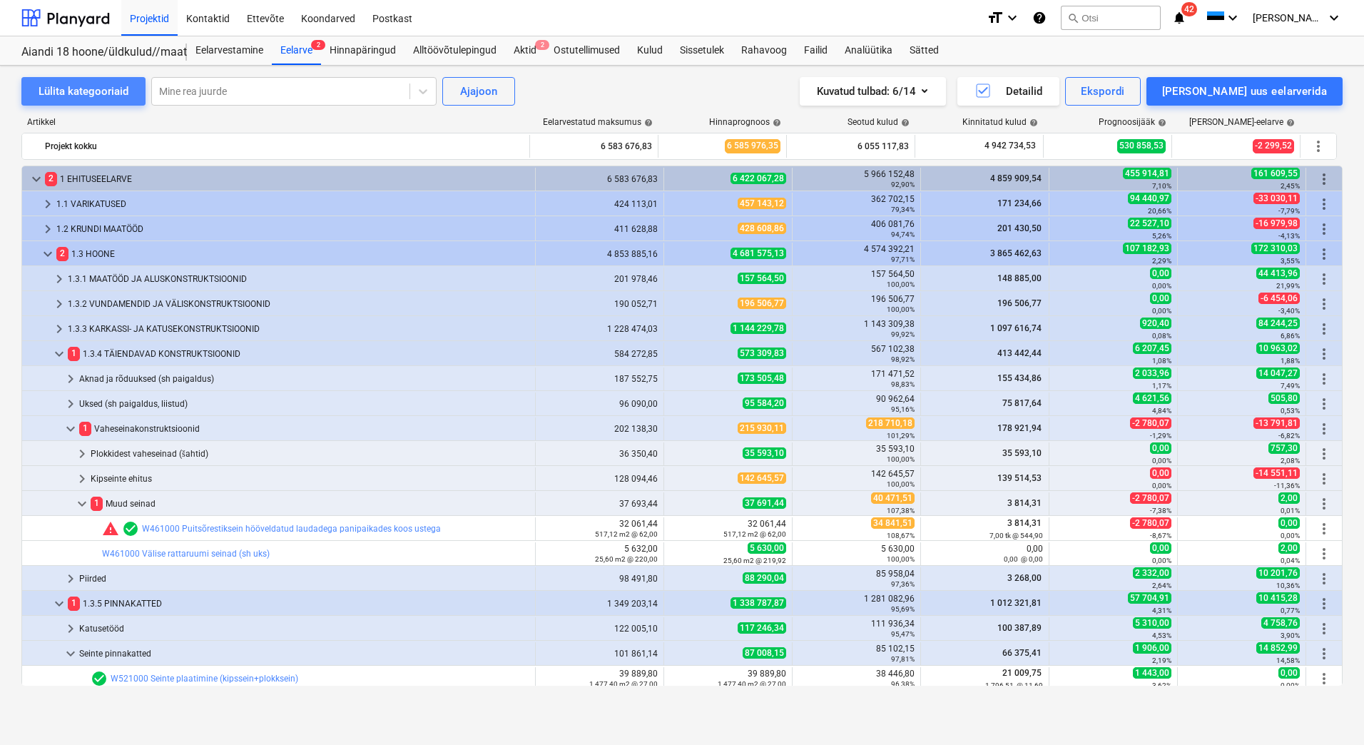
click at [96, 86] on div "Lülita kategooriaid" at bounding box center [84, 91] width 90 height 19
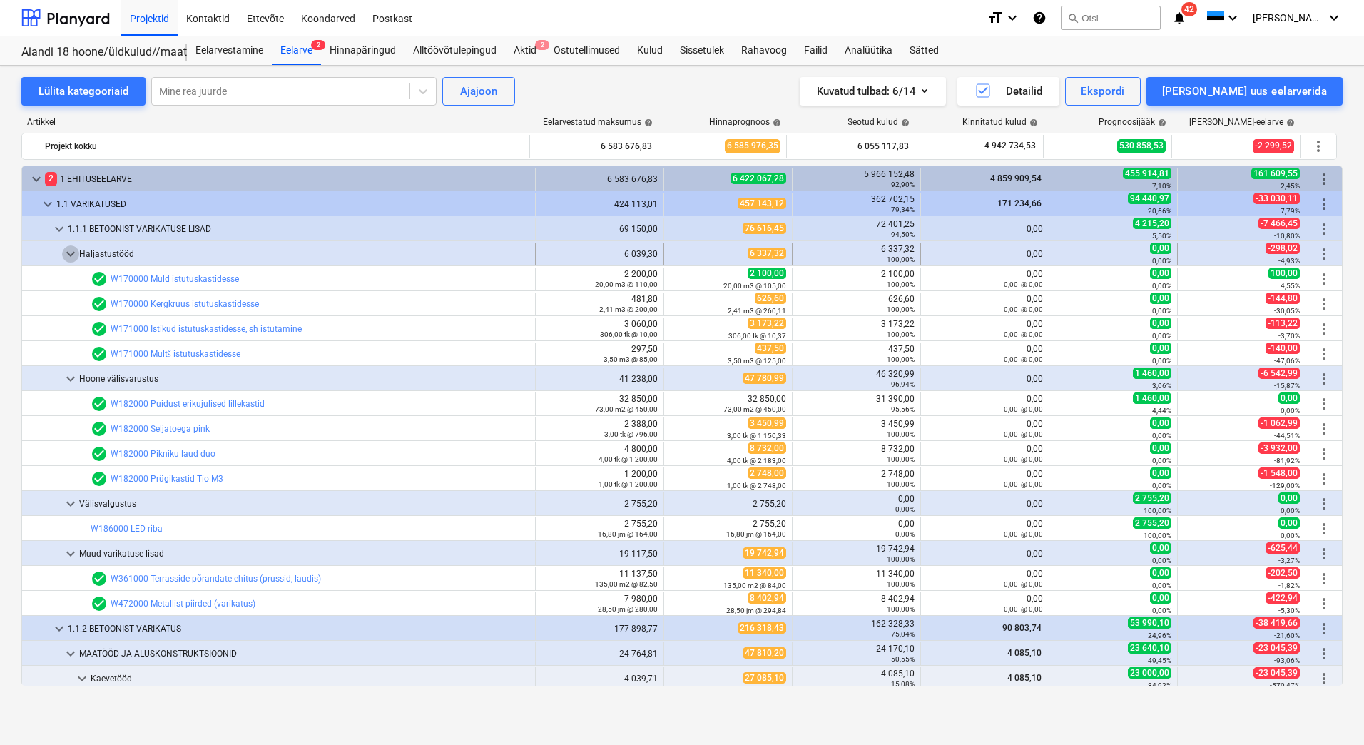
click at [71, 248] on span "keyboard_arrow_down" at bounding box center [70, 253] width 17 height 17
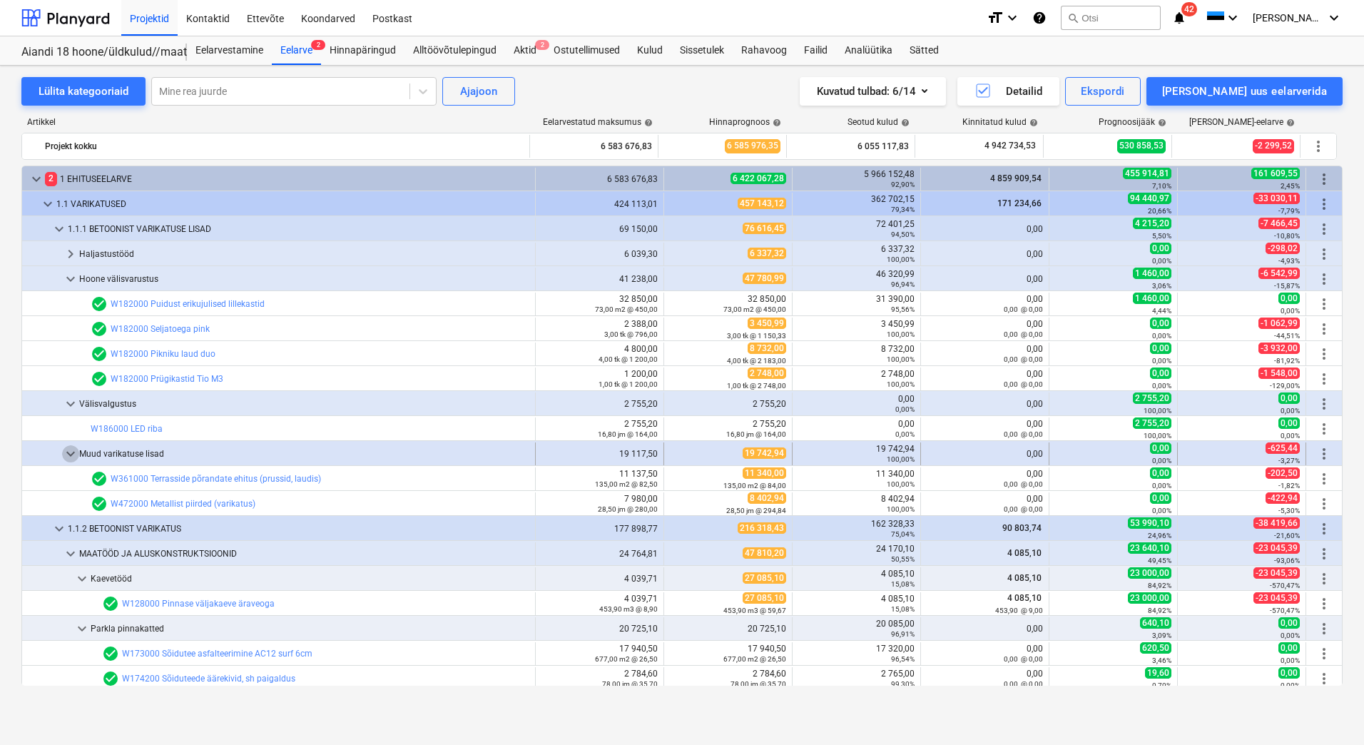
click at [73, 454] on span "keyboard_arrow_down" at bounding box center [70, 453] width 17 height 17
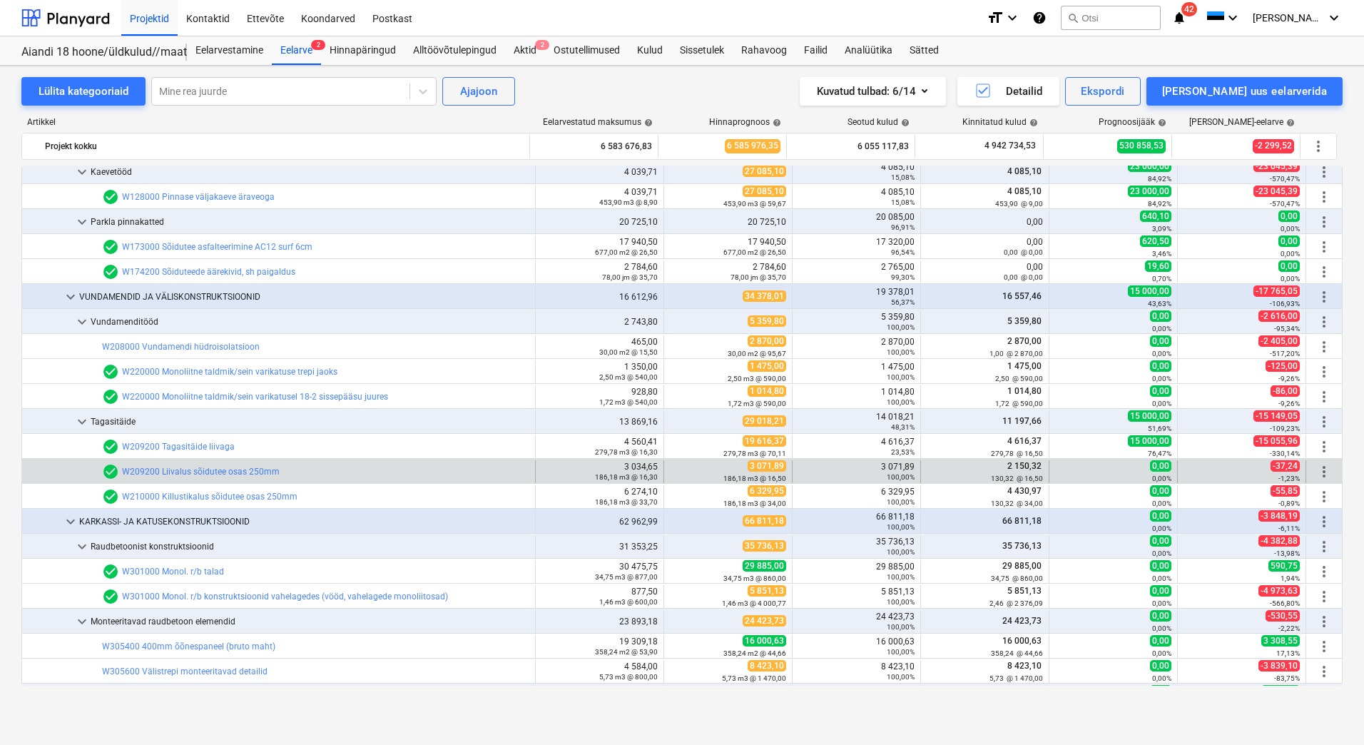
scroll to position [428, 0]
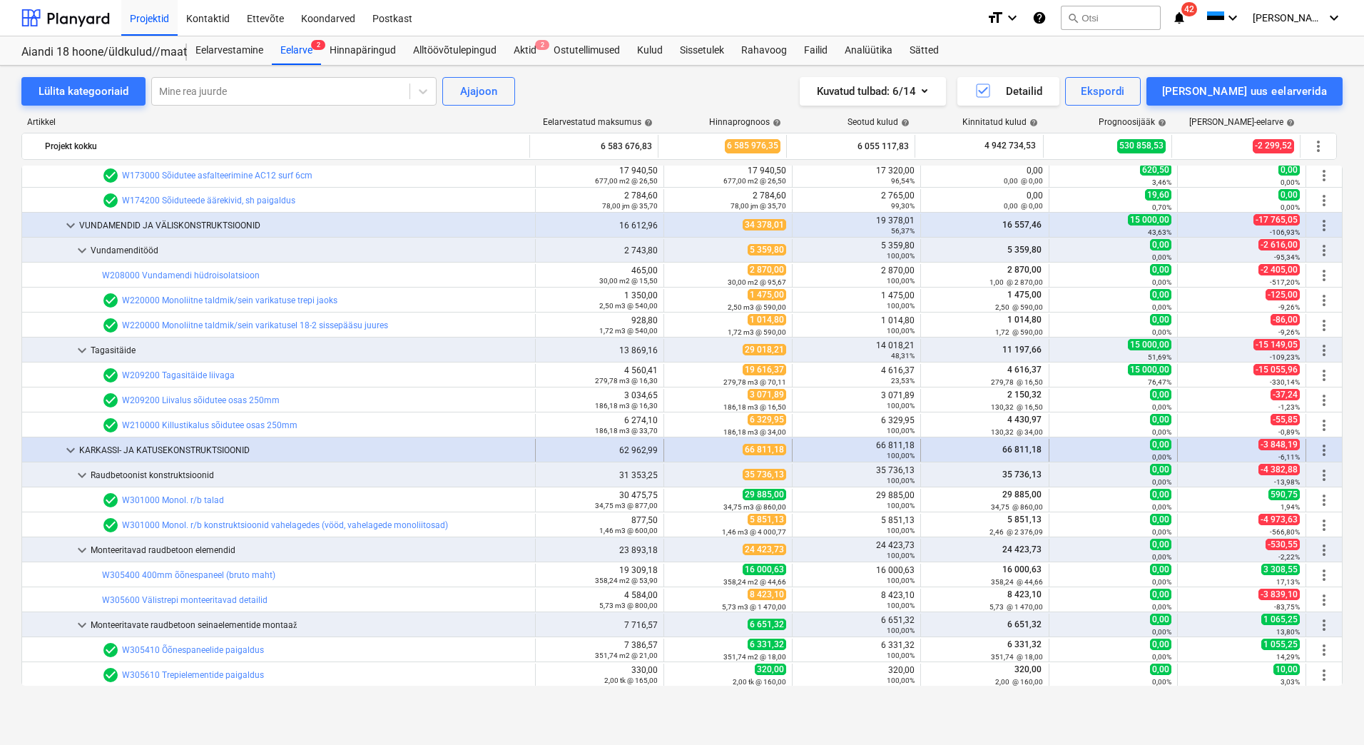
click at [68, 448] on span "keyboard_arrow_down" at bounding box center [70, 449] width 17 height 17
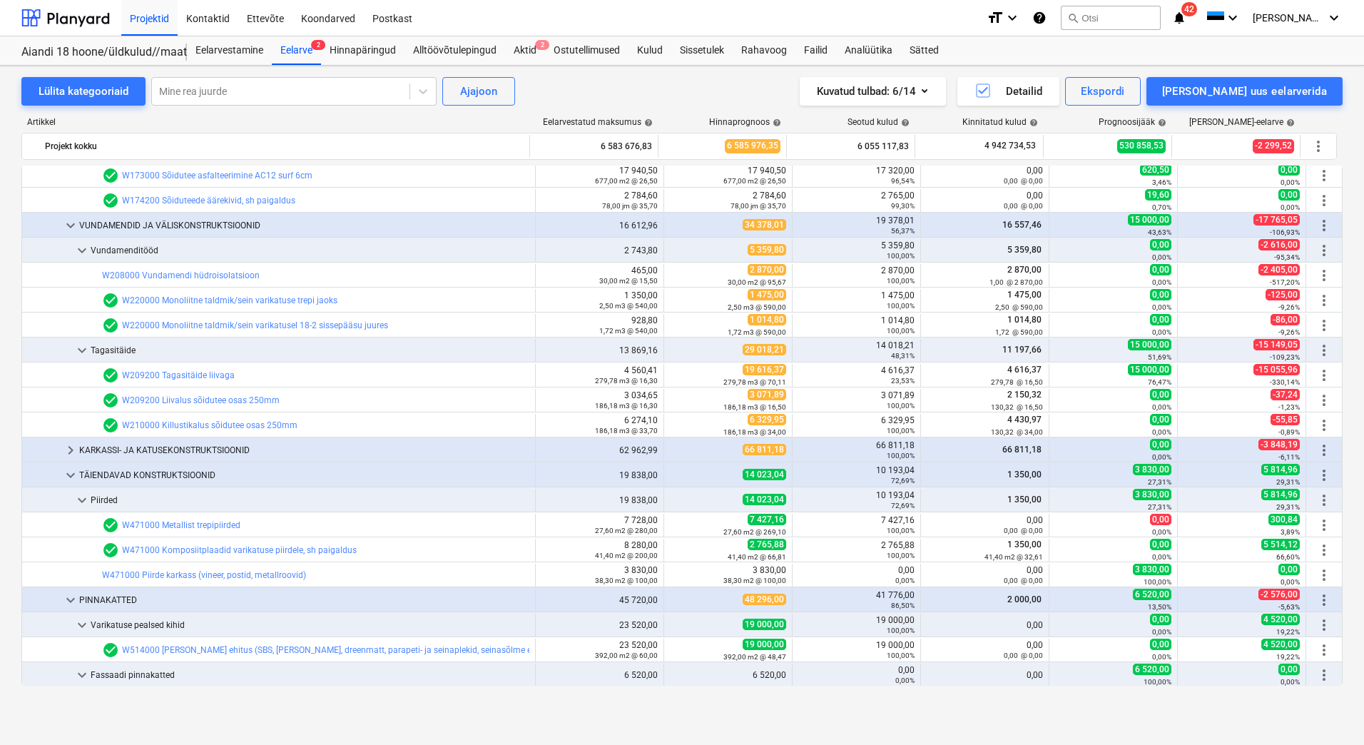
scroll to position [499, 0]
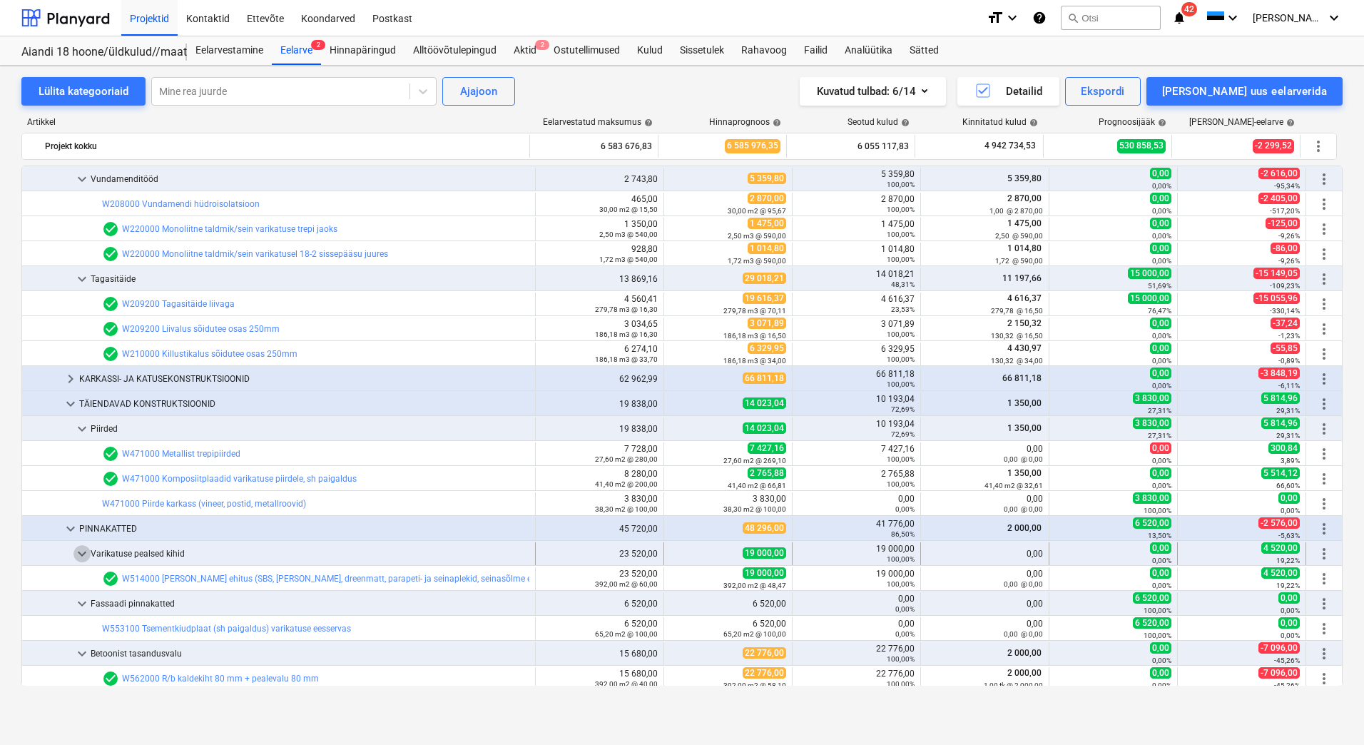
click at [84, 556] on span "keyboard_arrow_down" at bounding box center [81, 553] width 17 height 17
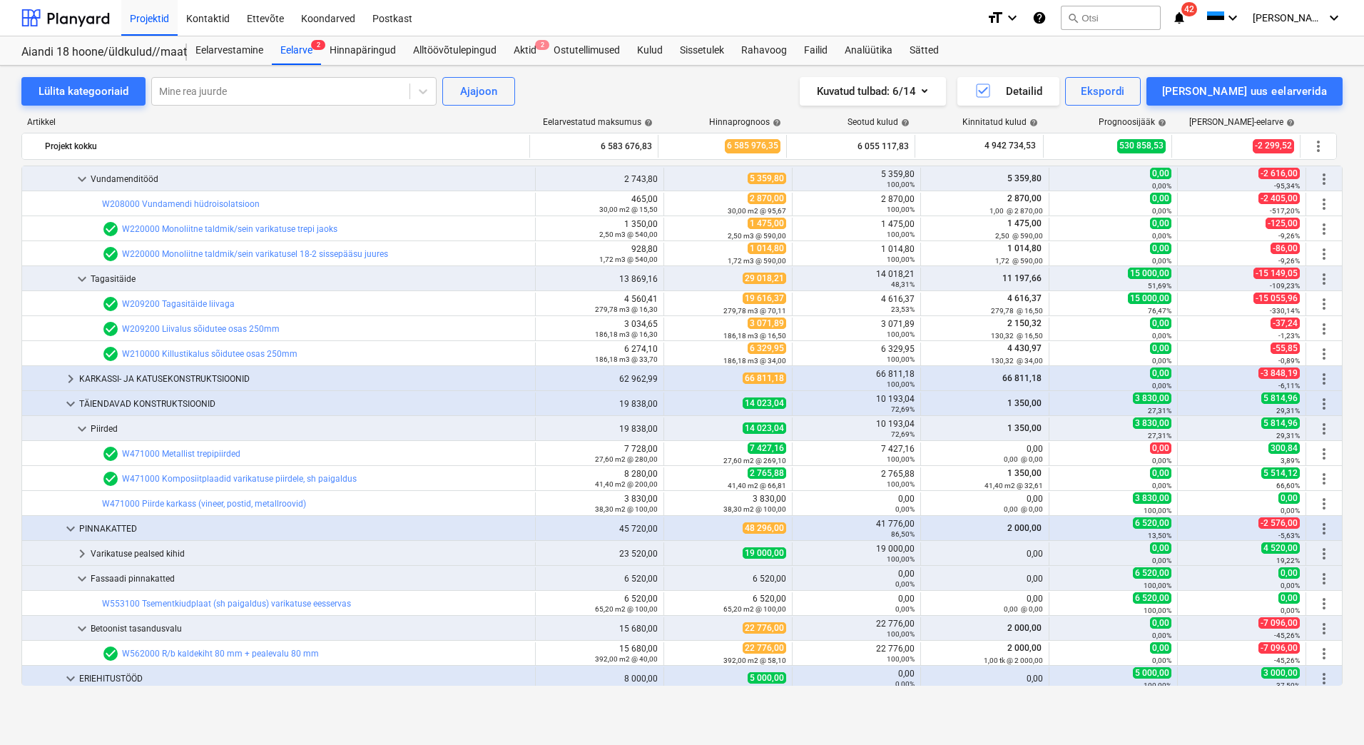
scroll to position [571, 0]
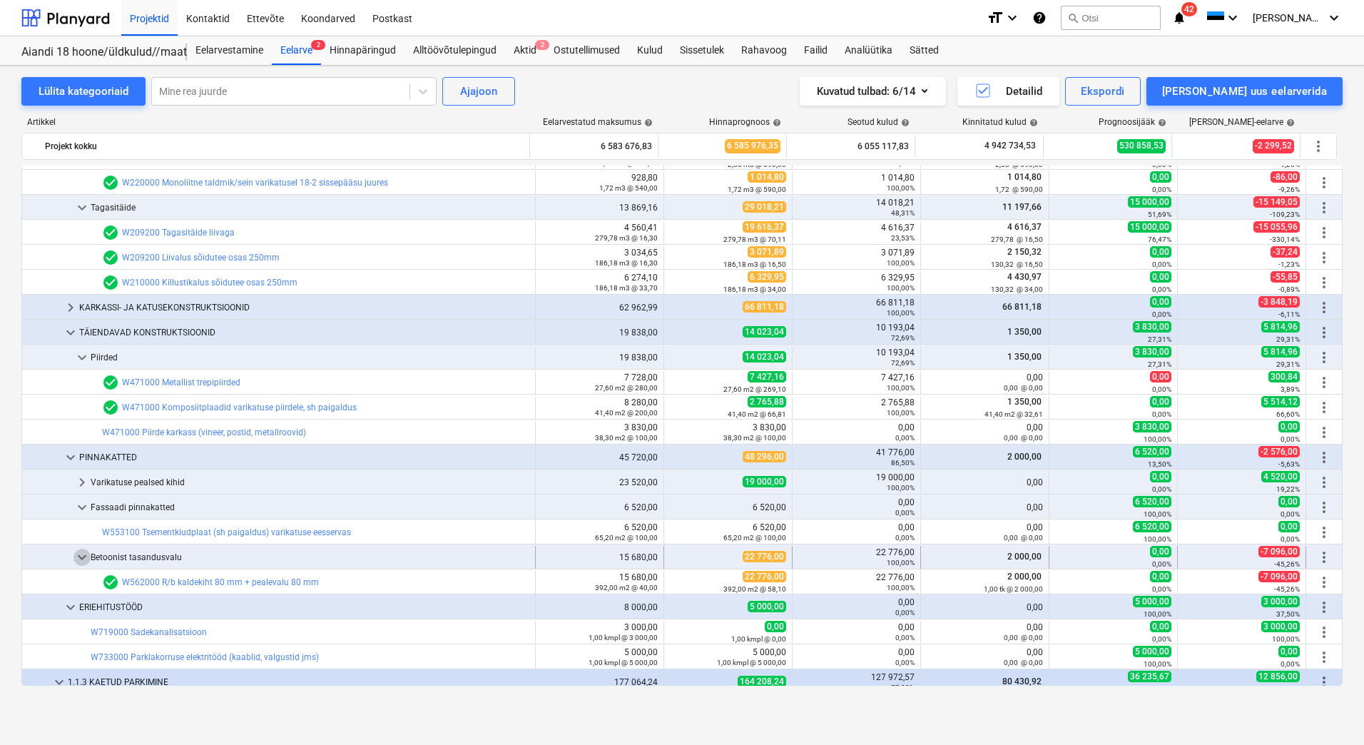
click at [82, 558] on span "keyboard_arrow_down" at bounding box center [81, 556] width 17 height 17
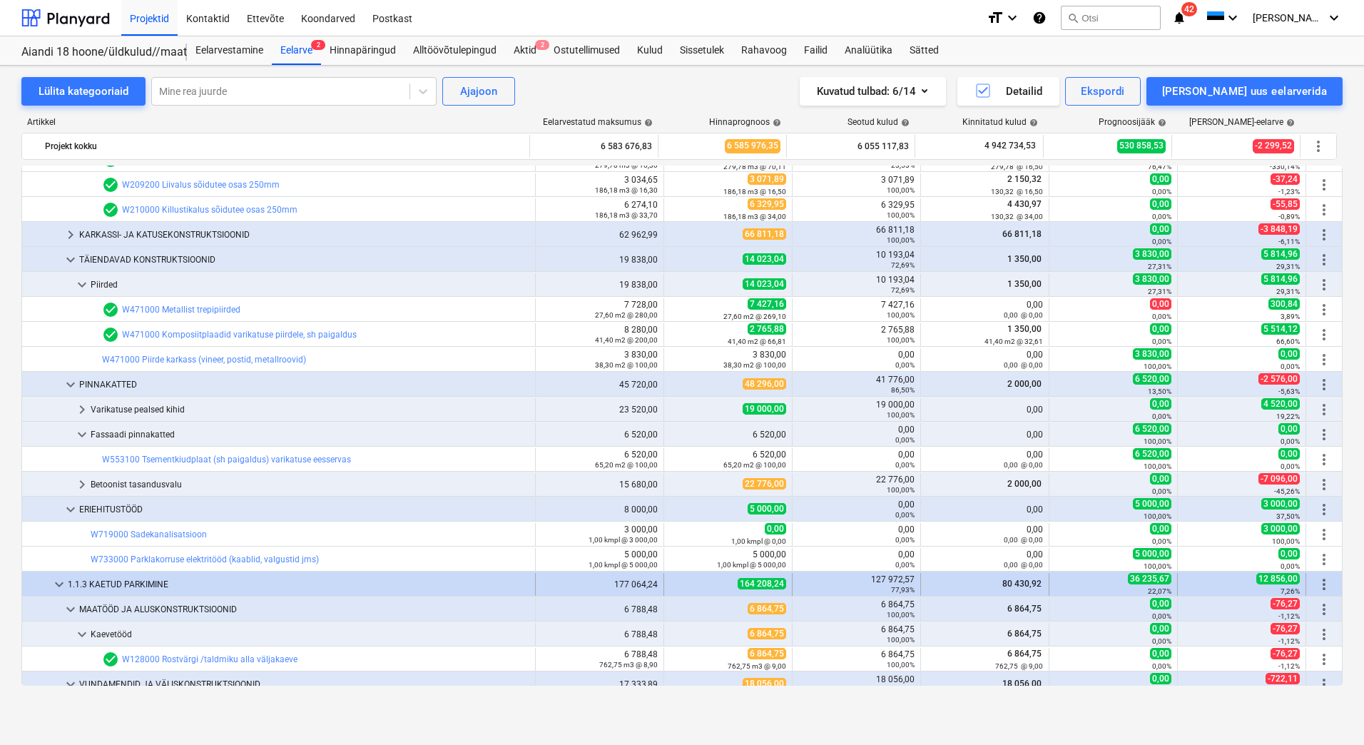
scroll to position [785, 0]
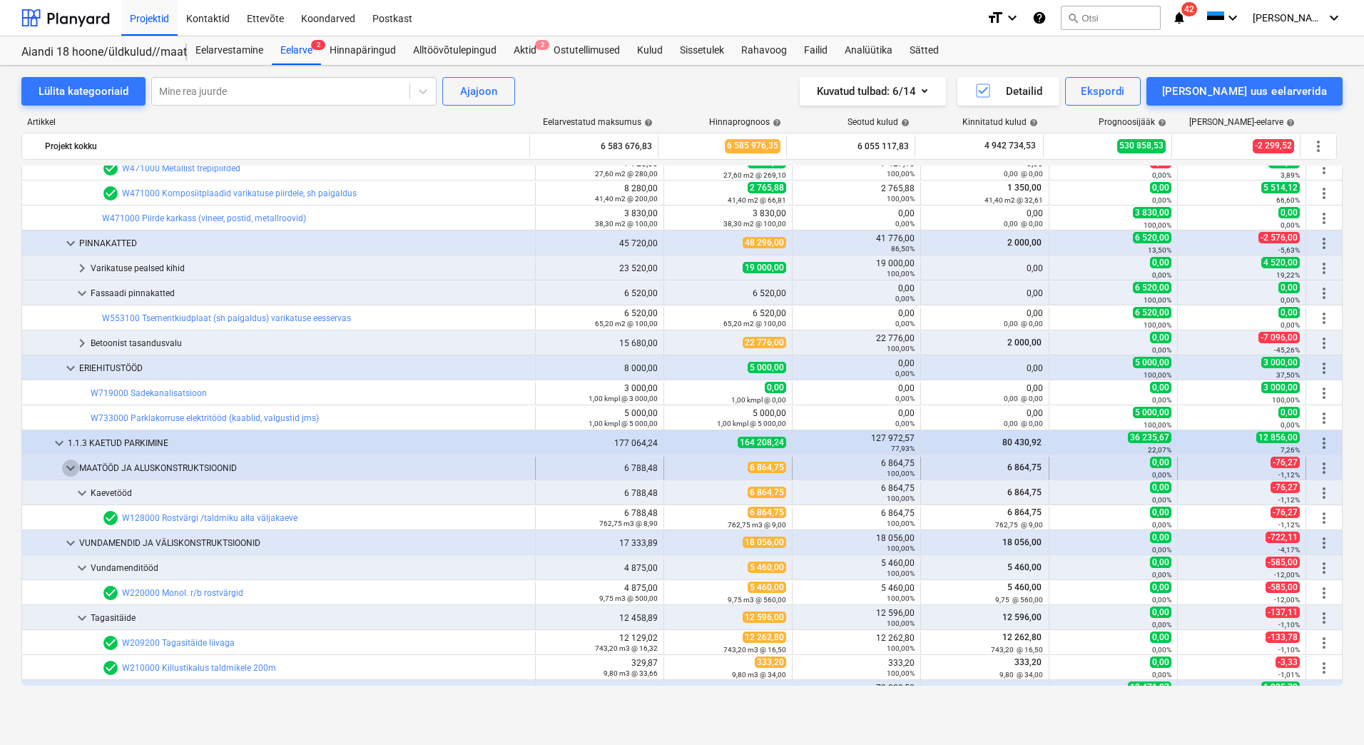
click at [73, 469] on span "keyboard_arrow_down" at bounding box center [70, 467] width 17 height 17
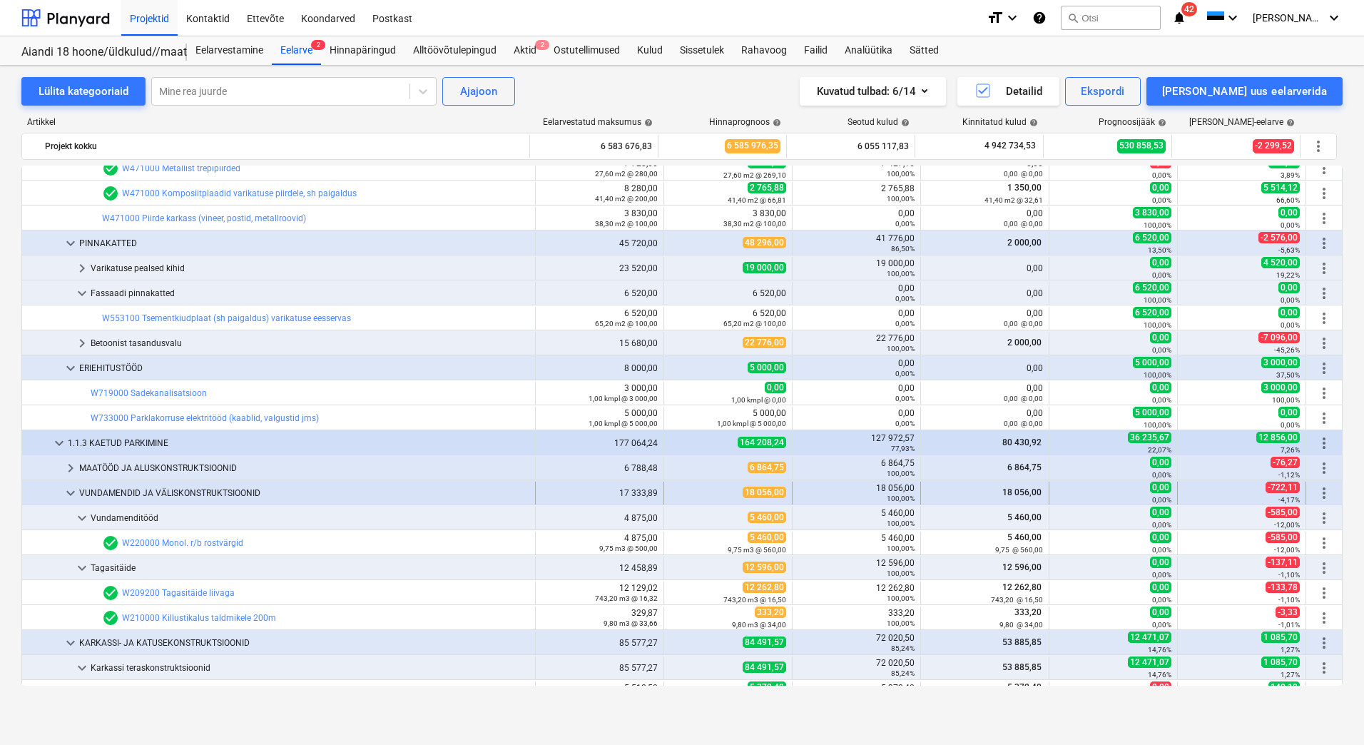
click at [71, 489] on span "keyboard_arrow_down" at bounding box center [70, 492] width 17 height 17
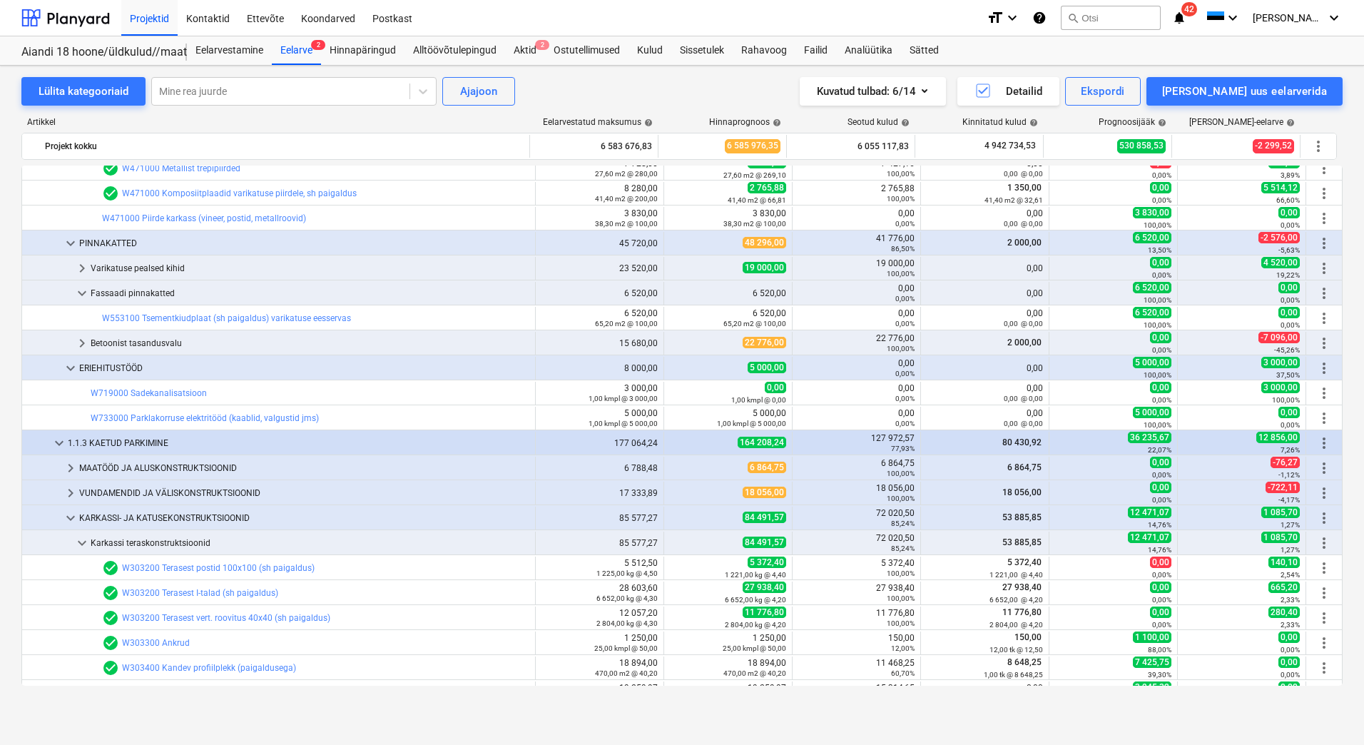
scroll to position [927, 0]
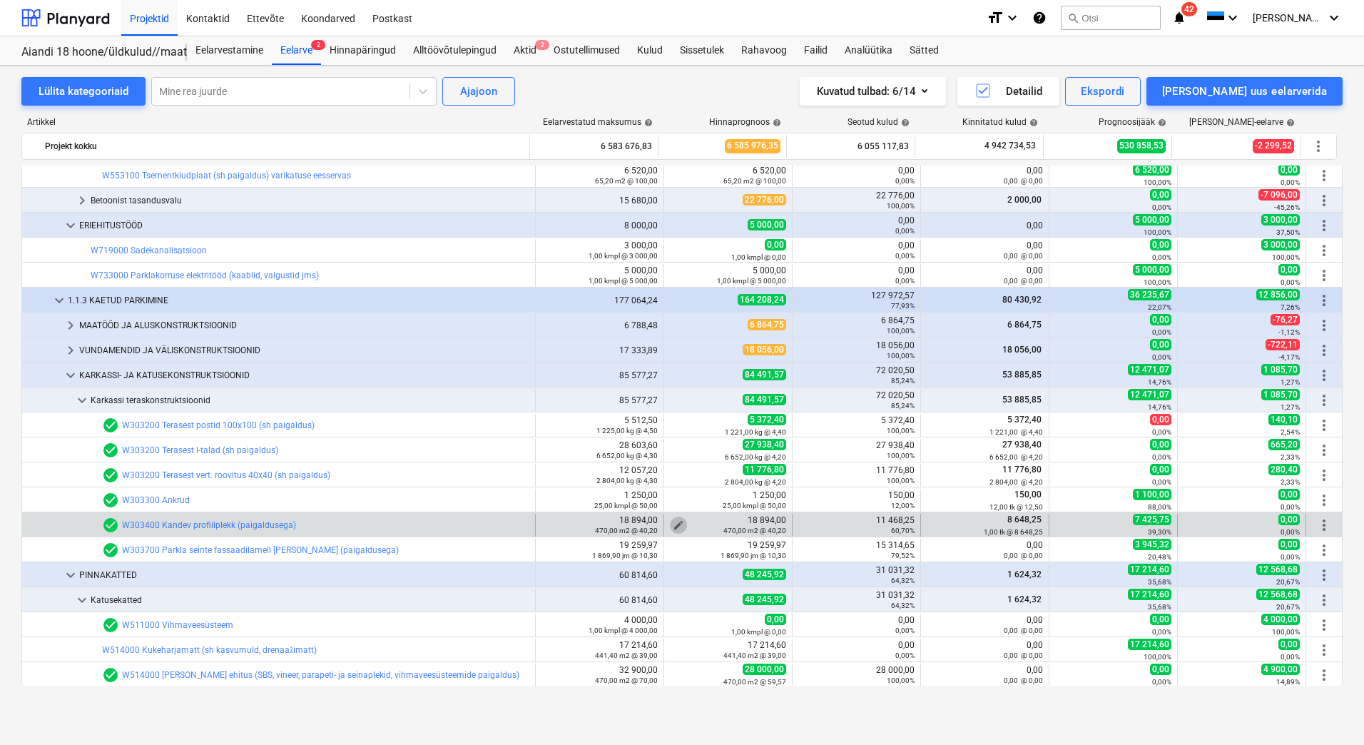
click at [675, 521] on span "edit" at bounding box center [678, 524] width 11 height 11
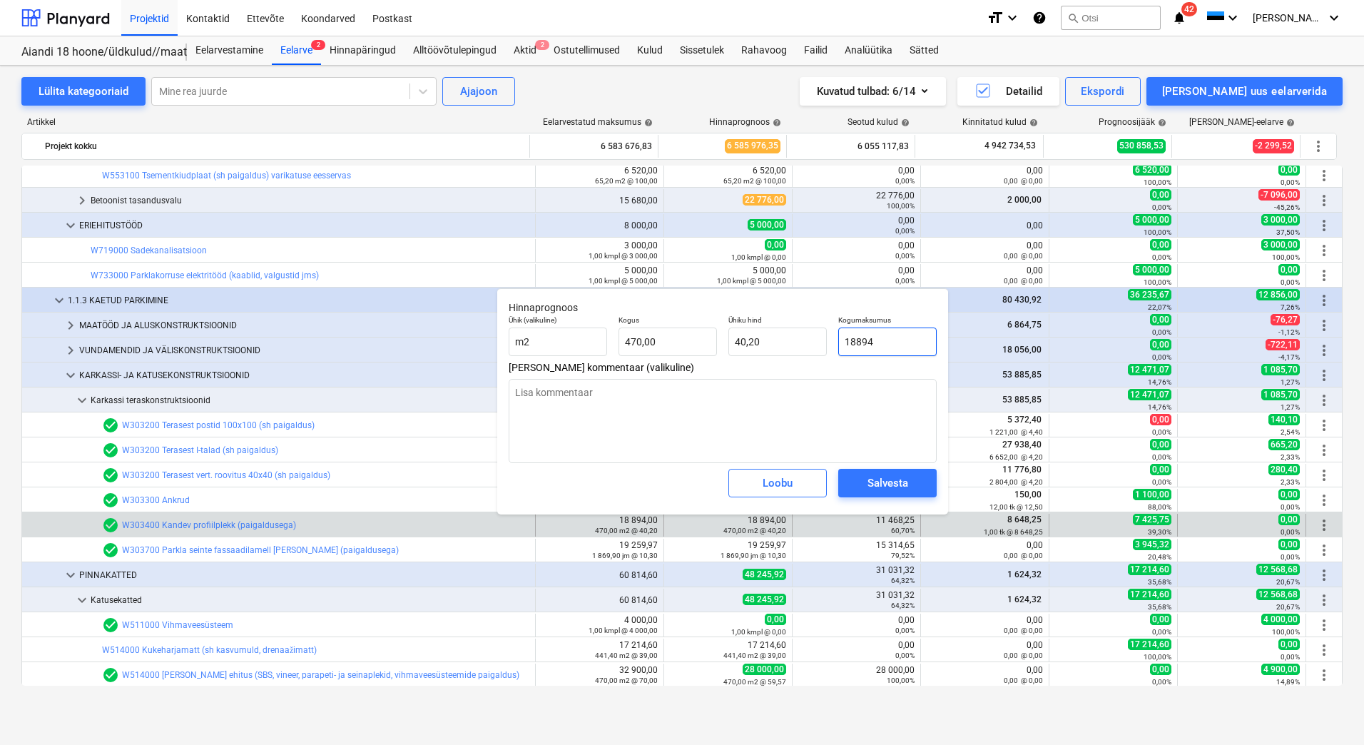
drag, startPoint x: 924, startPoint y: 338, endPoint x: 839, endPoint y: 339, distance: 84.9
click at [839, 339] on input "18894" at bounding box center [887, 341] width 98 height 29
click at [878, 479] on div "Salvesta" at bounding box center [887, 483] width 41 height 19
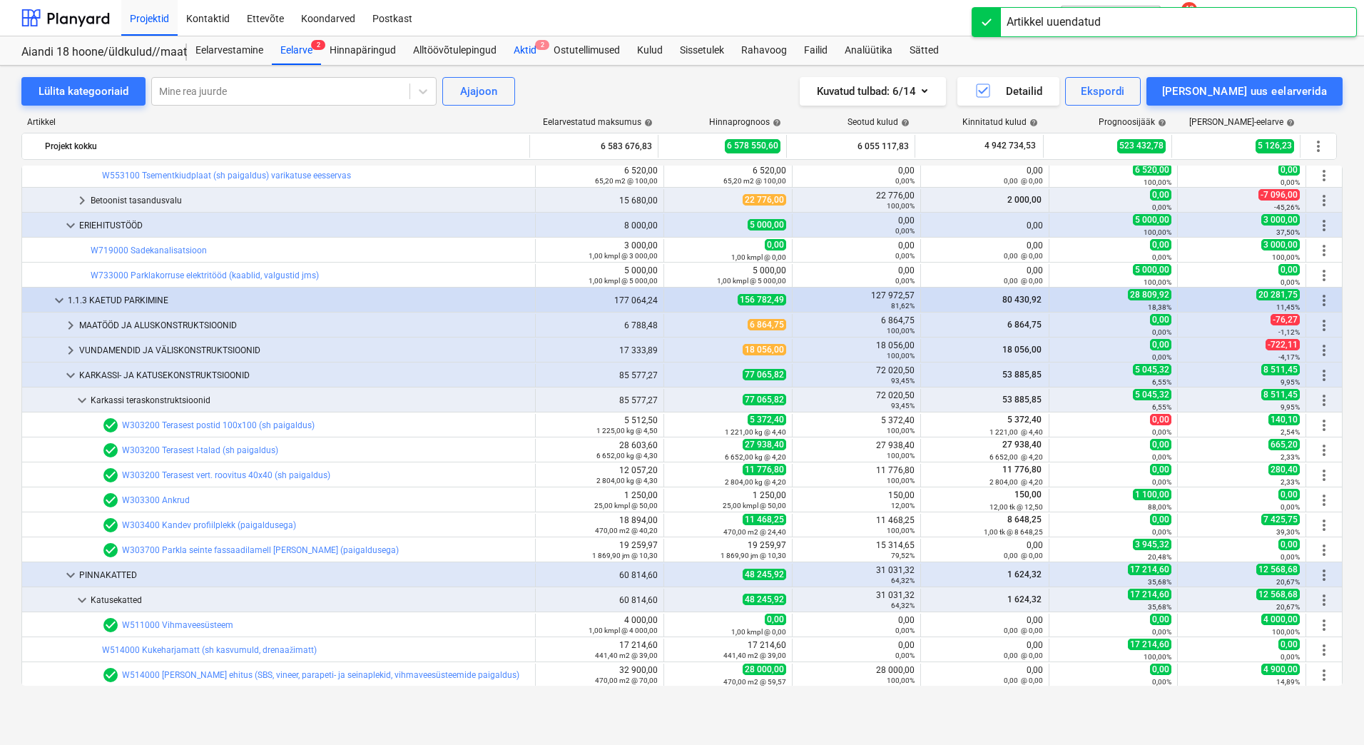
click at [533, 53] on div "Aktid 2" at bounding box center [525, 50] width 40 height 29
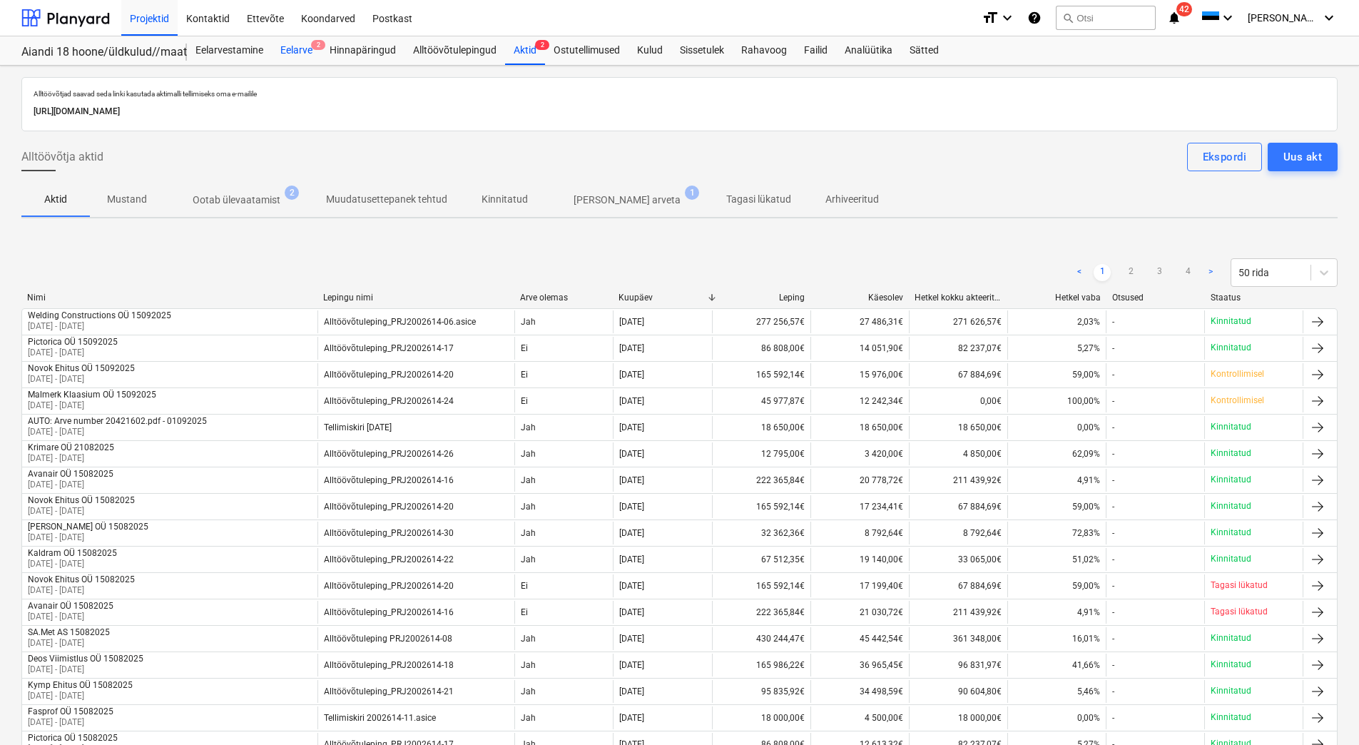
click at [303, 42] on div "Eelarve 2" at bounding box center [296, 50] width 49 height 29
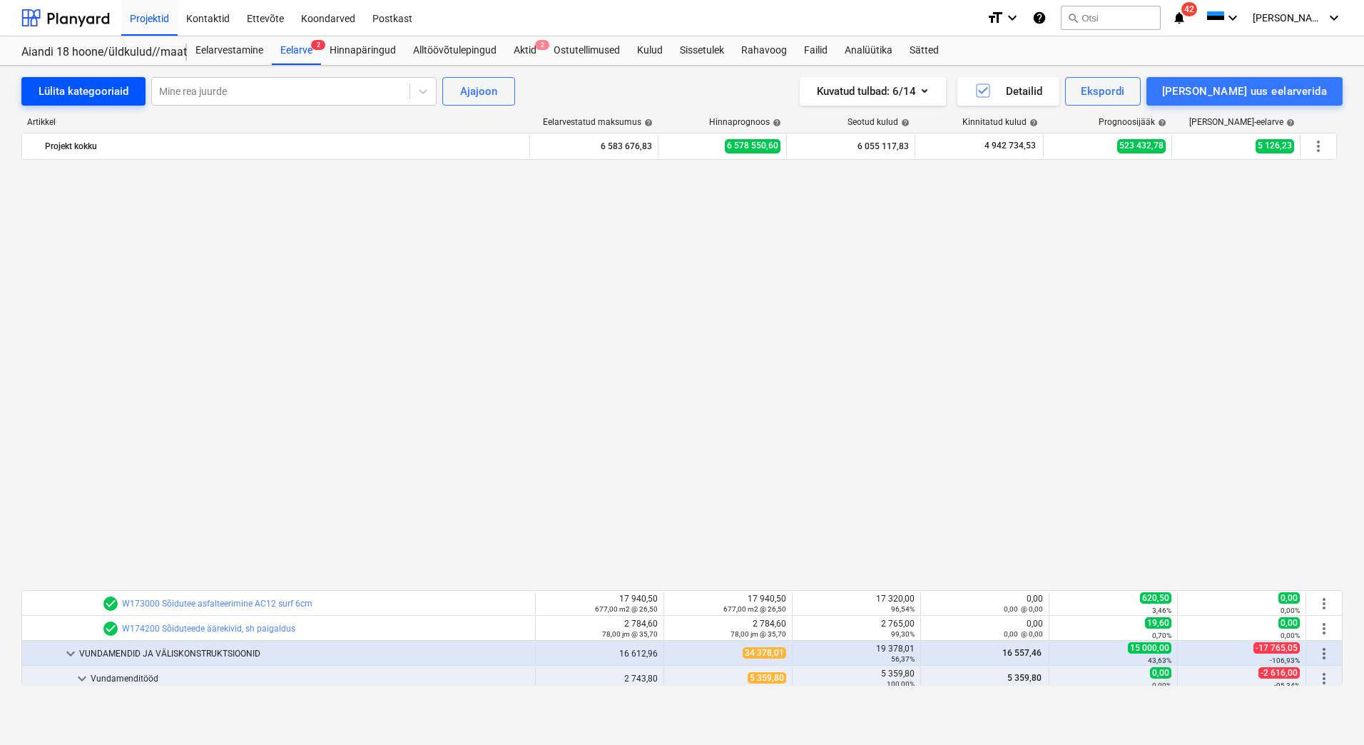
scroll to position [927, 0]
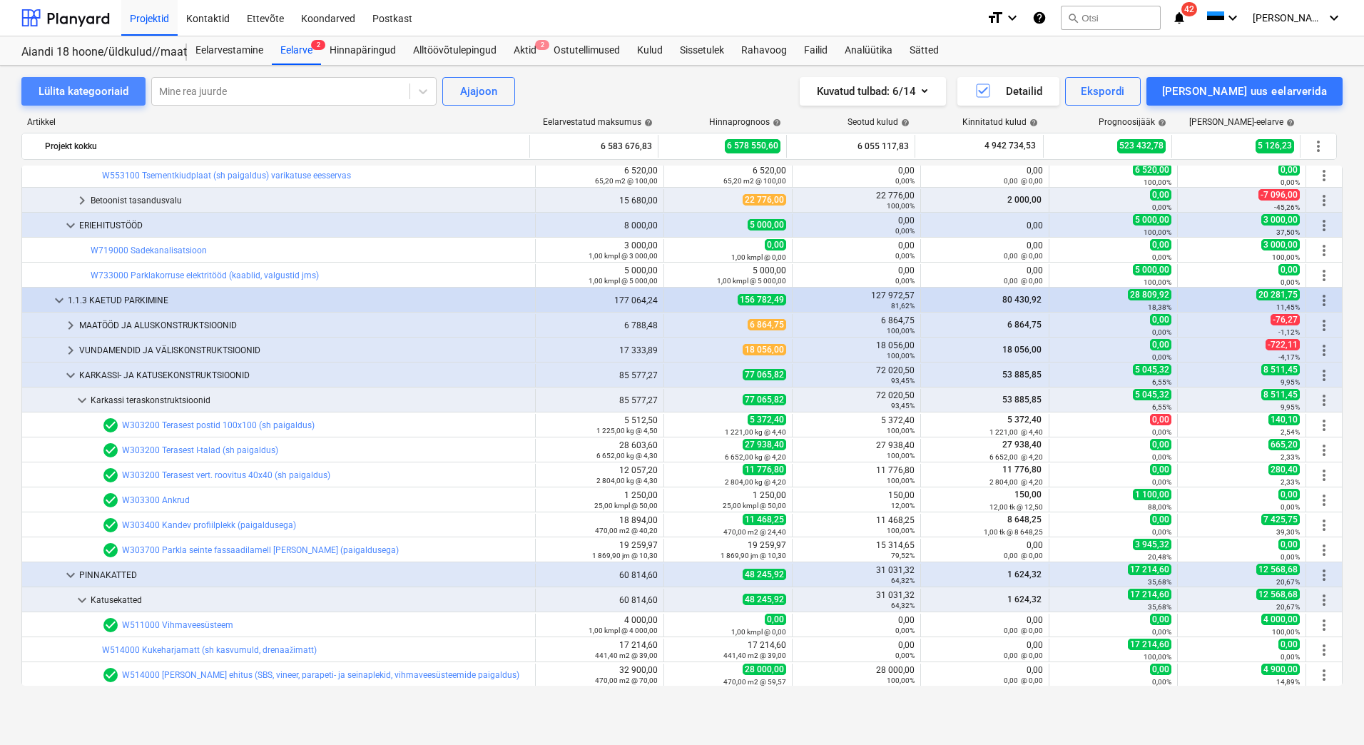
click at [81, 98] on div "Lülita kategooriaid" at bounding box center [84, 91] width 90 height 19
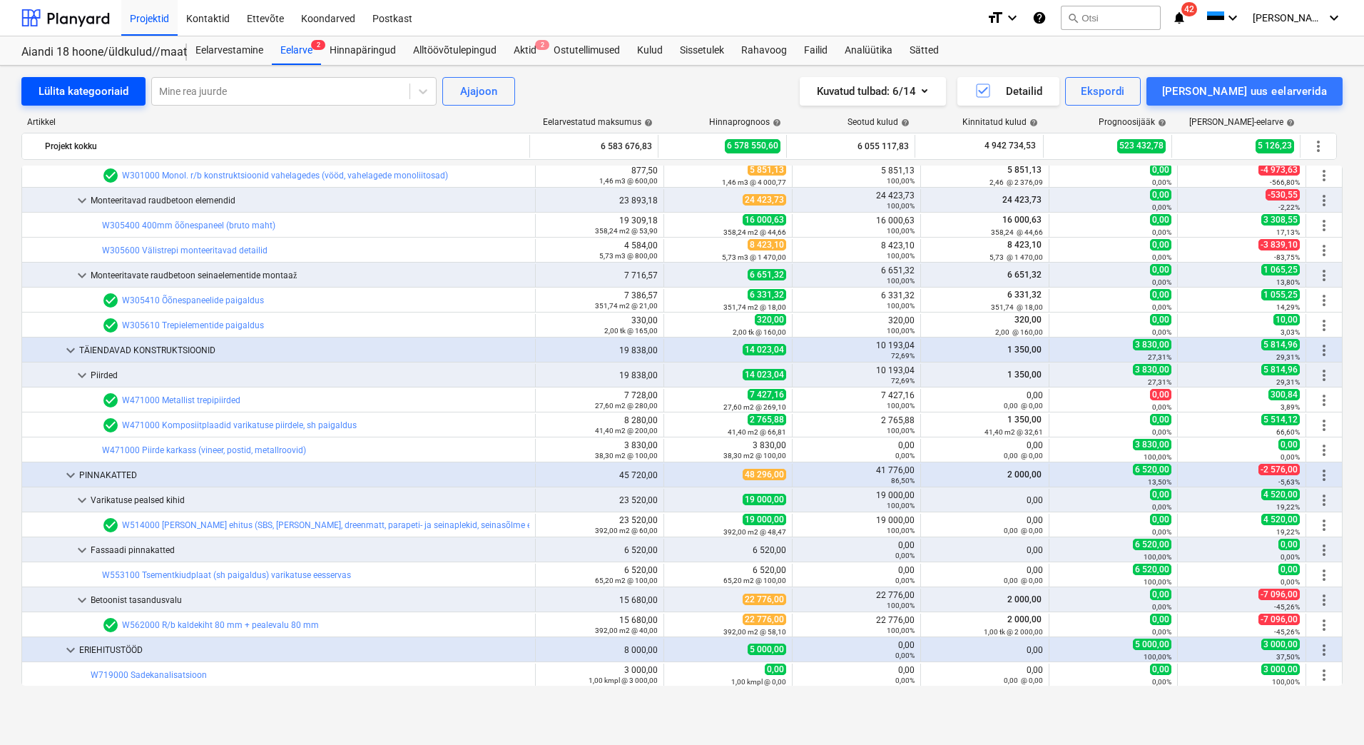
click at [81, 98] on div "Lülita kategooriaid" at bounding box center [84, 91] width 90 height 19
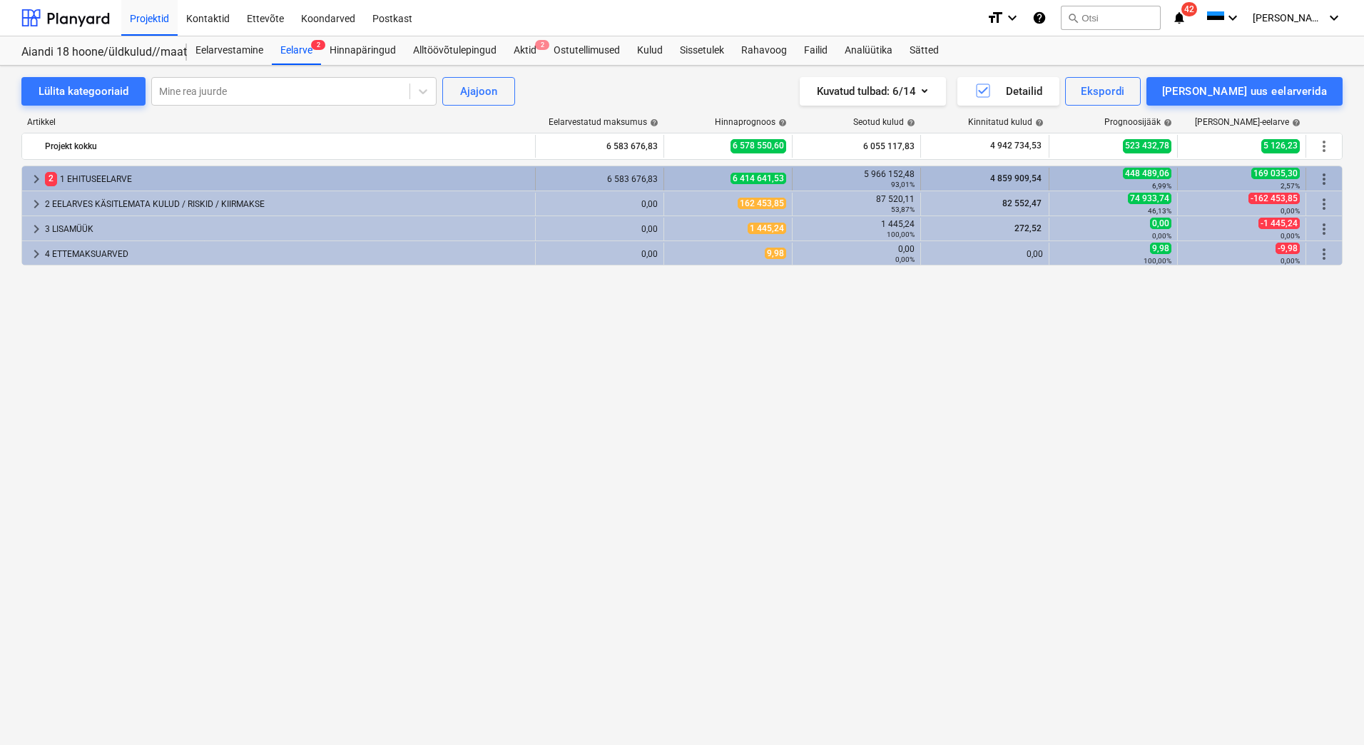
click at [76, 178] on div "2 1 EHITUSEELARVE" at bounding box center [287, 179] width 484 height 23
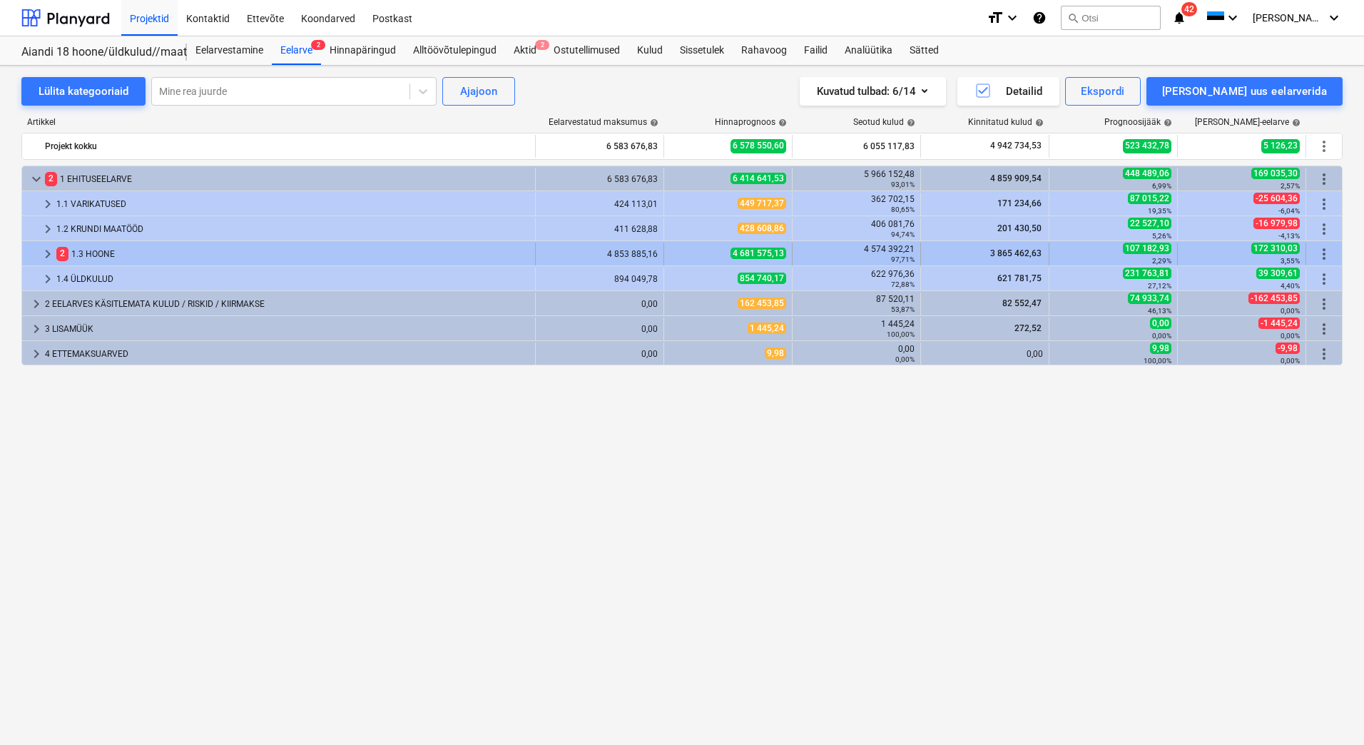
click at [93, 252] on div "2 1.3 HOONE" at bounding box center [292, 253] width 473 height 23
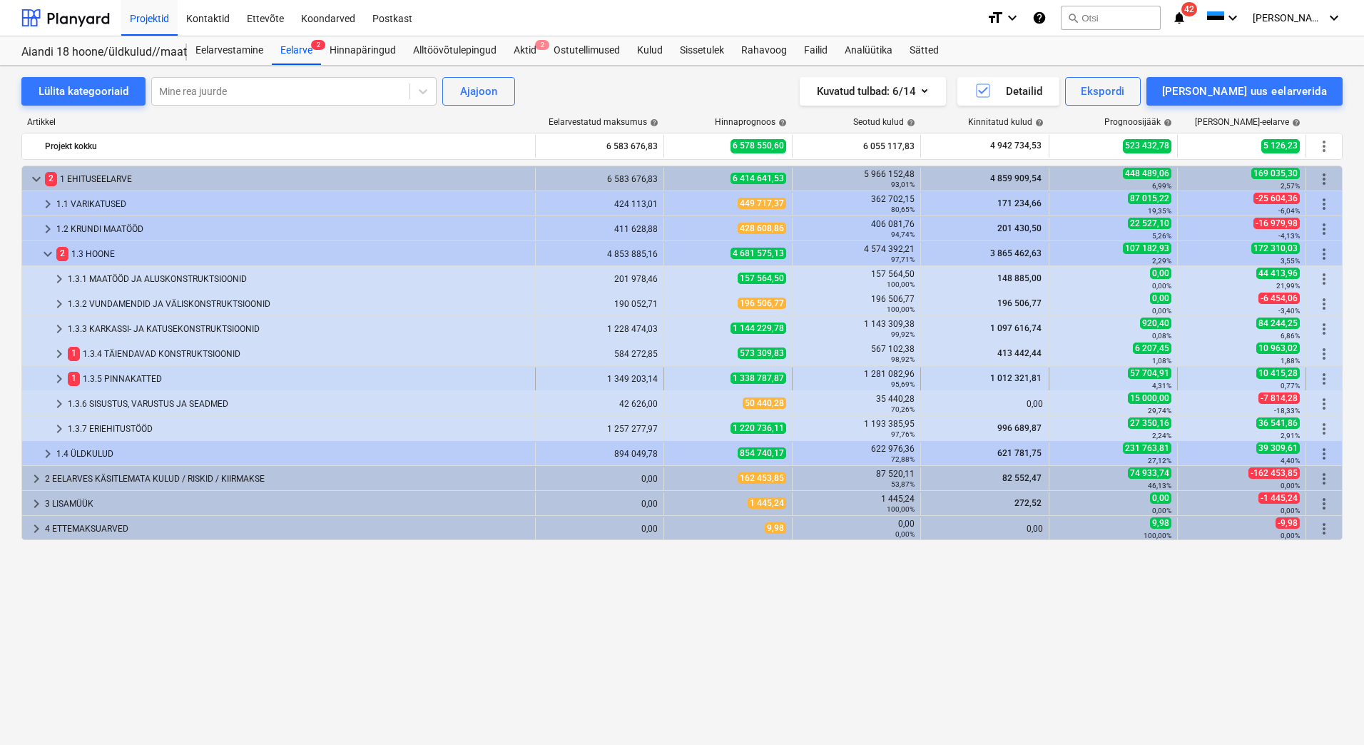
click at [129, 378] on div "1 1.3.5 PINNAKATTED" at bounding box center [298, 378] width 461 height 23
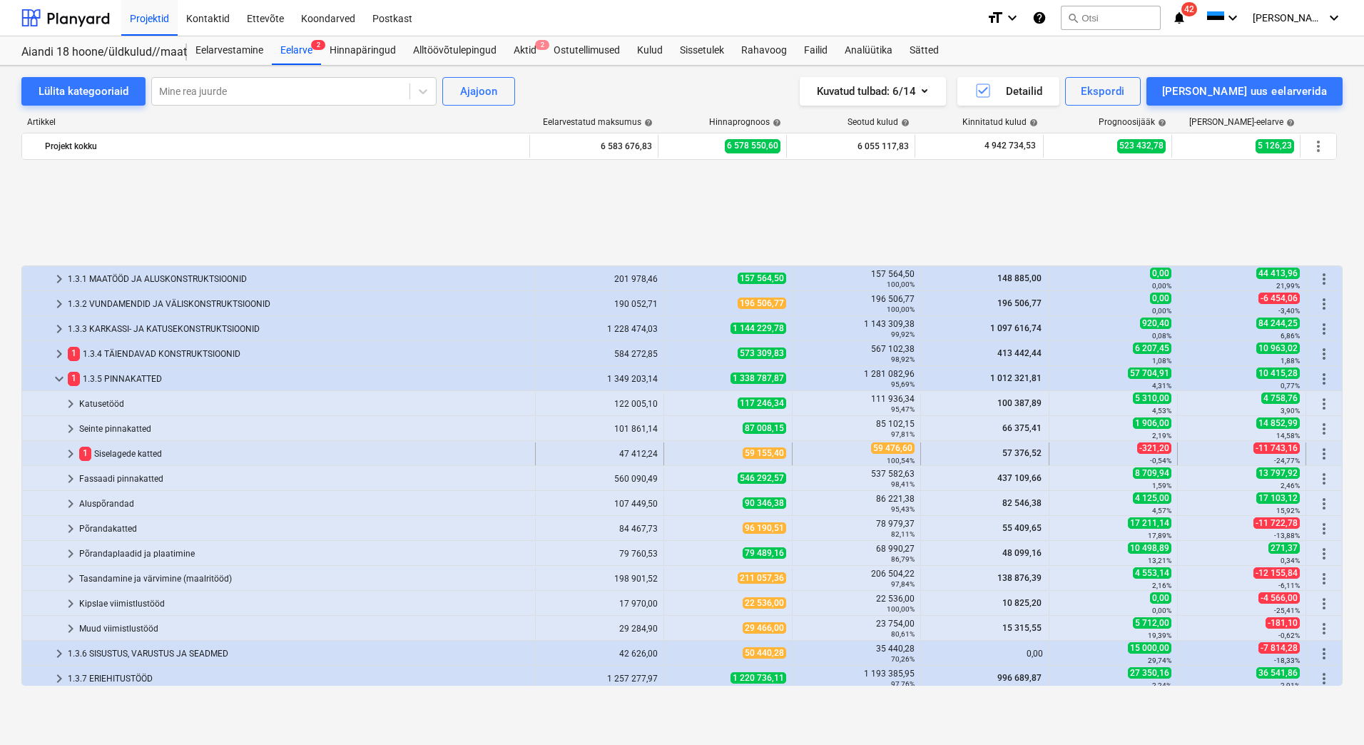
click at [124, 455] on div "1 Siselagede katted" at bounding box center [304, 453] width 450 height 23
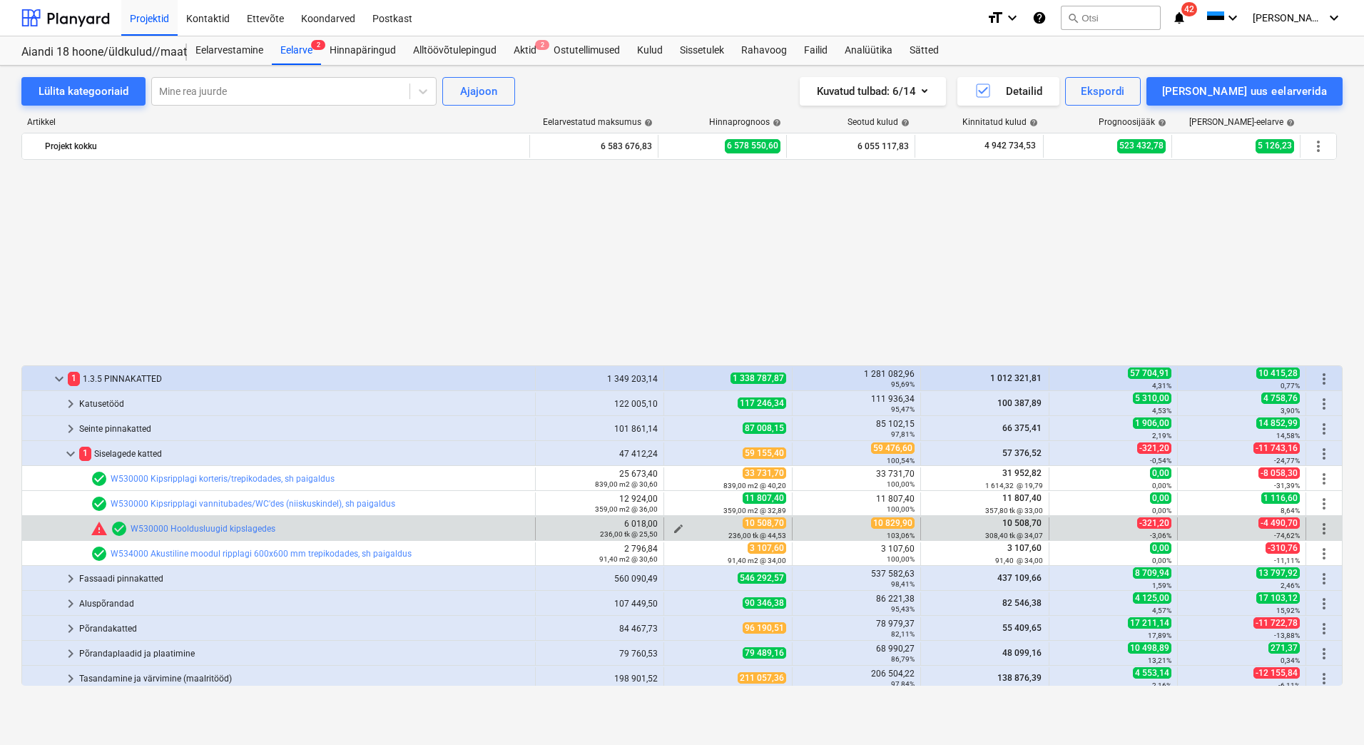
click at [673, 527] on span "edit" at bounding box center [678, 528] width 11 height 11
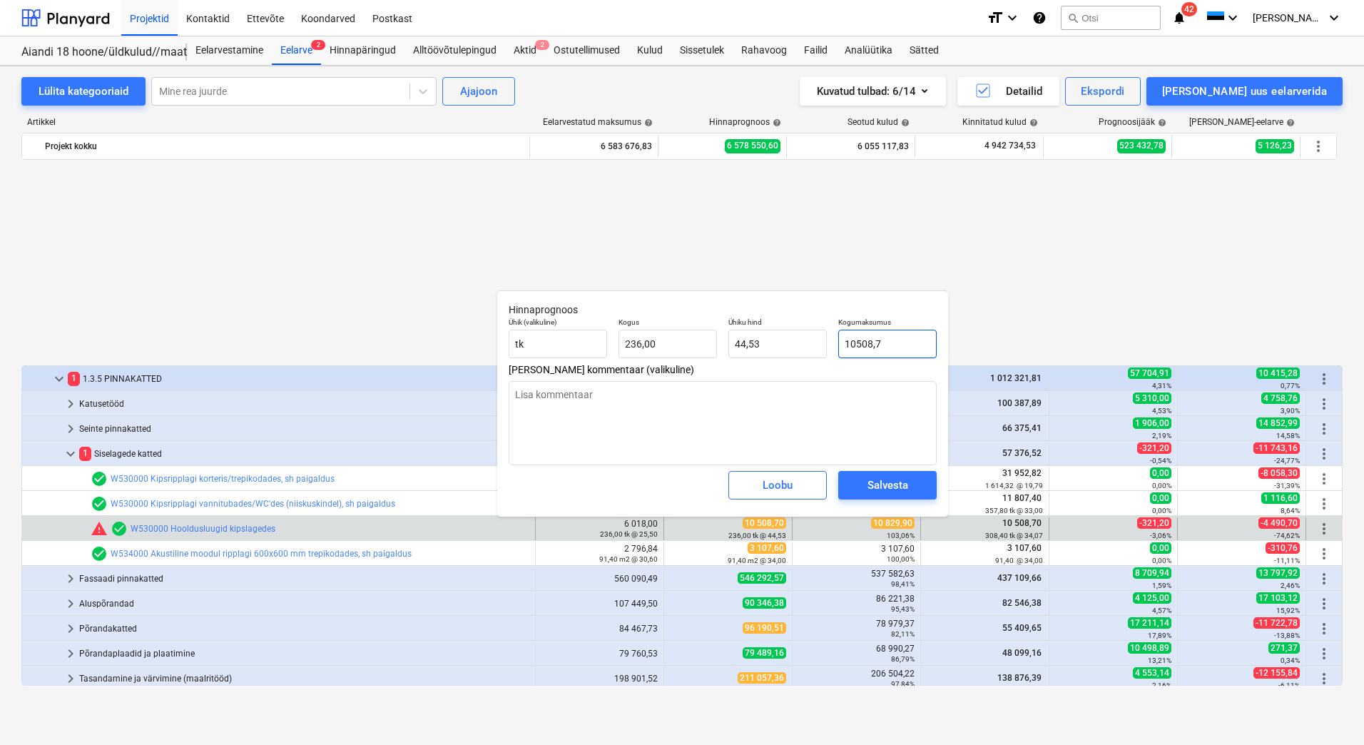
drag, startPoint x: 891, startPoint y: 346, endPoint x: 839, endPoint y: 342, distance: 52.2
click at [839, 342] on input "10508,7" at bounding box center [887, 343] width 98 height 29
click at [909, 476] on span "Salvesta" at bounding box center [887, 485] width 64 height 19
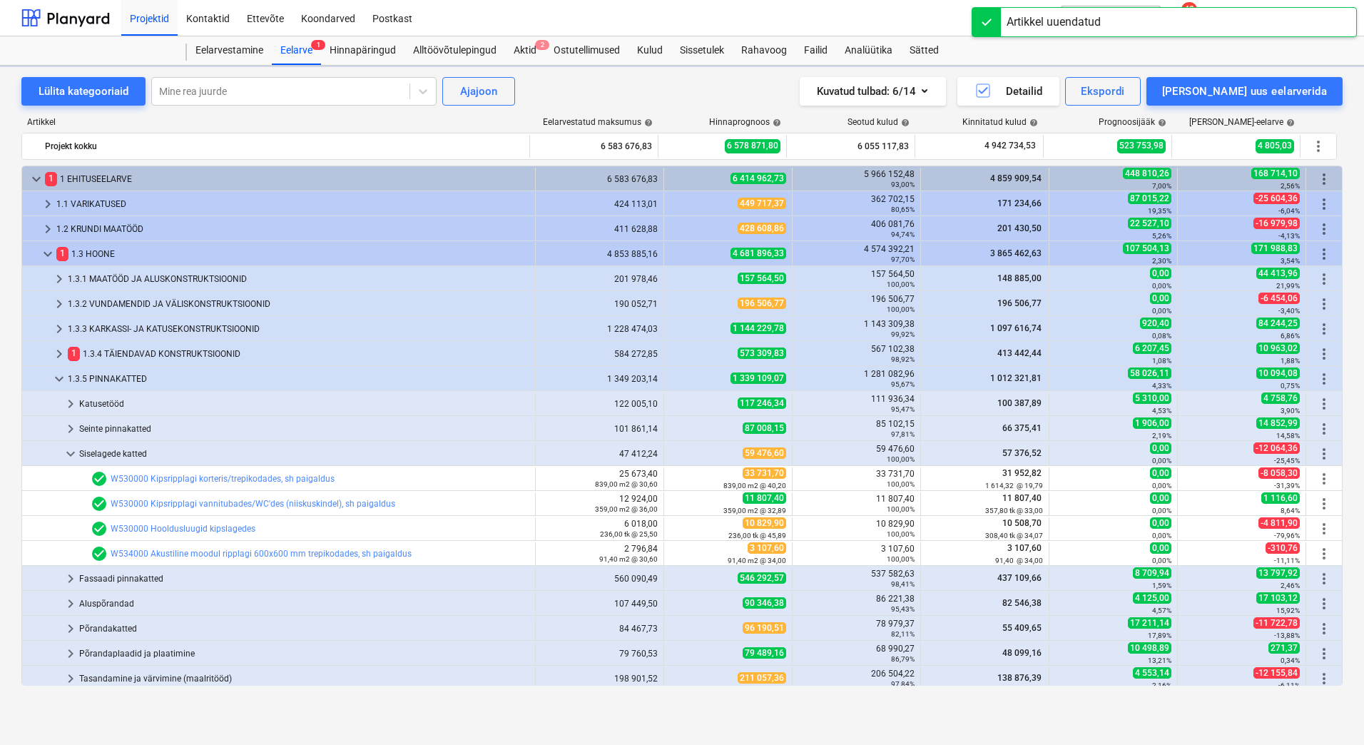
scroll to position [204, 0]
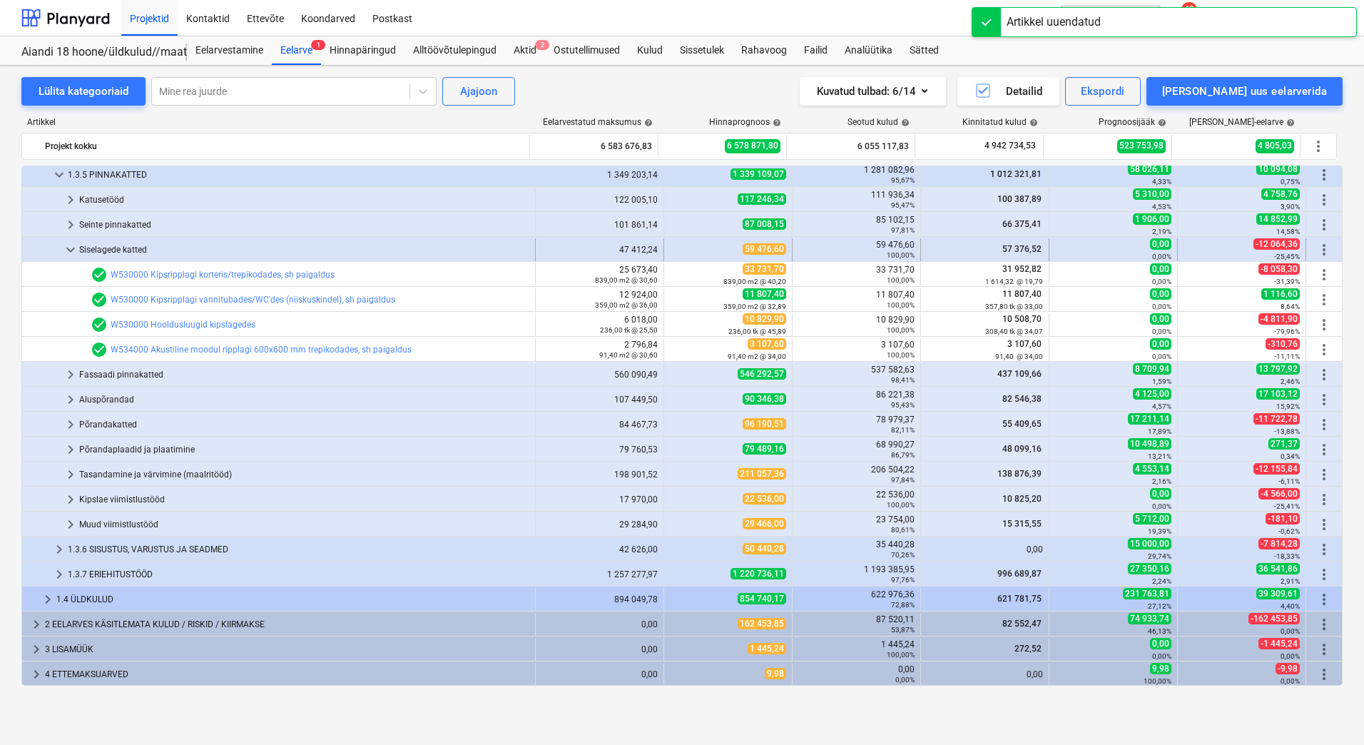
click at [71, 247] on span "keyboard_arrow_down" at bounding box center [70, 249] width 17 height 17
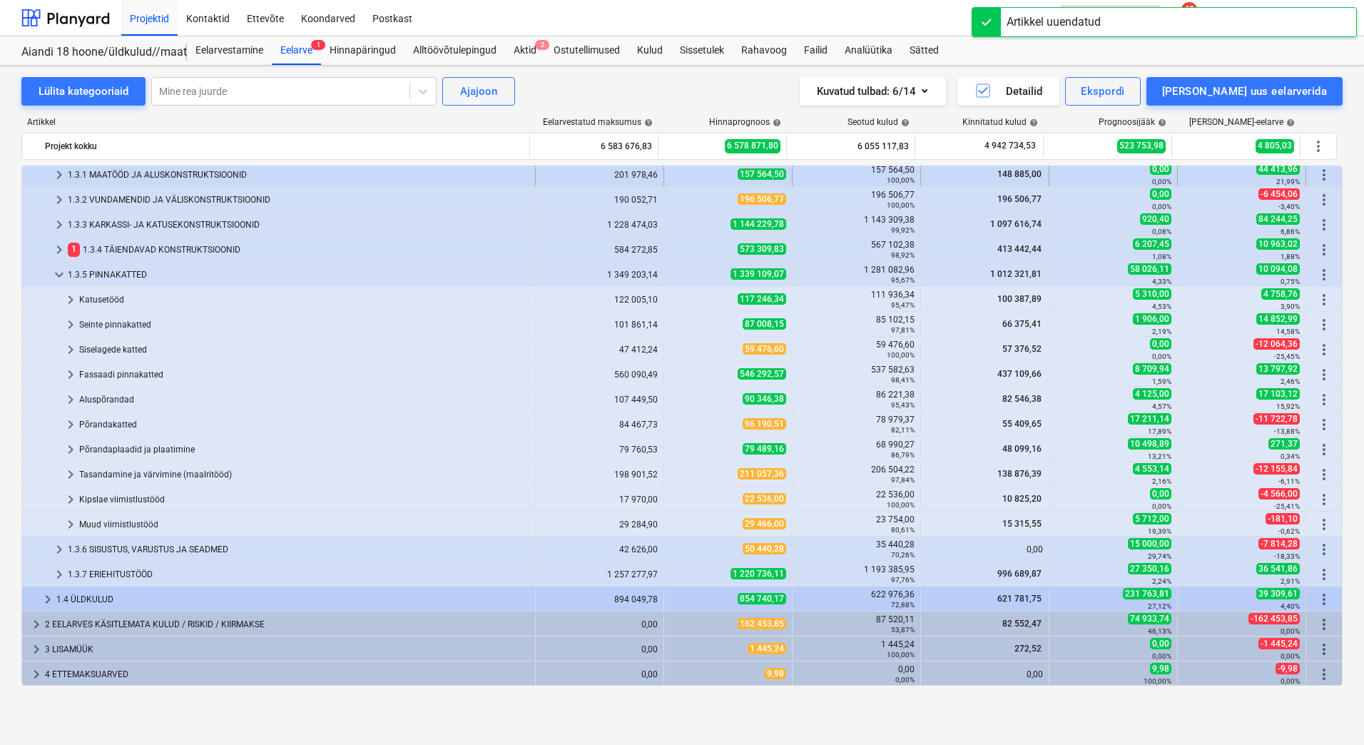
scroll to position [104, 0]
click at [56, 270] on span "keyboard_arrow_down" at bounding box center [59, 274] width 17 height 17
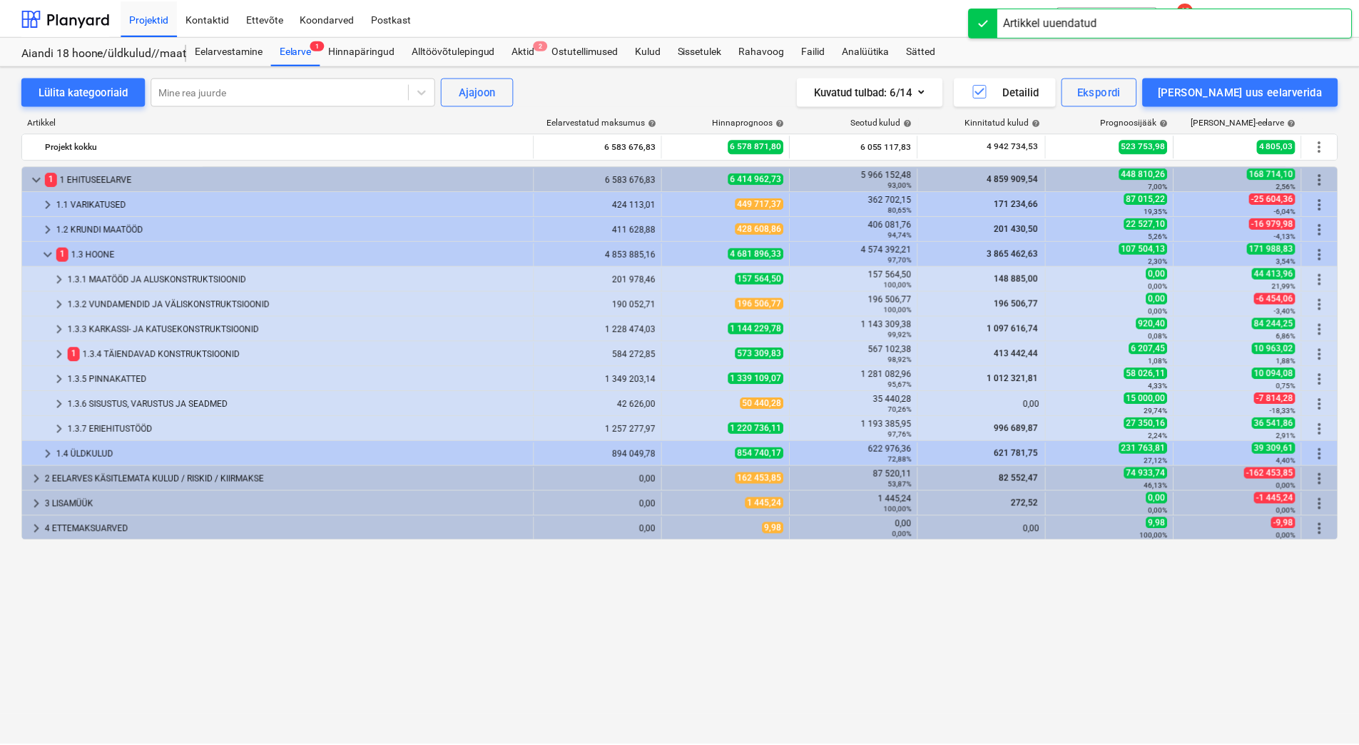
scroll to position [0, 0]
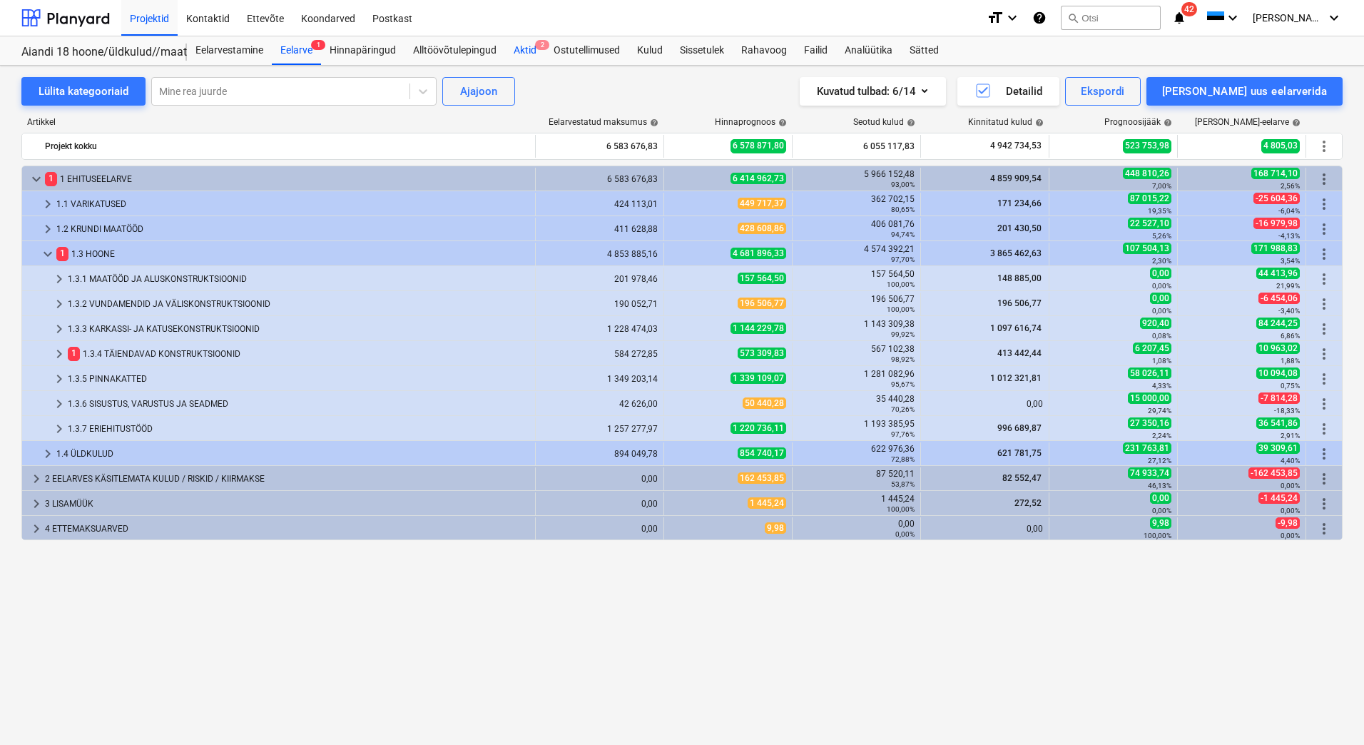
click at [528, 52] on div "Aktid 2" at bounding box center [525, 50] width 40 height 29
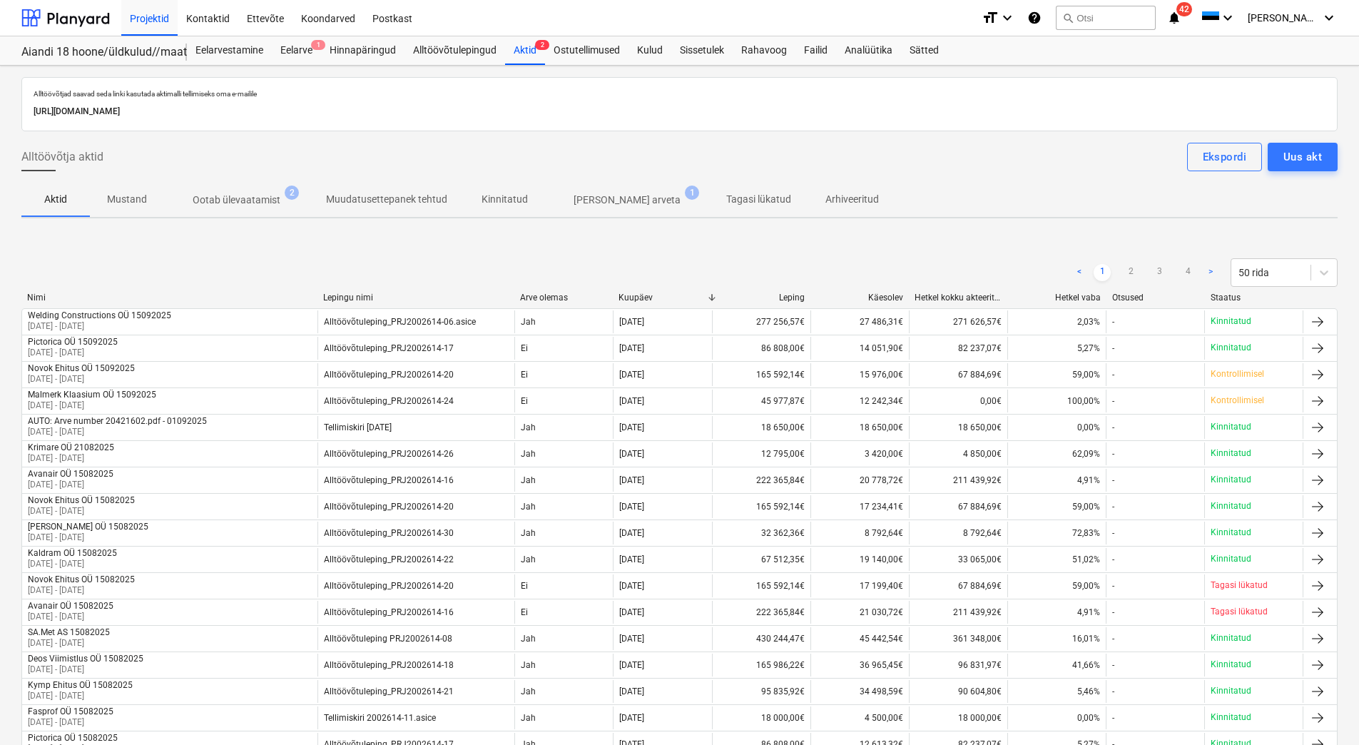
click at [223, 203] on p "Ootab ülevaatamist" at bounding box center [237, 200] width 88 height 15
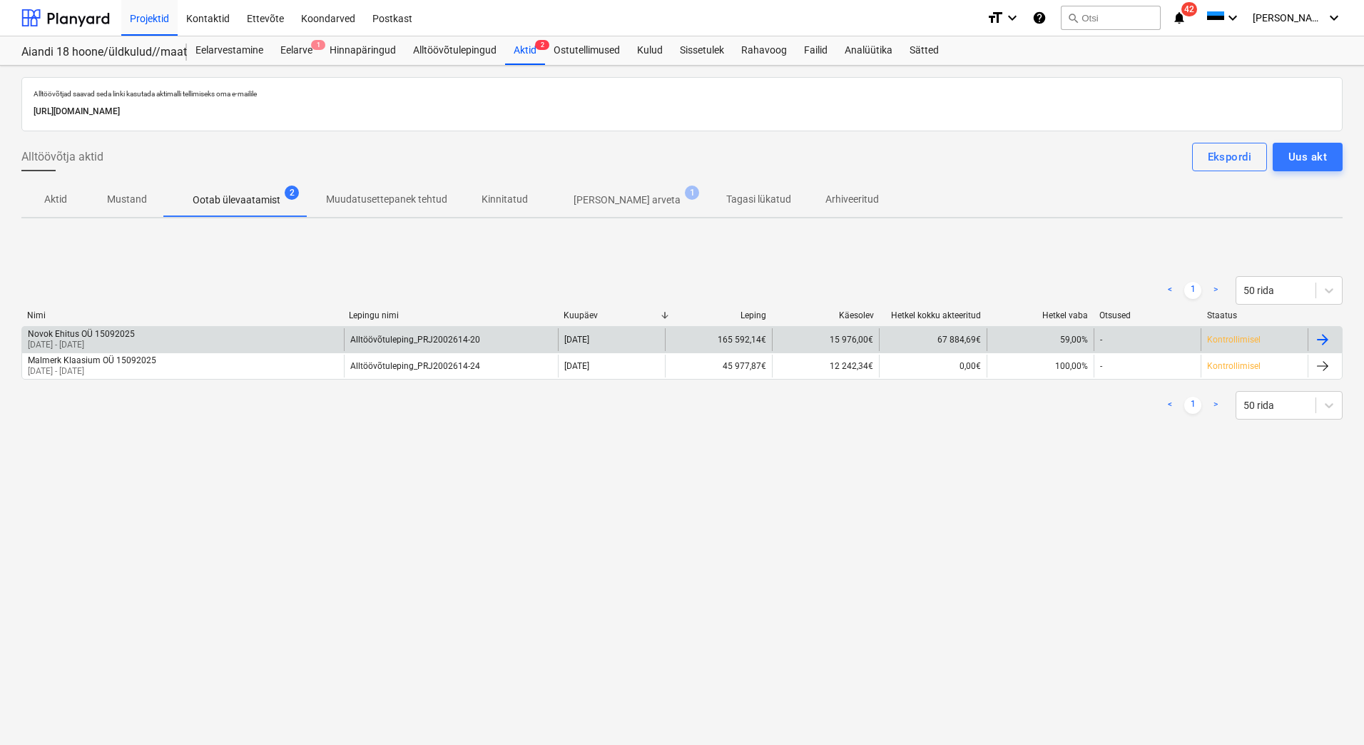
click at [164, 334] on div "Novok Ehitus OÜ 15092025 [DATE] - [DATE]" at bounding box center [183, 339] width 322 height 23
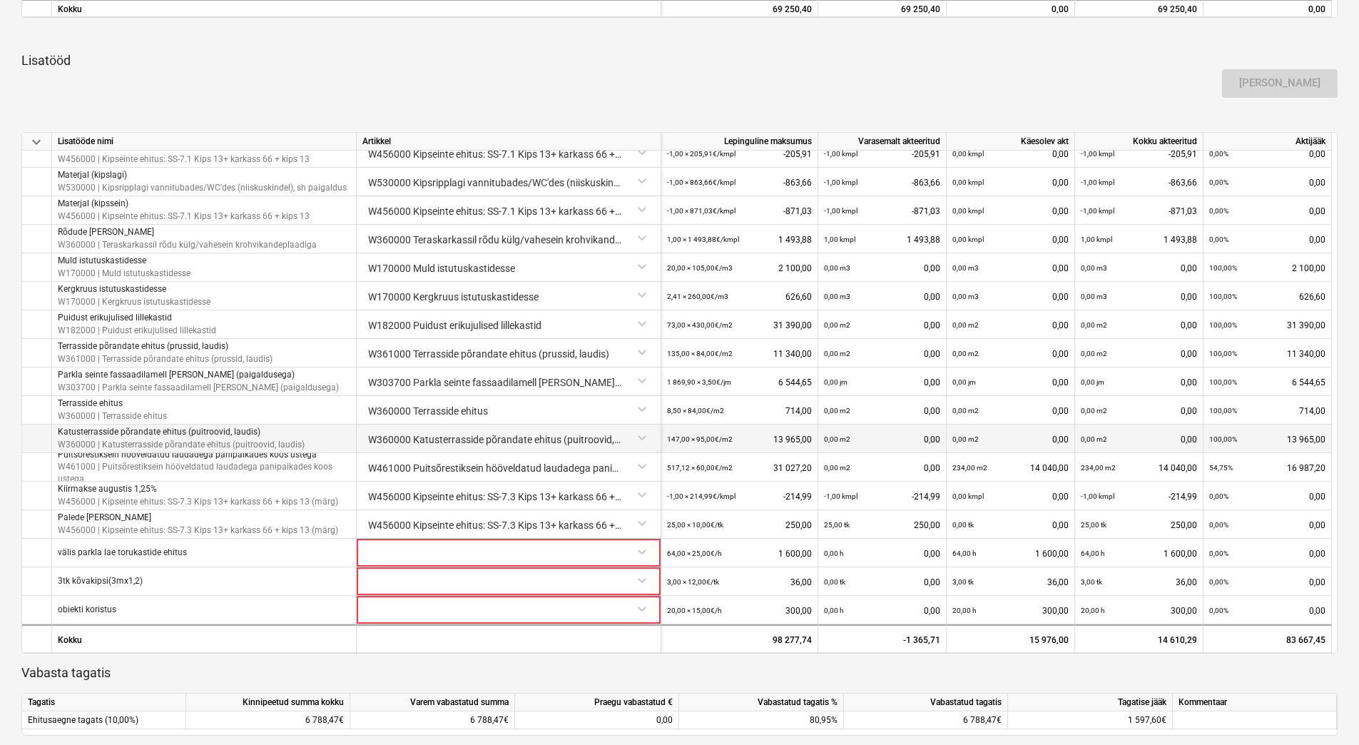
scroll to position [856, 0]
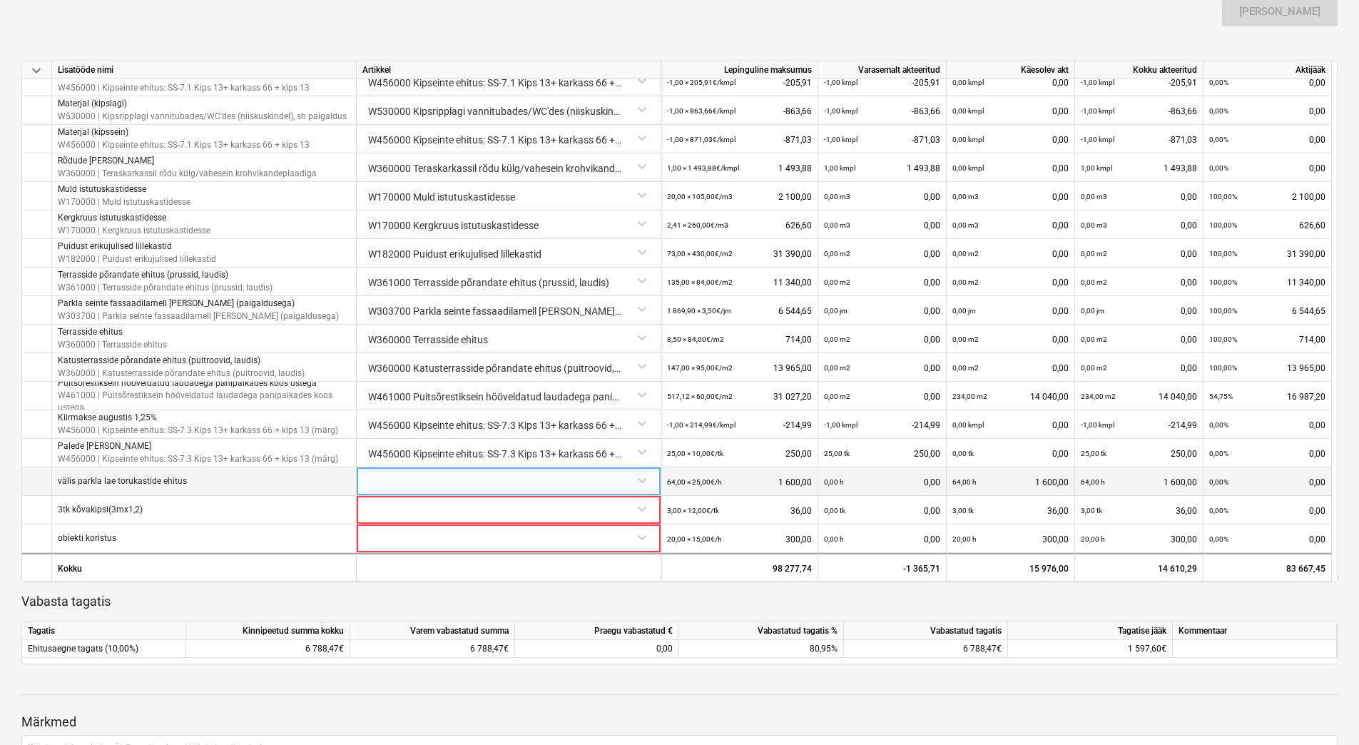
click at [444, 483] on div at bounding box center [508, 479] width 292 height 25
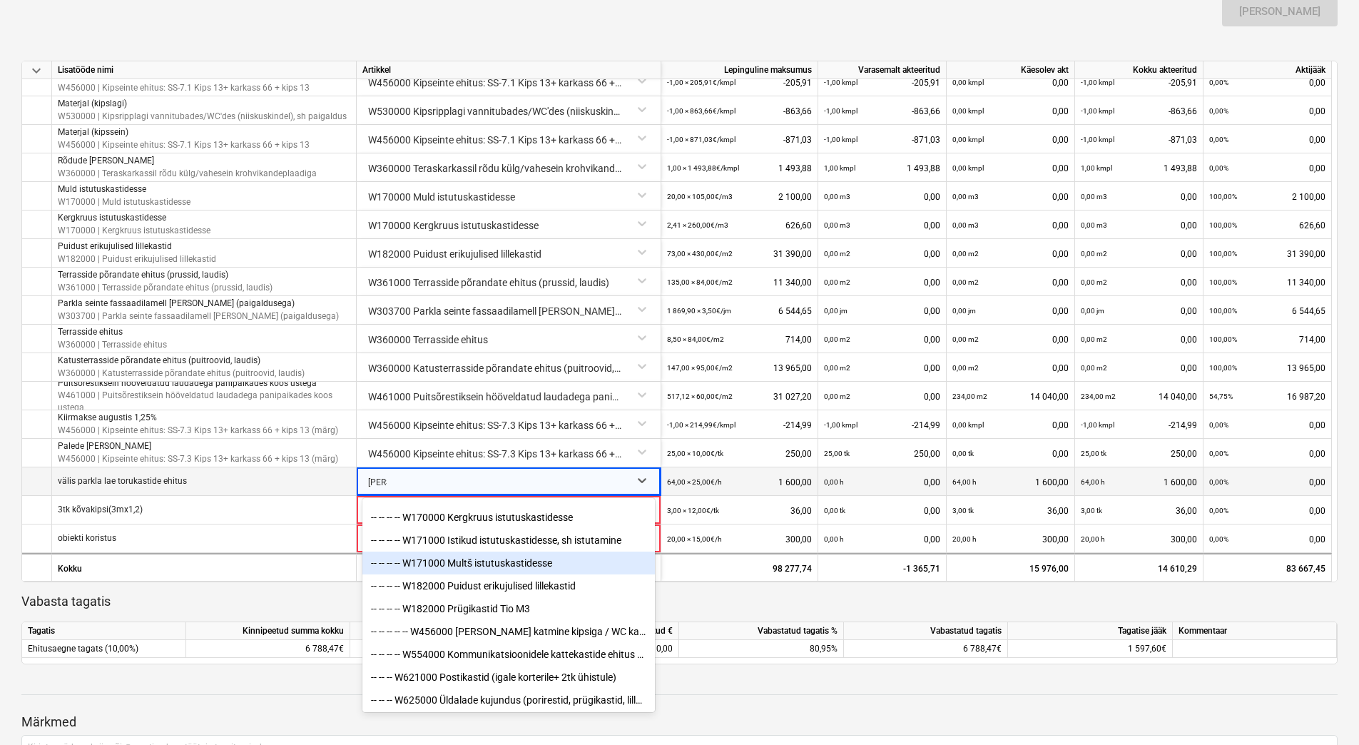
scroll to position [27, 0]
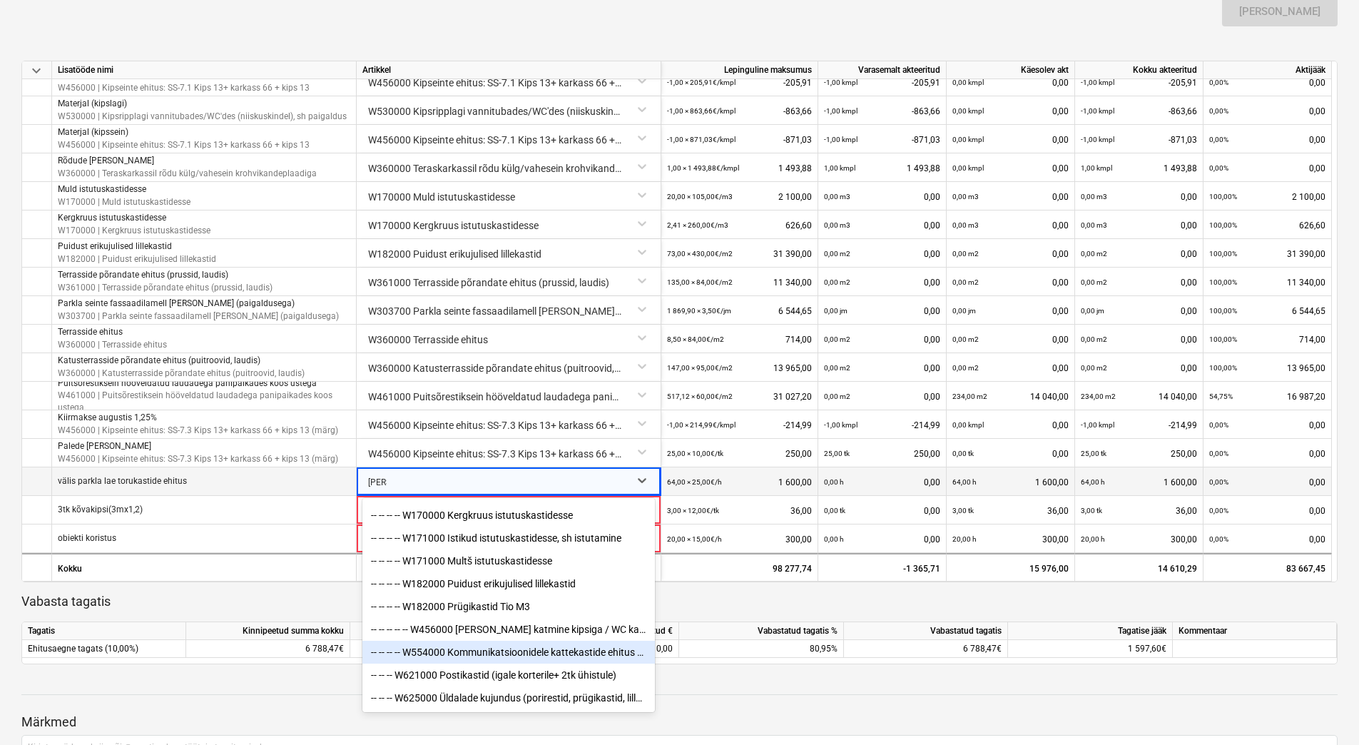
click at [573, 650] on div "-- -- -- -- W554000 Kommunikatsioonidele kattekastide ehitus parkla laes" at bounding box center [508, 651] width 292 height 23
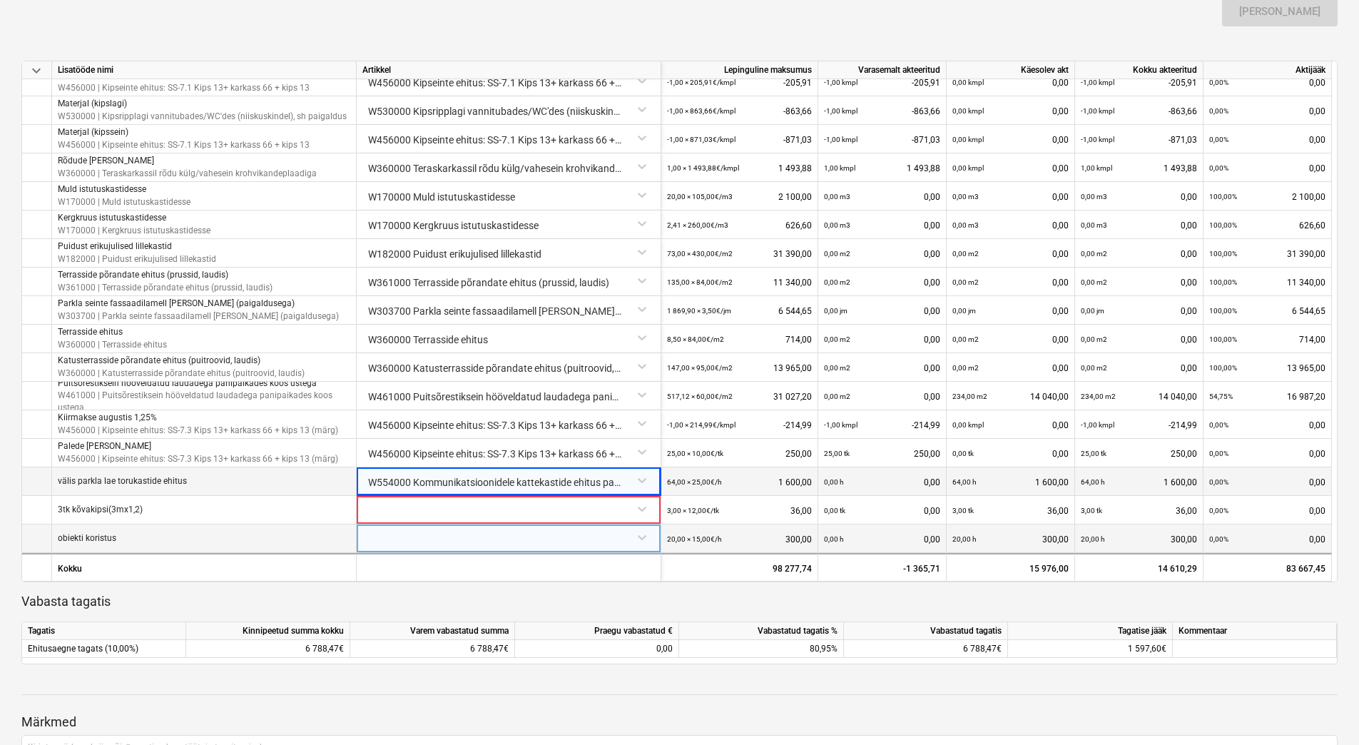
scroll to position [927, 0]
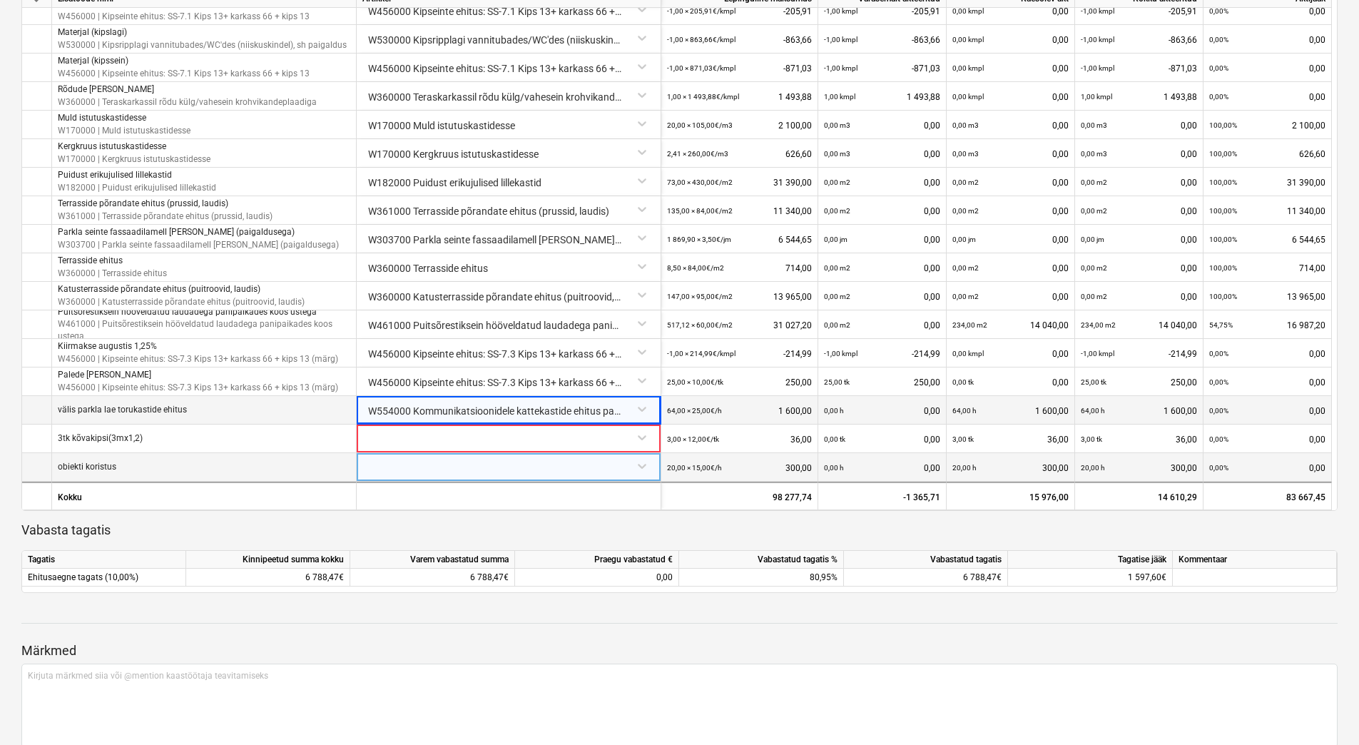
click at [538, 473] on div at bounding box center [508, 465] width 292 height 25
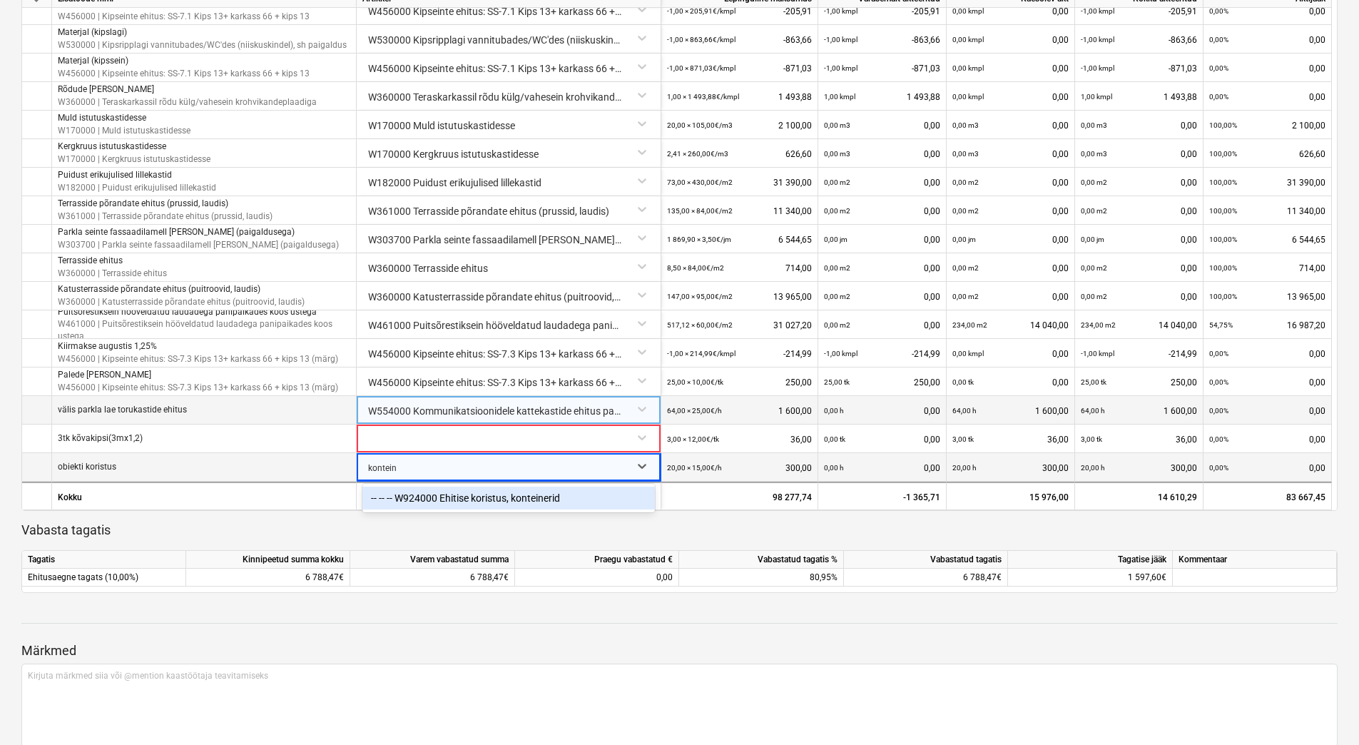
click at [528, 500] on div "-- -- -- W924000 Ehitise koristus, konteinerid" at bounding box center [508, 497] width 292 height 23
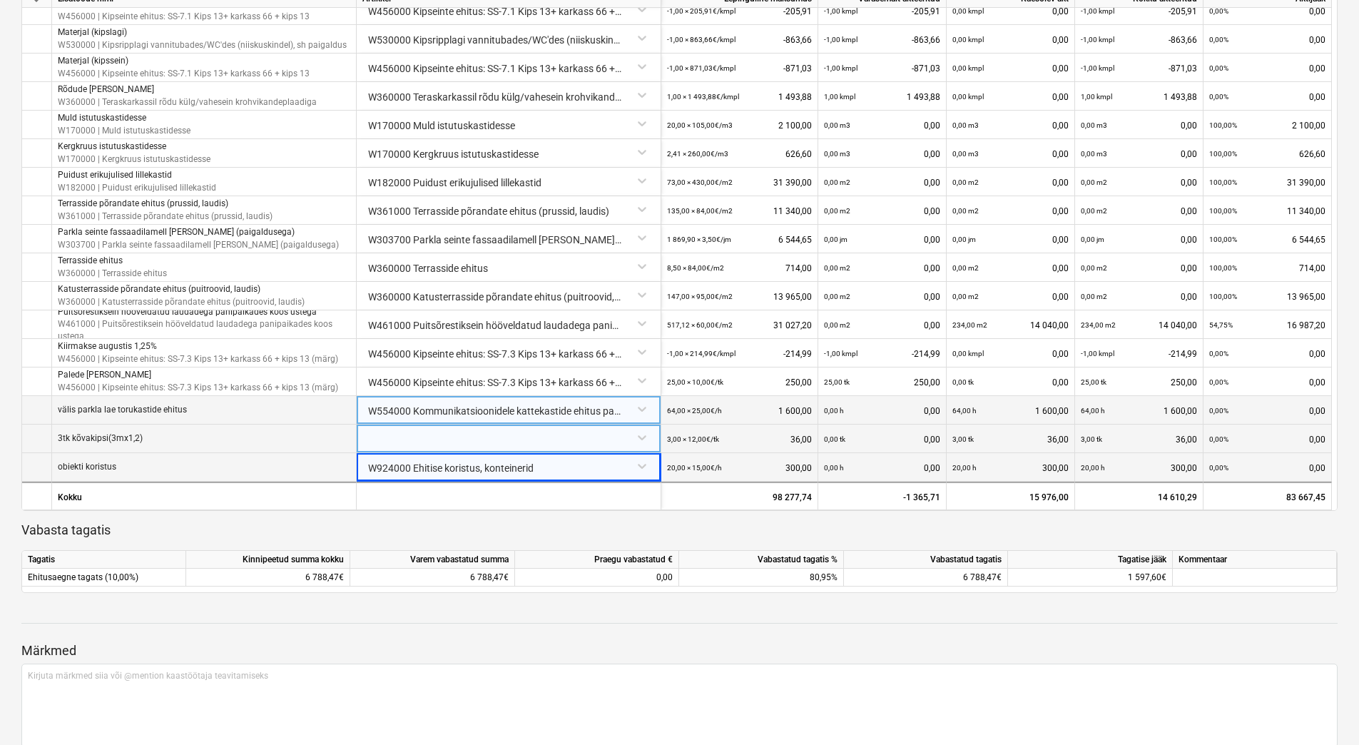
click at [446, 440] on div at bounding box center [508, 436] width 292 height 25
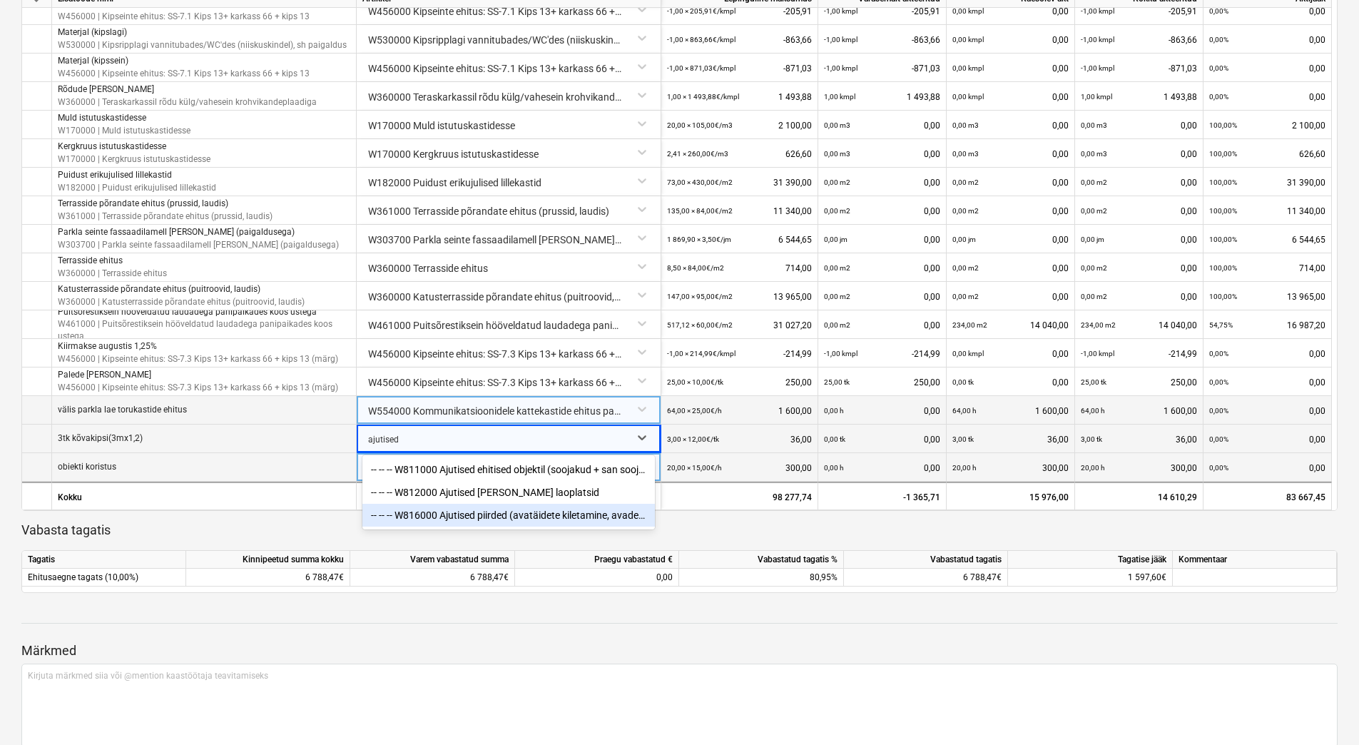
click at [470, 518] on div "-- -- -- W816000 Ajutised piirded (avatäidete kiletamine, avade piirded)" at bounding box center [508, 515] width 292 height 23
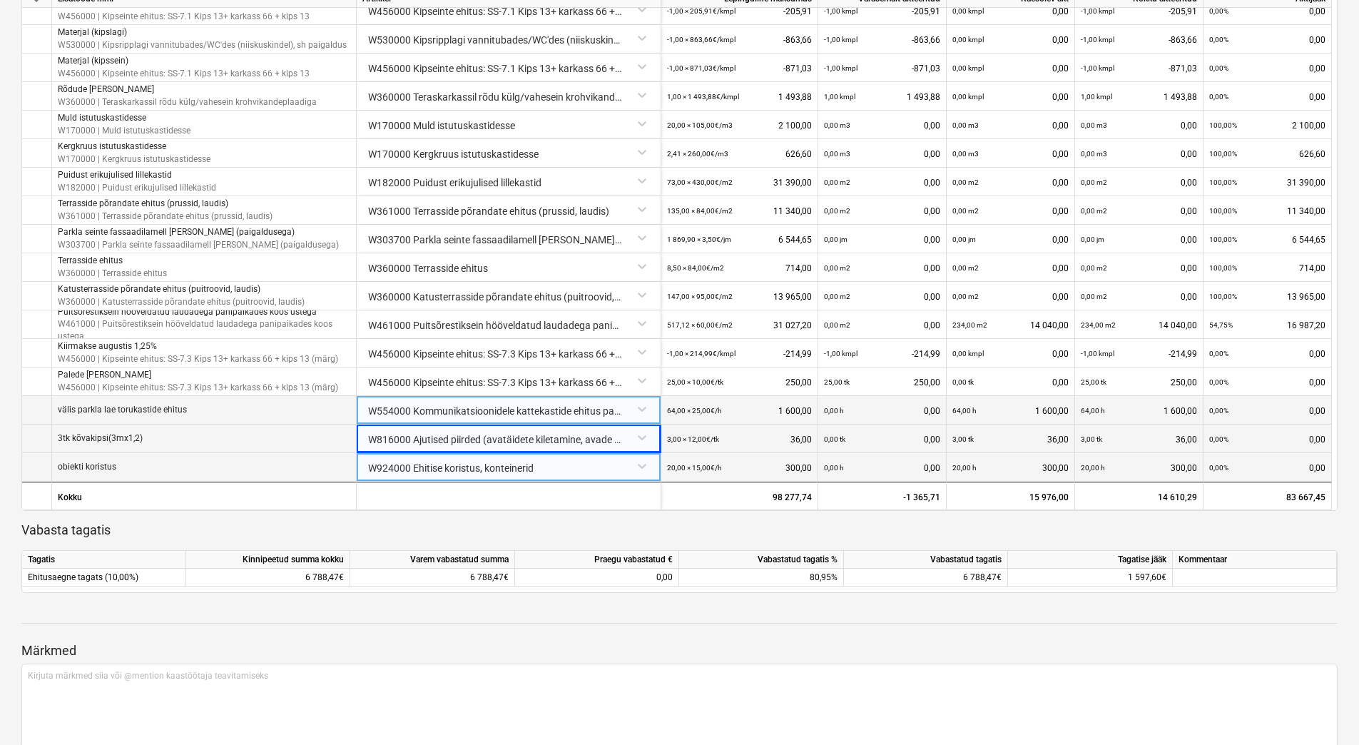
click at [992, 632] on div at bounding box center [679, 635] width 1316 height 11
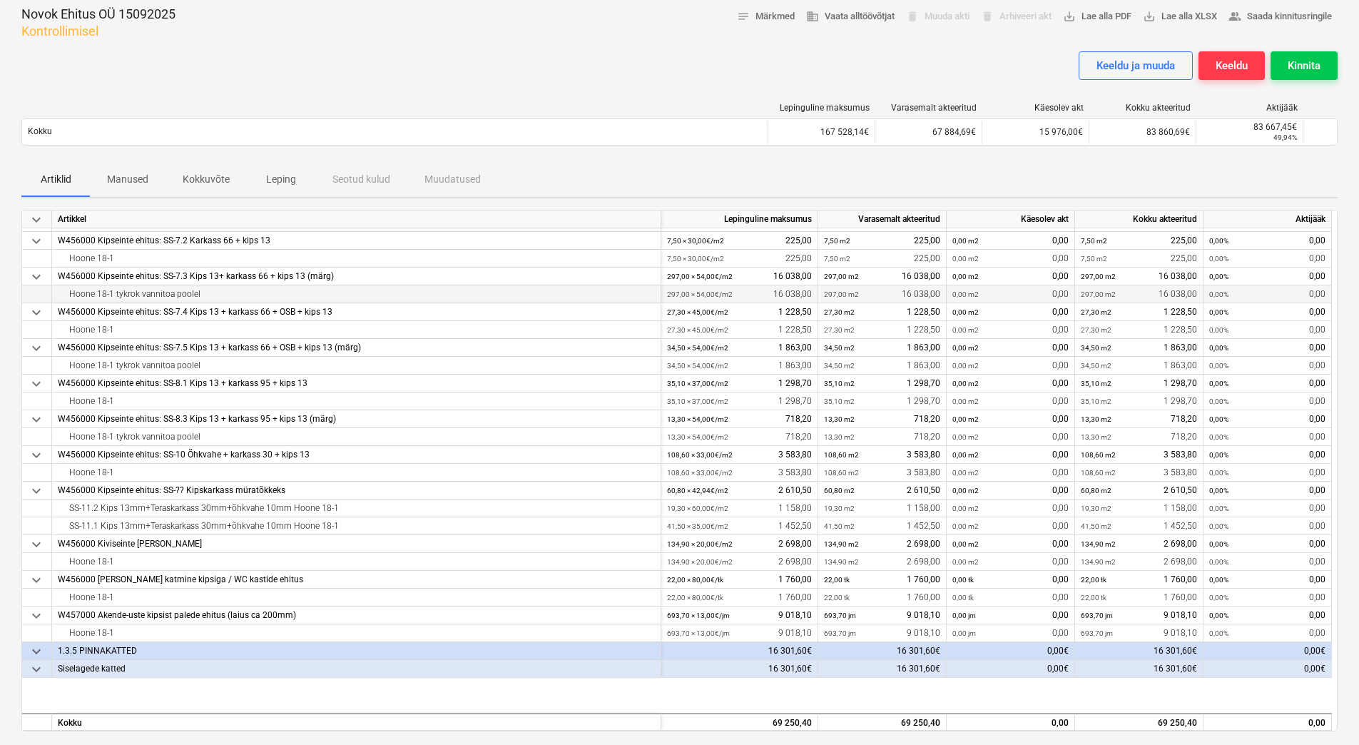
scroll to position [0, 0]
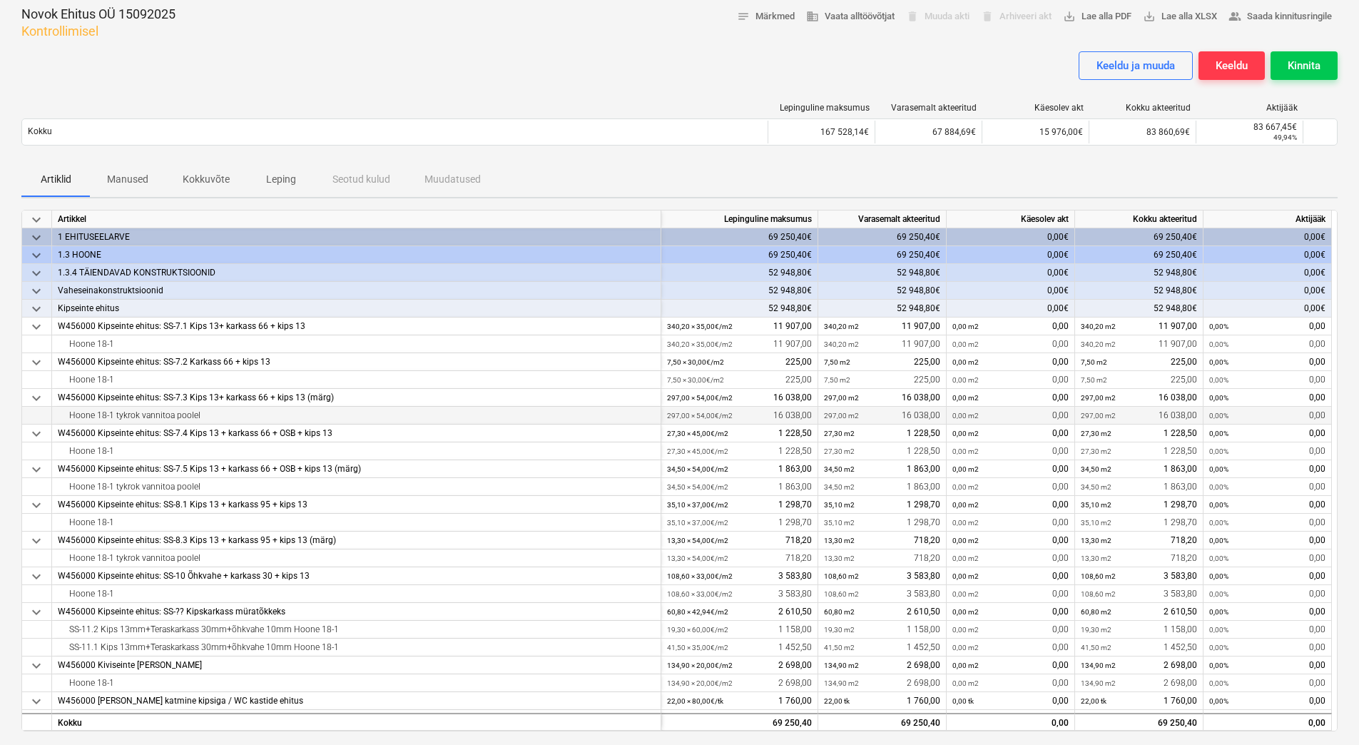
click at [808, 157] on div "Lepinguline [PERSON_NAME] akteeritud Käesolev akt Kokku akteeritud Aktijääk Kok…" at bounding box center [679, 126] width 1316 height 71
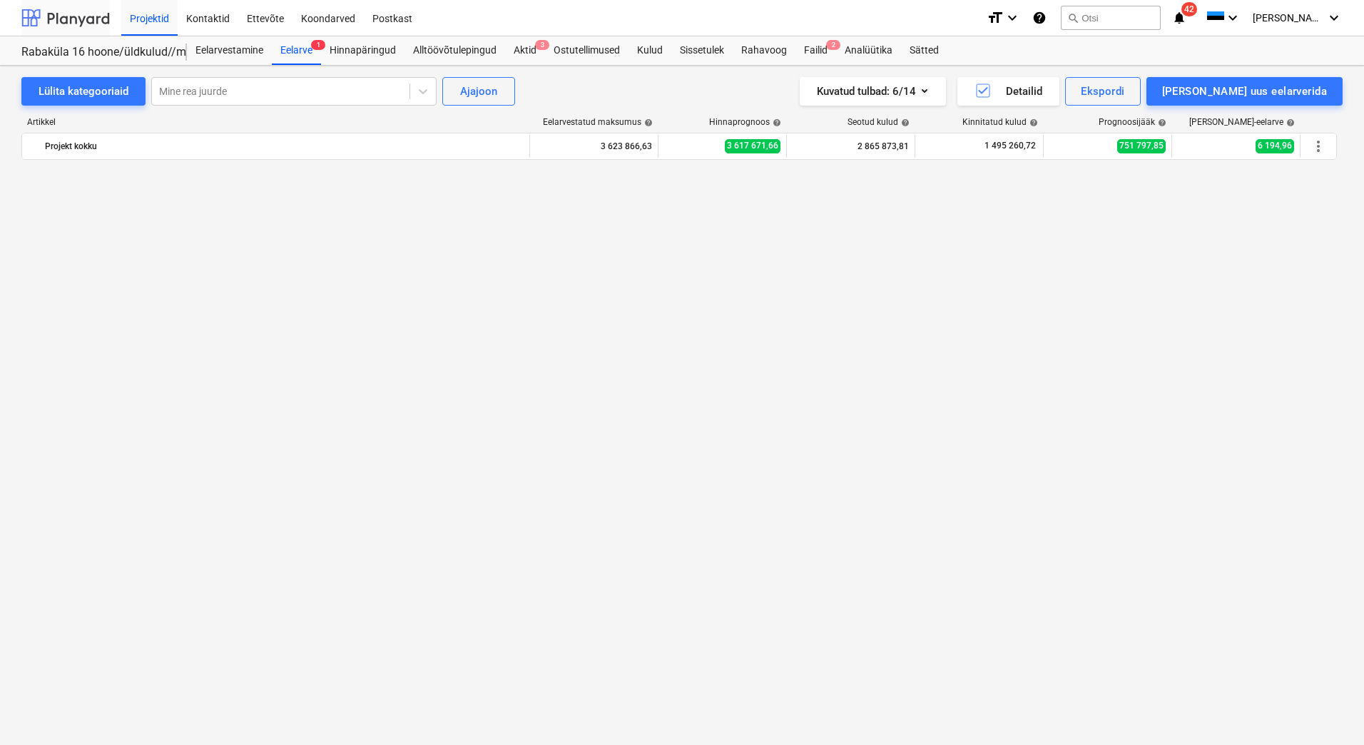
scroll to position [5046, 0]
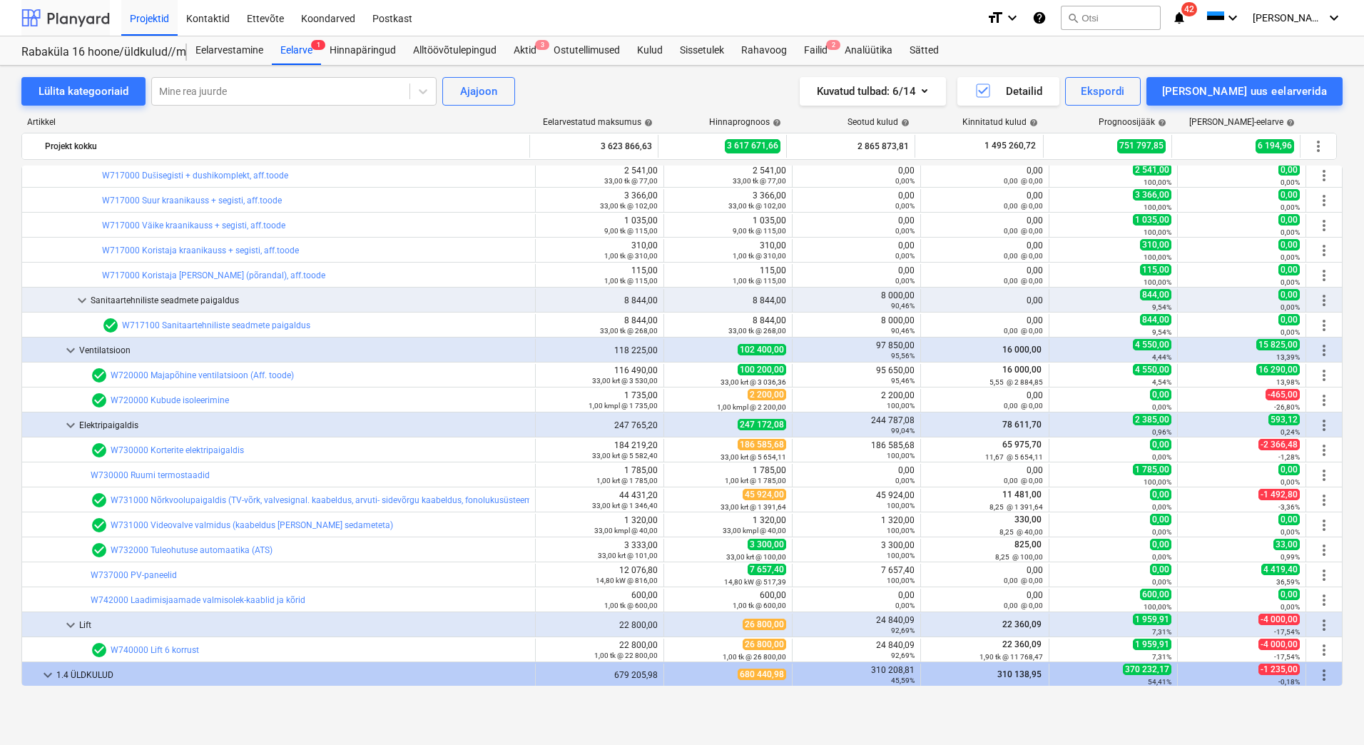
click at [82, 20] on div at bounding box center [65, 18] width 88 height 36
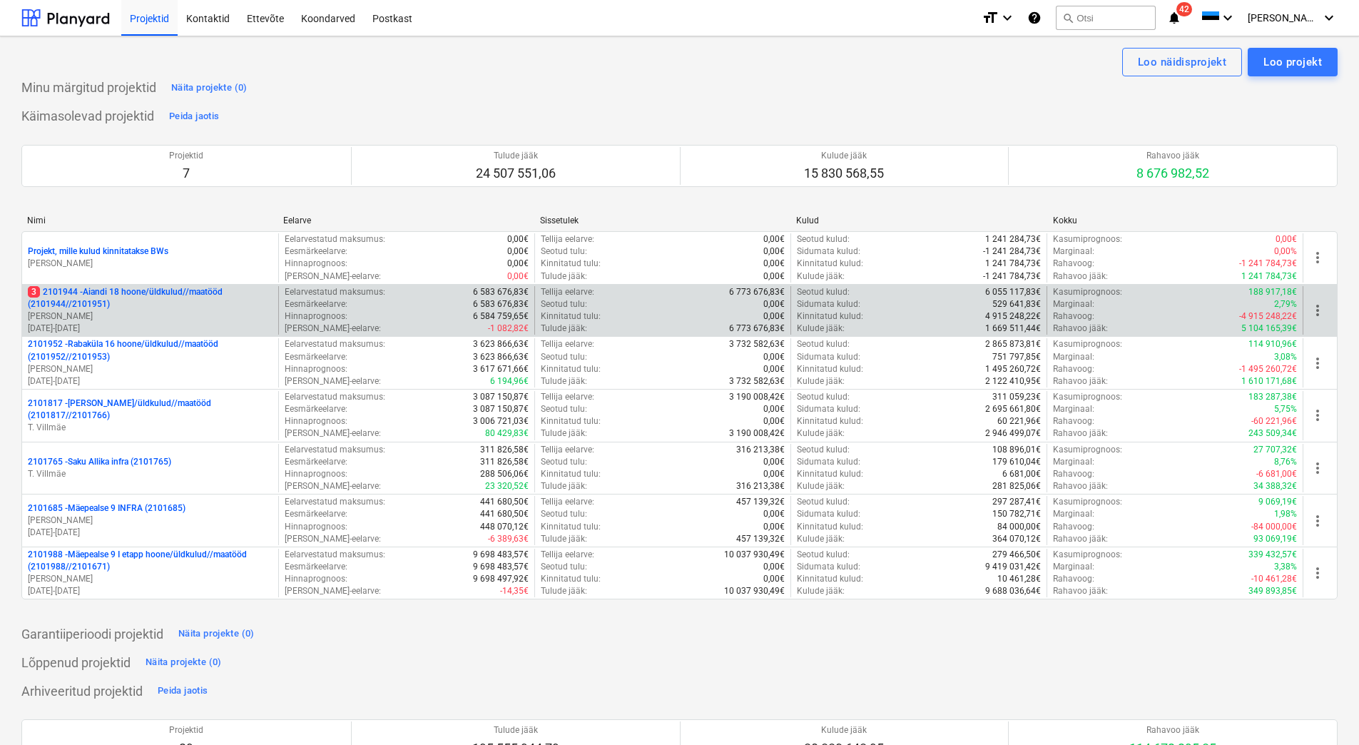
click at [126, 303] on p "3 2101944 - Aiandi 18 hoone/üldkulud//maatööd (2101944//2101951)" at bounding box center [150, 298] width 245 height 24
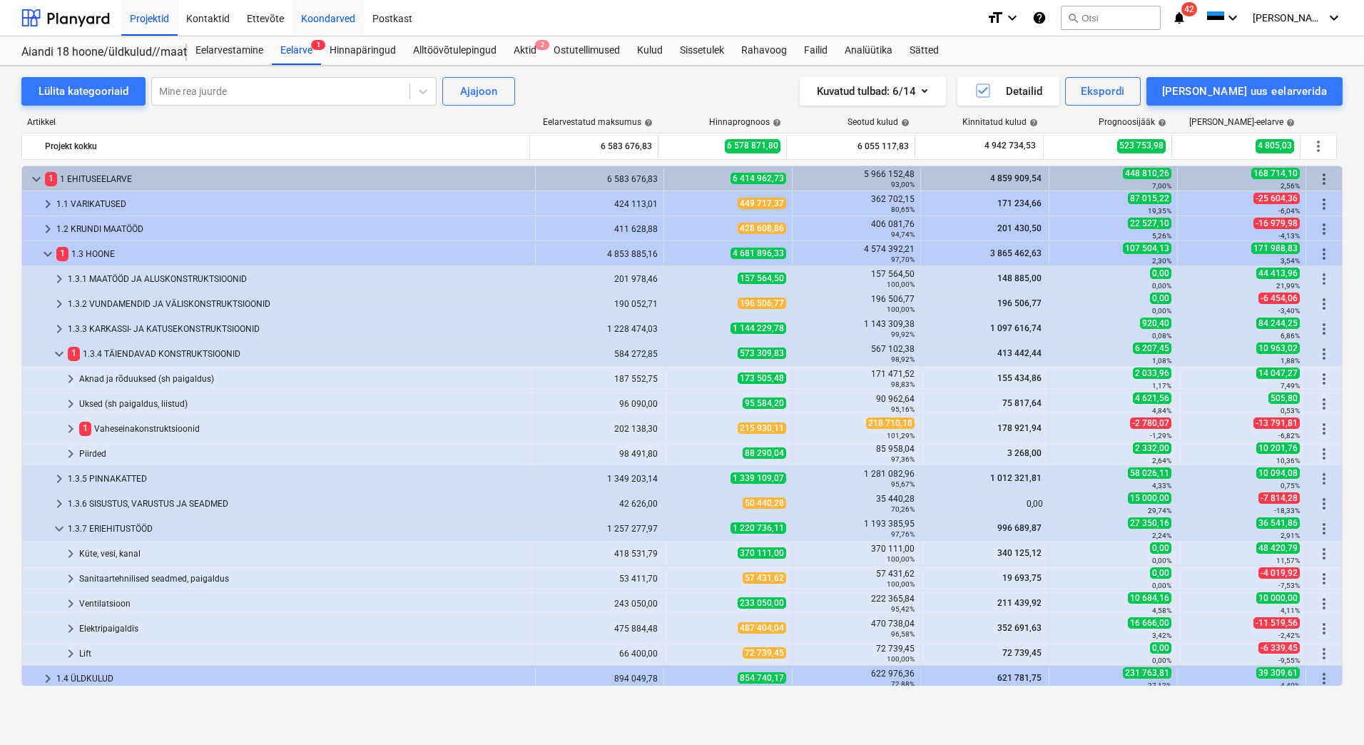
scroll to position [79, 0]
